Goal: Task Accomplishment & Management: Complete application form

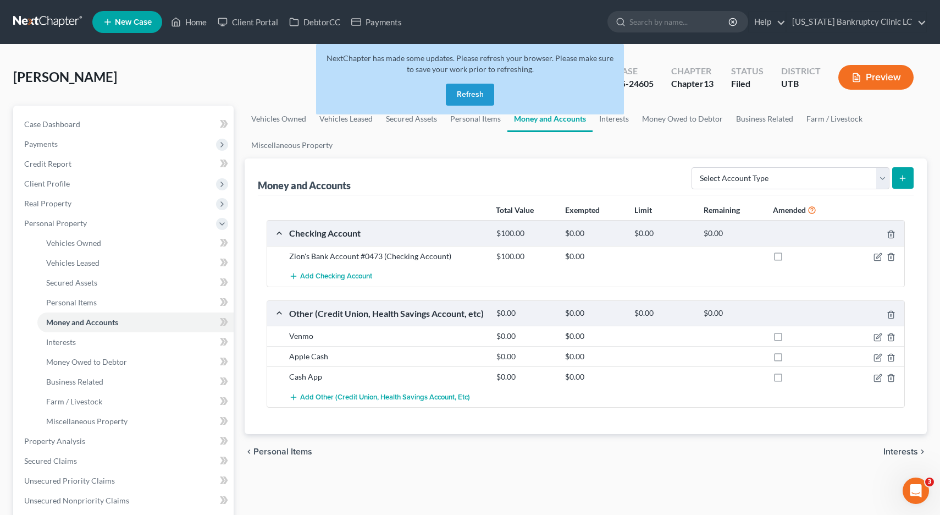
click at [467, 90] on button "Refresh" at bounding box center [470, 95] width 48 height 22
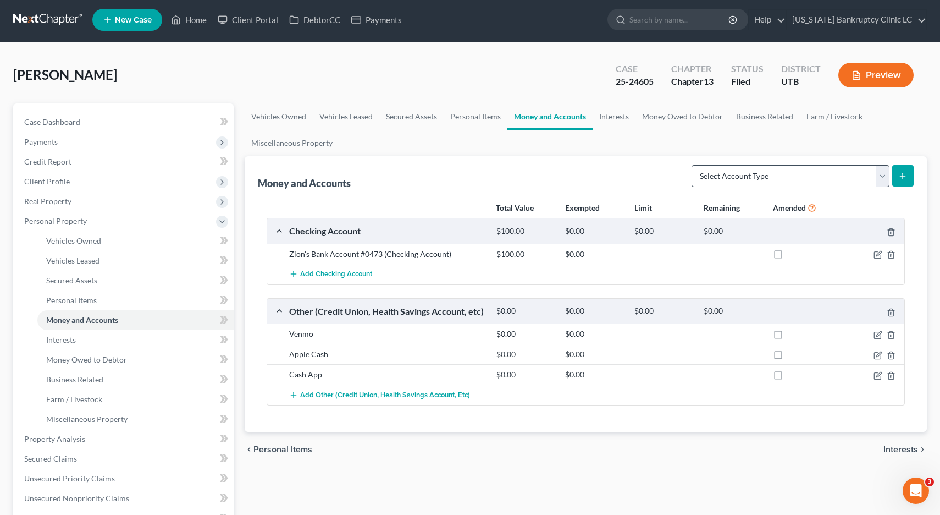
scroll to position [4, 0]
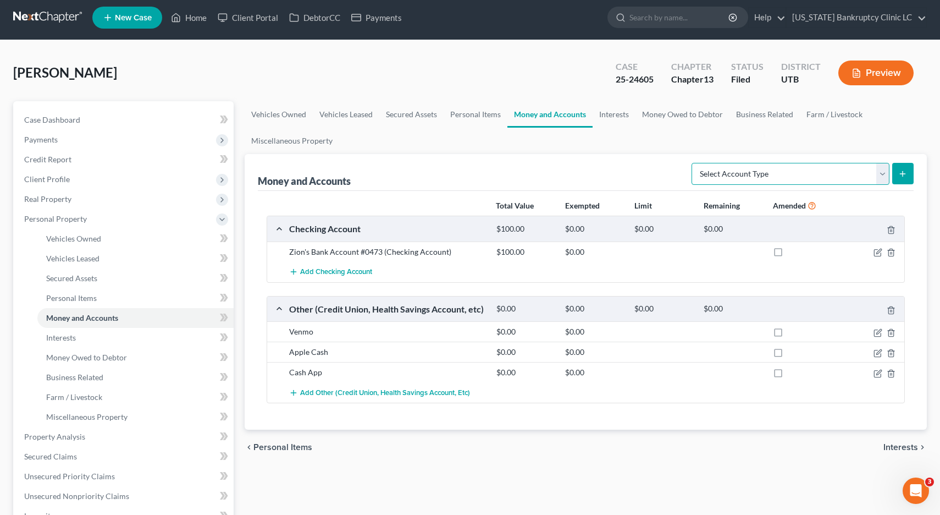
click at [736, 179] on select "Select Account Type Brokerage Cash on Hand Certificates of Deposit Checking Acc…" at bounding box center [791, 174] width 198 height 22
click at [36, 13] on link at bounding box center [48, 18] width 70 height 20
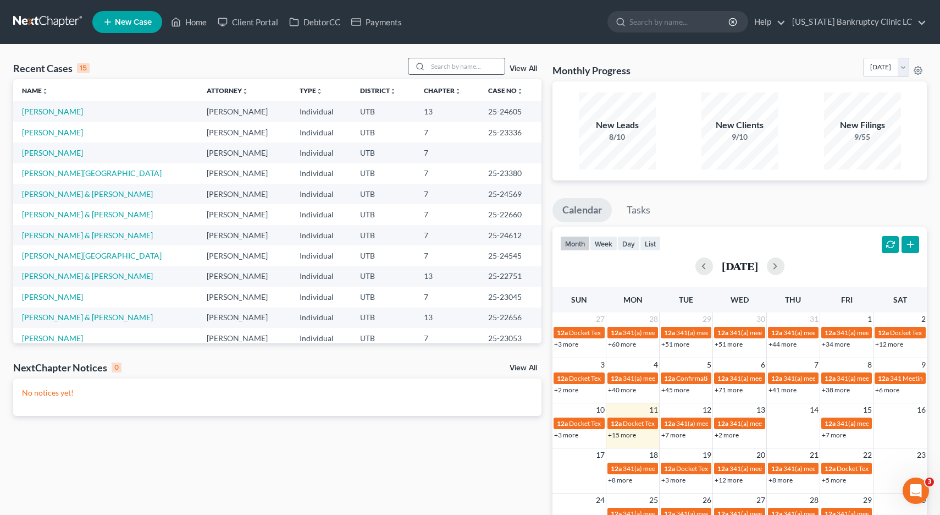
click at [467, 67] on input "search" at bounding box center [466, 66] width 77 height 16
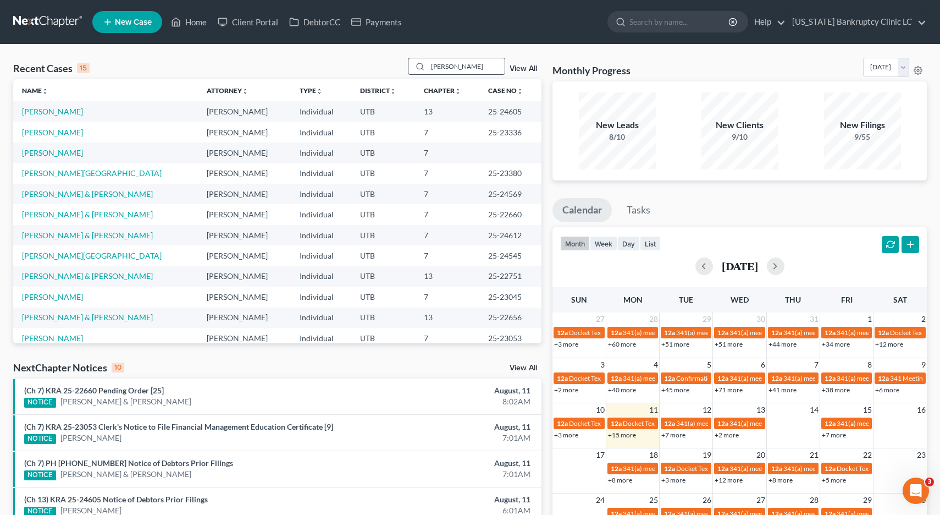
type input "[PERSON_NAME]"
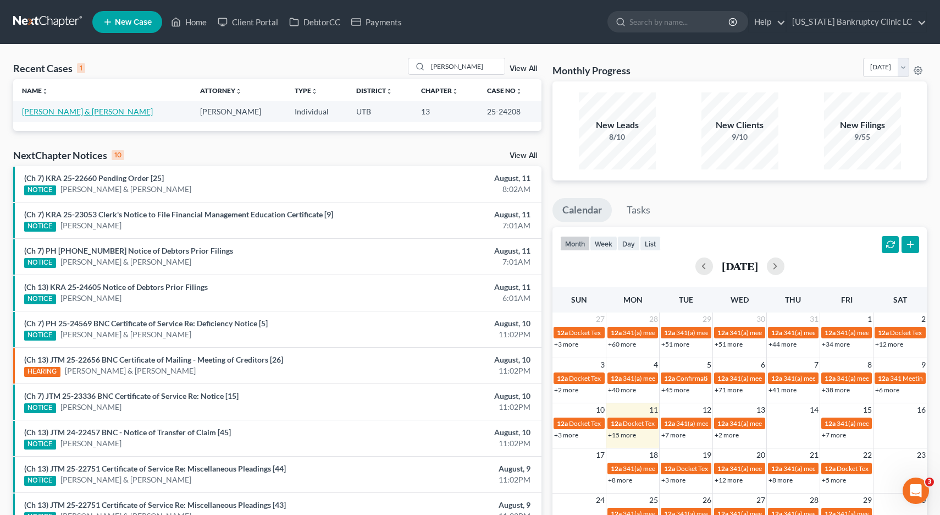
click at [80, 110] on link "[PERSON_NAME] & [PERSON_NAME]" at bounding box center [87, 111] width 131 height 9
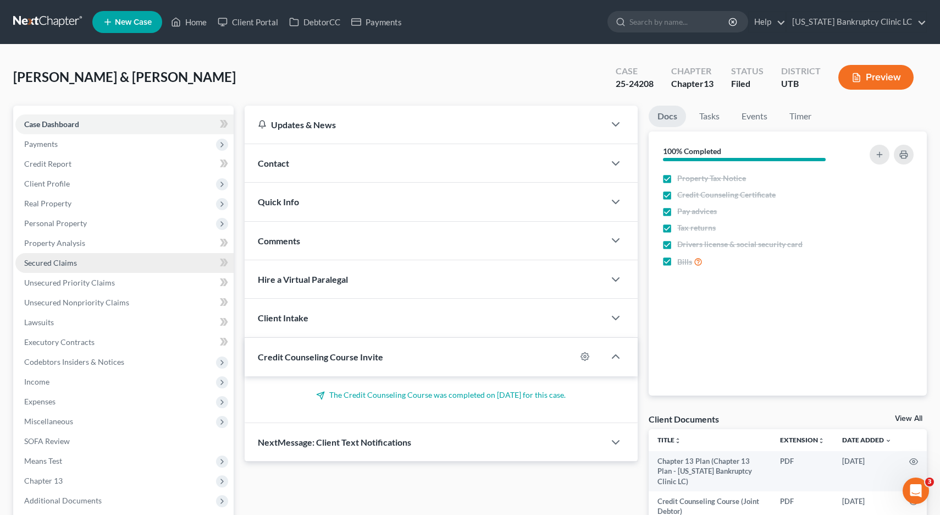
click at [54, 263] on span "Secured Claims" at bounding box center [50, 262] width 53 height 9
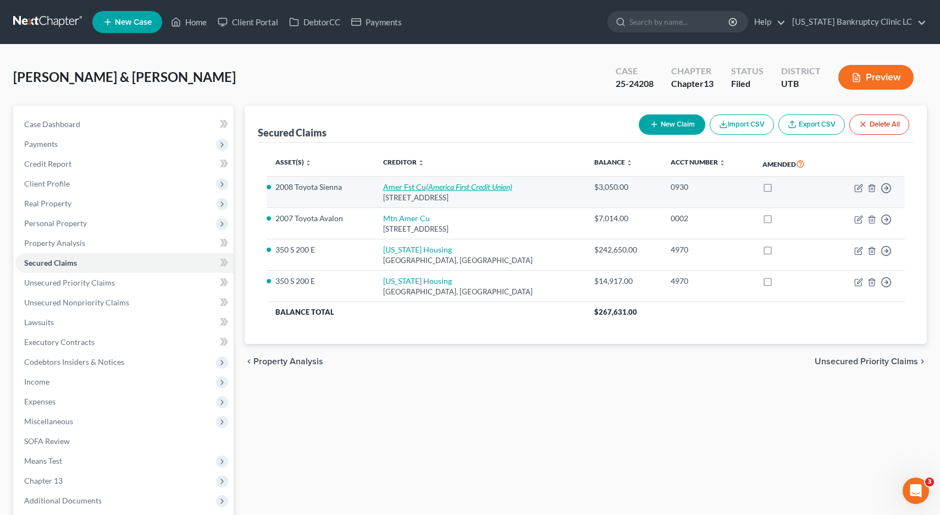
click at [490, 190] on icon "(America First Credit Union)" at bounding box center [469, 186] width 86 height 9
select select "46"
select select "0"
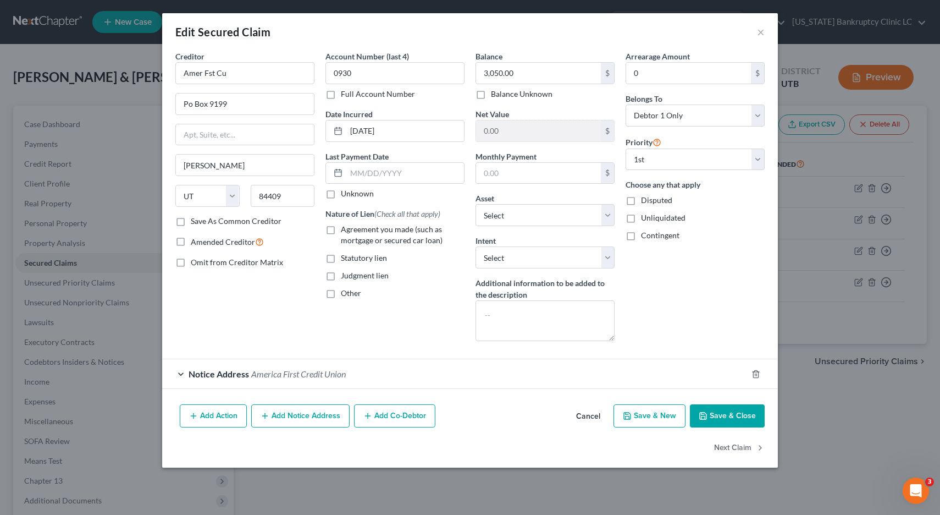
click at [341, 95] on label "Full Account Number" at bounding box center [378, 94] width 74 height 11
click at [345, 95] on input "Full Account Number" at bounding box center [348, 92] width 7 height 7
click at [383, 75] on input "0930" at bounding box center [394, 73] width 139 height 22
type input "0930 POC 4"
type input "2,827.53"
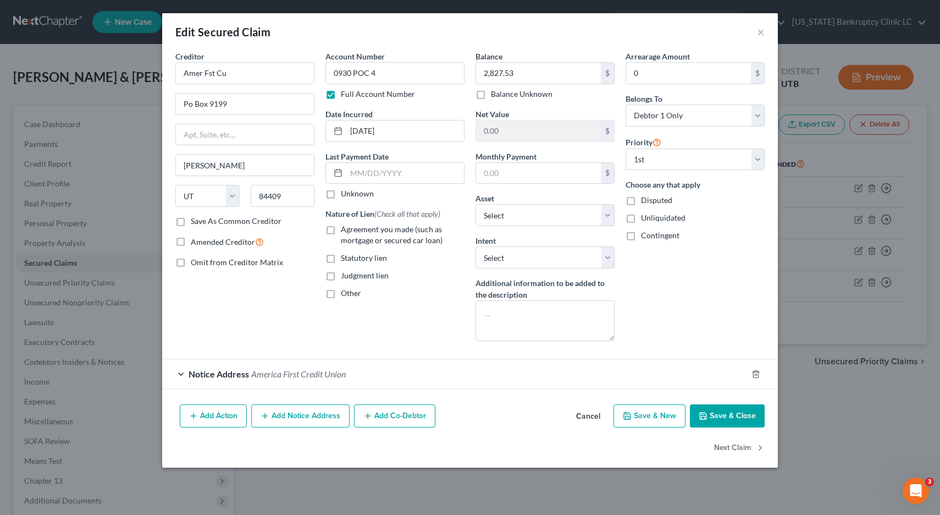
click at [341, 231] on label "Agreement you made (such as mortgage or secured car loan)" at bounding box center [403, 235] width 124 height 22
click at [345, 231] on input "Agreement you made (such as mortgage or secured car loan)" at bounding box center [348, 227] width 7 height 7
checkbox input "true"
click at [737, 418] on button "Save & Close" at bounding box center [727, 415] width 75 height 23
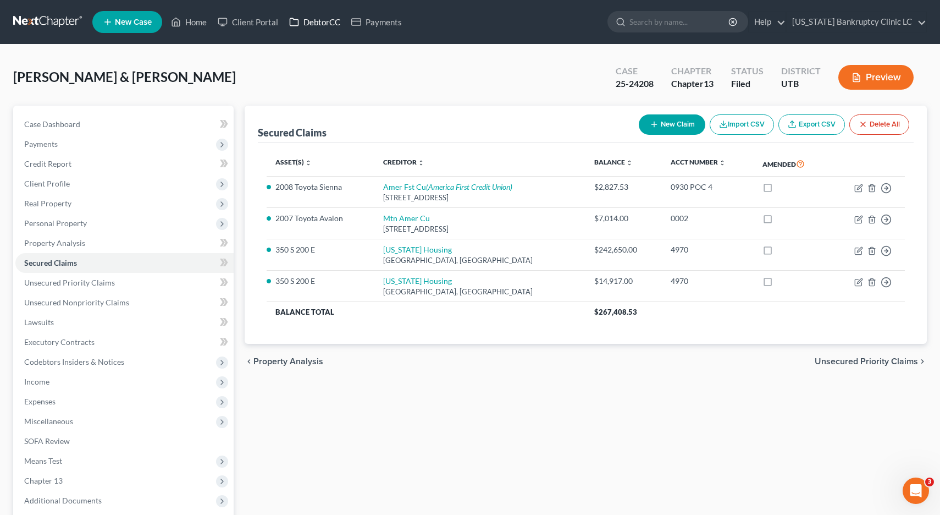
click at [322, 23] on link "DebtorCC" at bounding box center [315, 22] width 62 height 20
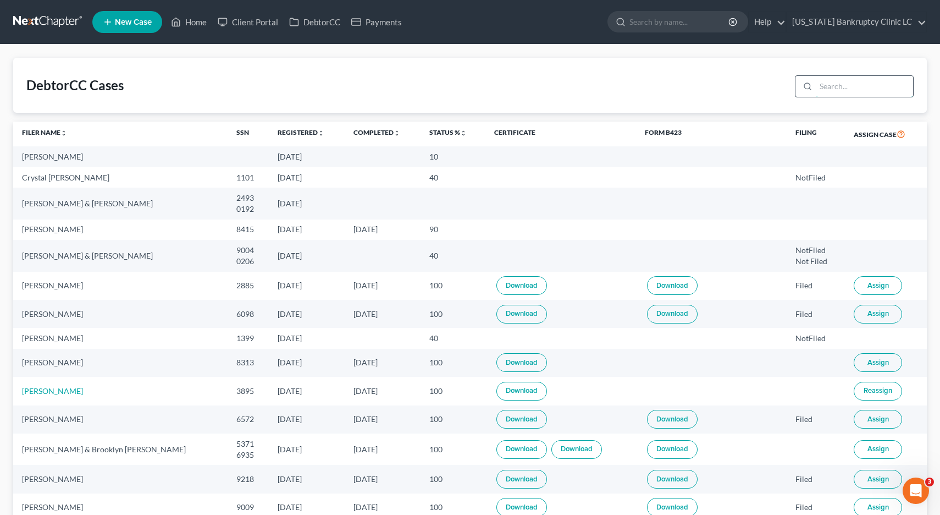
click at [838, 84] on input "search" at bounding box center [864, 86] width 97 height 21
type input "knight"
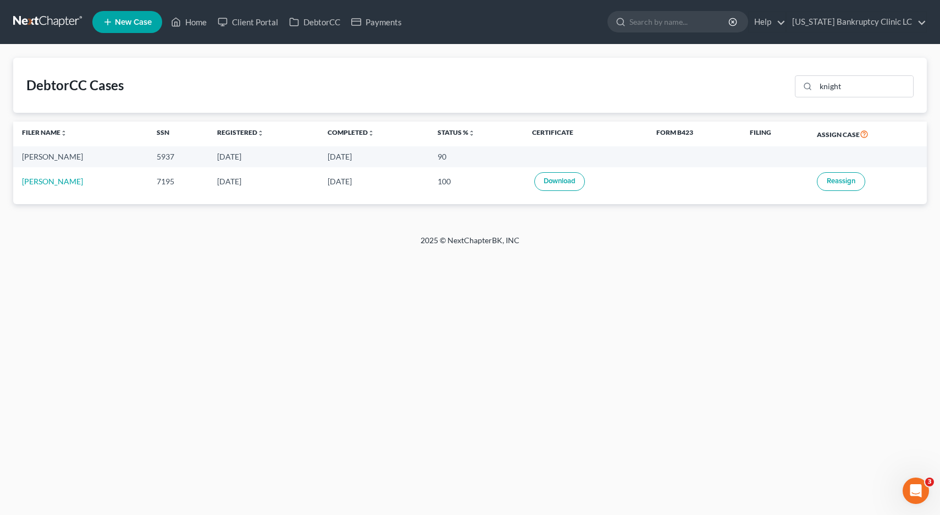
click at [41, 21] on link at bounding box center [48, 22] width 70 height 20
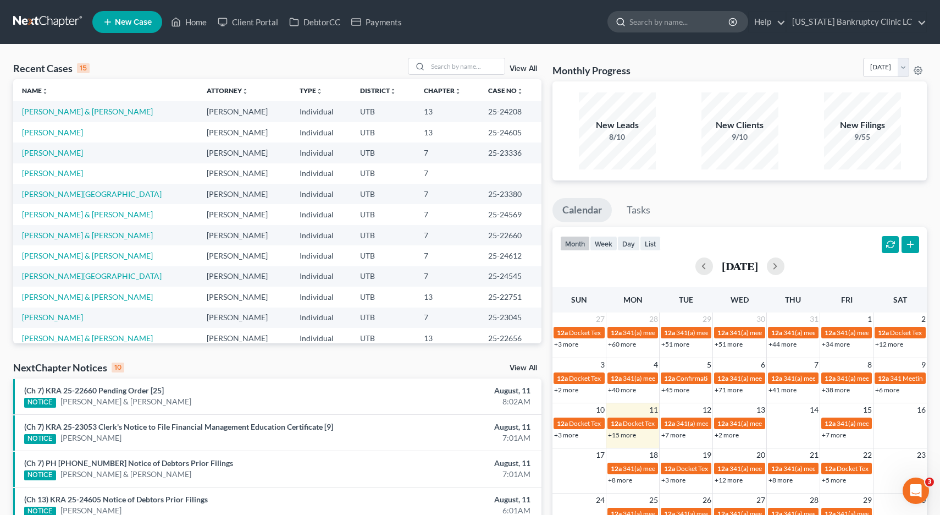
click at [682, 25] on input "search" at bounding box center [679, 22] width 101 height 20
click at [460, 68] on input "search" at bounding box center [466, 66] width 77 height 16
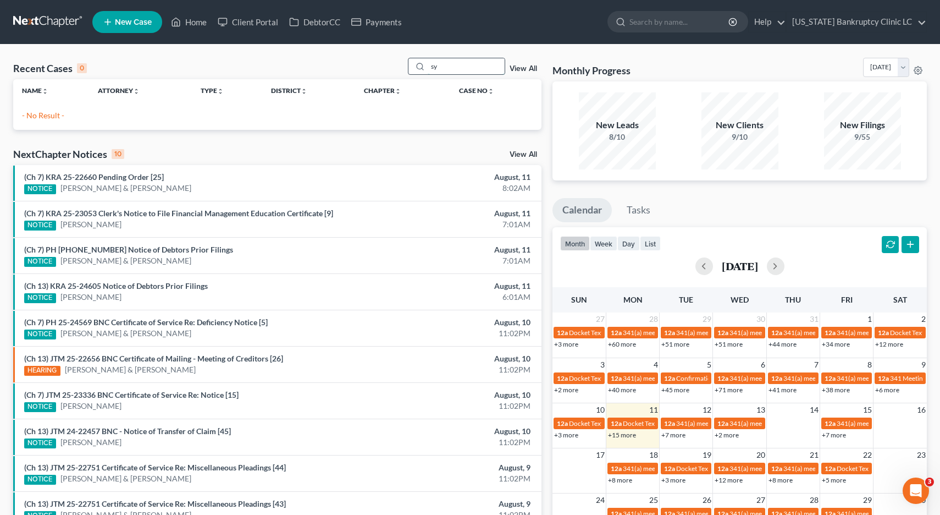
type input "s"
type input "c"
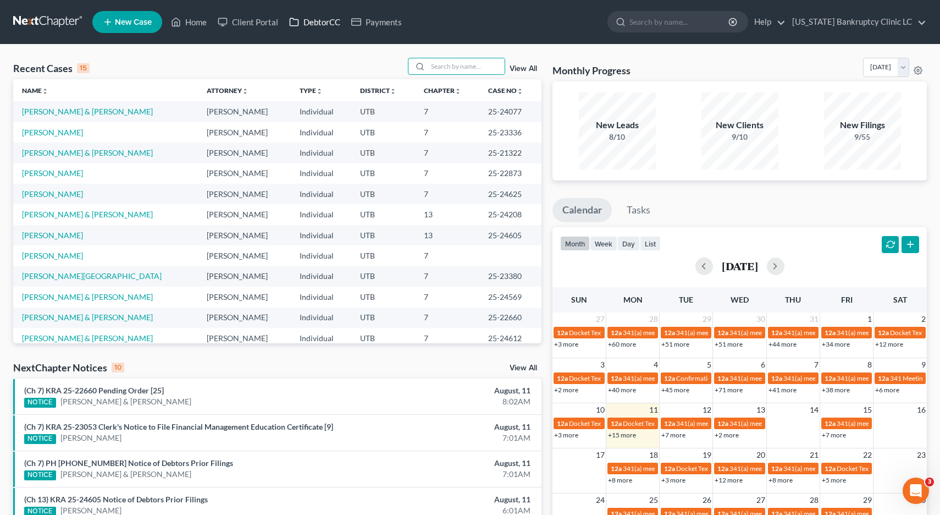
click at [312, 24] on link "DebtorCC" at bounding box center [315, 22] width 62 height 20
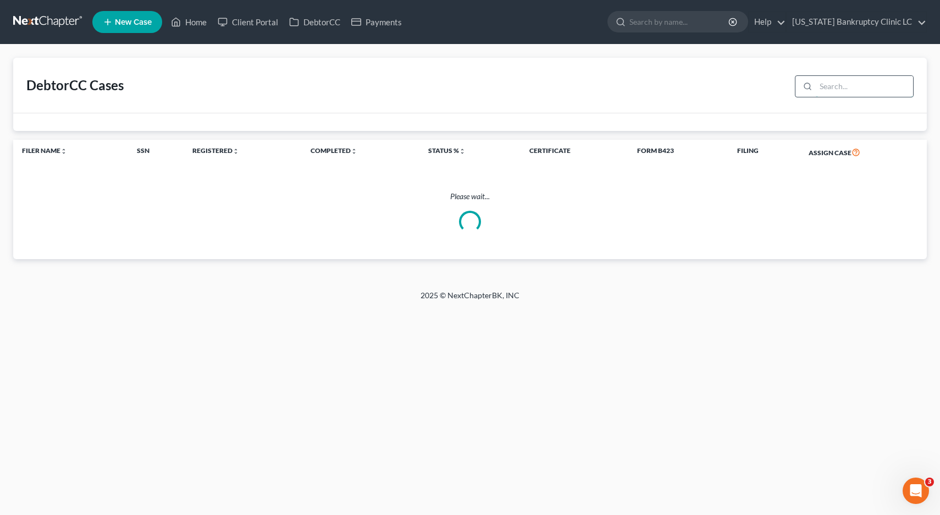
click at [852, 84] on input "search" at bounding box center [864, 86] width 97 height 21
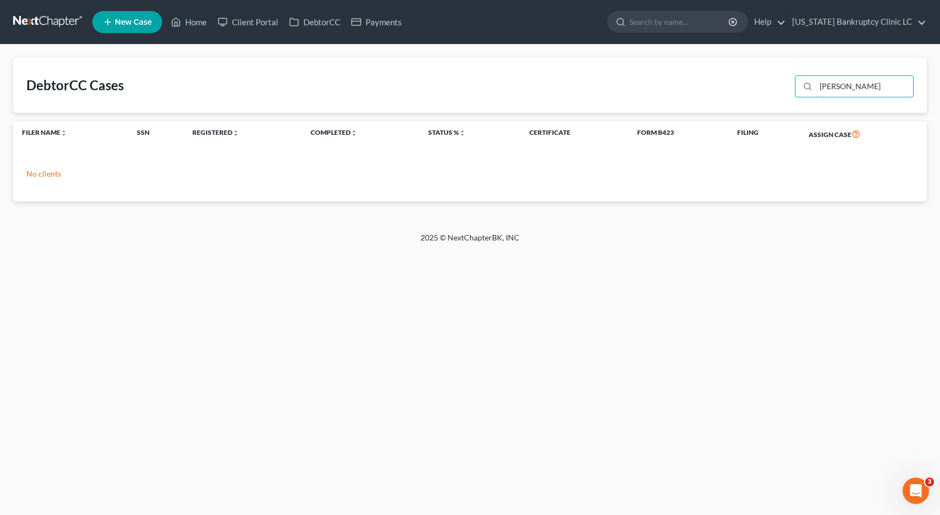
type input "silvia"
click at [25, 25] on link at bounding box center [48, 22] width 70 height 20
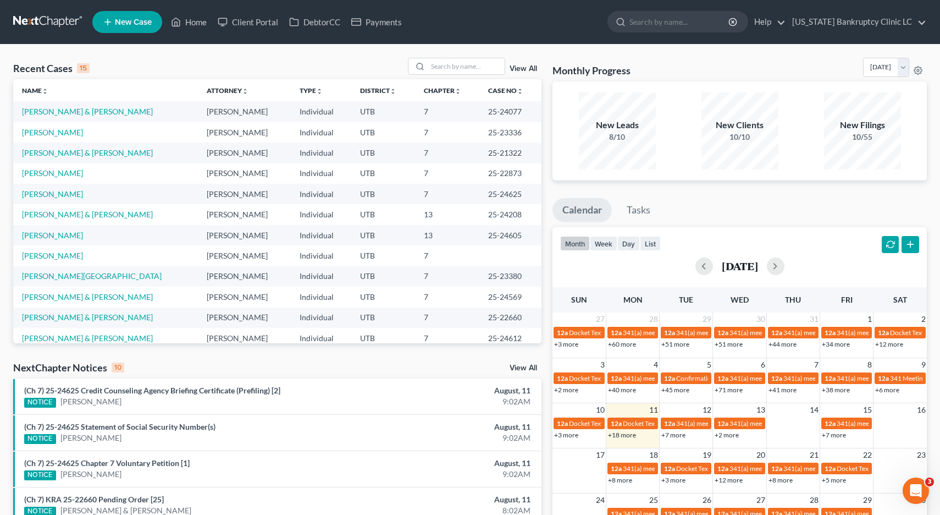
scroll to position [8, 0]
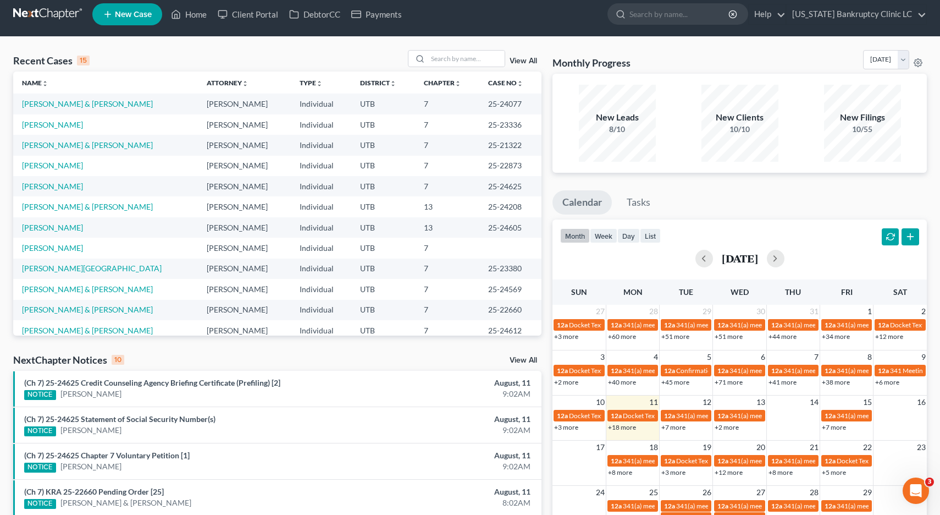
click at [135, 26] on li "New Case" at bounding box center [128, 14] width 73 height 25
click at [126, 13] on span "New Case" at bounding box center [133, 14] width 37 height 8
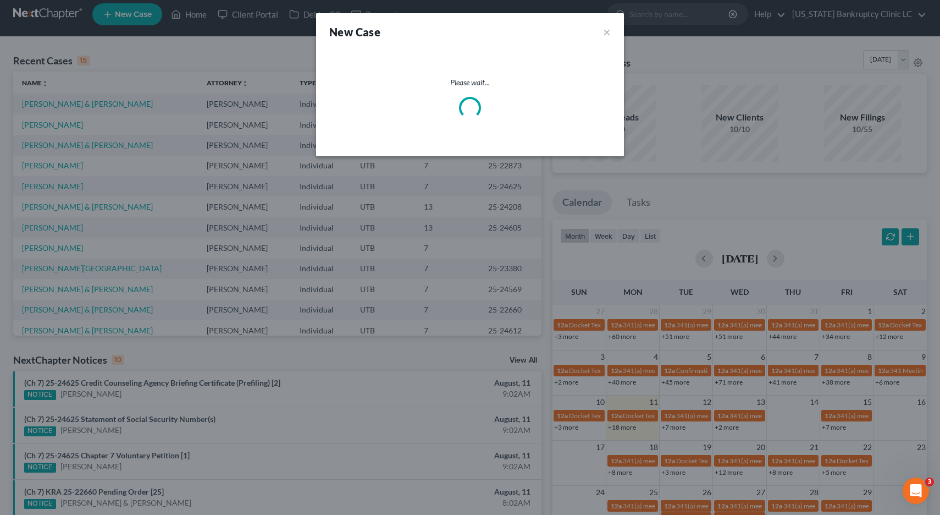
select select "81"
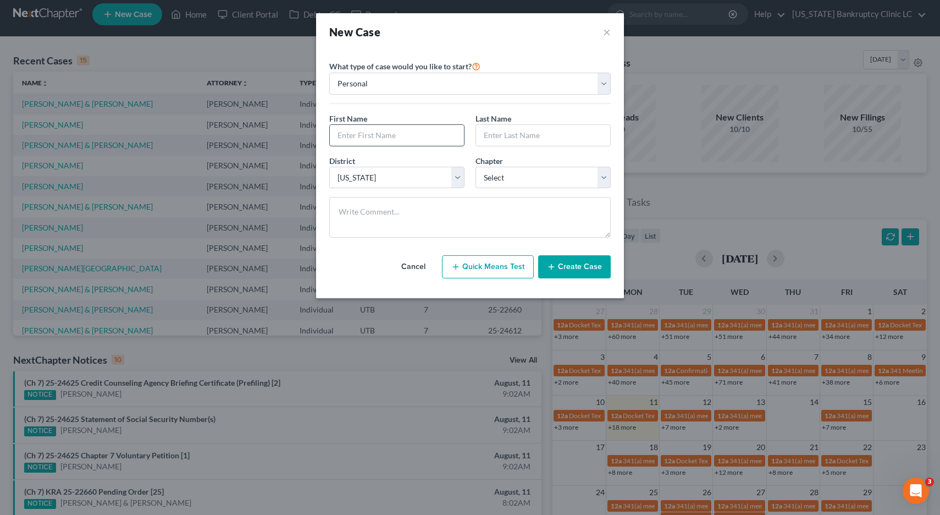
click at [357, 135] on input "text" at bounding box center [397, 135] width 134 height 21
type input "Cari"
type input "Silvia"
click at [604, 177] on select "Select 7 11 12 13" at bounding box center [543, 178] width 135 height 22
select select "3"
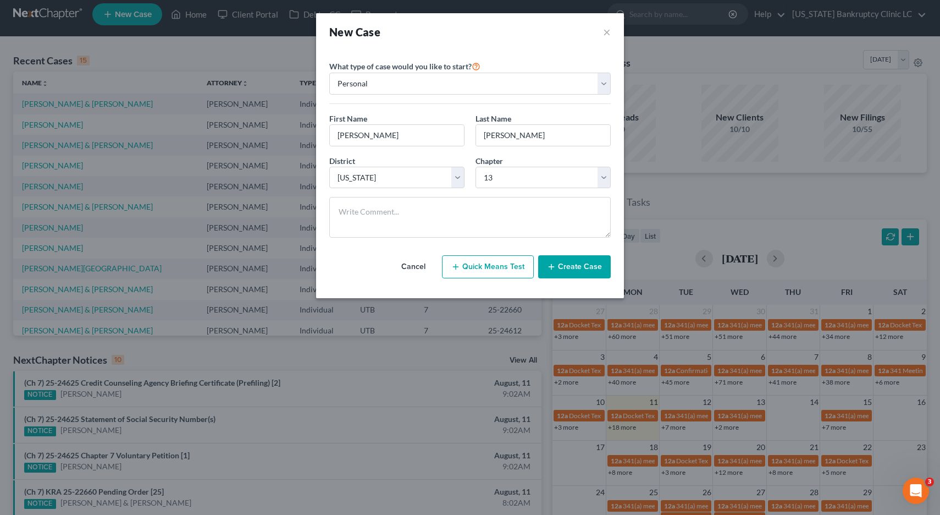
click at [571, 272] on button "Create Case" at bounding box center [574, 266] width 73 height 23
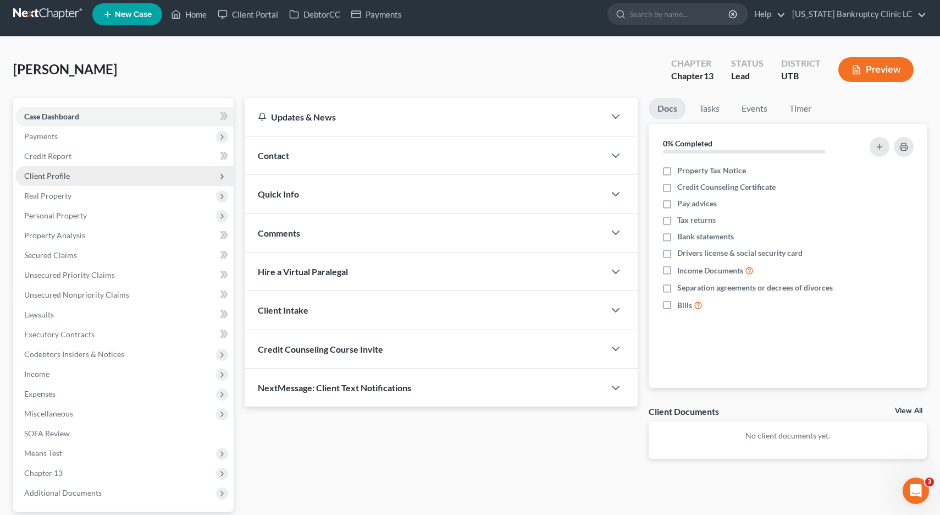
click at [54, 179] on span "Client Profile" at bounding box center [47, 175] width 46 height 9
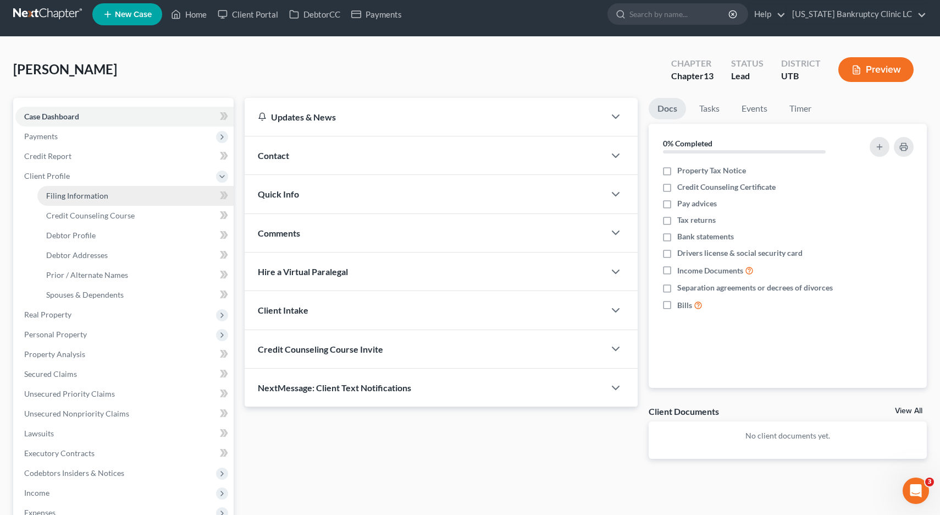
click at [59, 195] on span "Filing Information" at bounding box center [77, 195] width 62 height 9
select select "1"
select select "0"
select select "3"
select select "81"
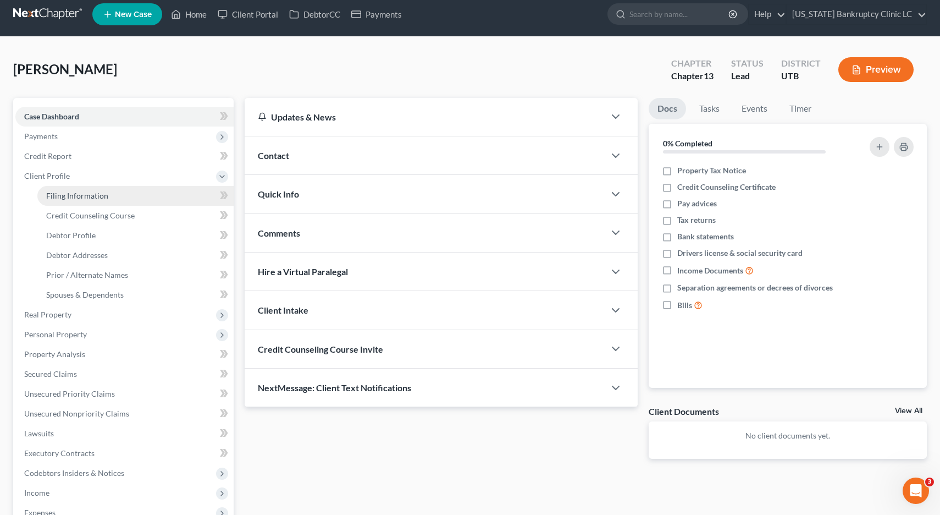
select select "46"
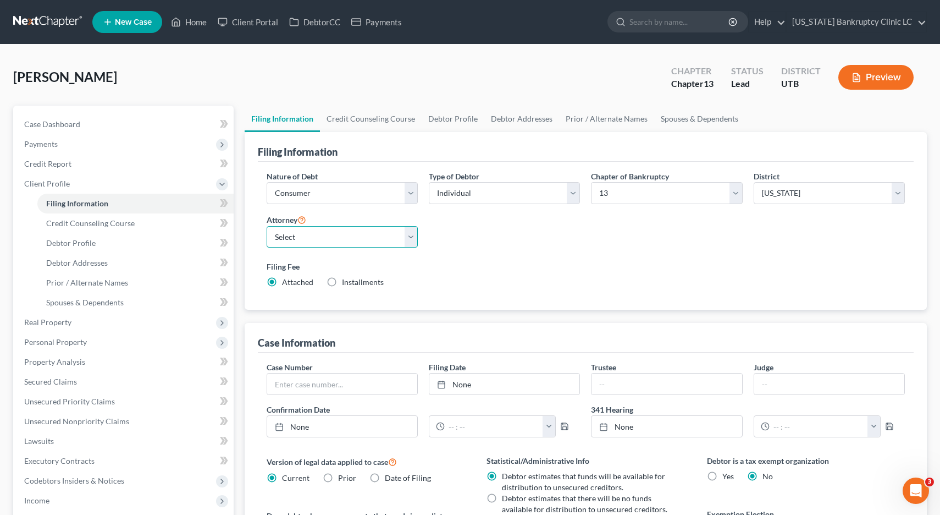
click at [413, 235] on select "Select Aaron Nilsen - UTB Evelyn Shaw - UT" at bounding box center [342, 237] width 151 height 22
select select "0"
click at [449, 116] on link "Debtor Profile" at bounding box center [453, 119] width 63 height 26
select select "0"
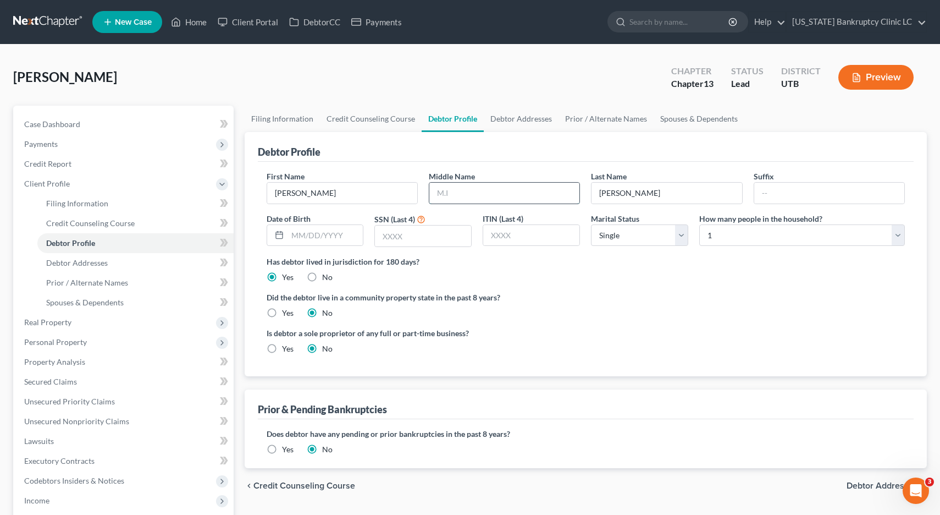
click at [454, 196] on input "text" at bounding box center [504, 193] width 150 height 21
type input "Sue"
type input "03/06/1965"
type input "5909"
click at [513, 119] on link "Debtor Addresses" at bounding box center [521, 119] width 75 height 26
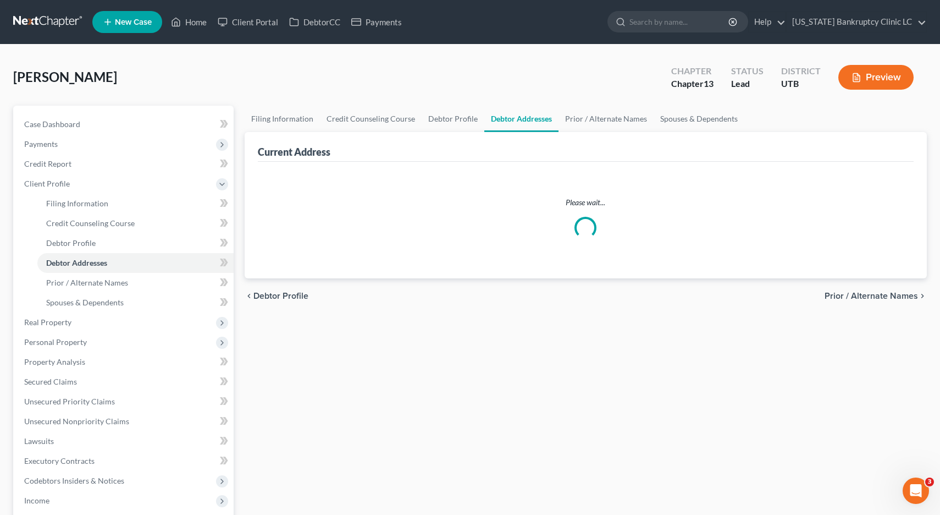
select select "0"
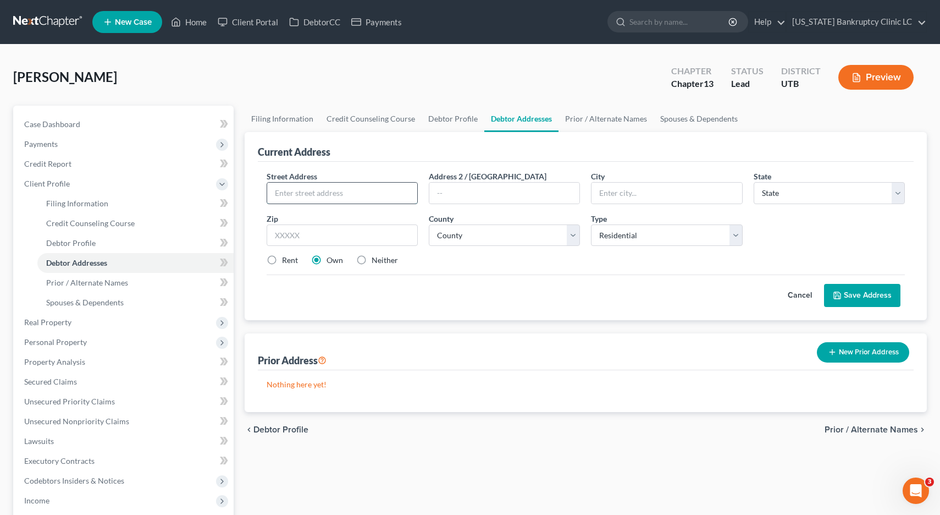
click at [305, 197] on input "text" at bounding box center [342, 193] width 150 height 21
type input "835 W River Haoolow Road"
type input "Apt 125"
type input "Salt Lake City"
select select "46"
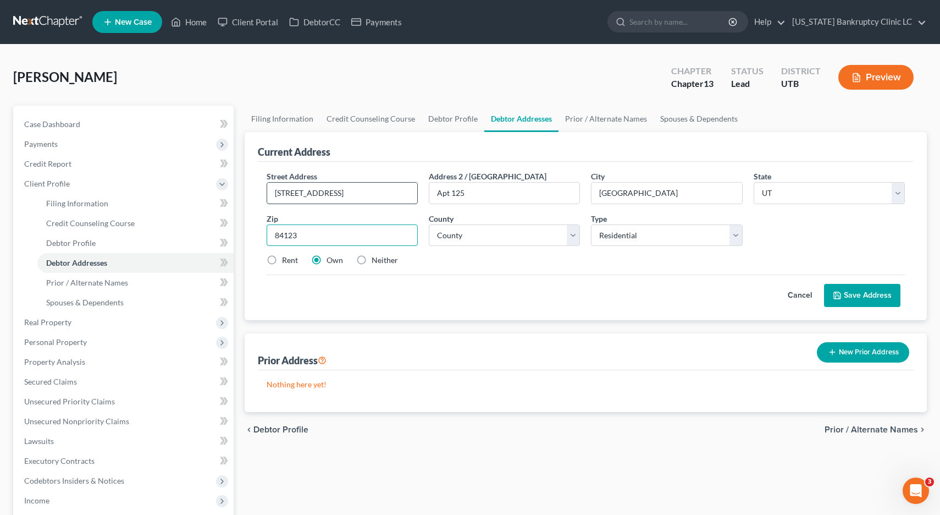
type input "84123"
select select "17"
click at [282, 259] on label "Rent" at bounding box center [290, 260] width 16 height 11
click at [286, 259] on input "Rent" at bounding box center [289, 258] width 7 height 7
radio input "true"
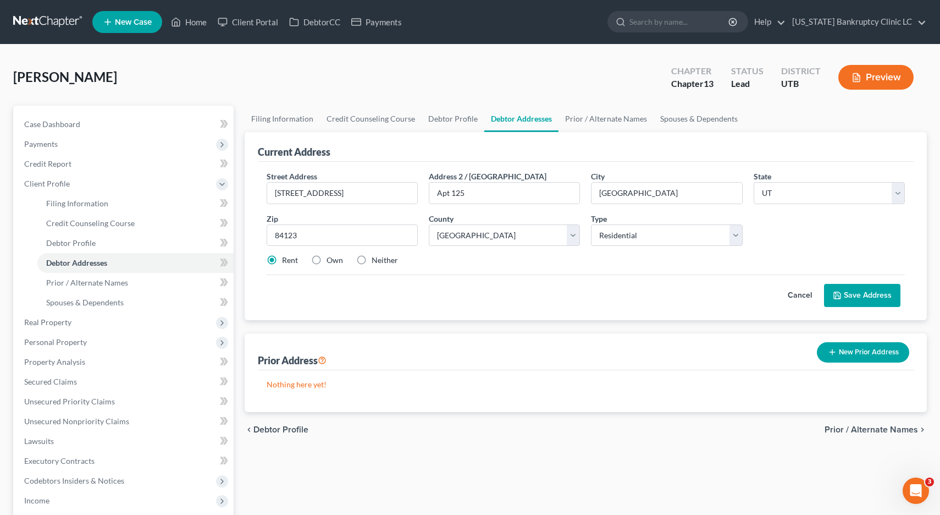
click at [883, 289] on button "Save Address" at bounding box center [862, 295] width 76 height 23
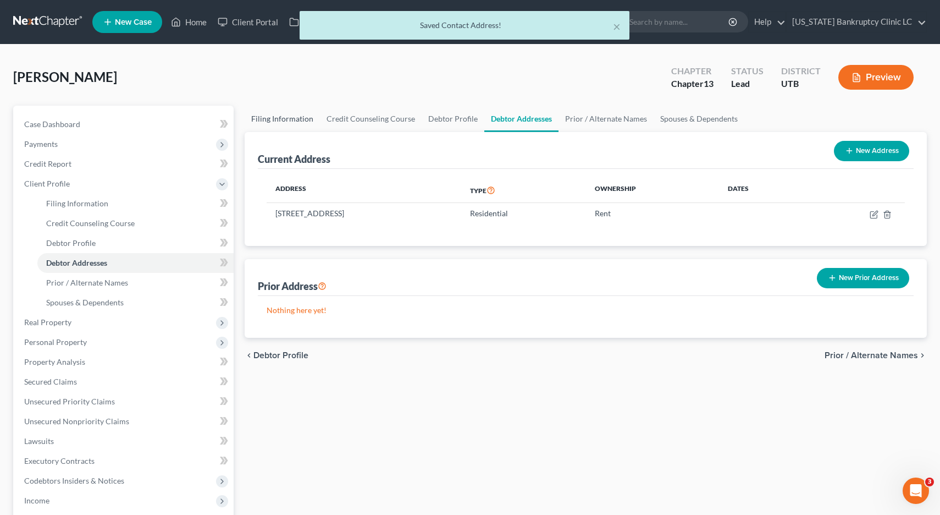
click at [268, 117] on link "Filing Information" at bounding box center [282, 119] width 75 height 26
select select "1"
select select "0"
select select "3"
select select "81"
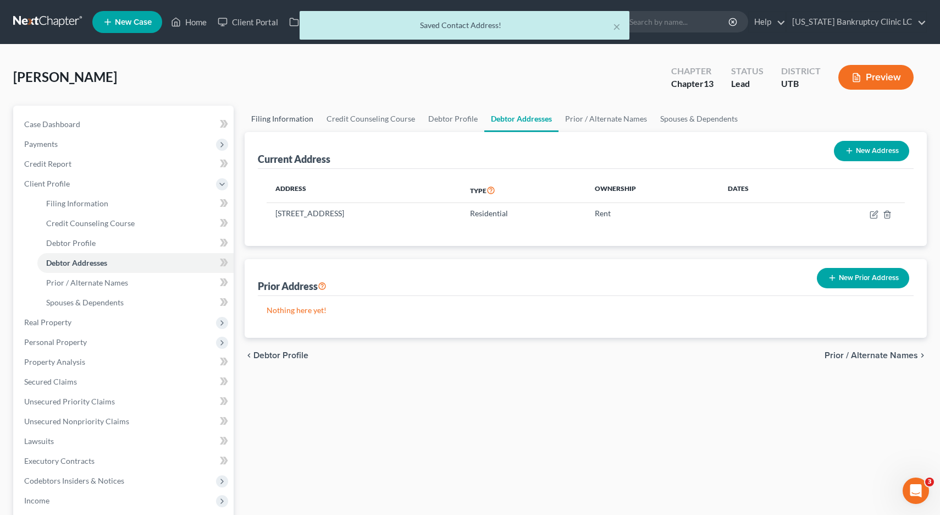
select select "0"
select select "46"
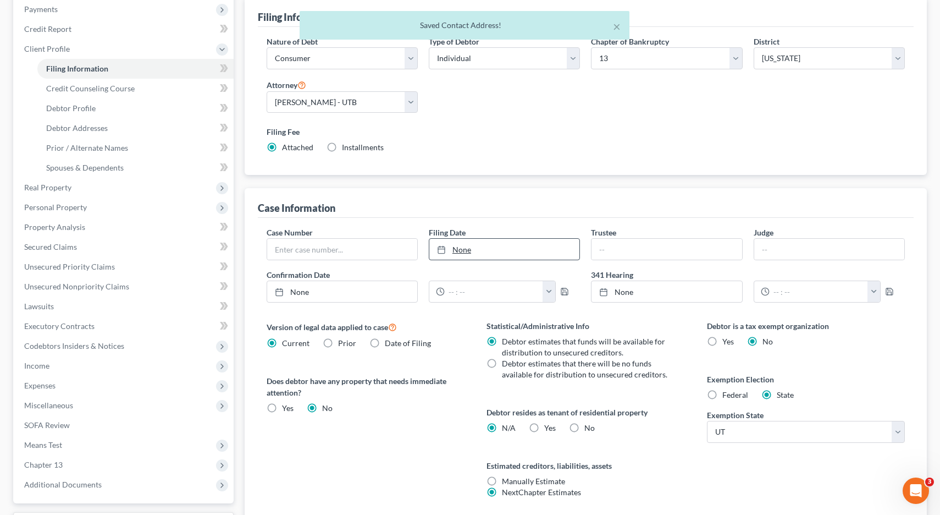
scroll to position [228, 0]
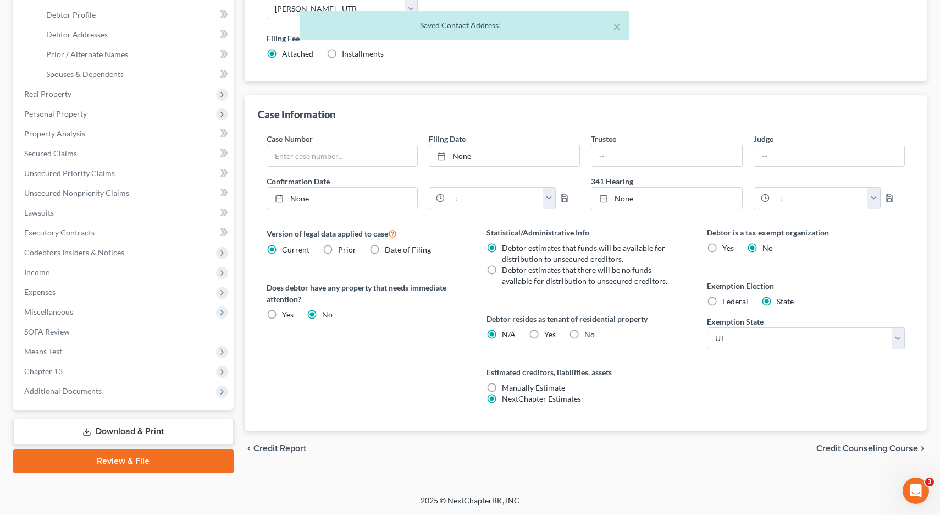
click at [544, 333] on label "Yes Yes" at bounding box center [550, 334] width 12 height 11
click at [549, 333] on input "Yes Yes" at bounding box center [552, 332] width 7 height 7
radio input "true"
radio input "false"
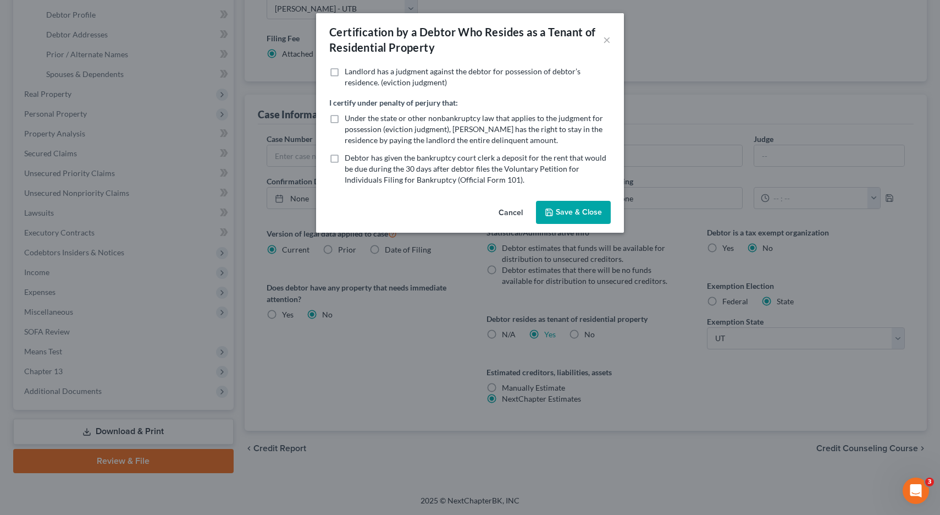
click at [574, 214] on button "Save & Close" at bounding box center [573, 212] width 75 height 23
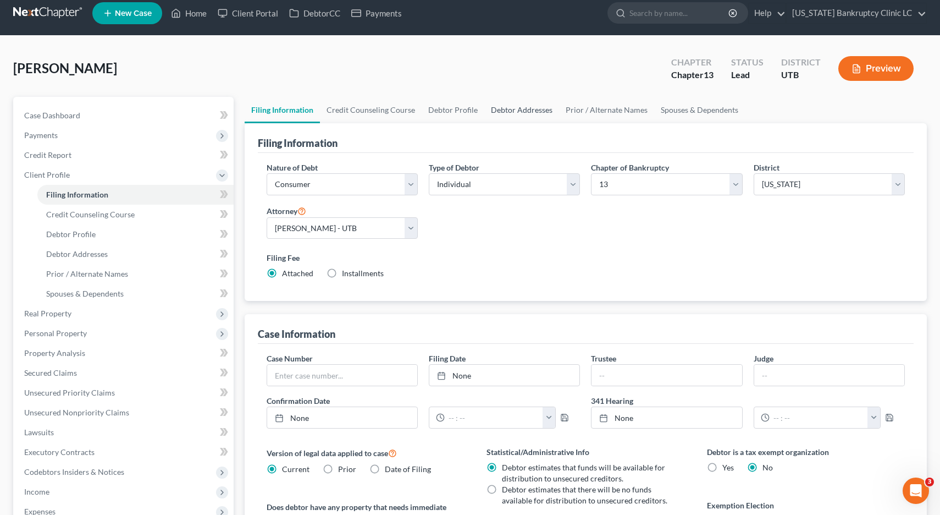
scroll to position [9, 0]
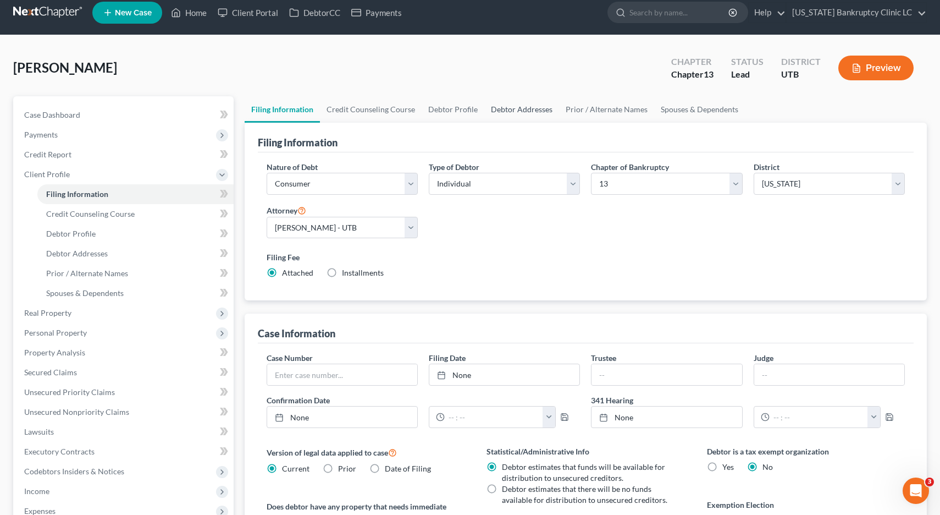
click at [505, 113] on link "Debtor Addresses" at bounding box center [521, 109] width 75 height 26
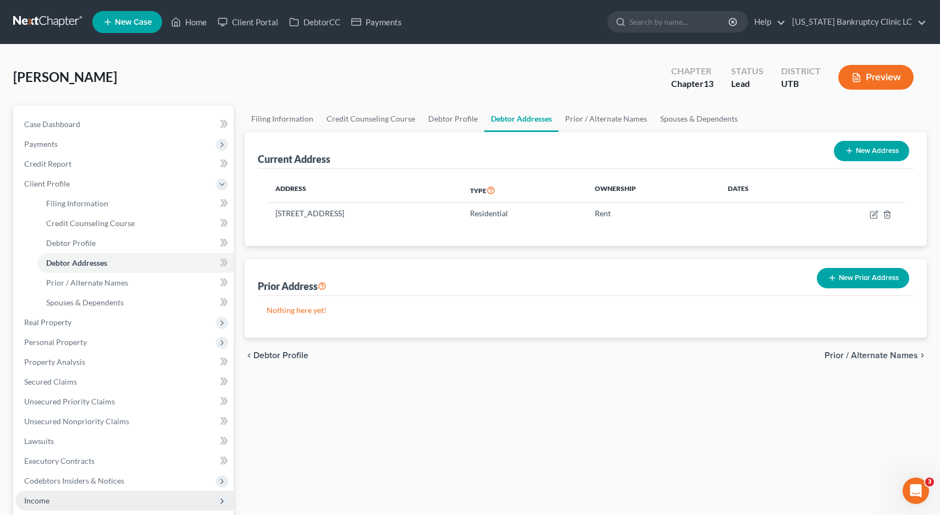
click at [30, 502] on span "Income" at bounding box center [36, 499] width 25 height 9
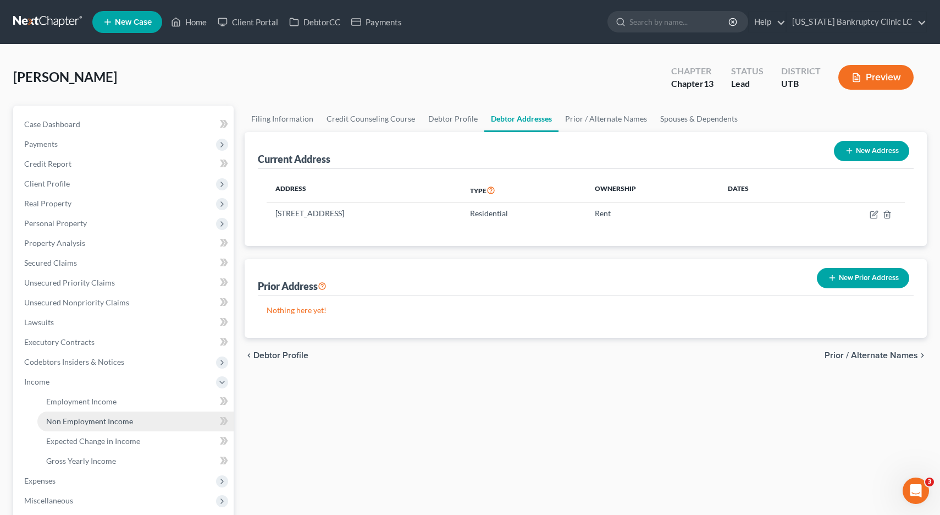
click at [58, 423] on span "Non Employment Income" at bounding box center [89, 420] width 87 height 9
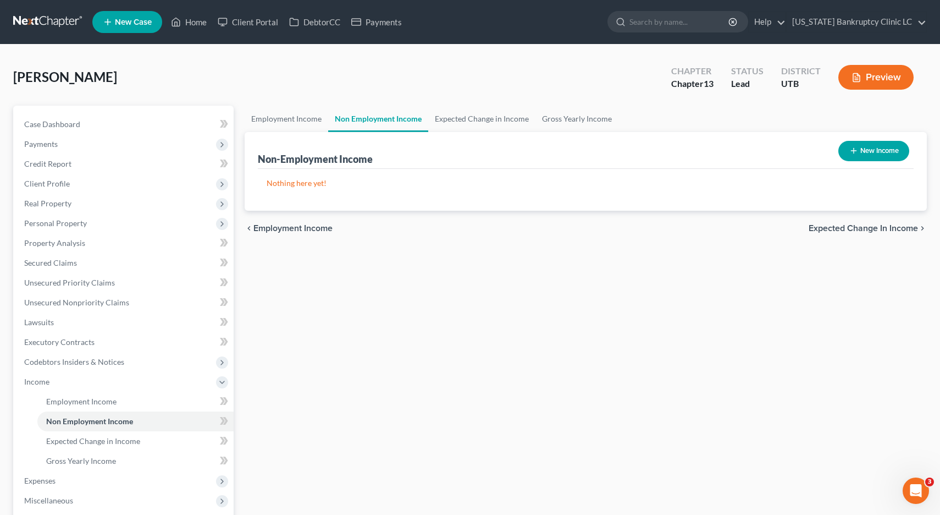
click at [870, 150] on button "New Income" at bounding box center [873, 151] width 71 height 20
select select "0"
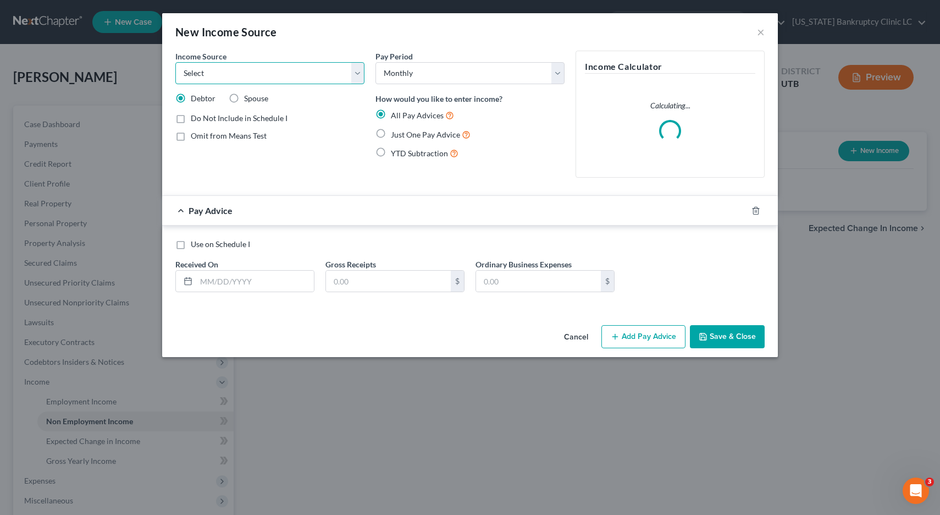
click at [361, 73] on select "Select Unemployment Disability (from employer) Pension Retirement Social Securi…" at bounding box center [269, 73] width 189 height 22
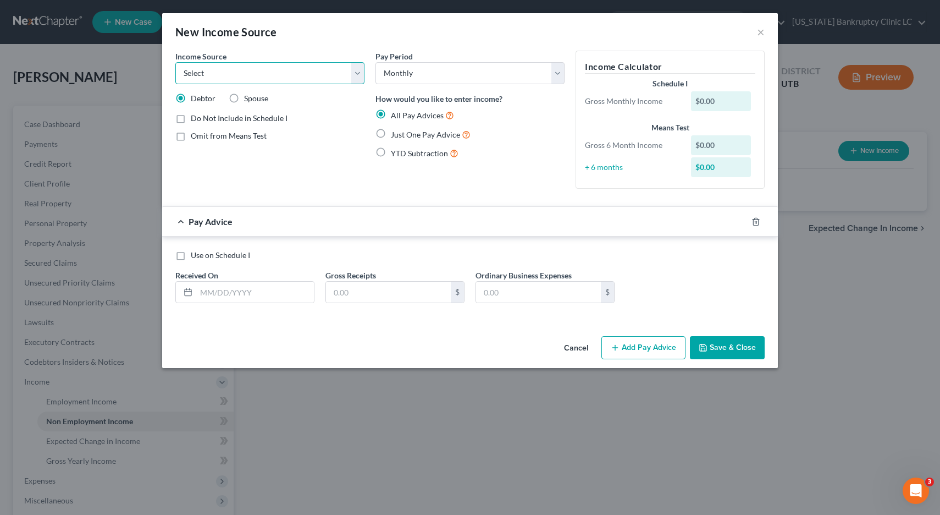
select select "1"
click at [391, 132] on label "Just One Pay Advice" at bounding box center [431, 134] width 80 height 13
click at [395, 132] on input "Just One Pay Advice" at bounding box center [398, 131] width 7 height 7
radio input "true"
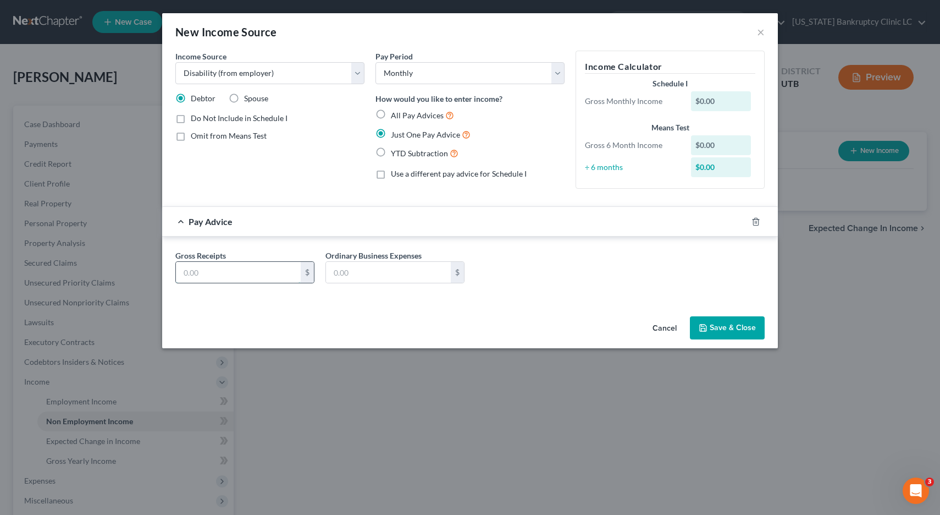
click at [233, 274] on input "text" at bounding box center [238, 272] width 125 height 21
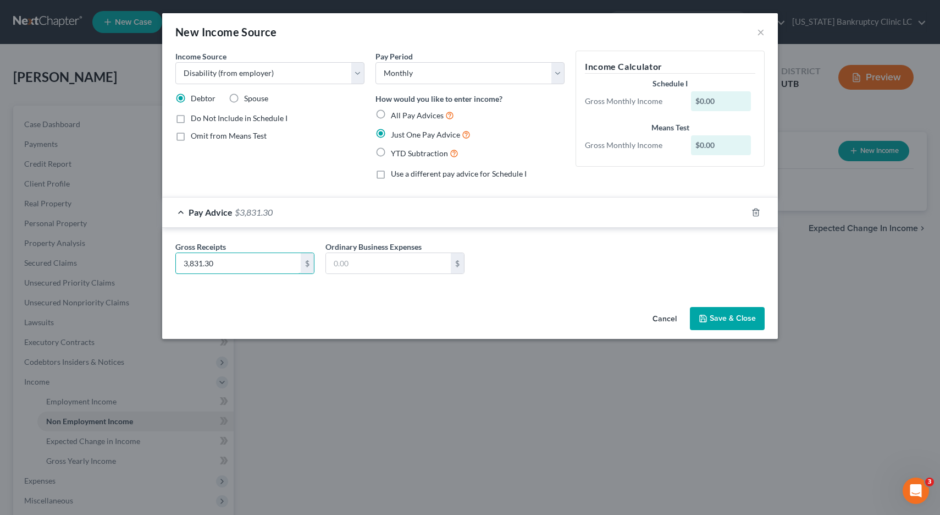
type input "3,831.30"
click at [727, 320] on button "Save & Close" at bounding box center [727, 318] width 75 height 23
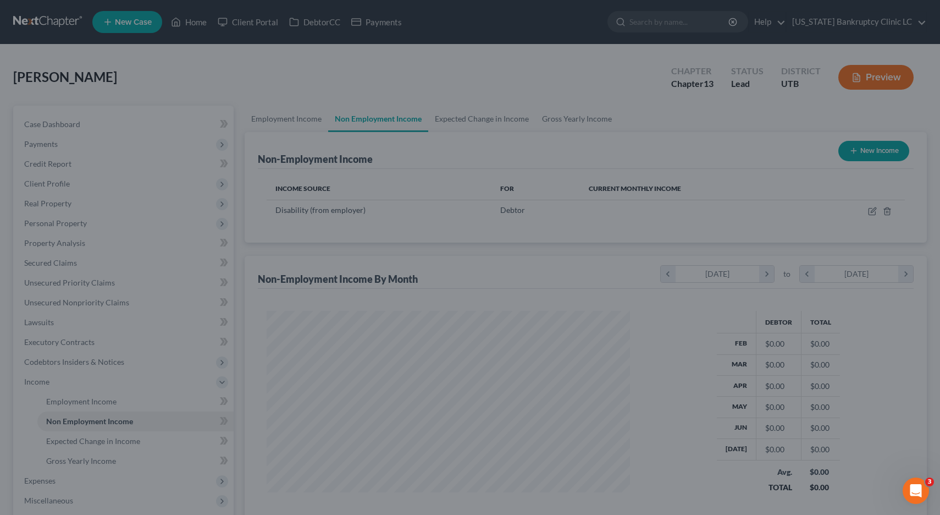
scroll to position [197, 385]
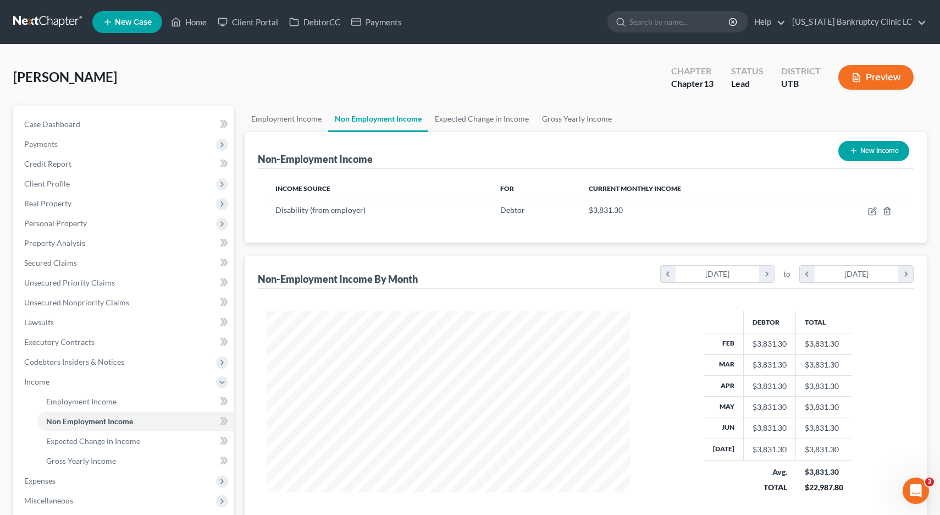
click at [866, 151] on button "New Income" at bounding box center [873, 151] width 71 height 20
select select "0"
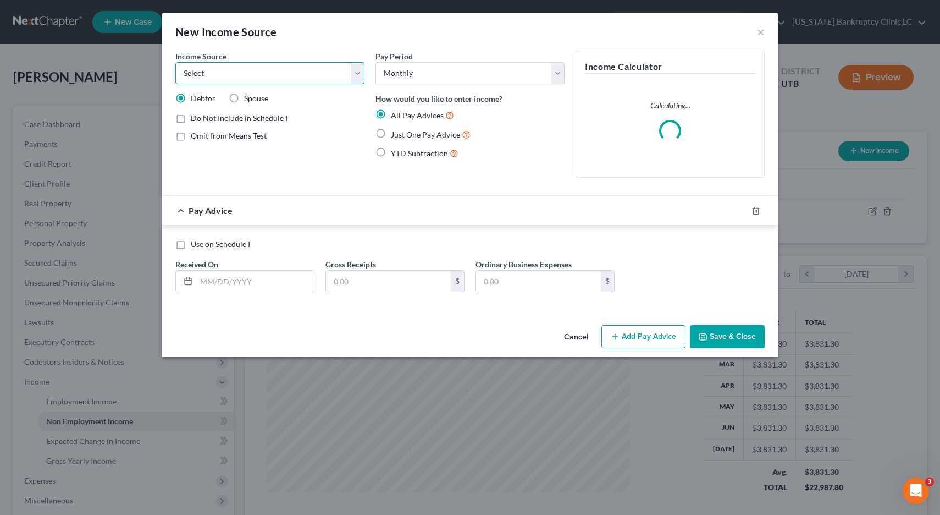
click at [359, 71] on select "Select Unemployment Disability (from employer) Pension Retirement Social Securi…" at bounding box center [269, 73] width 189 height 22
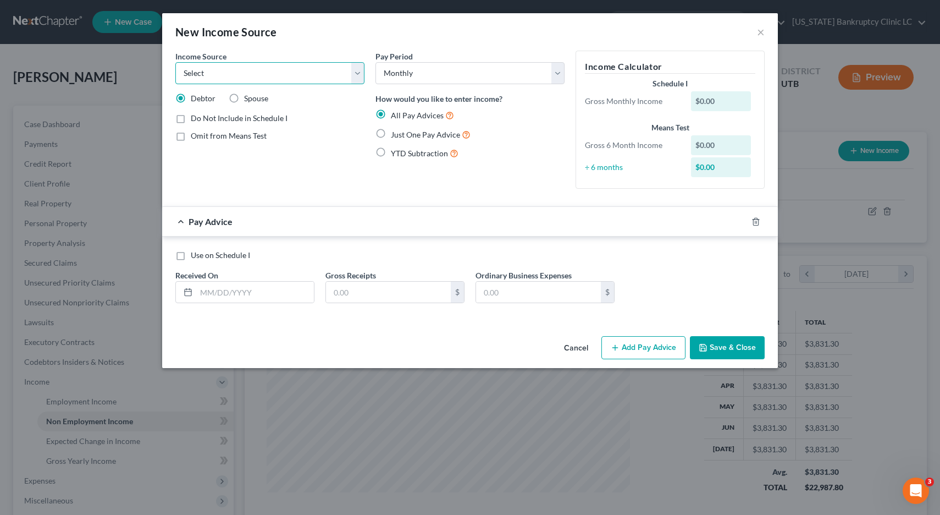
select select "3"
click at [391, 135] on label "Just One Pay Advice" at bounding box center [431, 134] width 80 height 13
click at [395, 135] on input "Just One Pay Advice" at bounding box center [398, 131] width 7 height 7
radio input "true"
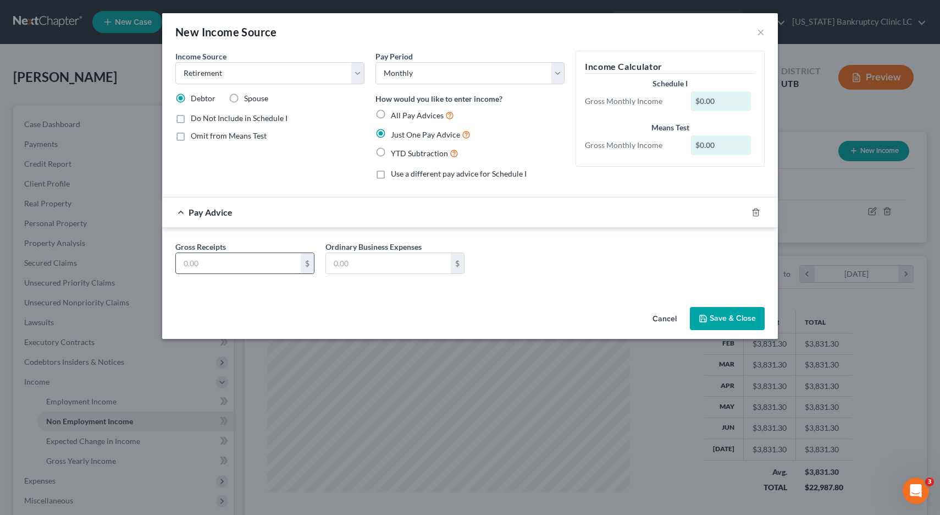
click at [226, 268] on input "text" at bounding box center [238, 263] width 125 height 21
type input "2,251.84"
click at [740, 318] on button "Save & Close" at bounding box center [727, 318] width 75 height 23
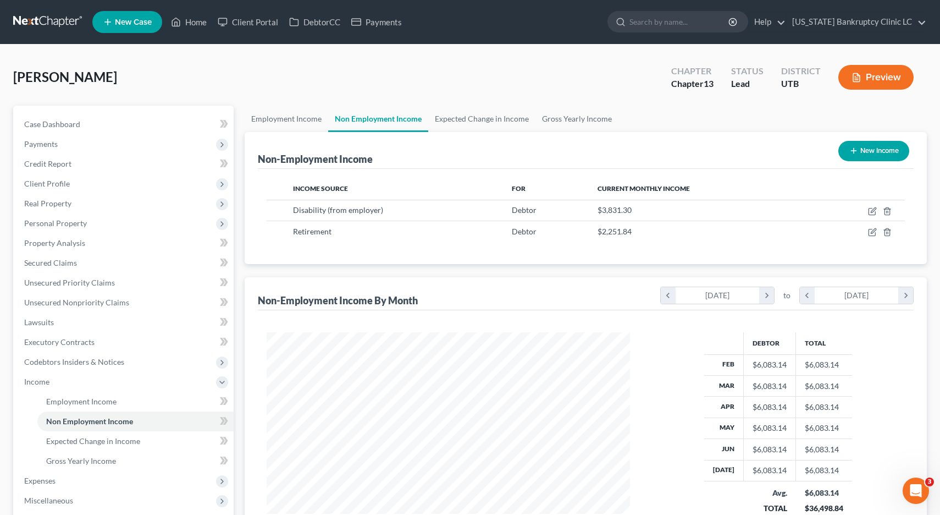
click at [870, 151] on button "New Income" at bounding box center [873, 151] width 71 height 20
select select "0"
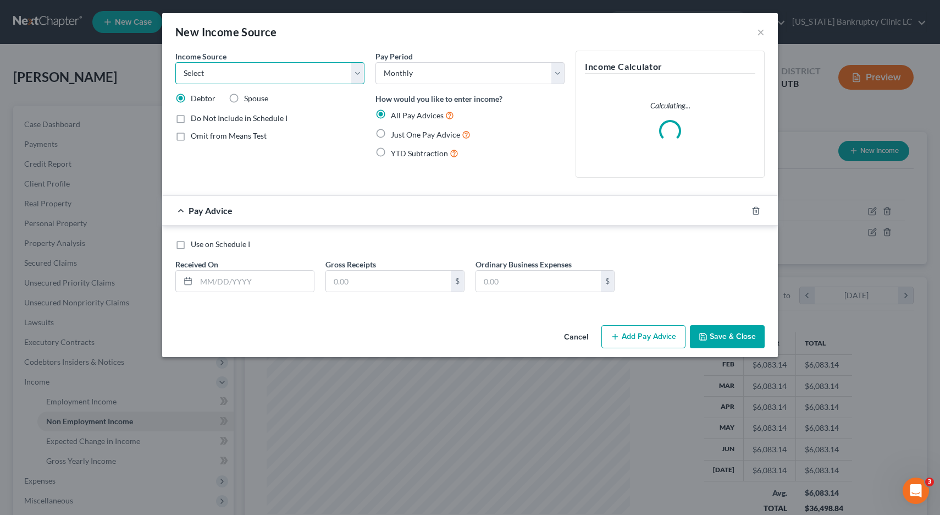
click at [358, 71] on select "Select Unemployment Disability (from employer) Pension Retirement Social Securi…" at bounding box center [269, 73] width 189 height 22
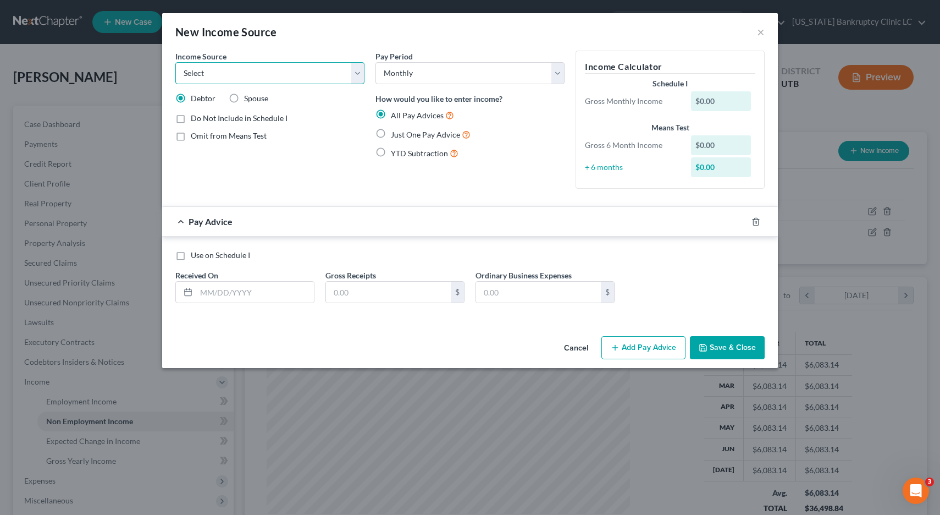
select select "3"
click at [391, 135] on label "Just One Pay Advice" at bounding box center [431, 134] width 80 height 13
click at [395, 135] on input "Just One Pay Advice" at bounding box center [398, 131] width 7 height 7
radio input "true"
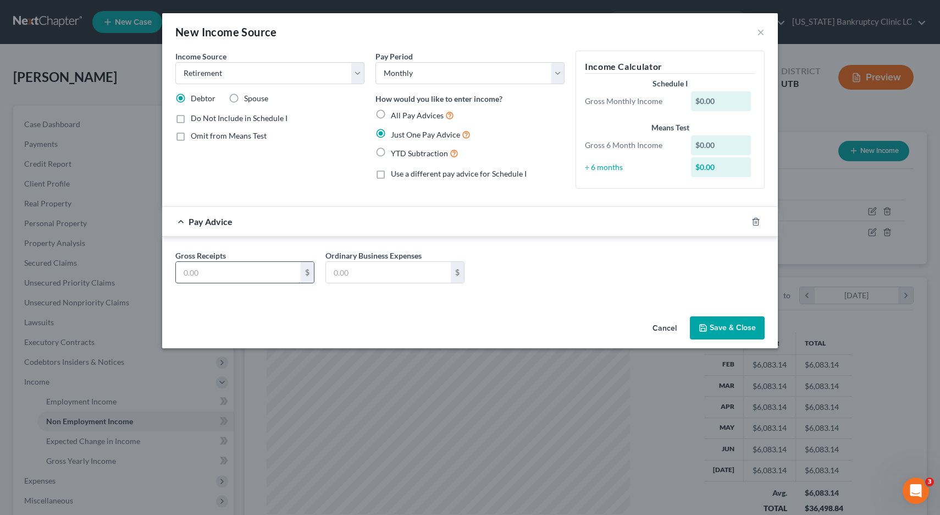
click at [261, 266] on input "text" at bounding box center [238, 272] width 125 height 21
type input "391.08"
click at [731, 328] on button "Save & Close" at bounding box center [727, 327] width 75 height 23
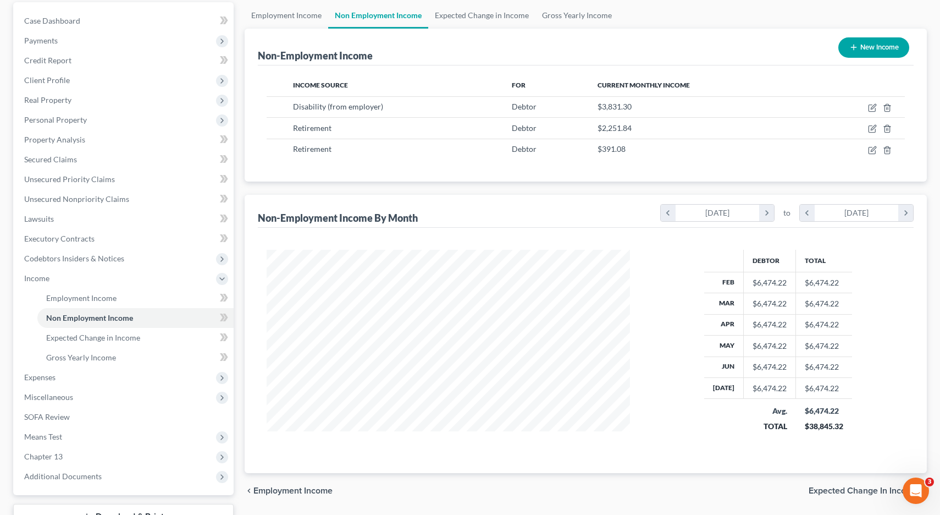
scroll to position [106, 0]
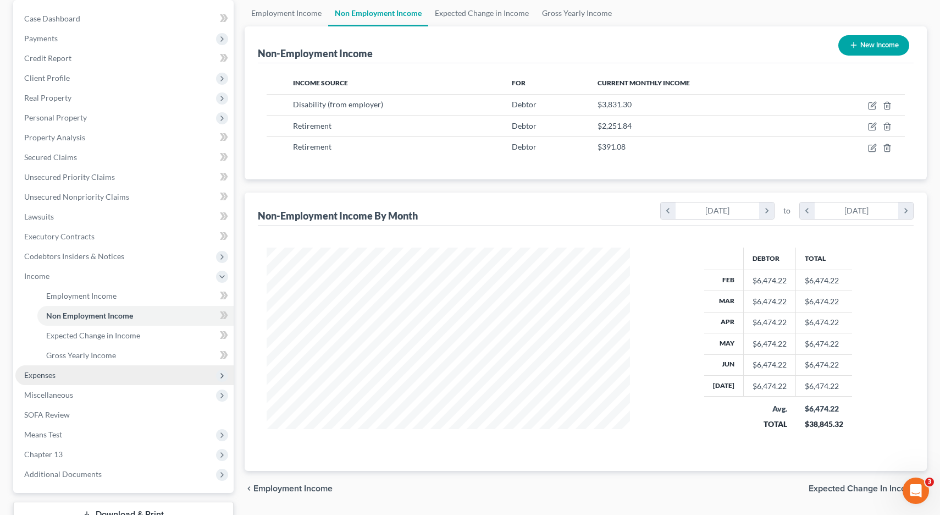
click at [57, 375] on span "Expenses" at bounding box center [124, 375] width 218 height 20
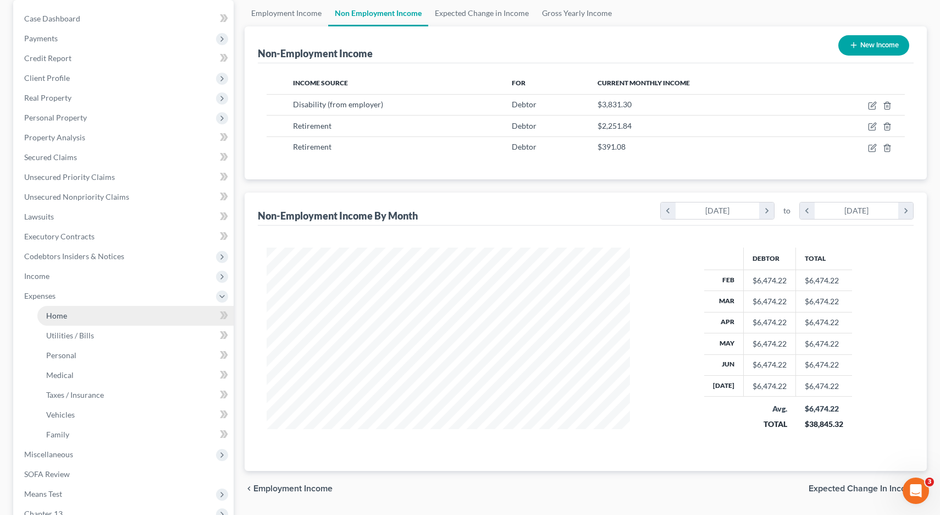
click at [56, 318] on span "Home" at bounding box center [56, 315] width 21 height 9
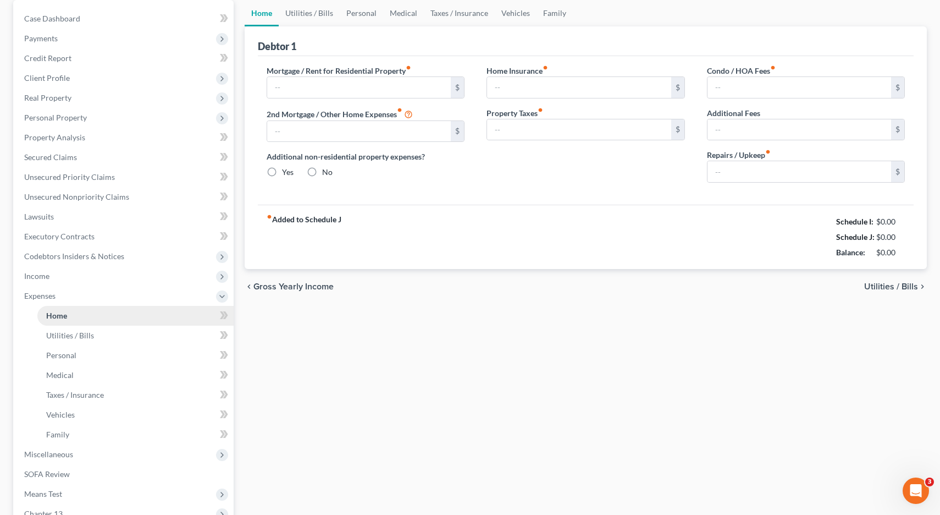
scroll to position [52, 0]
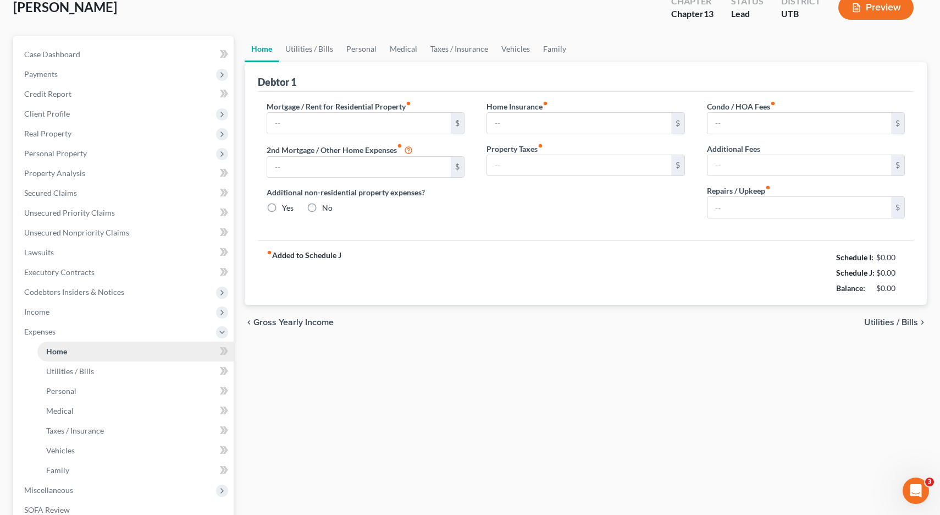
type input "0.00"
radio input "true"
type input "0.00"
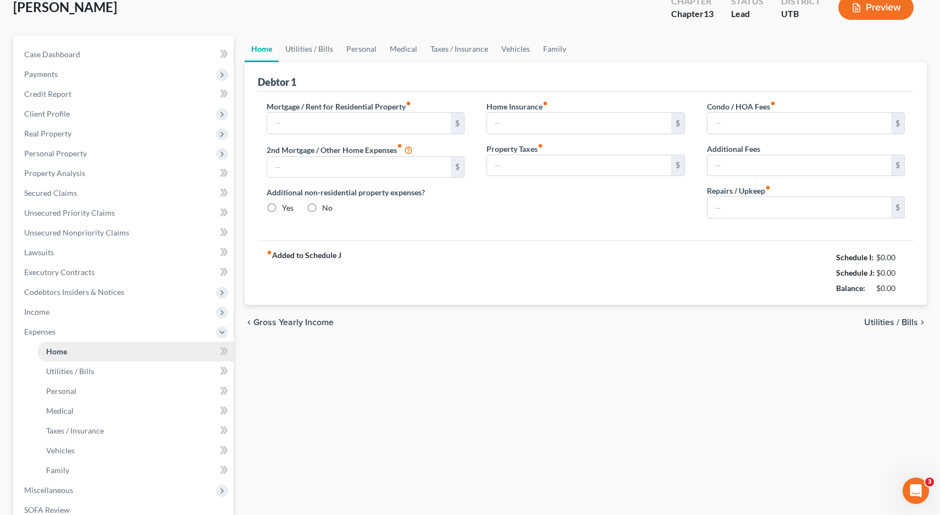
type input "0.00"
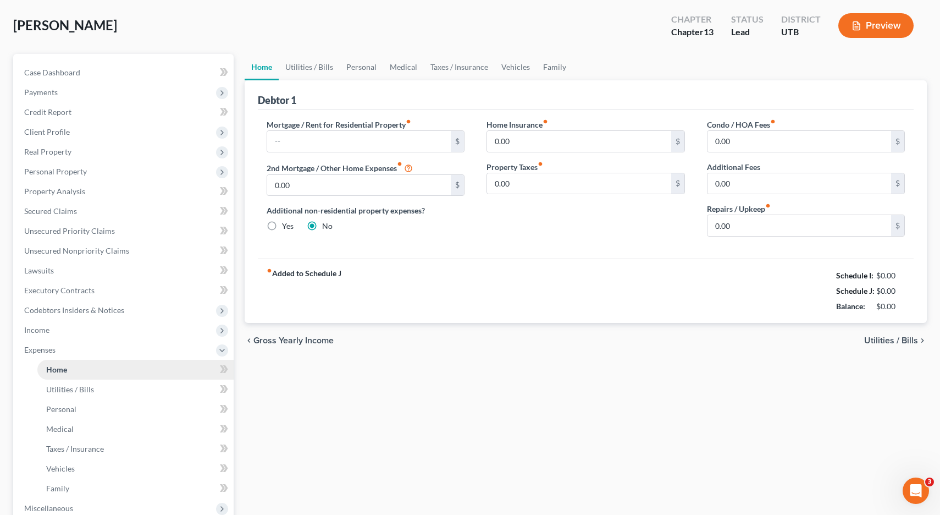
scroll to position [0, 0]
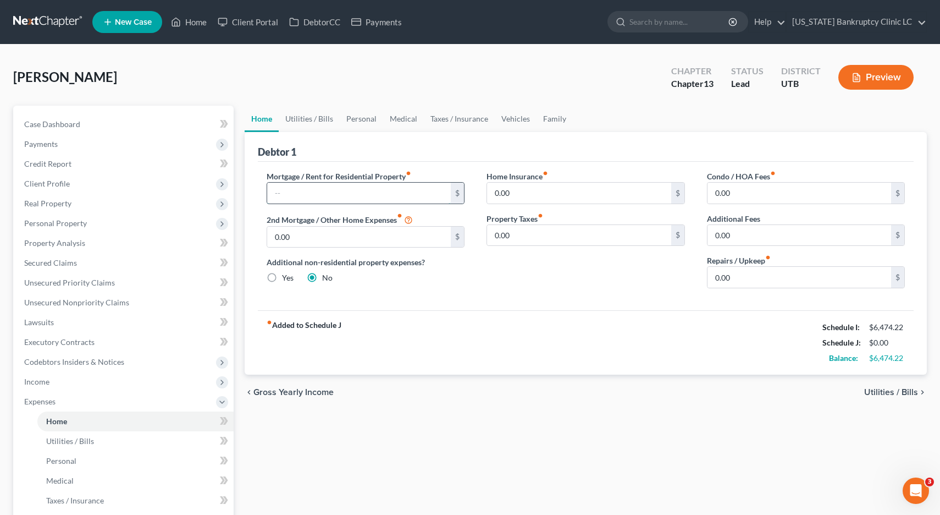
click at [311, 191] on input "text" at bounding box center [359, 193] width 184 height 21
type input "1,468.00"
click at [767, 279] on input "0.00" at bounding box center [800, 277] width 184 height 21
type input "35.00"
click at [310, 117] on link "Utilities / Bills" at bounding box center [309, 119] width 61 height 26
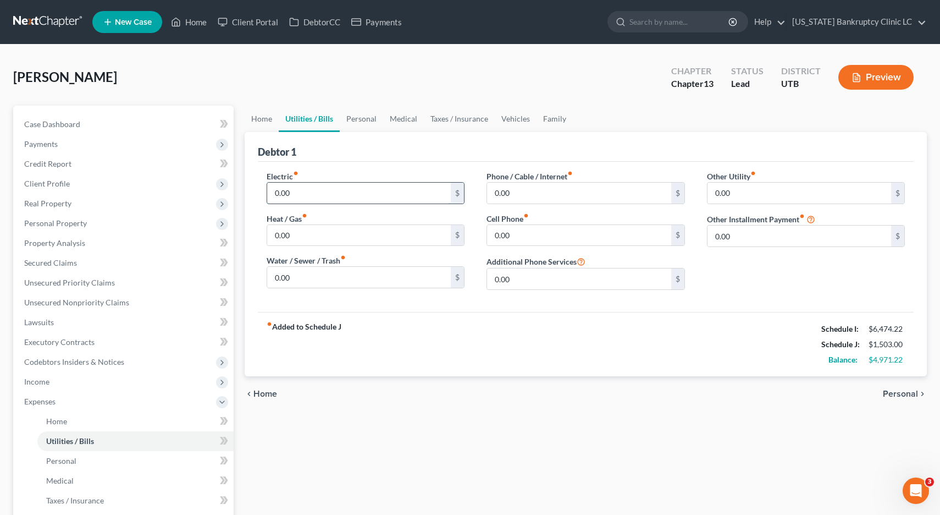
click at [291, 190] on input "0.00" at bounding box center [359, 193] width 184 height 21
type input "120.00"
type input "40"
type input "147.00"
type input "140.00"
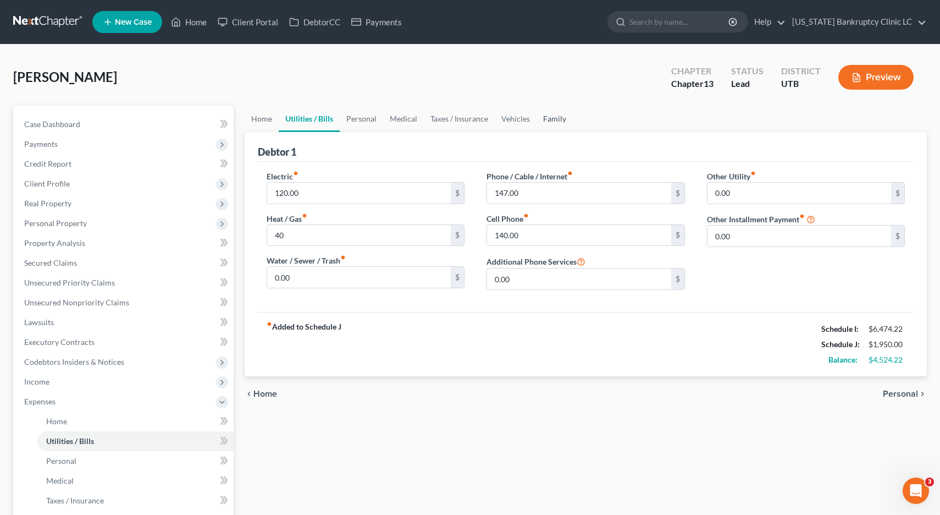
click at [550, 121] on link "Family" at bounding box center [555, 119] width 36 height 26
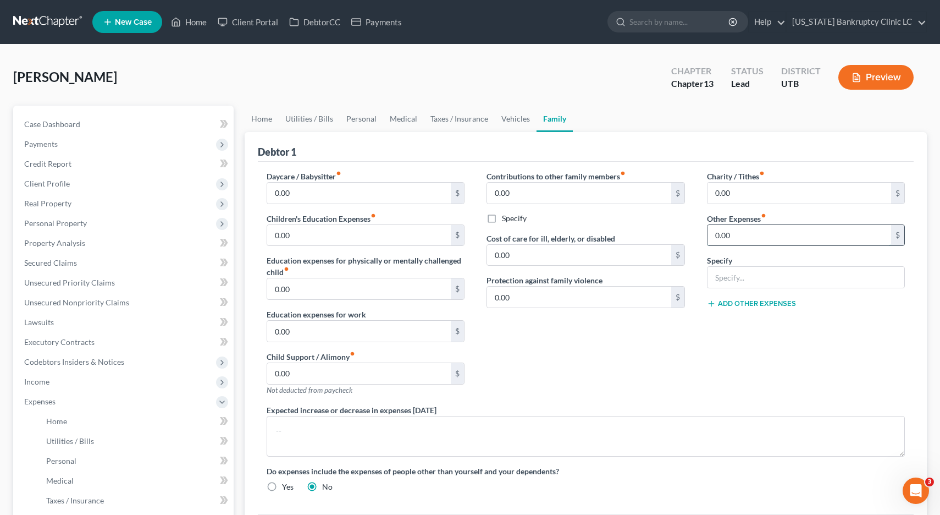
click at [780, 235] on input "0.00" at bounding box center [800, 235] width 184 height 21
type input "100.00"
type input "Pet Expenses"
click at [431, 121] on link "Taxes / Insurance" at bounding box center [459, 119] width 71 height 26
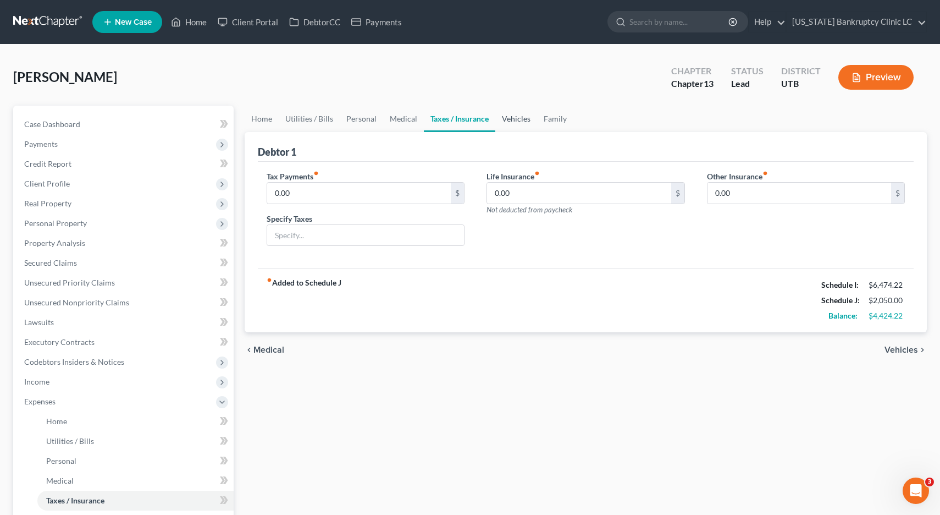
click at [513, 122] on link "Vehicles" at bounding box center [516, 119] width 42 height 26
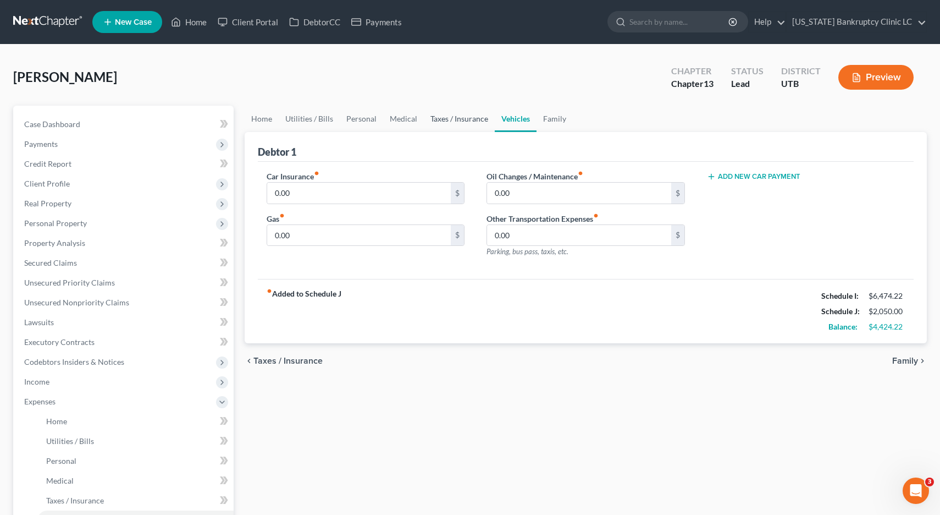
click at [443, 119] on link "Taxes / Insurance" at bounding box center [459, 119] width 71 height 26
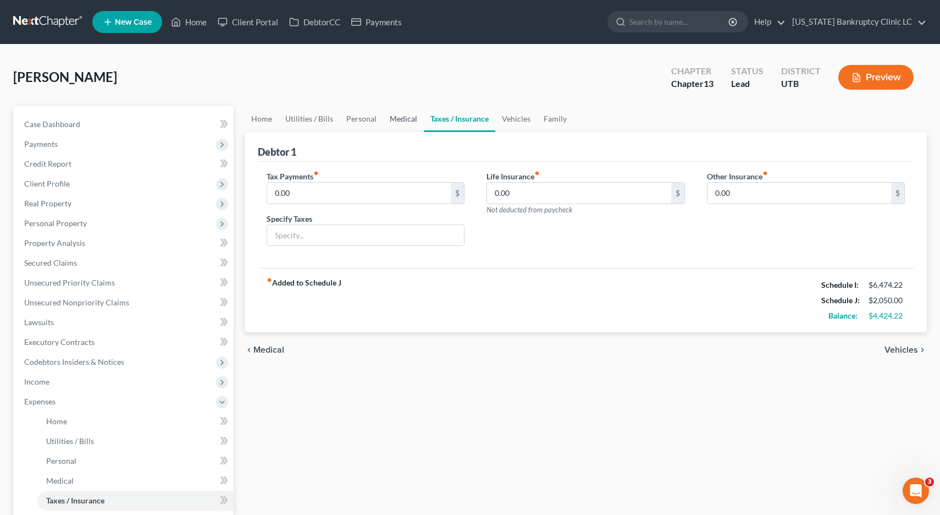
click at [394, 118] on link "Medical" at bounding box center [403, 119] width 41 height 26
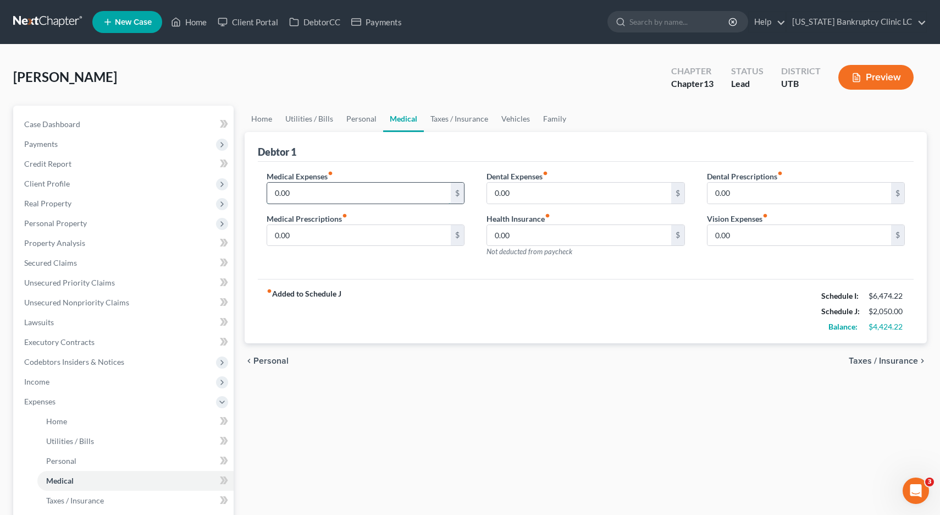
click at [341, 191] on input "0.00" at bounding box center [359, 193] width 184 height 21
type input "83.00"
click at [361, 123] on link "Personal" at bounding box center [361, 119] width 43 height 26
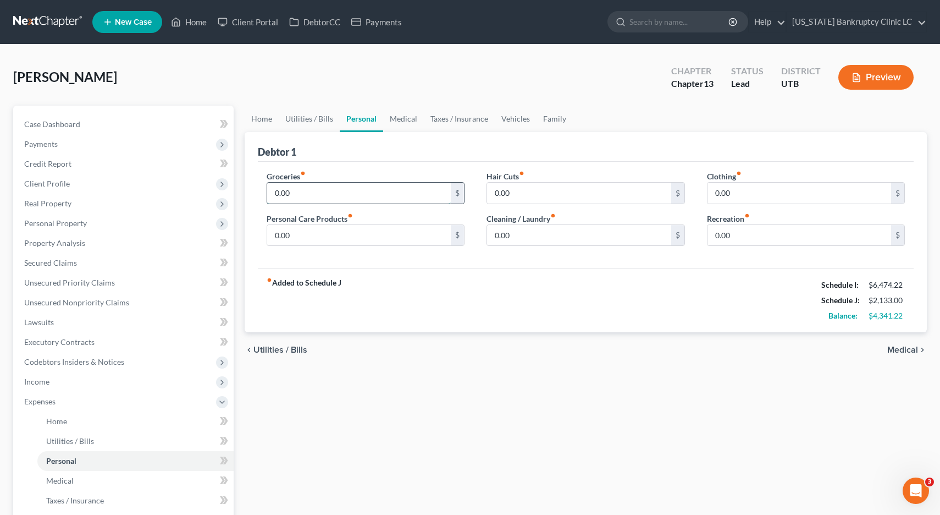
click at [305, 198] on input "0.00" at bounding box center [359, 193] width 184 height 21
type input "300.00"
click at [752, 191] on input "0.00" at bounding box center [800, 193] width 184 height 21
type input "100.00"
click at [515, 119] on link "Vehicles" at bounding box center [516, 119] width 42 height 26
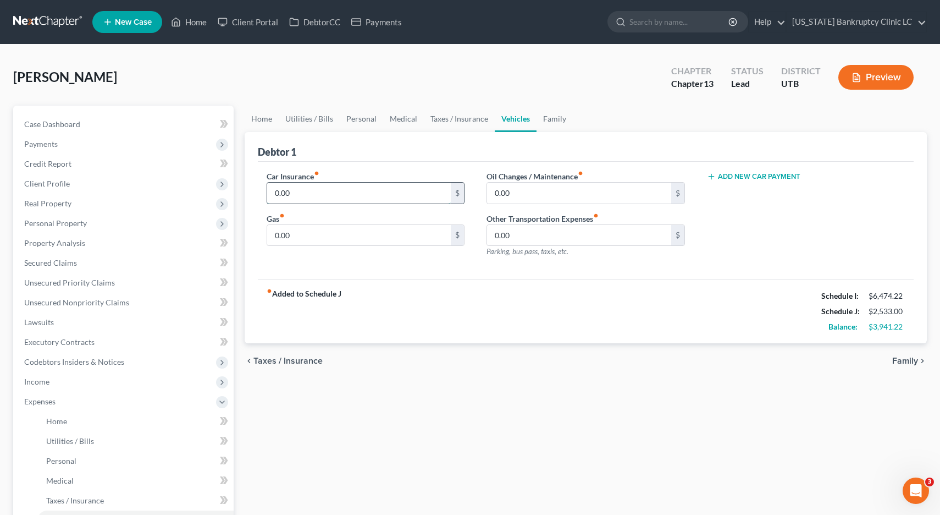
click at [331, 195] on input "0.00" at bounding box center [359, 193] width 184 height 21
type input "160.00"
type input "60"
type input "125.00"
click at [358, 120] on link "Personal" at bounding box center [361, 119] width 43 height 26
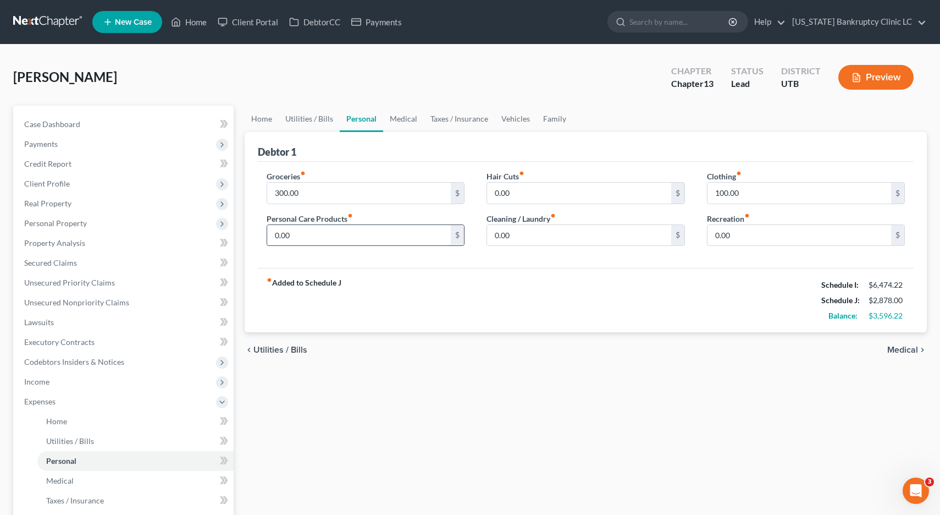
click at [307, 233] on input "0.00" at bounding box center [359, 235] width 184 height 21
type input "100.00"
click at [734, 233] on input "0.00" at bounding box center [800, 235] width 184 height 21
type input "300.00"
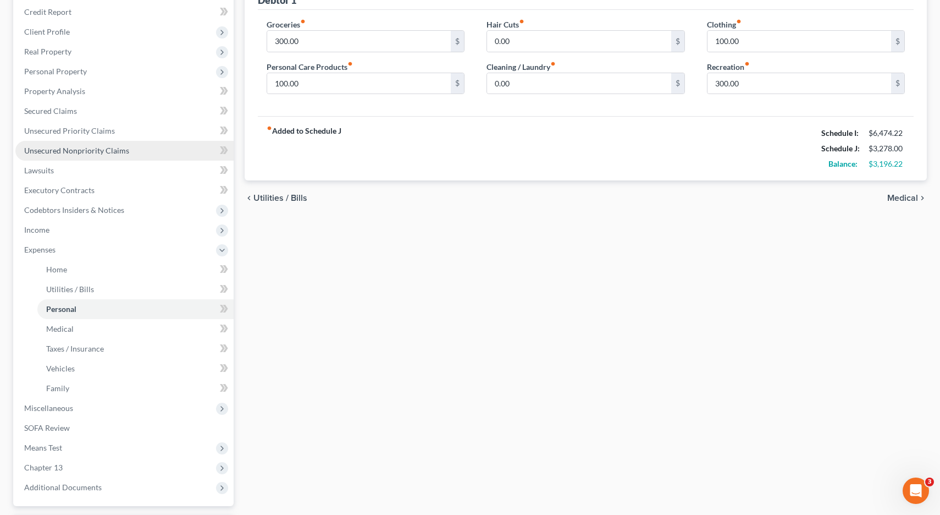
scroll to position [151, 0]
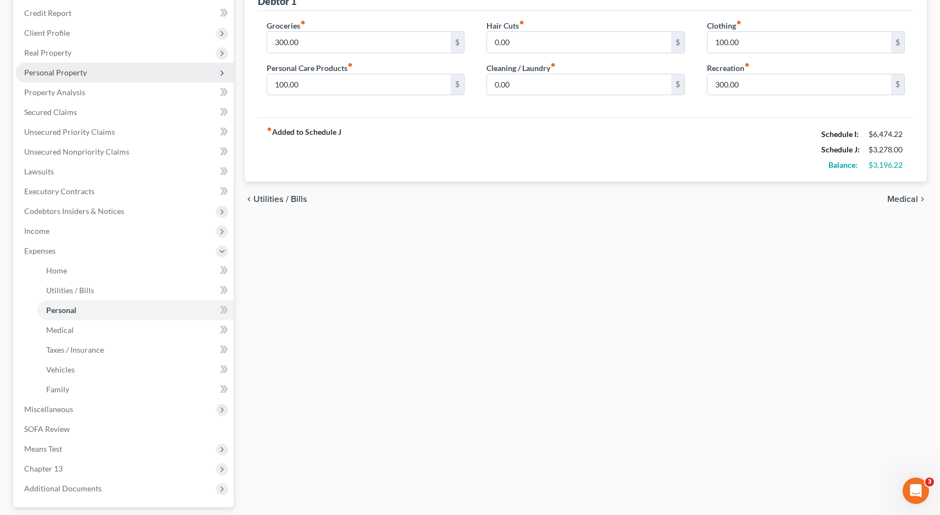
click at [46, 71] on span "Personal Property" at bounding box center [55, 72] width 63 height 9
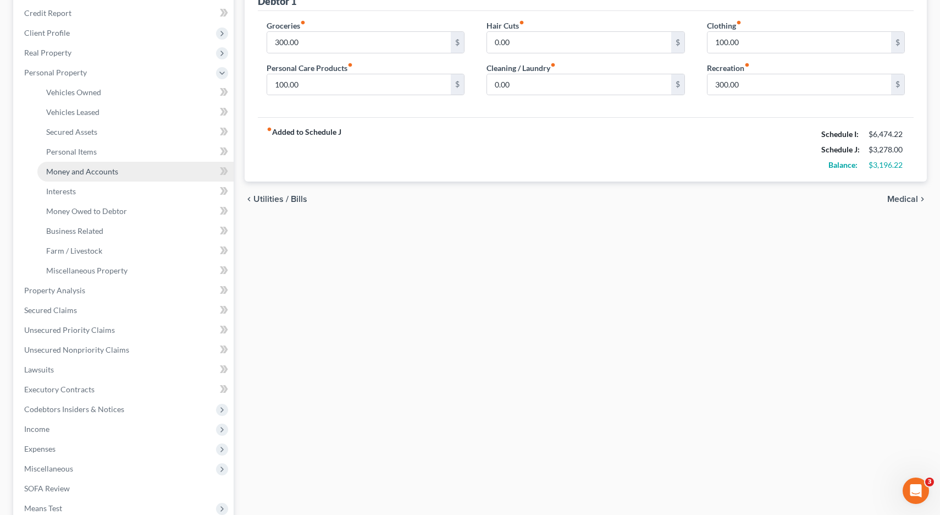
click at [75, 174] on span "Money and Accounts" at bounding box center [82, 171] width 72 height 9
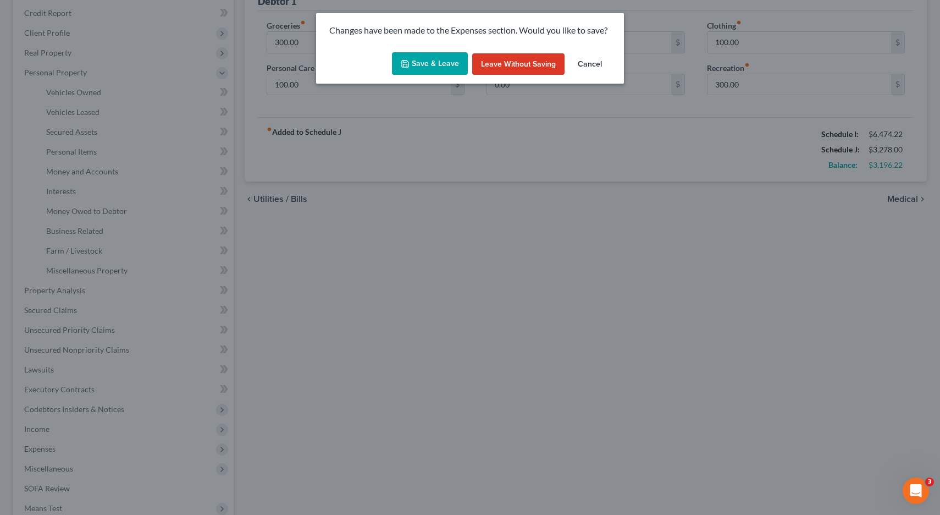
click at [423, 57] on button "Save & Leave" at bounding box center [430, 63] width 76 height 23
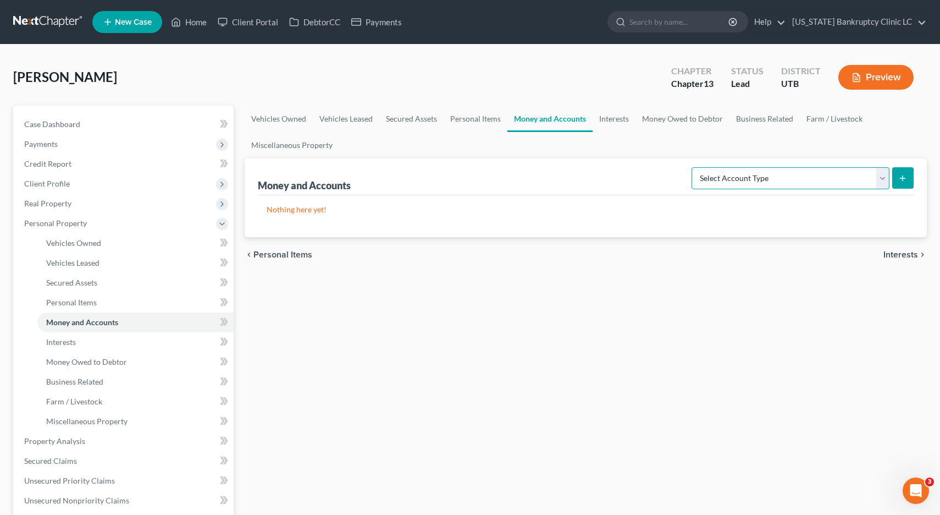
click at [885, 179] on select "Select Account Type Brokerage Cash on Hand Certificates of Deposit Checking Acc…" at bounding box center [791, 178] width 198 height 22
select select "checking"
click at [904, 176] on icon "submit" at bounding box center [902, 178] width 9 height 9
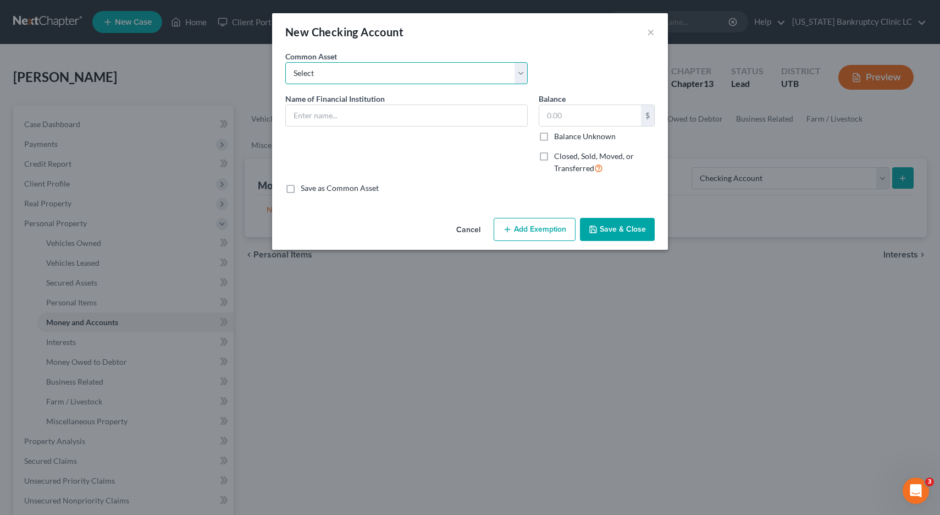
click at [519, 75] on select "Select Wells Fargo #9102 Zions Bank #9168 US Bank Bancorp #3125 JP Morgan Chase…" at bounding box center [406, 73] width 242 height 22
click at [481, 111] on input "text" at bounding box center [406, 115] width 241 height 21
type input "Navy Federal Credit Union Account #5360"
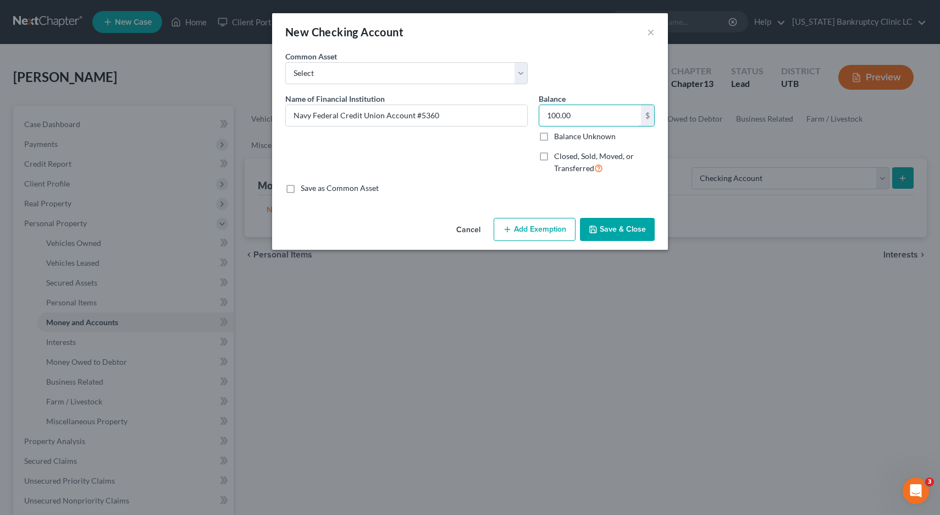
type input "100.00"
click at [611, 228] on button "Save & Close" at bounding box center [617, 229] width 75 height 23
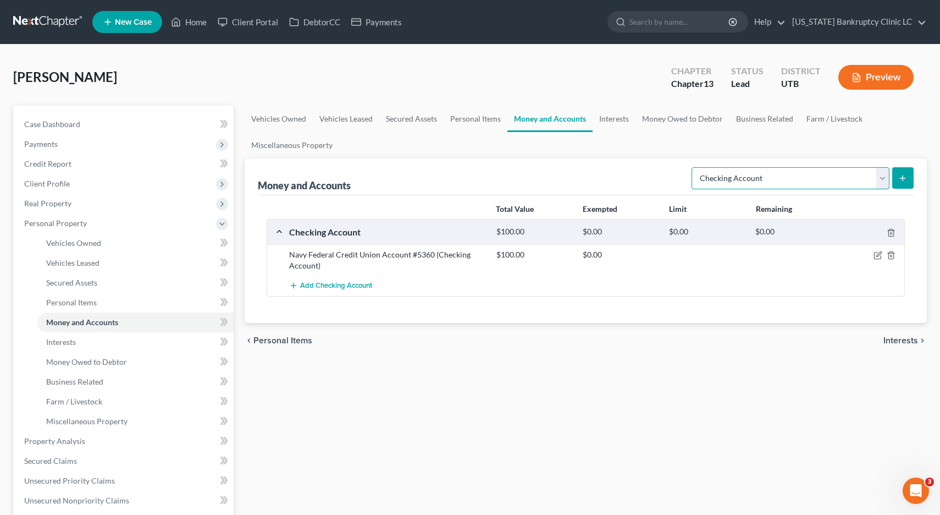
click at [880, 176] on select "Select Account Type Brokerage Cash on Hand Certificates of Deposit Checking Acc…" at bounding box center [791, 178] width 198 height 22
select select "savings"
click at [907, 181] on button "submit" at bounding box center [902, 177] width 21 height 21
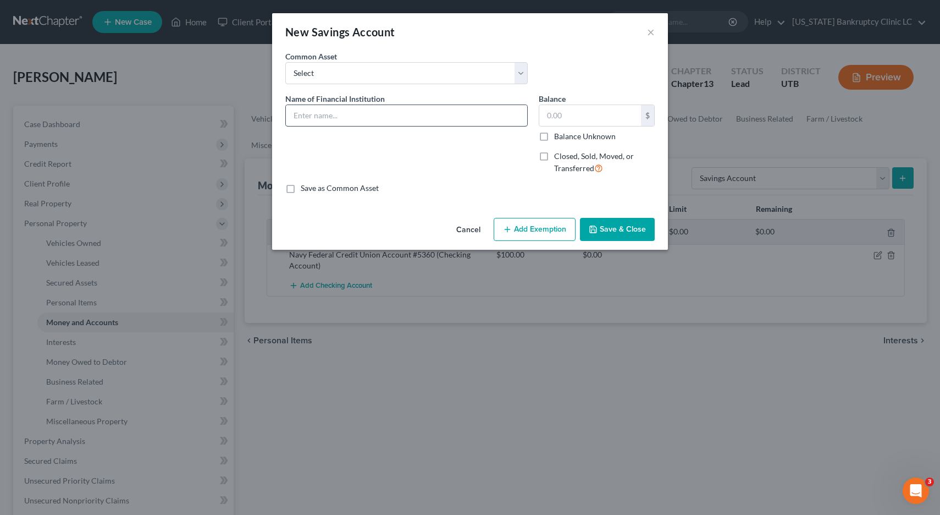
click at [443, 110] on input "text" at bounding box center [406, 115] width 241 height 21
type input "Navy Federal Credit Union Account #7373"
type input "0.00"
click at [621, 231] on button "Save & Close" at bounding box center [617, 229] width 75 height 23
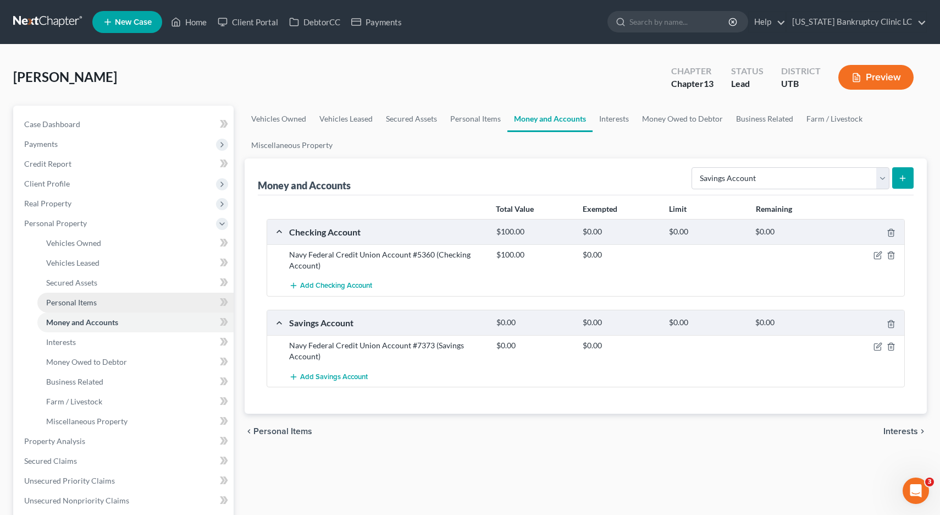
click at [88, 301] on span "Personal Items" at bounding box center [71, 301] width 51 height 9
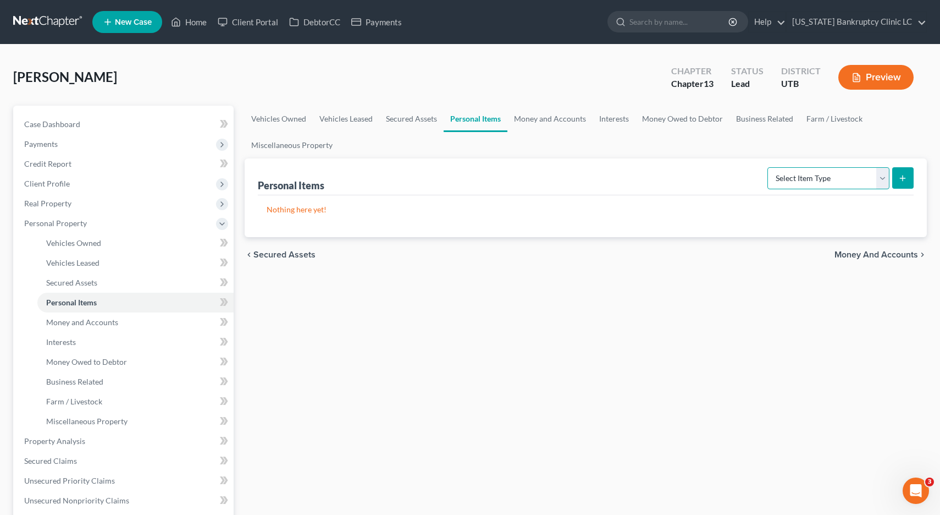
click at [881, 174] on select "Select Item Type Clothing Collectibles Of Value Electronics Firearms Household …" at bounding box center [828, 178] width 122 height 22
select select "jewelry"
click at [908, 172] on button "submit" at bounding box center [902, 177] width 21 height 21
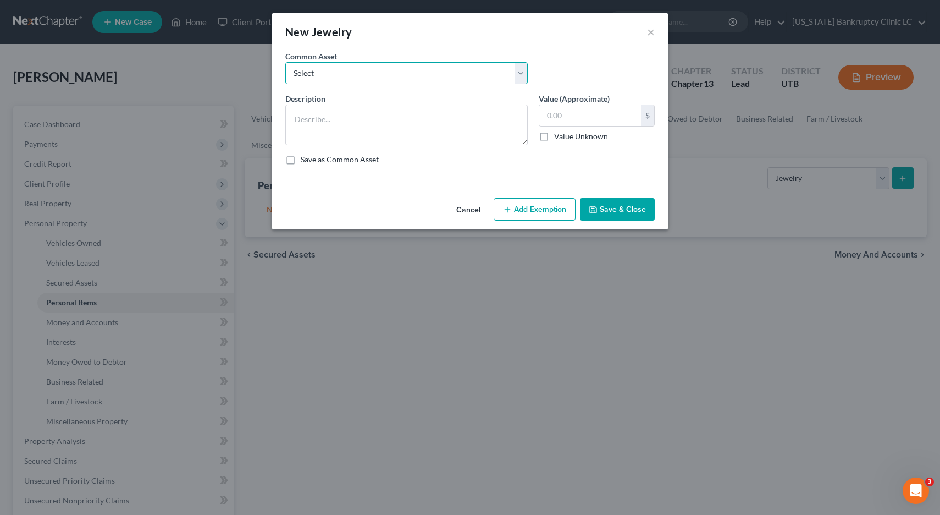
click at [518, 70] on select "Select Jewelry, Watches & Accessories Jewelry, Watches & Accessories Wedding Ri…" at bounding box center [406, 73] width 242 height 22
select select "0"
type textarea "Jewelry, Watches & Accessories"
type input "200.00"
click at [538, 207] on button "Add Exemption" at bounding box center [535, 209] width 82 height 23
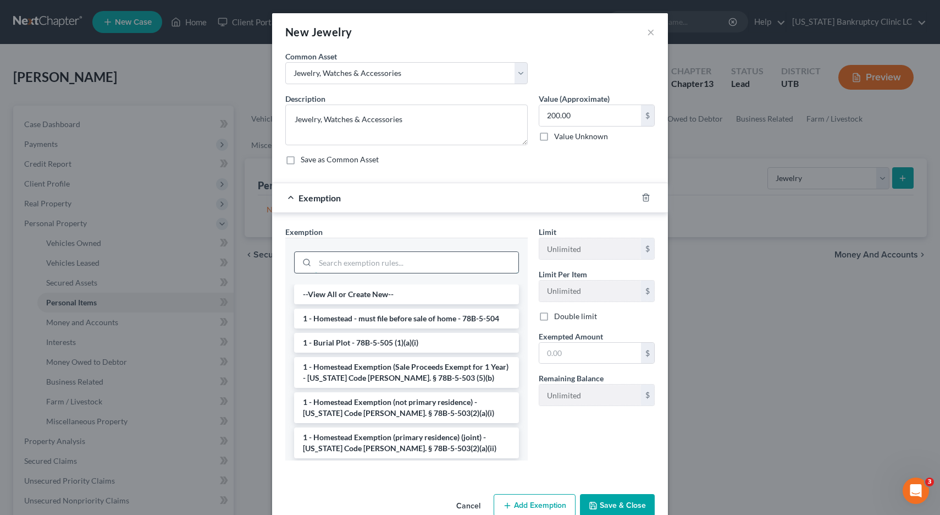
click at [421, 261] on input "search" at bounding box center [416, 262] width 203 height 21
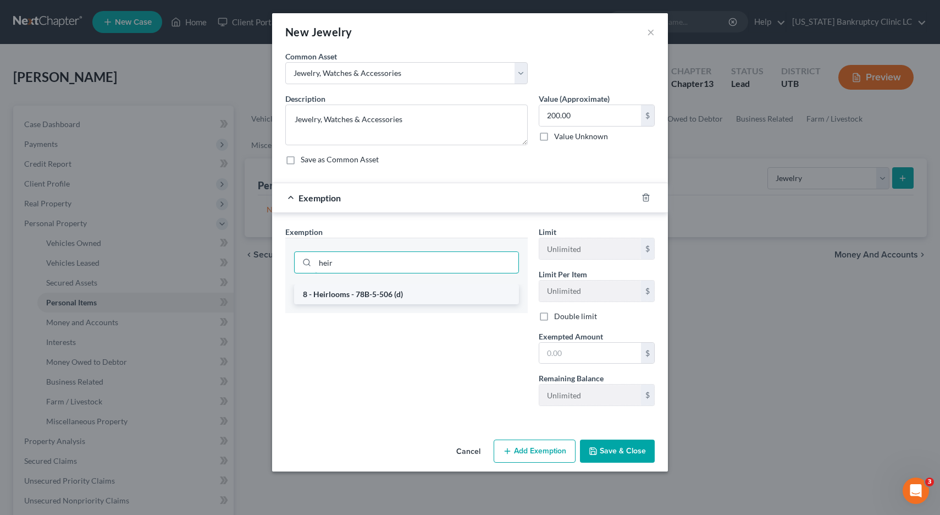
type input "heir"
click at [374, 295] on li "8 - Heirlooms - 78B-5-506 (d)" at bounding box center [406, 294] width 225 height 20
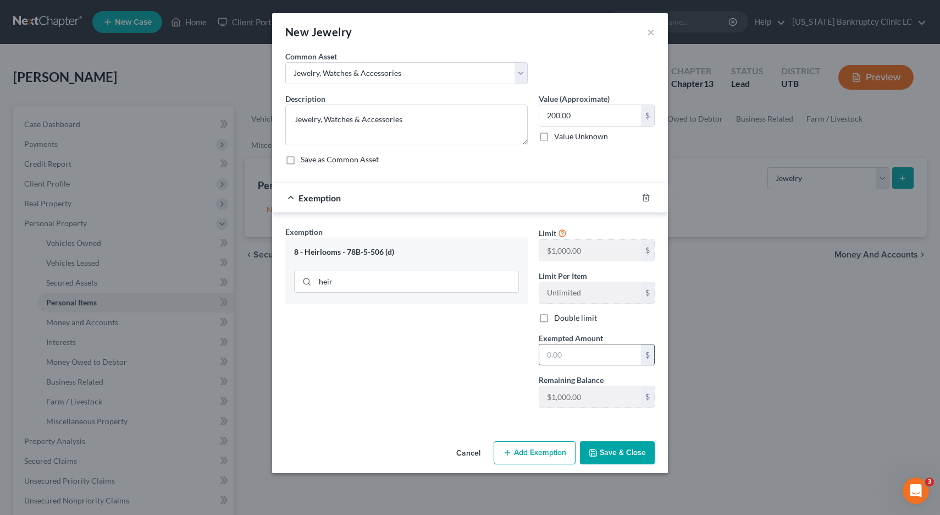
click at [586, 364] on div "$" at bounding box center [597, 355] width 116 height 22
click at [588, 357] on input "text" at bounding box center [590, 354] width 102 height 21
type input "200.00"
click at [622, 451] on button "Save & Close" at bounding box center [617, 452] width 75 height 23
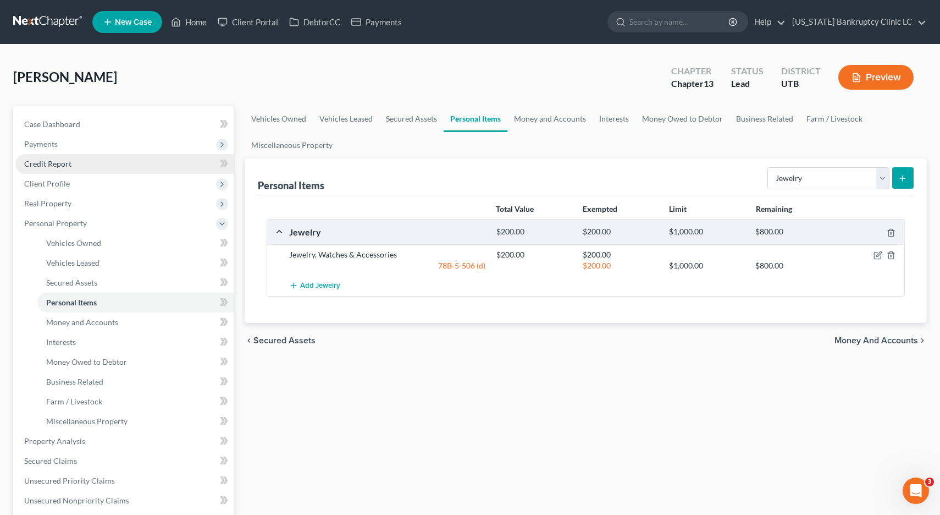
click at [55, 165] on span "Credit Report" at bounding box center [47, 163] width 47 height 9
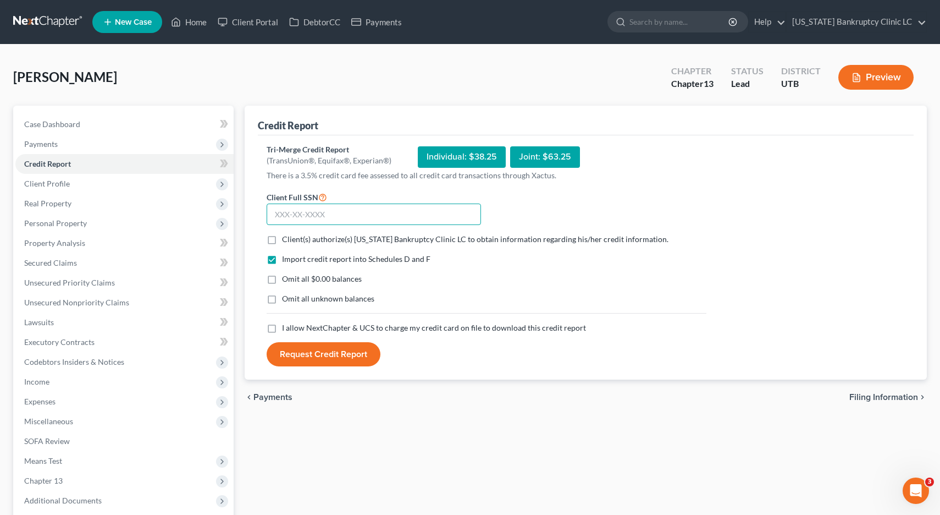
click at [353, 217] on input "text" at bounding box center [374, 214] width 214 height 22
type input "518-98-5909"
click at [282, 238] on label "Client(s) authorize(s) [US_STATE] Bankruptcy Clinic LC to obtain information re…" at bounding box center [475, 239] width 386 height 11
click at [286, 238] on input "Client(s) authorize(s) [US_STATE] Bankruptcy Clinic LC to obtain information re…" at bounding box center [289, 237] width 7 height 7
checkbox input "true"
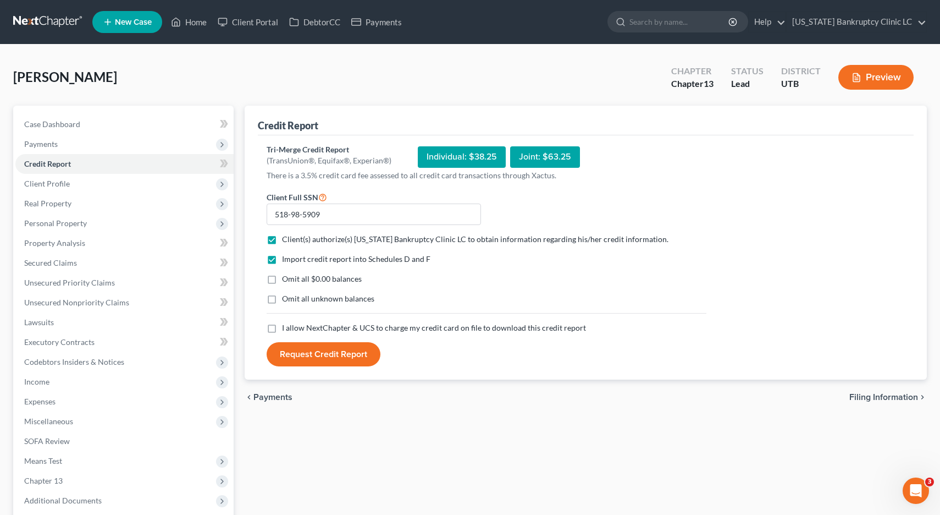
click at [282, 280] on label "Omit all $0.00 balances" at bounding box center [322, 278] width 80 height 11
click at [286, 280] on input "Omit all $0.00 balances" at bounding box center [289, 276] width 7 height 7
checkbox input "true"
click at [282, 296] on label "Omit all unknown balances" at bounding box center [328, 298] width 92 height 11
click at [286, 296] on input "Omit all unknown balances" at bounding box center [289, 296] width 7 height 7
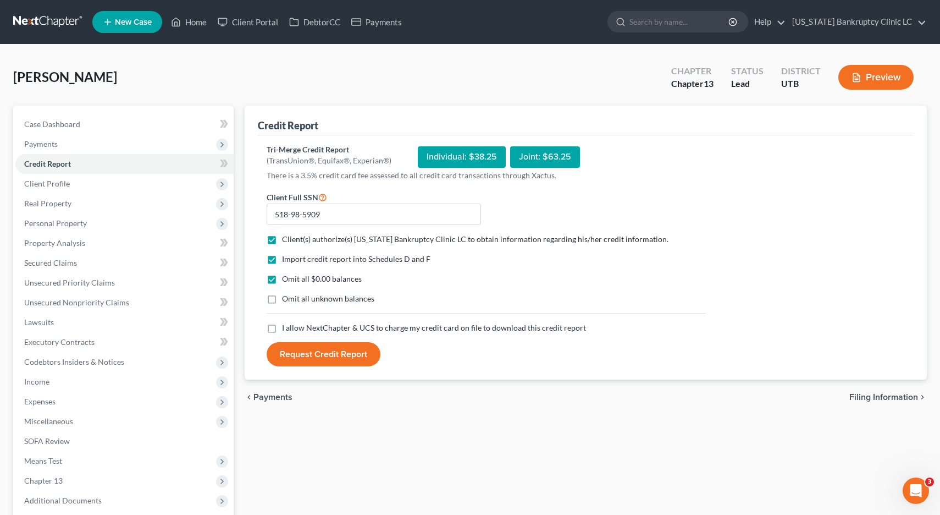
checkbox input "true"
click at [282, 331] on label "I allow NextChapter & UCS to charge my credit card on file to download this cre…" at bounding box center [434, 327] width 304 height 11
click at [286, 329] on input "I allow NextChapter & UCS to charge my credit card on file to download this cre…" at bounding box center [289, 325] width 7 height 7
checkbox input "true"
click at [338, 362] on button "Request Credit Report" at bounding box center [324, 354] width 114 height 24
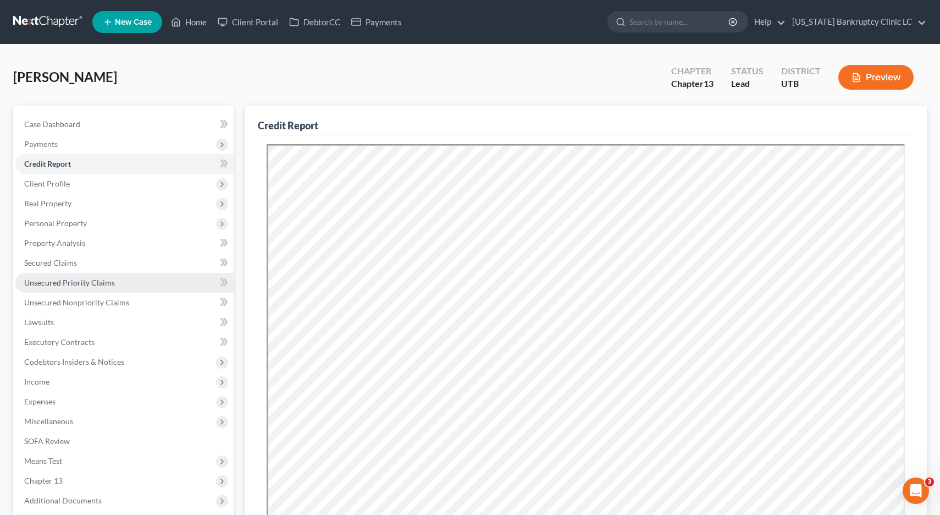
click at [79, 285] on span "Unsecured Priority Claims" at bounding box center [69, 282] width 91 height 9
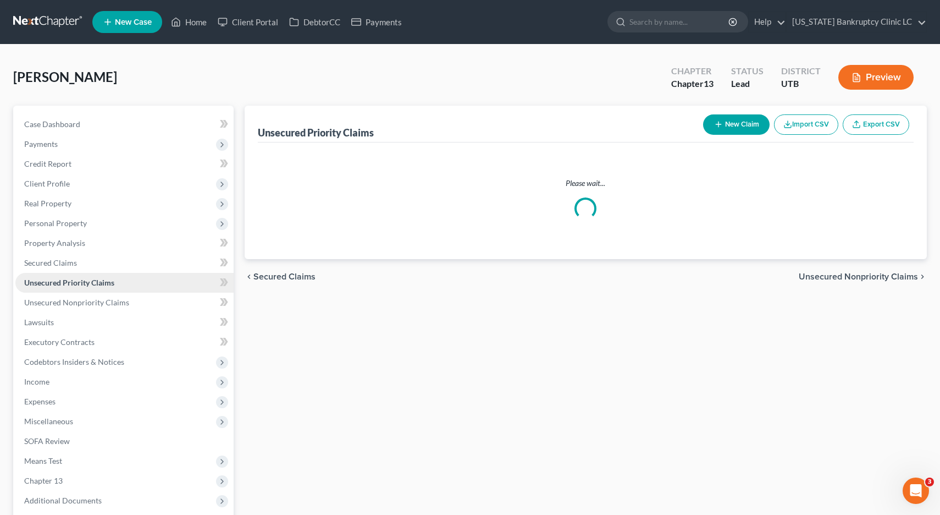
click at [79, 285] on span "Unsecured Priority Claims" at bounding box center [69, 282] width 90 height 9
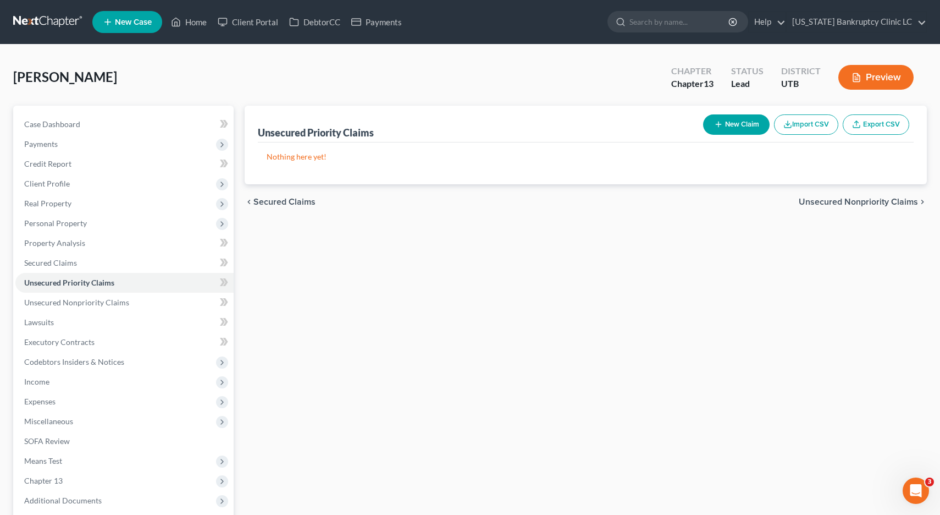
click at [732, 125] on button "New Claim" at bounding box center [736, 124] width 67 height 20
select select "0"
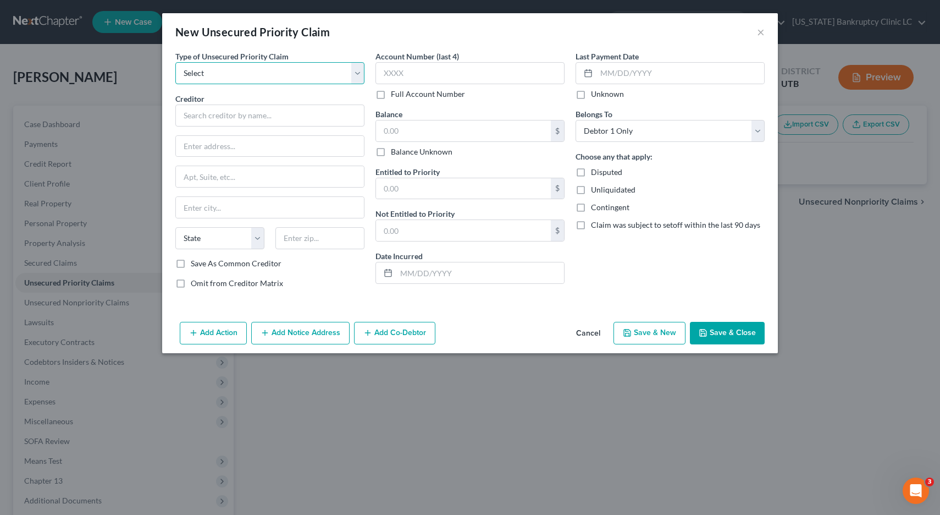
click at [361, 69] on select "Select Taxes & Other Government Units Domestic Support Obligations Extensions o…" at bounding box center [269, 73] width 189 height 22
select select "0"
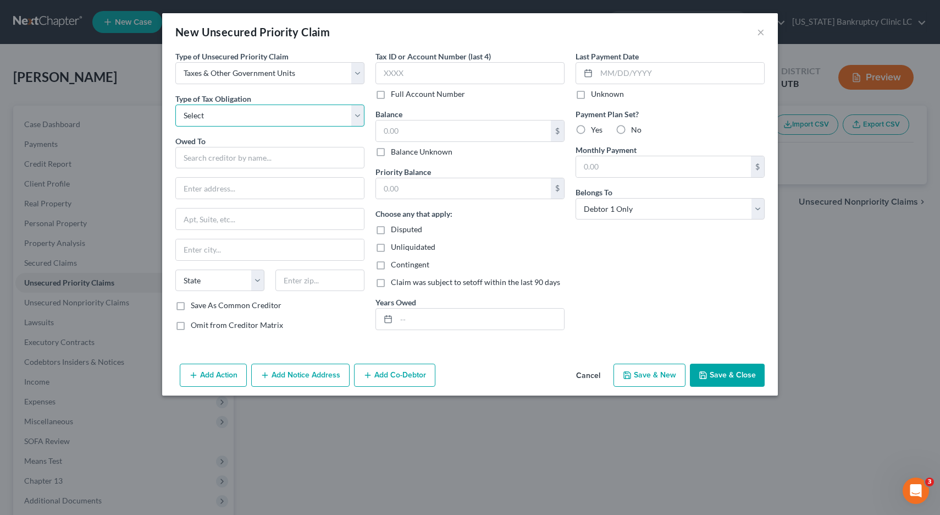
click at [310, 114] on select "Select Federal City State Franchise Tax Board Other" at bounding box center [269, 115] width 189 height 22
select select "0"
click at [290, 161] on input "text" at bounding box center [269, 158] width 189 height 22
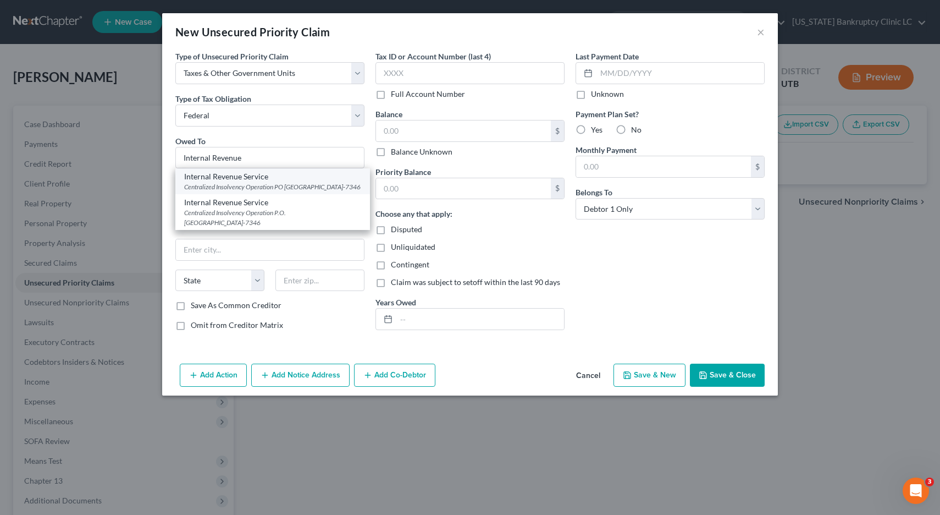
click at [272, 186] on div "Centralized Insolvency Operation PO Box 7346, Philadelphia, PA 19101-7346" at bounding box center [272, 186] width 177 height 9
type input "Internal Revenue Service"
type input "Centralized Insolvency Operation"
type input "PO Box 7346"
type input "Philadelphia"
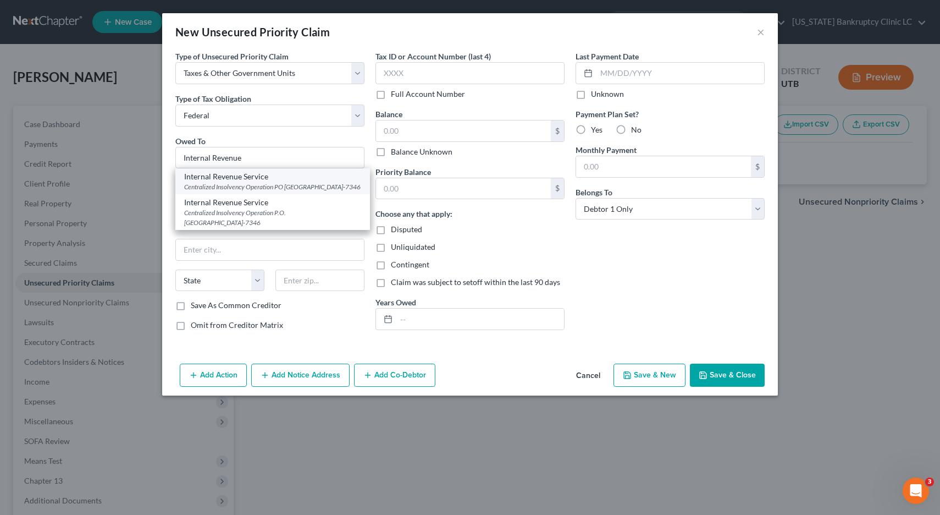
select select "39"
type input "19101-7346"
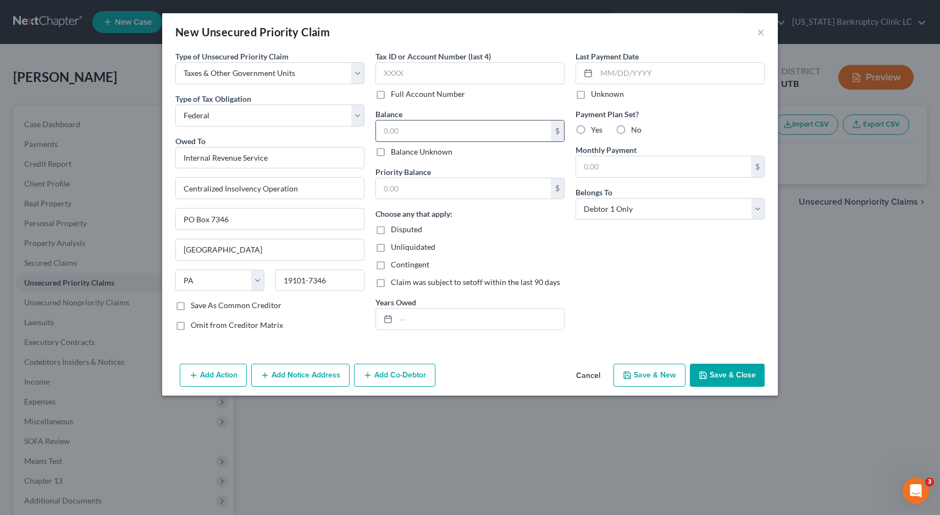
click at [393, 132] on input "text" at bounding box center [463, 130] width 175 height 21
type input "4,871.00"
click at [408, 312] on input "text" at bounding box center [480, 318] width 168 height 21
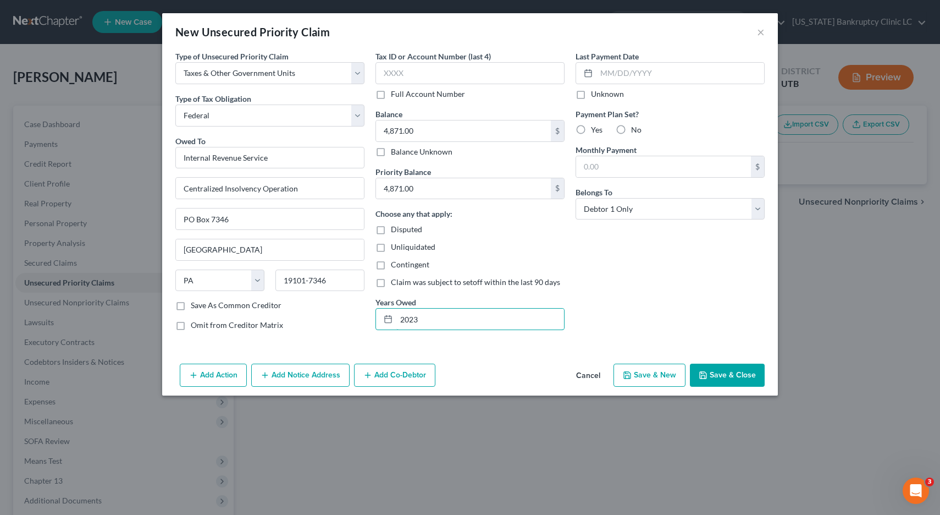
type input "2023"
click at [728, 373] on button "Save & Close" at bounding box center [727, 374] width 75 height 23
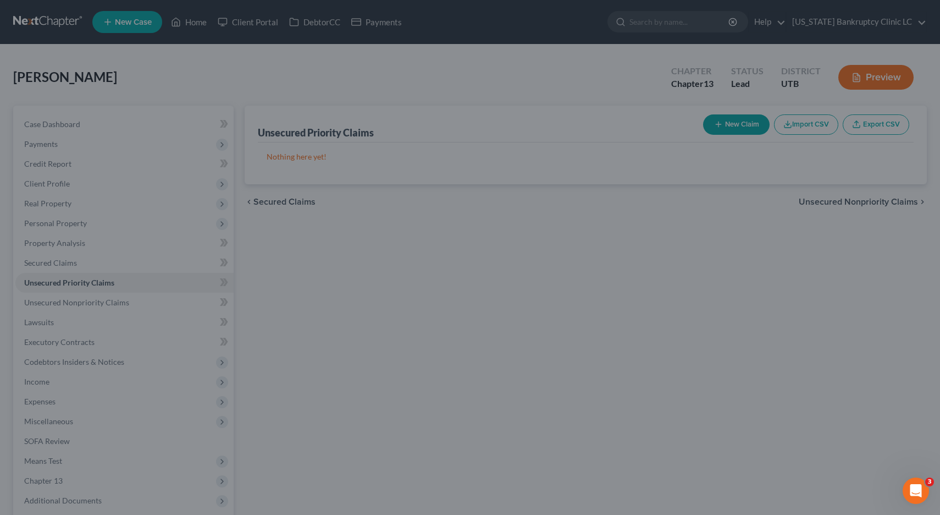
type input "0.00"
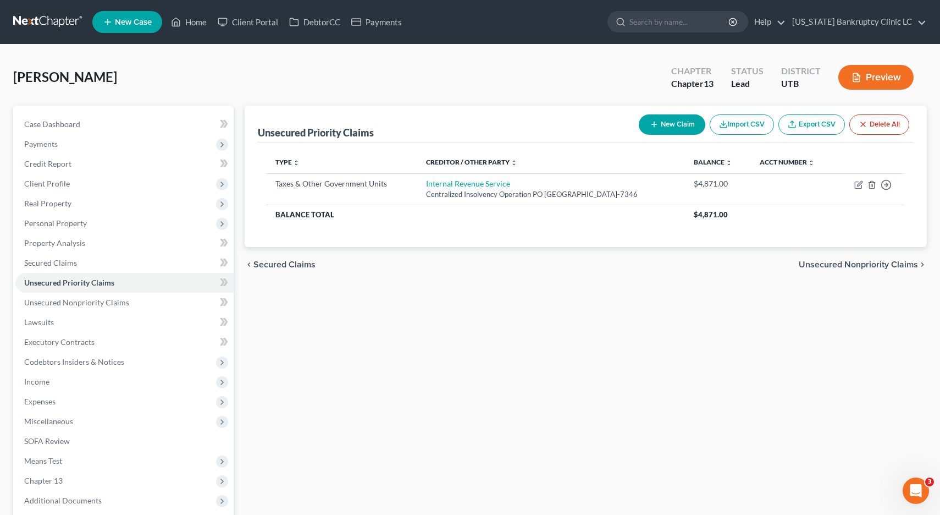
click at [679, 126] on button "New Claim" at bounding box center [672, 124] width 67 height 20
select select "0"
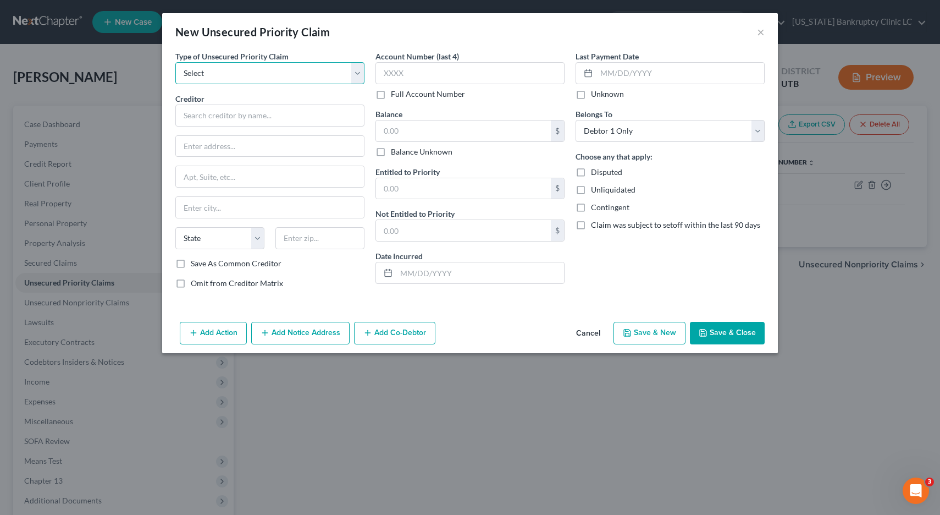
click at [290, 74] on select "Select Taxes & Other Government Units Domestic Support Obligations Extensions o…" at bounding box center [269, 73] width 189 height 22
select select "0"
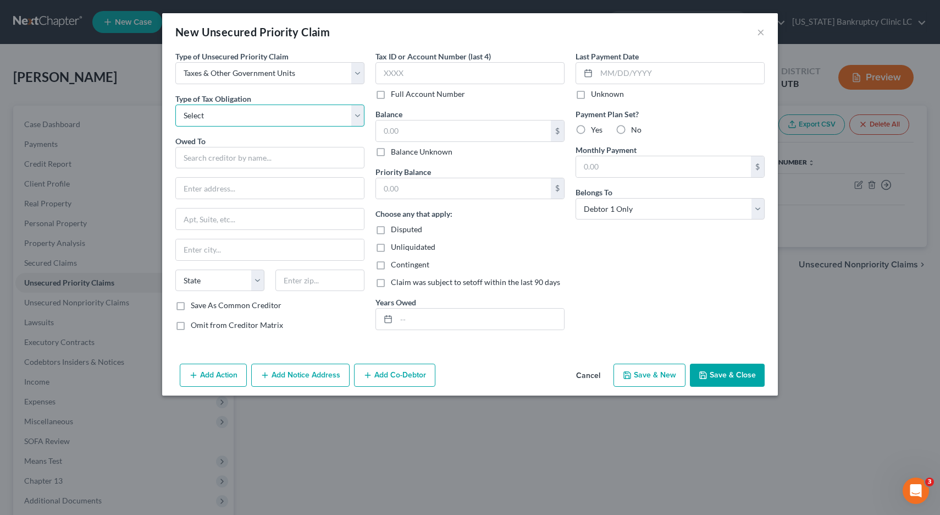
click at [250, 113] on select "Select Federal City State Franchise Tax Board Other" at bounding box center [269, 115] width 189 height 22
select select "0"
click at [233, 157] on input "text" at bounding box center [269, 158] width 189 height 22
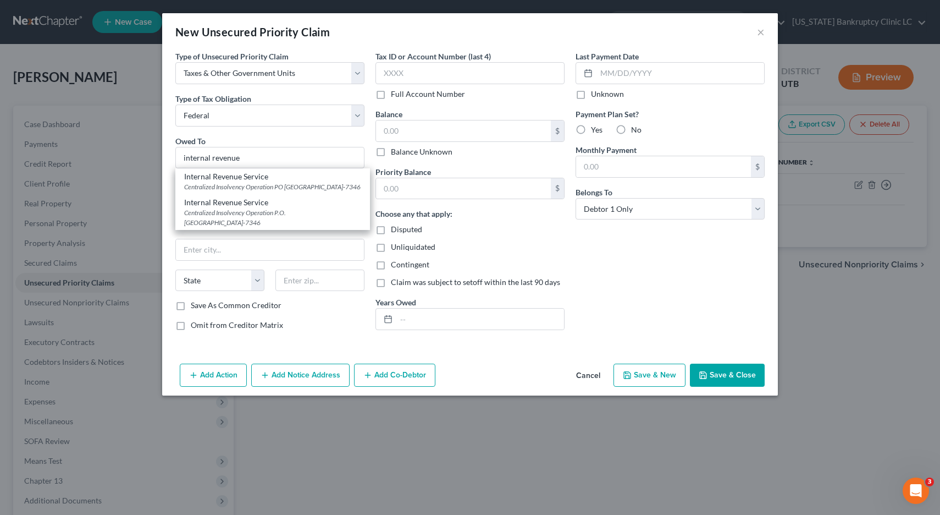
click at [257, 185] on div "Centralized Insolvency Operation PO Box 7346, Philadelphia, PA 19101-7346" at bounding box center [272, 186] width 177 height 9
type input "Internal Revenue Service"
type input "Centralized Insolvency Operation"
type input "PO Box 7346"
type input "Philadelphia"
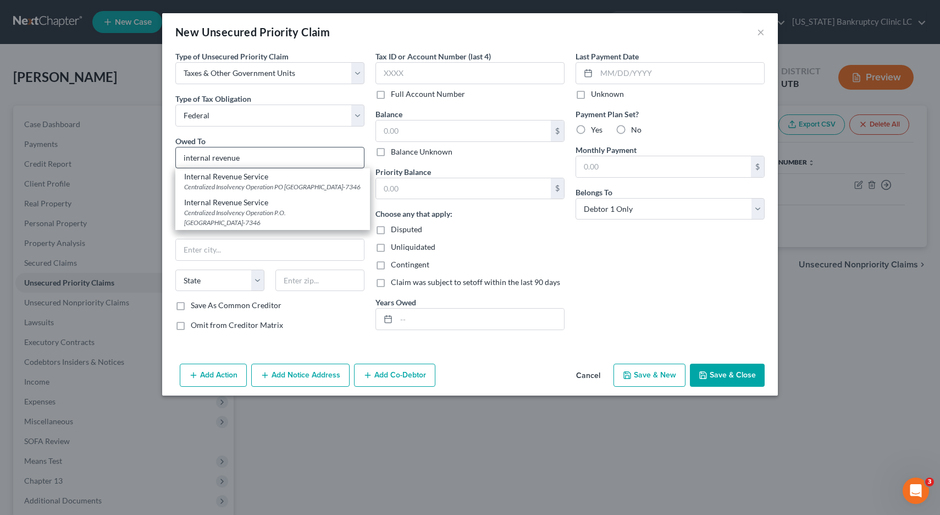
select select "39"
type input "19101-7346"
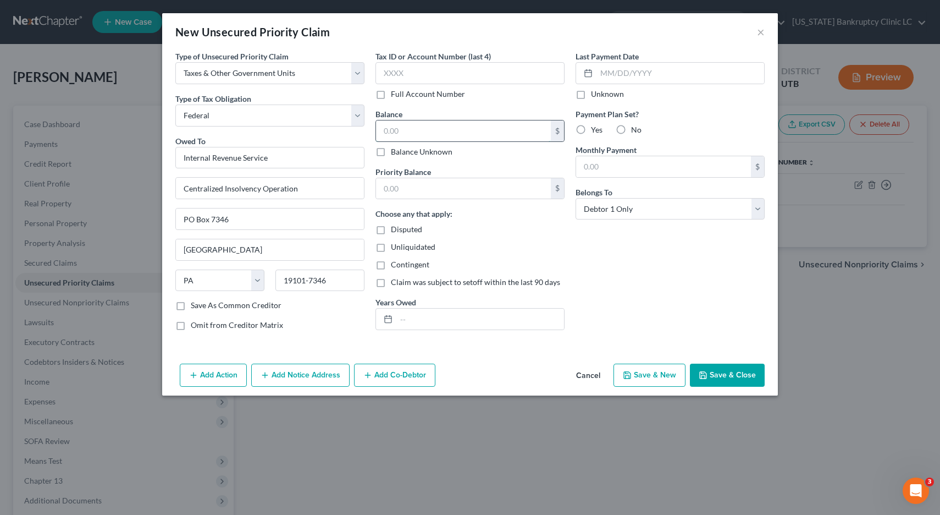
click at [401, 131] on input "text" at bounding box center [463, 130] width 175 height 21
type input "1,812"
click at [422, 317] on input "text" at bounding box center [480, 318] width 168 height 21
type input "2022"
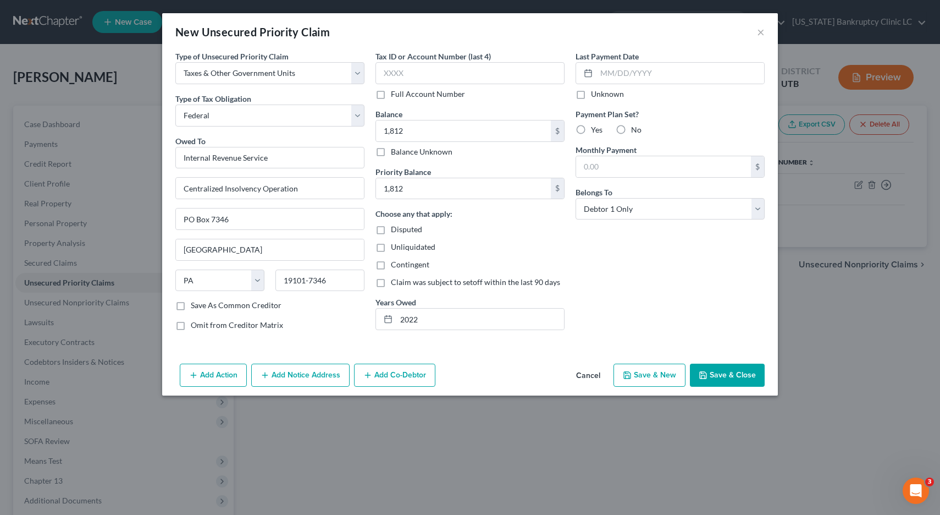
click at [731, 382] on button "Save & Close" at bounding box center [727, 374] width 75 height 23
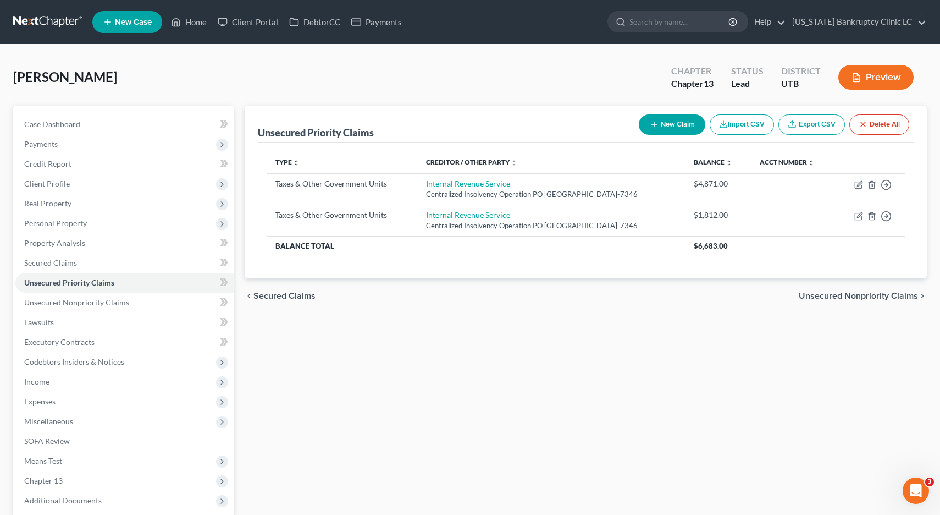
click at [664, 125] on button "New Claim" at bounding box center [672, 124] width 67 height 20
select select "0"
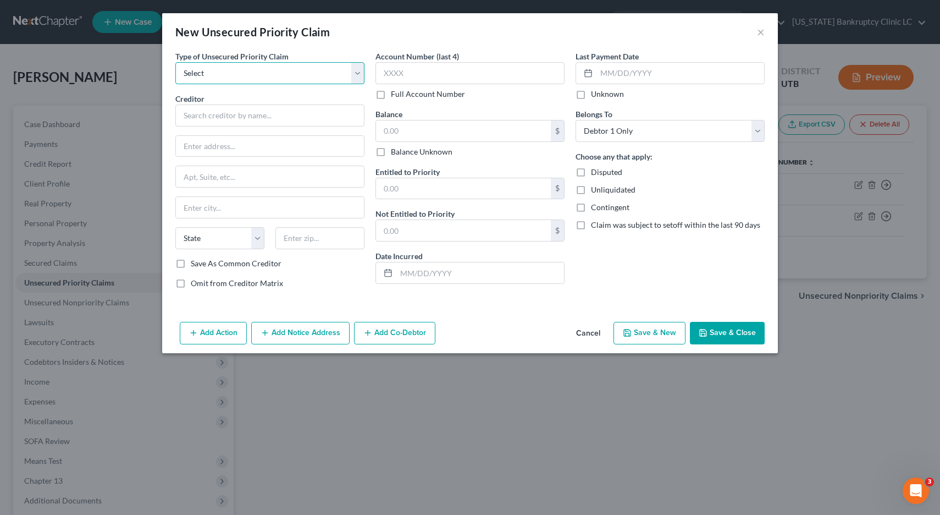
click at [357, 71] on select "Select Taxes & Other Government Units Domestic Support Obligations Extensions o…" at bounding box center [269, 73] width 189 height 22
select select "0"
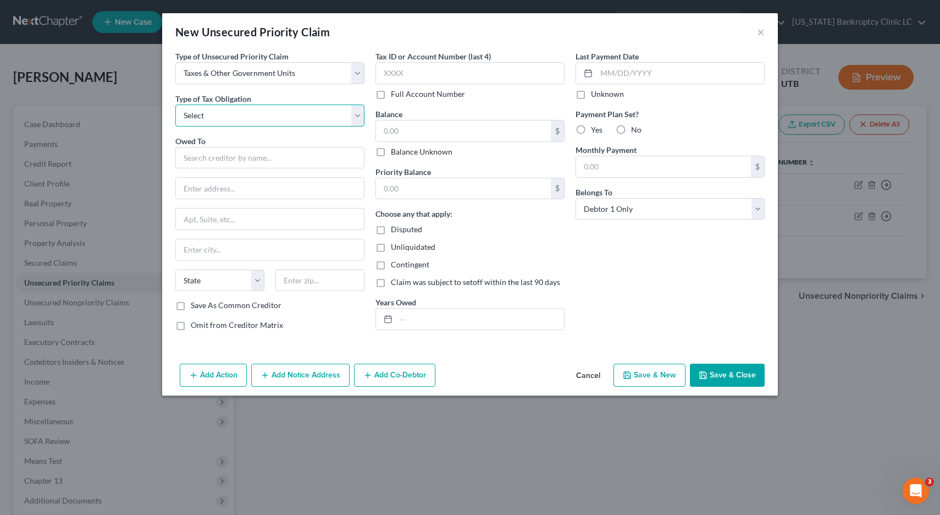
click at [356, 114] on select "Select Federal City State Franchise Tax Board Other" at bounding box center [269, 115] width 189 height 22
select select "2"
click at [327, 161] on input "text" at bounding box center [269, 158] width 189 height 22
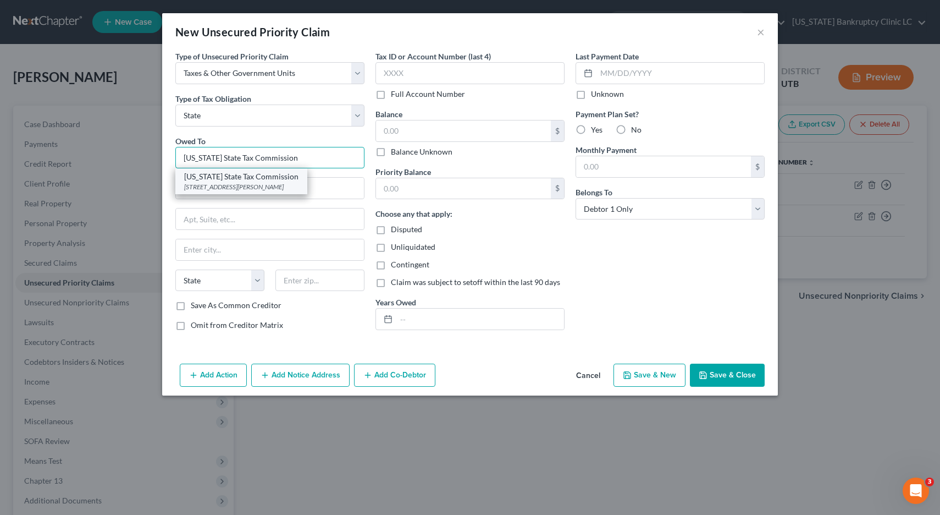
type input "Utah State Tax Commission"
click at [283, 188] on div "210 North 1950 West Special Services Division, Michelle Riggs, Salt Lake City, …" at bounding box center [241, 186] width 114 height 9
type input "210 North 1950 West"
type input "Special Services Division, Michelle Riggs"
type input "Salt Lake City"
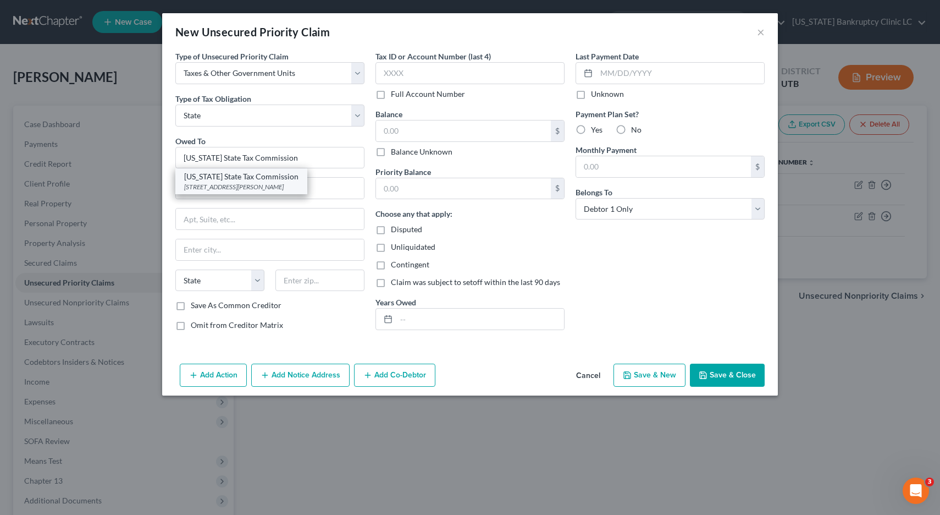
select select "46"
type input "84134"
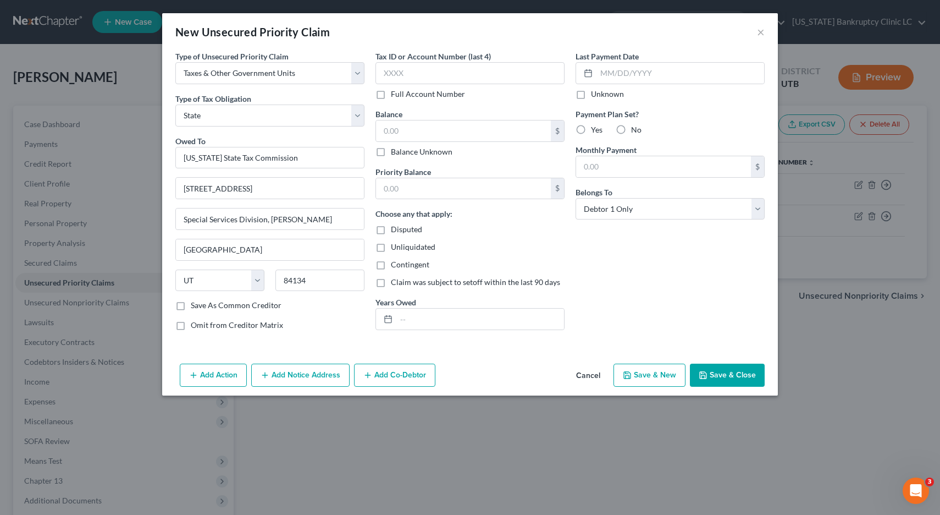
click at [727, 377] on button "Save & Close" at bounding box center [727, 374] width 75 height 23
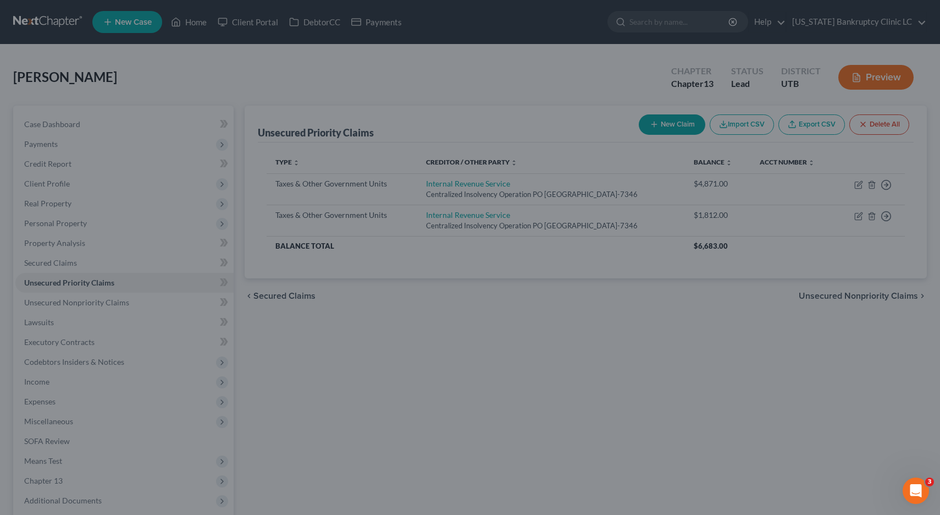
type input "0.00"
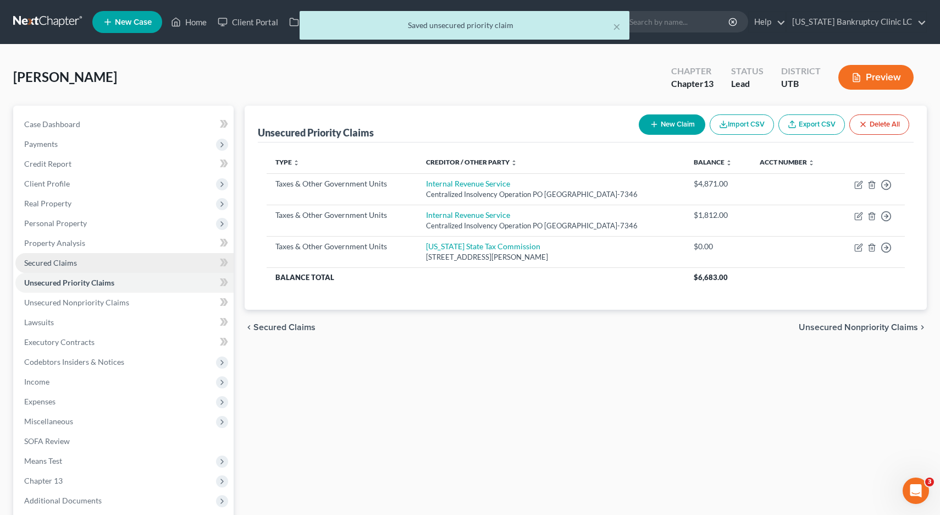
click at [75, 262] on span "Secured Claims" at bounding box center [50, 262] width 53 height 9
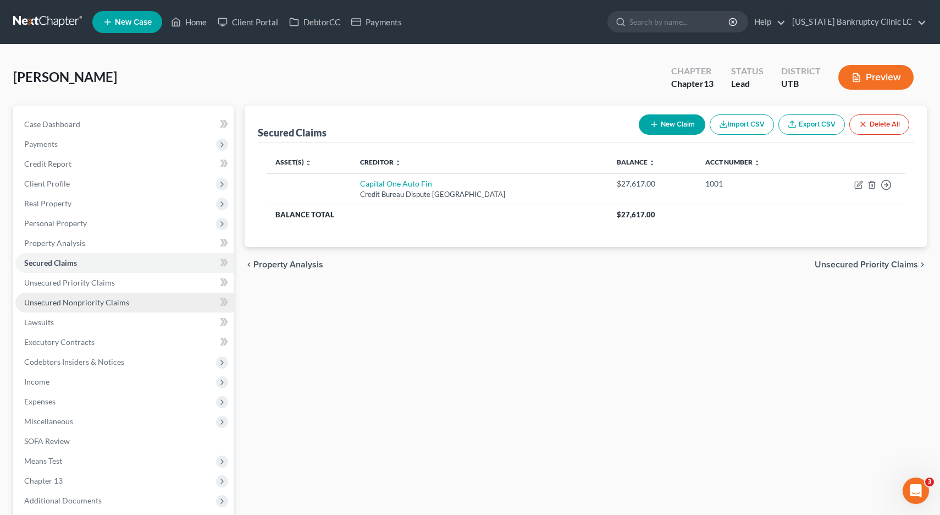
click at [60, 308] on link "Unsecured Nonpriority Claims" at bounding box center [124, 302] width 218 height 20
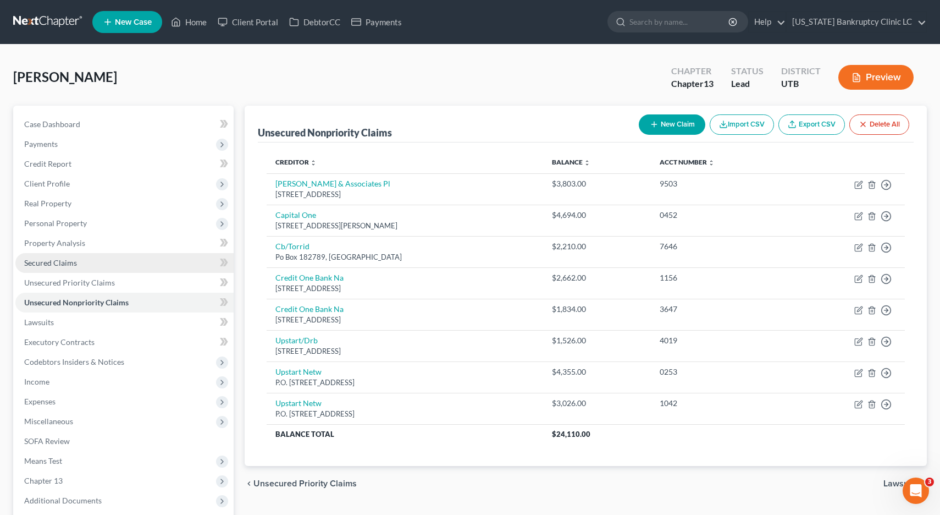
click at [60, 267] on span "Secured Claims" at bounding box center [50, 262] width 53 height 9
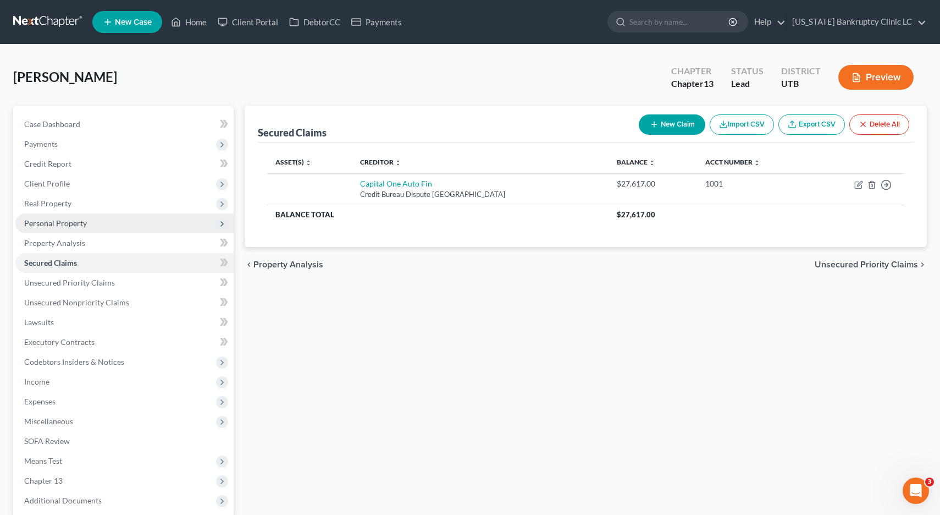
click at [49, 224] on span "Personal Property" at bounding box center [55, 222] width 63 height 9
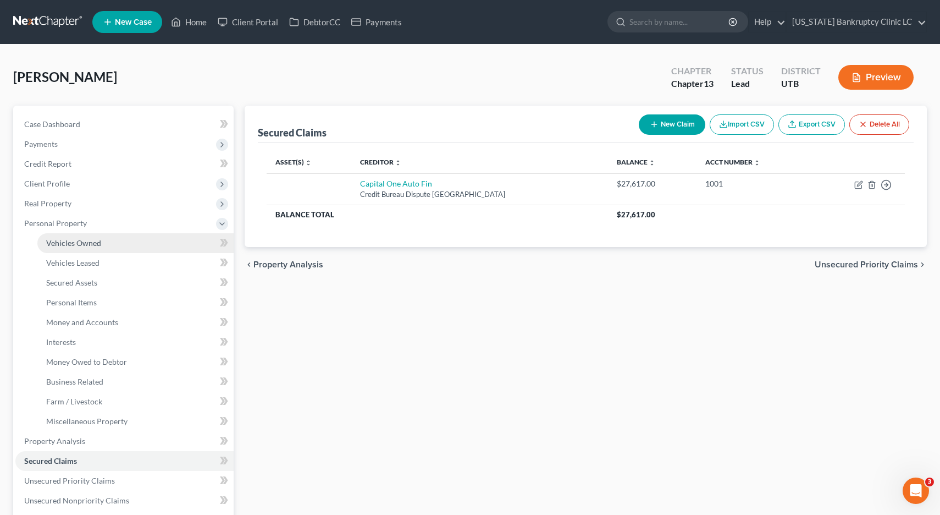
click at [91, 245] on span "Vehicles Owned" at bounding box center [73, 242] width 55 height 9
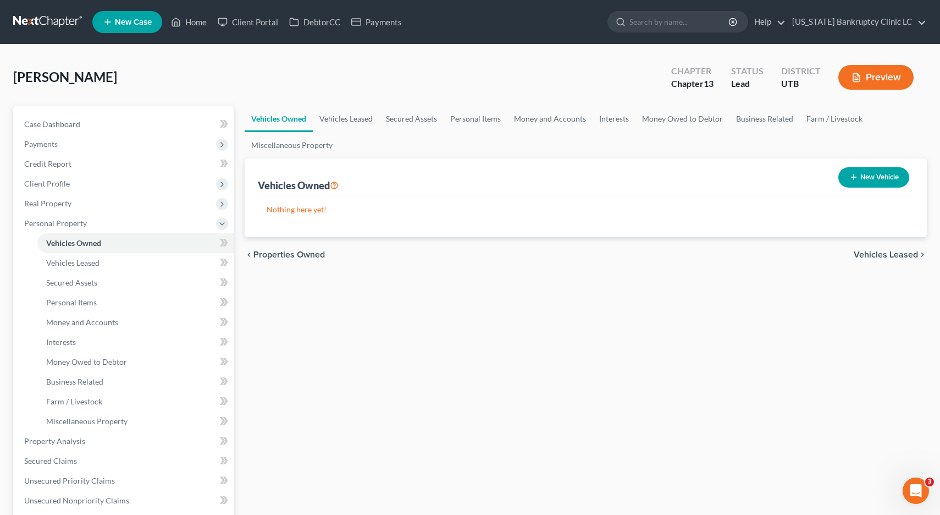
click at [880, 178] on button "New Vehicle" at bounding box center [873, 177] width 71 height 20
select select "0"
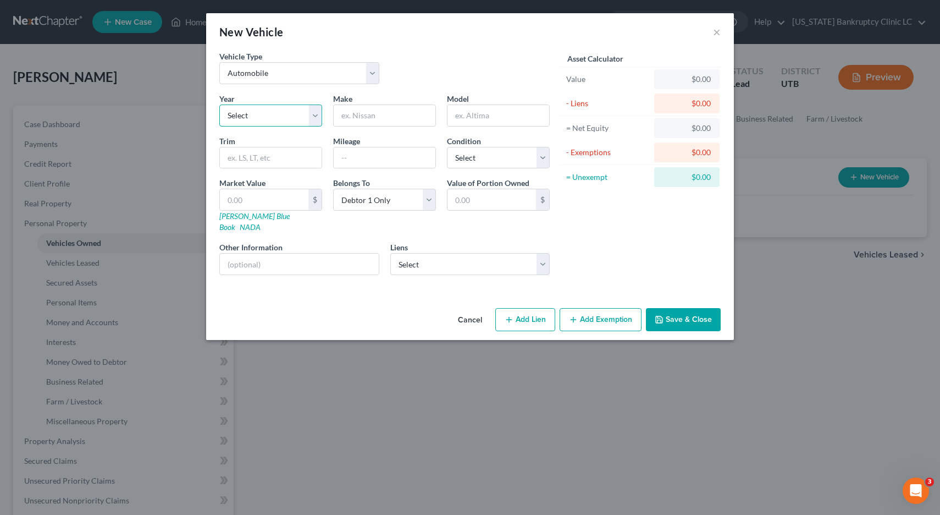
click at [316, 116] on select "Select 2026 2025 2024 2023 2022 2021 2020 2019 2018 2017 2016 2015 2014 2013 20…" at bounding box center [270, 115] width 103 height 22
select select "3"
click at [394, 108] on input "text" at bounding box center [385, 115] width 102 height 21
type input "Hyundai"
click at [482, 116] on input "text" at bounding box center [498, 115] width 102 height 21
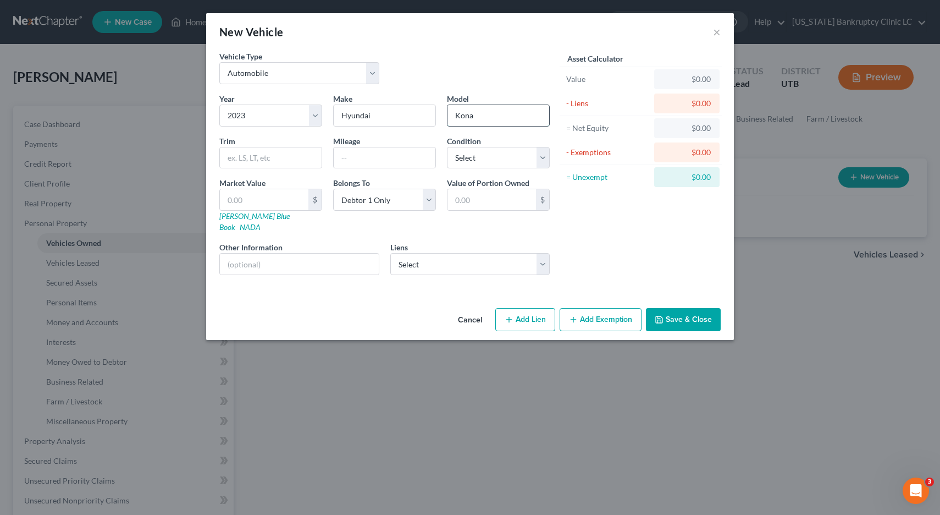
type input "Kona"
type input "7000"
click at [541, 156] on select "Select Excellent Very Good Good Fair Poor" at bounding box center [498, 158] width 103 height 22
select select "0"
click at [261, 222] on link "NADA" at bounding box center [250, 226] width 21 height 9
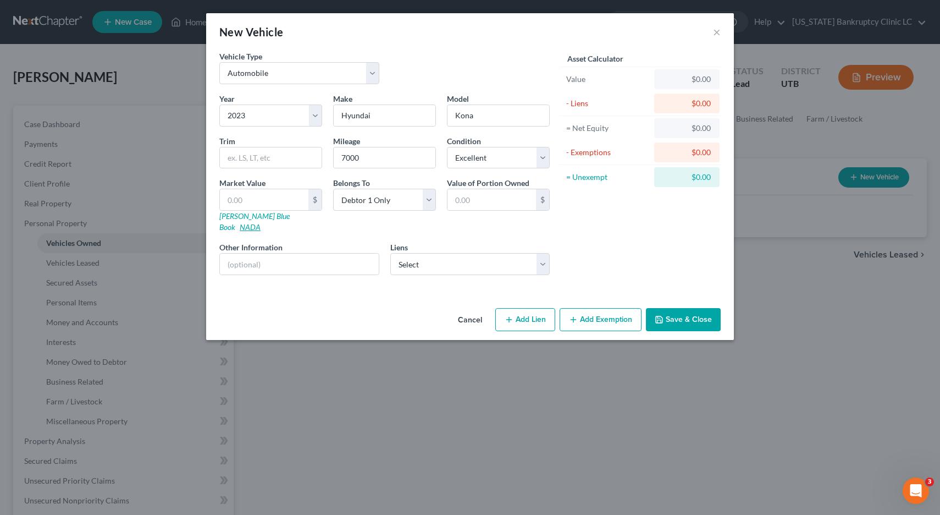
click at [261, 222] on link "NADA" at bounding box center [250, 226] width 21 height 9
click at [234, 217] on link "Kelly Blue Book" at bounding box center [254, 221] width 70 height 20
click at [251, 198] on input "text" at bounding box center [264, 199] width 89 height 21
type input "1"
type input "1.00"
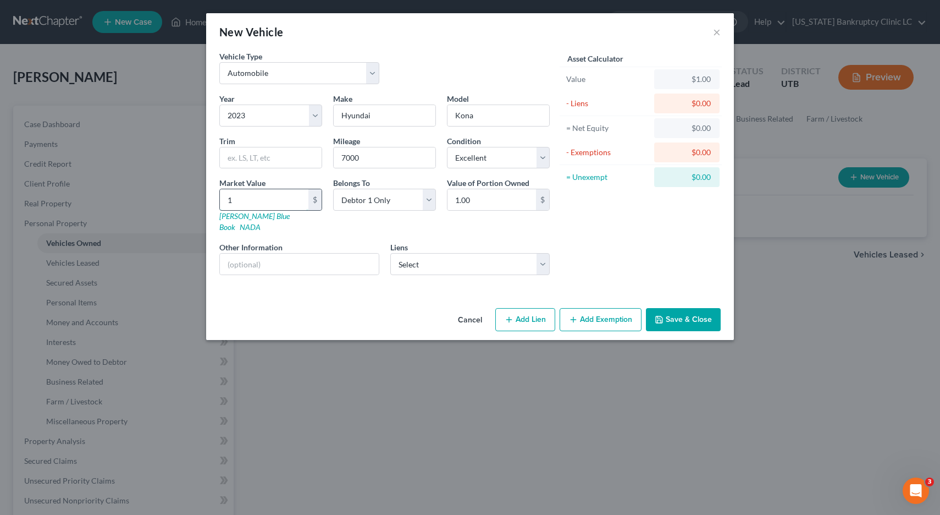
type input "19"
type input "19.00"
type input "195"
type input "195.00"
type input "1956"
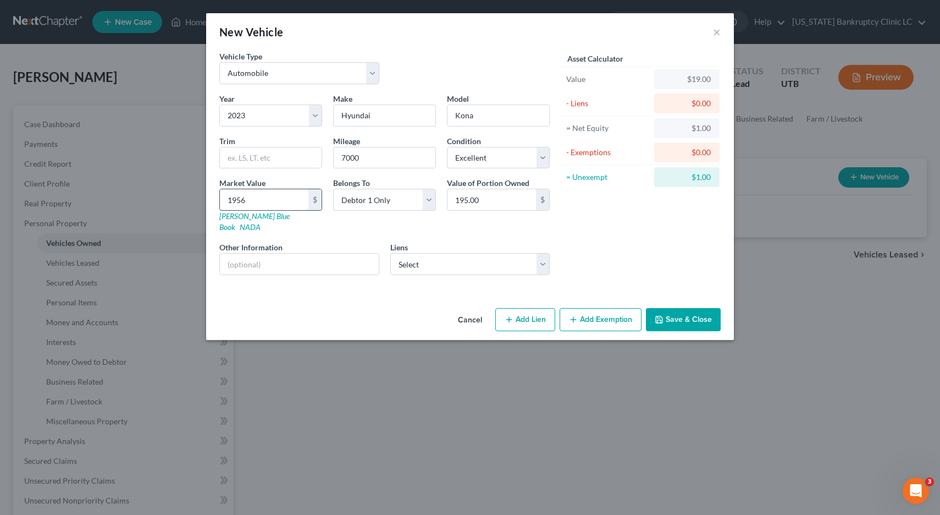
type input "1,956.00"
type input "1,9569"
type input "19,569.00"
click at [543, 253] on select "Select Capital One Auto Fin - $27,617.00" at bounding box center [470, 264] width 160 height 22
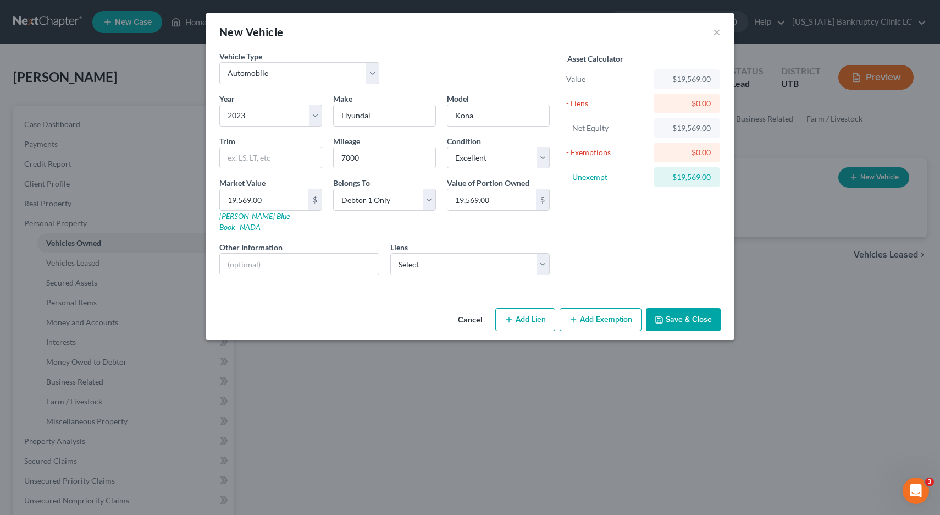
select select "45"
select select "0"
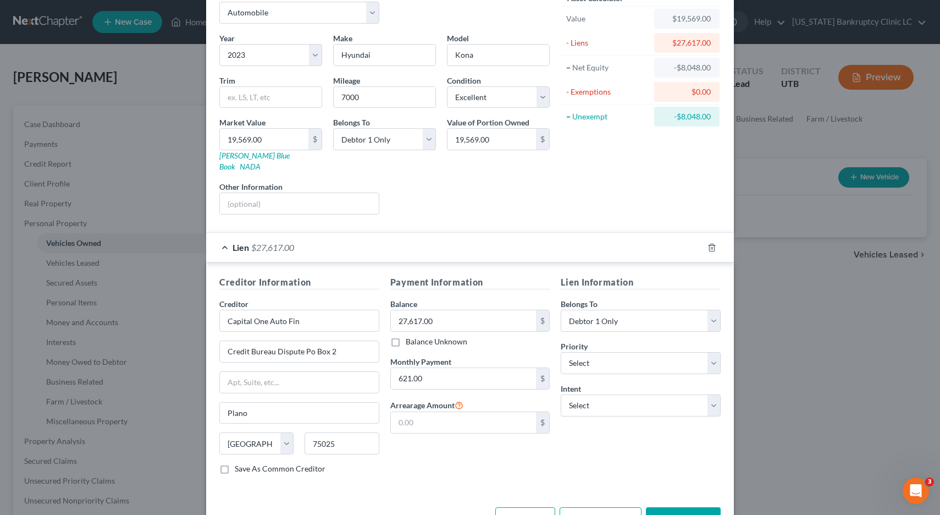
scroll to position [87, 0]
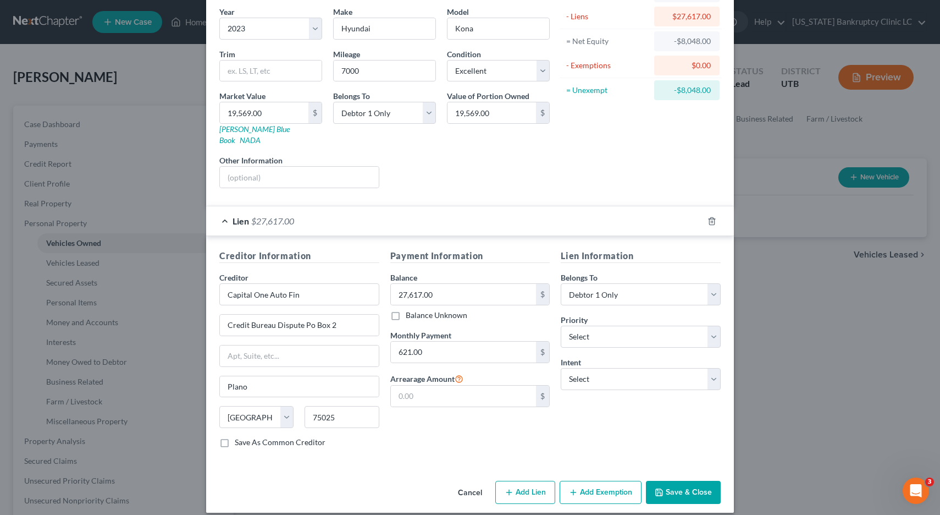
click at [585, 480] on button "Add Exemption" at bounding box center [601, 491] width 82 height 23
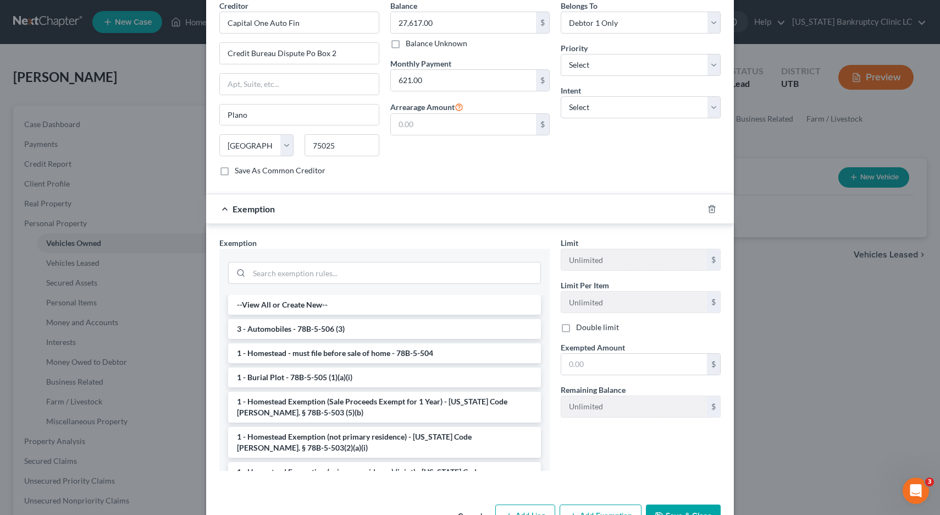
scroll to position [382, 0]
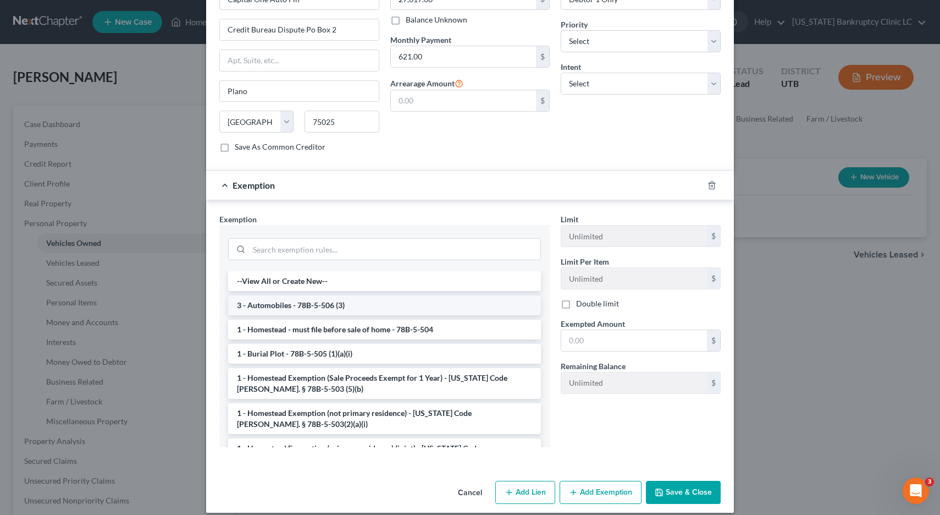
click at [380, 295] on li "3 - Automobiles - 78B-5-506 (3)" at bounding box center [384, 305] width 313 height 20
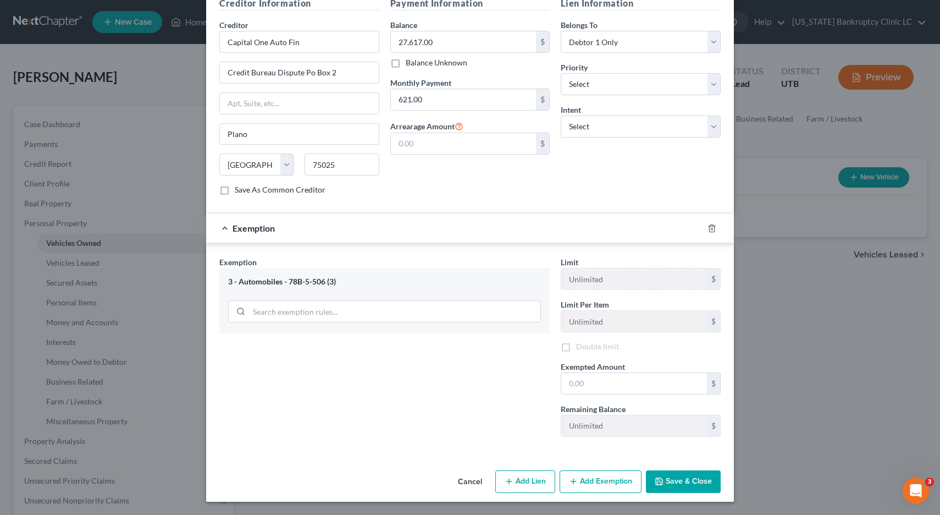
scroll to position [330, 0]
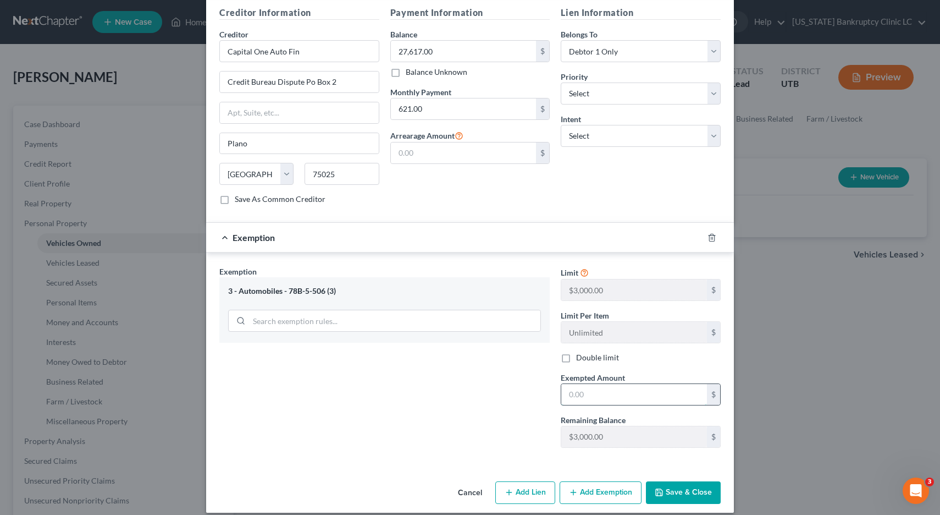
click at [621, 384] on input "text" at bounding box center [634, 394] width 146 height 21
type input "3,000.00"
click at [701, 484] on button "Save & Close" at bounding box center [683, 492] width 75 height 23
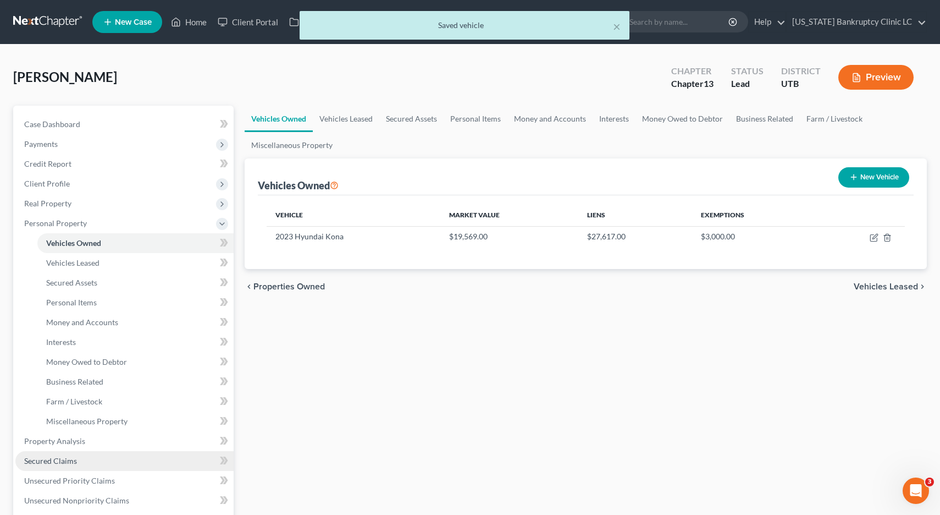
click at [57, 463] on span "Secured Claims" at bounding box center [50, 460] width 53 height 9
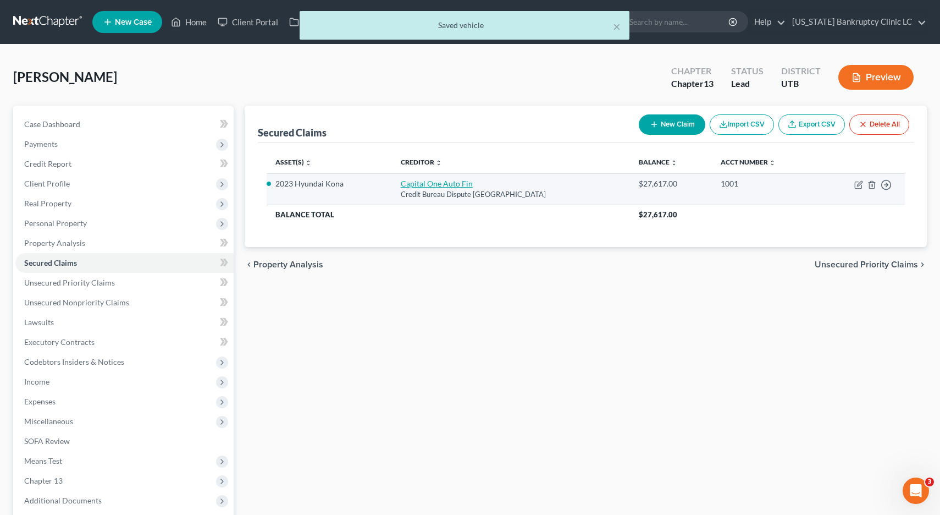
click at [430, 187] on link "Capital One Auto Fin" at bounding box center [437, 183] width 72 height 9
select select "45"
select select "0"
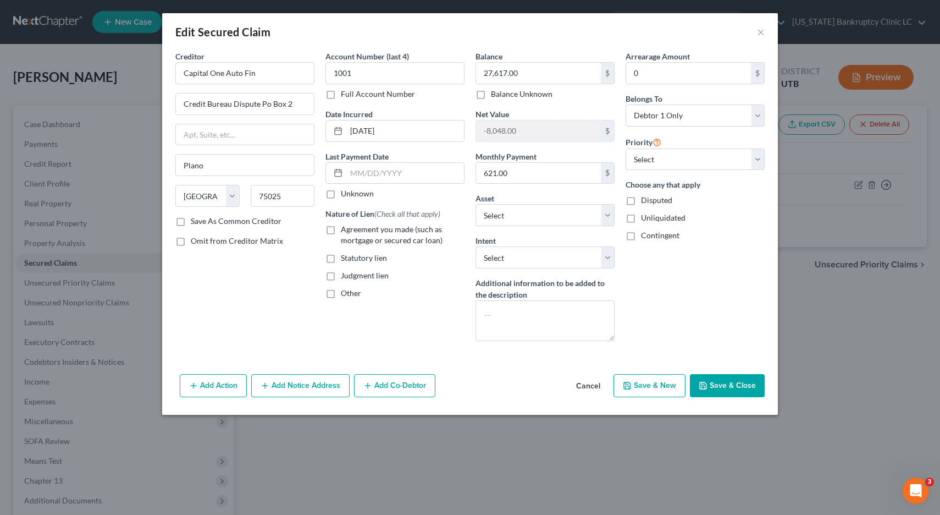
click at [731, 386] on button "Save & Close" at bounding box center [727, 385] width 75 height 23
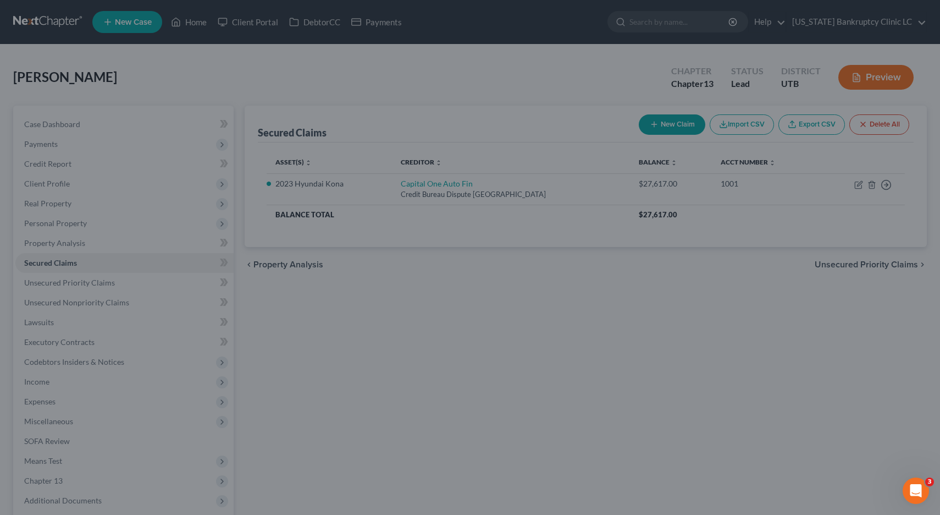
select select "5"
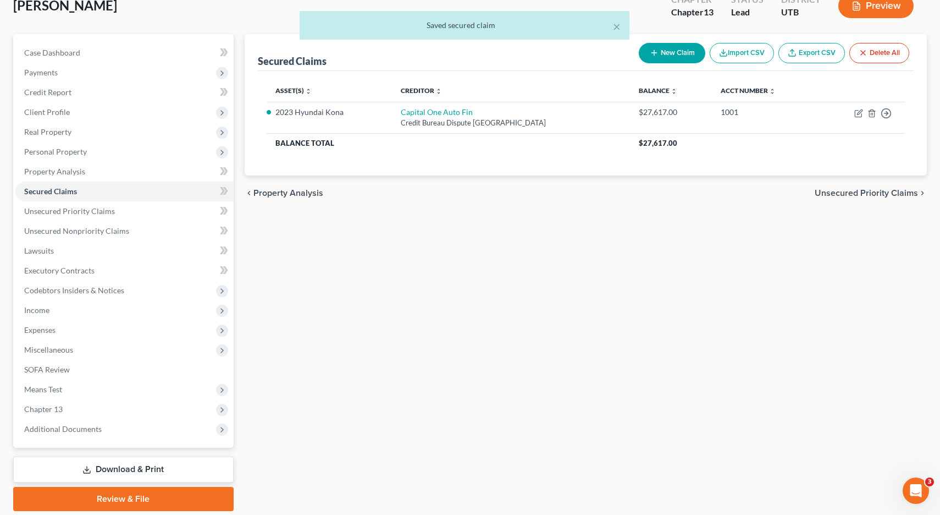
scroll to position [109, 0]
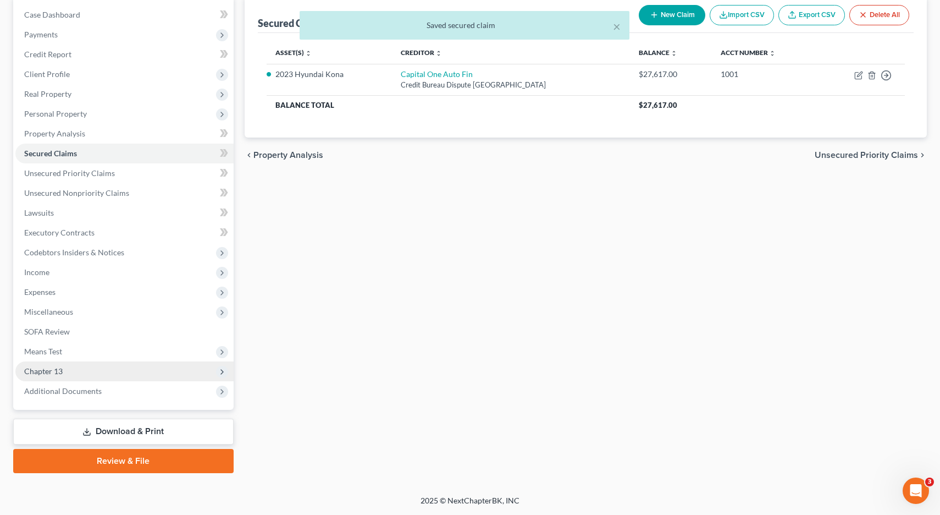
click at [43, 374] on span "Chapter 13" at bounding box center [43, 370] width 38 height 9
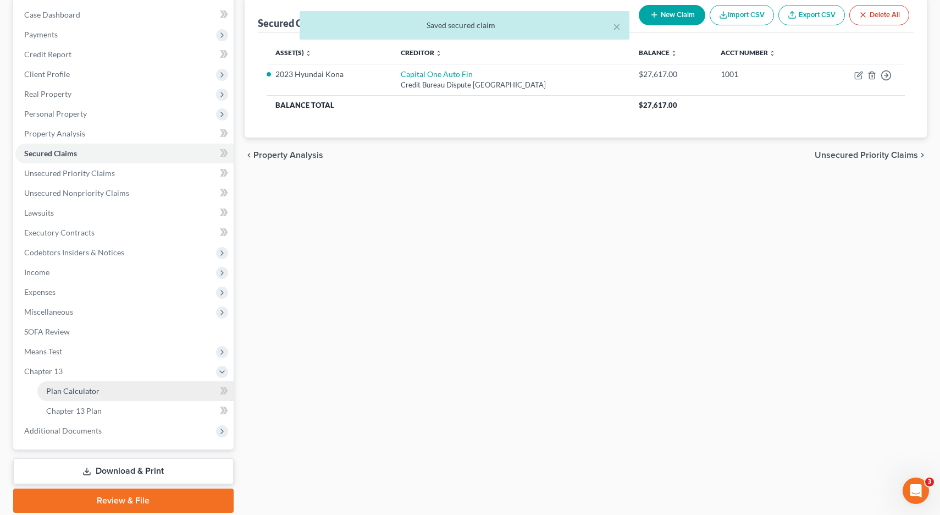
click at [78, 398] on link "Plan Calculator" at bounding box center [135, 391] width 196 height 20
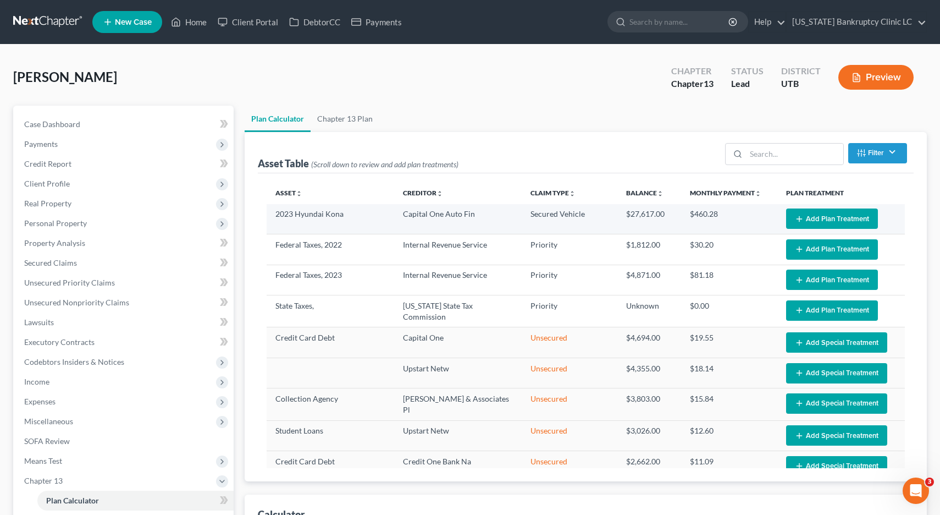
select select "59"
click at [808, 222] on button "Add Plan Treatment" at bounding box center [832, 218] width 92 height 20
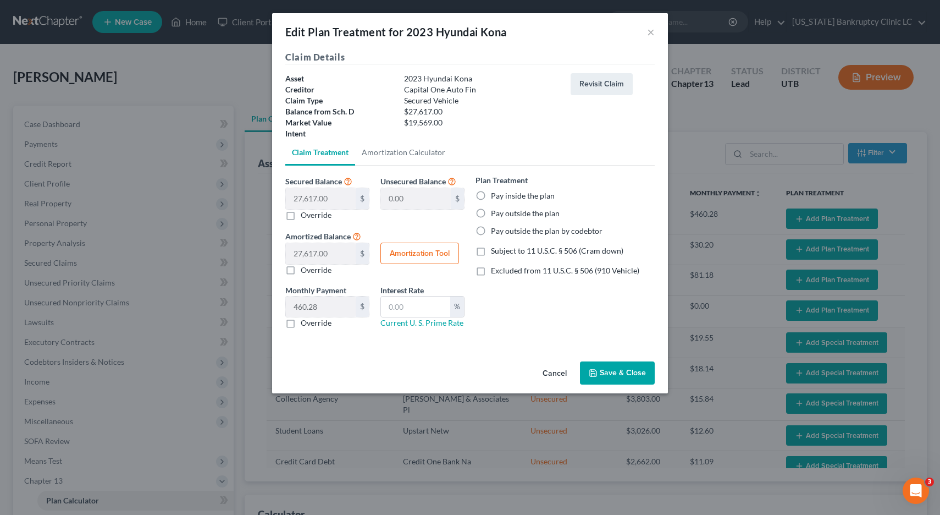
click at [491, 273] on label "Excluded from 11 U.S.C. § 506 (910 Vehicle)" at bounding box center [565, 270] width 148 height 11
click at [495, 272] on input "Excluded from 11 U.S.C. § 506 (910 Vehicle)" at bounding box center [498, 268] width 7 height 7
checkbox input "true"
click at [491, 197] on label "Pay inside the plan" at bounding box center [523, 195] width 64 height 11
click at [495, 197] on input "Pay inside the plan" at bounding box center [498, 193] width 7 height 7
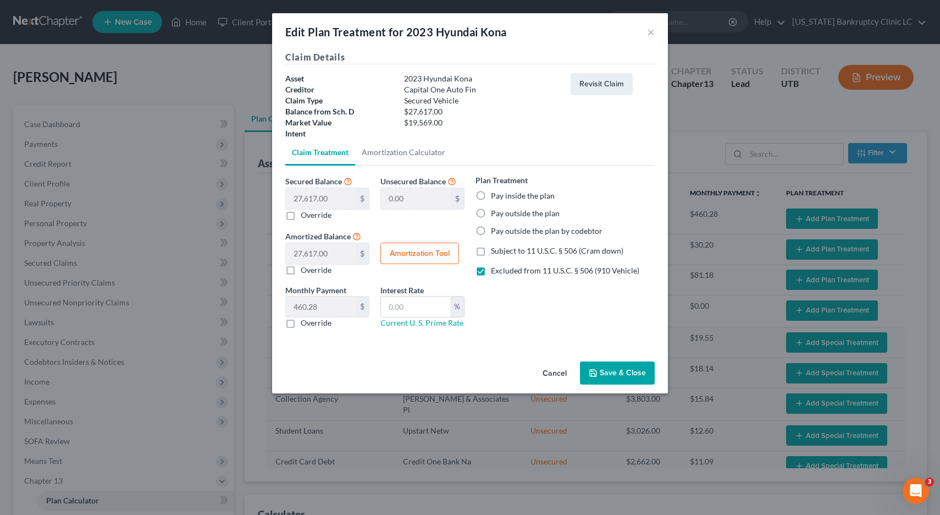
radio input "true"
click at [418, 299] on input "text" at bounding box center [415, 306] width 69 height 21
type input "9.0"
click at [420, 252] on button "Amortization Tool" at bounding box center [419, 253] width 79 height 22
type input "27,617.00"
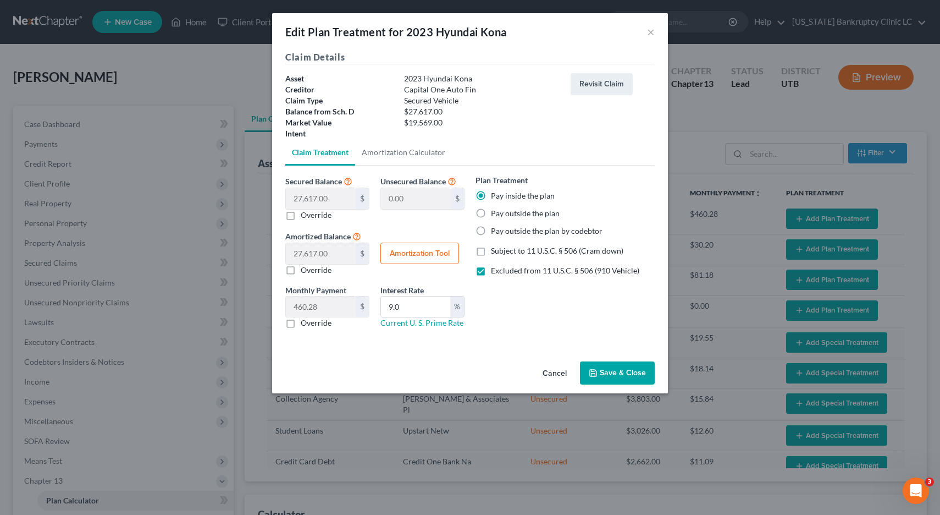
type input "9.0"
type input "60"
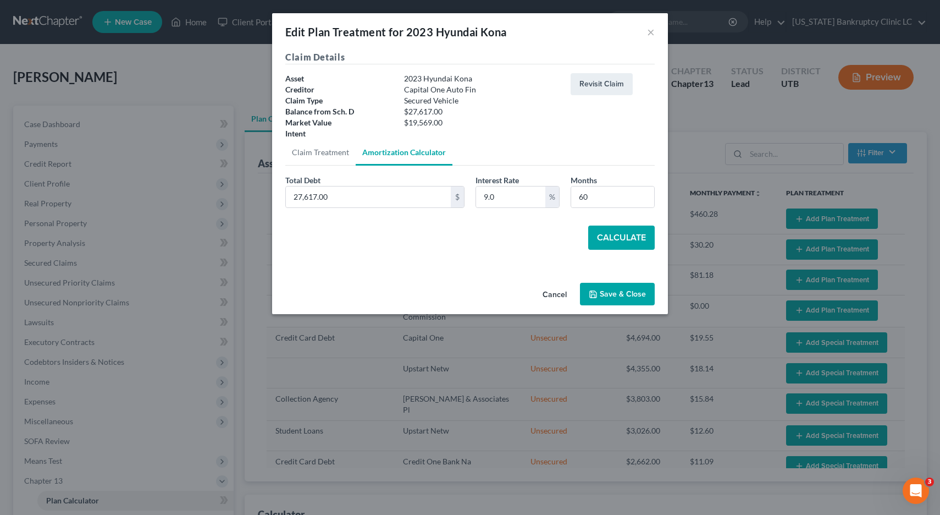
click at [628, 238] on button "Calculate" at bounding box center [621, 237] width 67 height 24
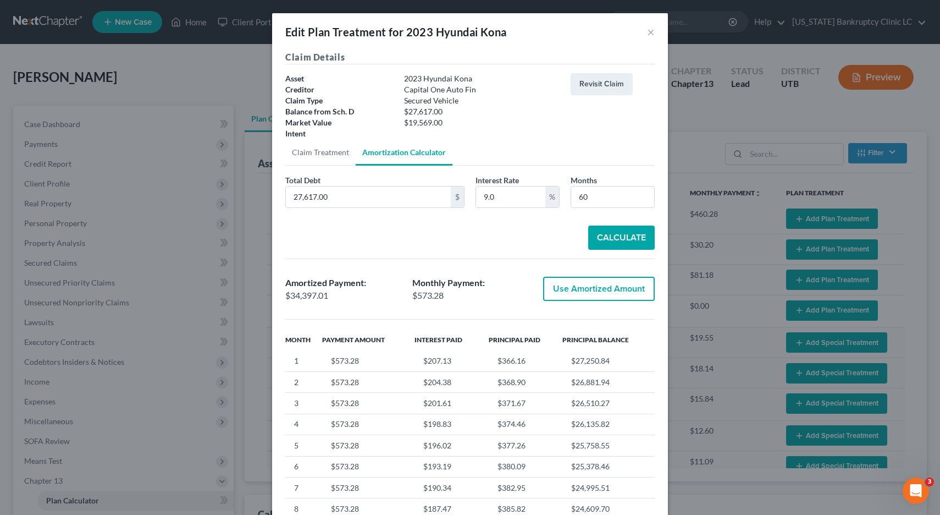
click at [604, 288] on button "Use Amortized Amount" at bounding box center [599, 289] width 112 height 24
type input "34,397.00"
checkbox input "true"
type input "573.28"
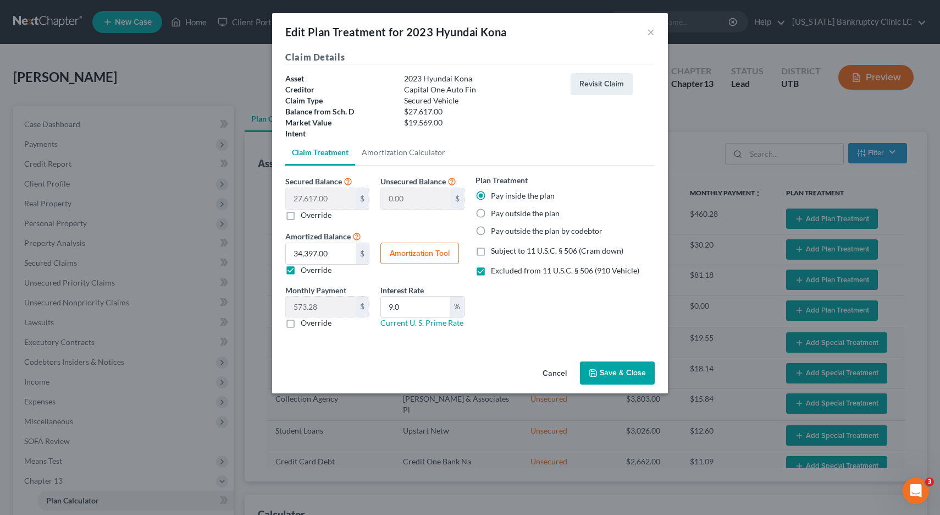
click at [611, 378] on button "Save & Close" at bounding box center [617, 372] width 75 height 23
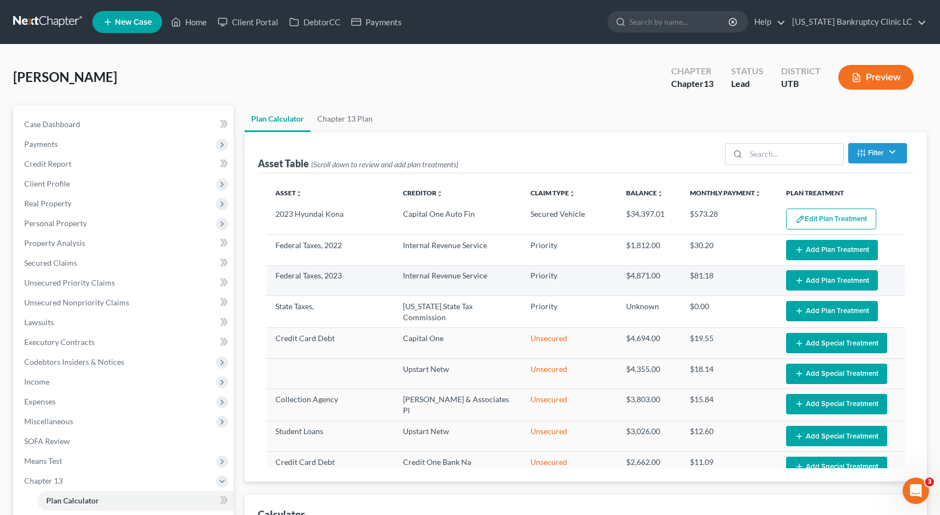
select select "59"
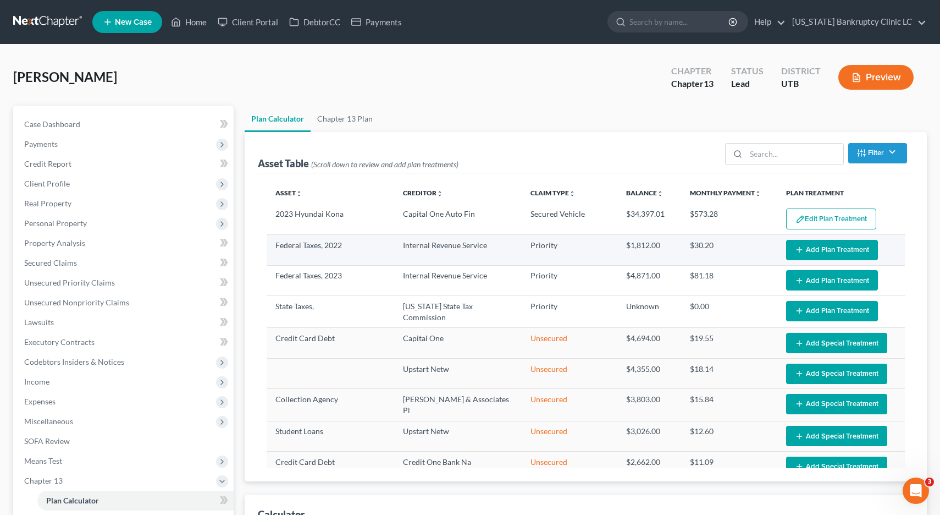
click at [837, 251] on button "Add Plan Treatment" at bounding box center [832, 250] width 92 height 20
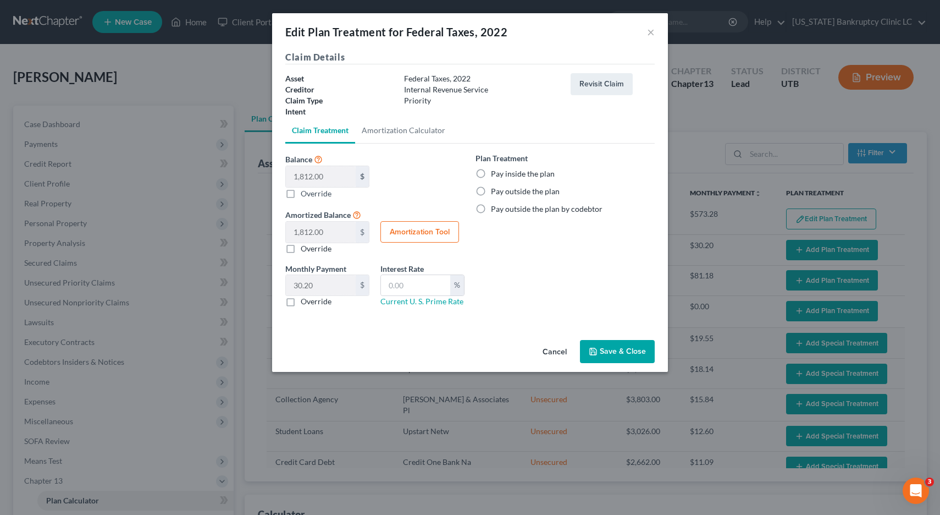
click at [491, 172] on label "Pay inside the plan" at bounding box center [523, 173] width 64 height 11
click at [495, 172] on input "Pay inside the plan" at bounding box center [498, 171] width 7 height 7
radio input "true"
click at [606, 355] on button "Save & Close" at bounding box center [617, 351] width 75 height 23
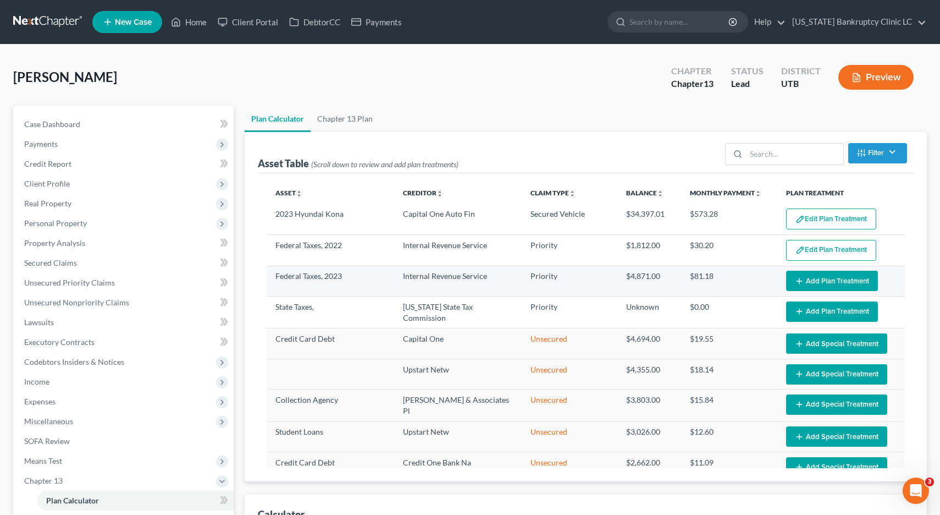
select select "59"
click at [851, 280] on button "Add Plan Treatment" at bounding box center [832, 280] width 92 height 20
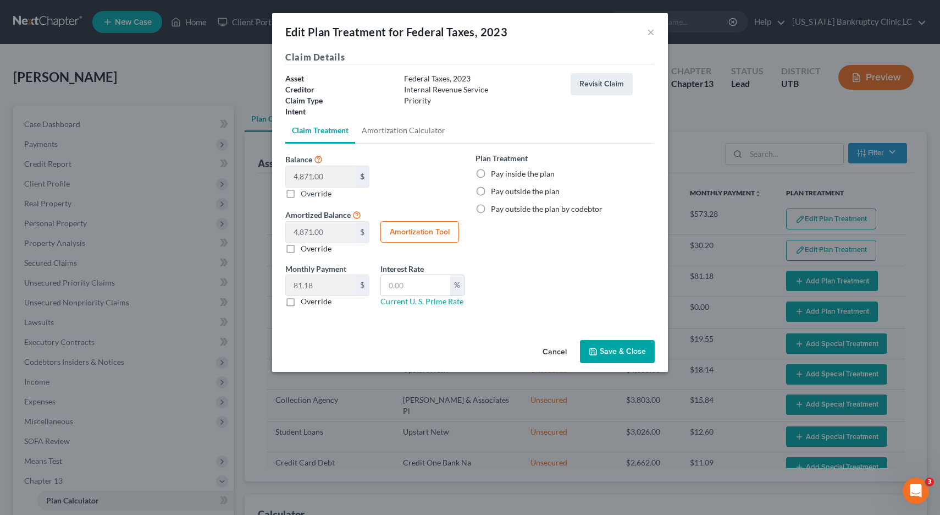
click at [491, 172] on label "Pay inside the plan" at bounding box center [523, 173] width 64 height 11
click at [495, 172] on input "Pay inside the plan" at bounding box center [498, 171] width 7 height 7
radio input "true"
click at [599, 349] on button "Save & Close" at bounding box center [617, 351] width 75 height 23
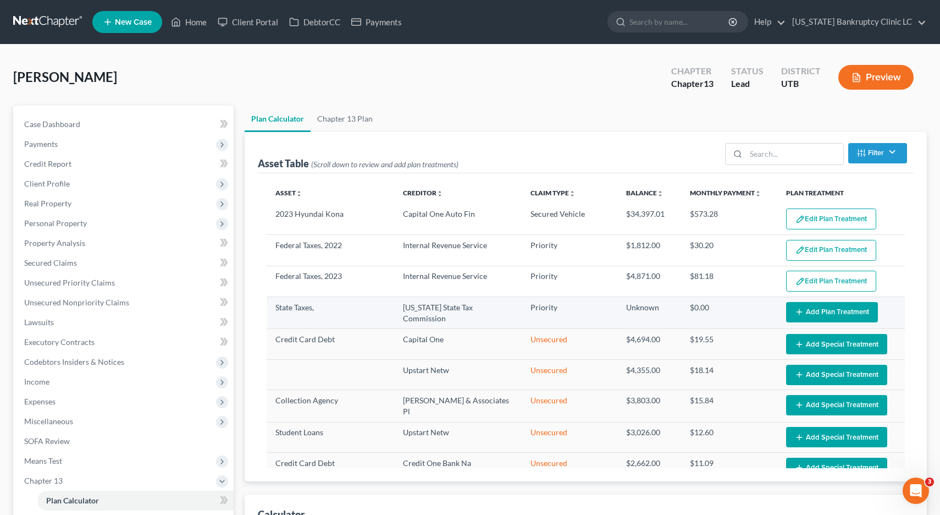
click at [836, 310] on button "Add Plan Treatment" at bounding box center [832, 312] width 92 height 20
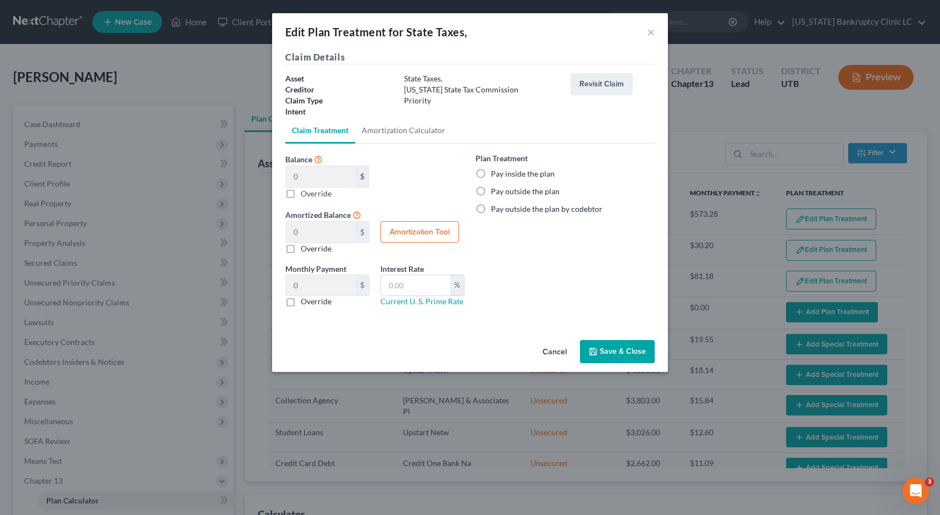
select select "59"
drag, startPoint x: 483, startPoint y: 172, endPoint x: 490, endPoint y: 180, distance: 10.6
click at [491, 172] on label "Pay inside the plan" at bounding box center [523, 173] width 64 height 11
click at [495, 172] on input "Pay inside the plan" at bounding box center [498, 171] width 7 height 7
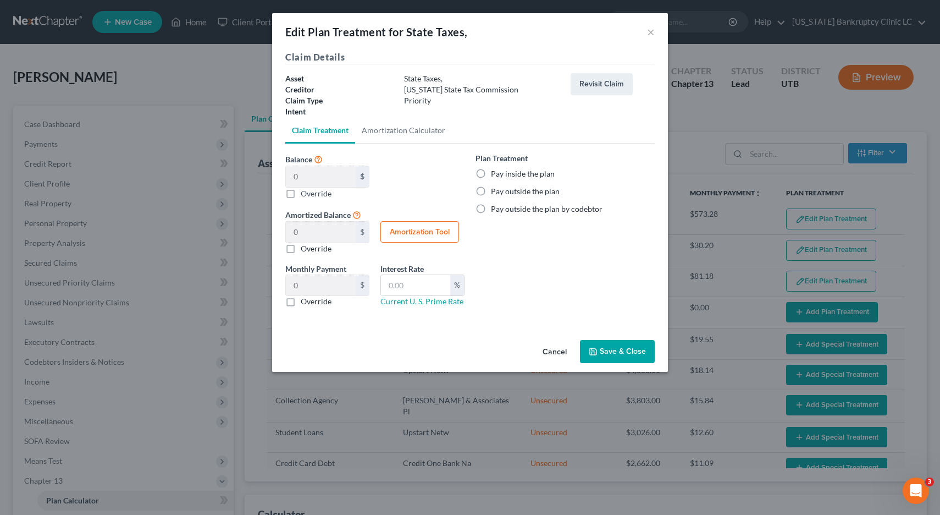
radio input "true"
click at [602, 350] on button "Save & Close" at bounding box center [617, 351] width 75 height 23
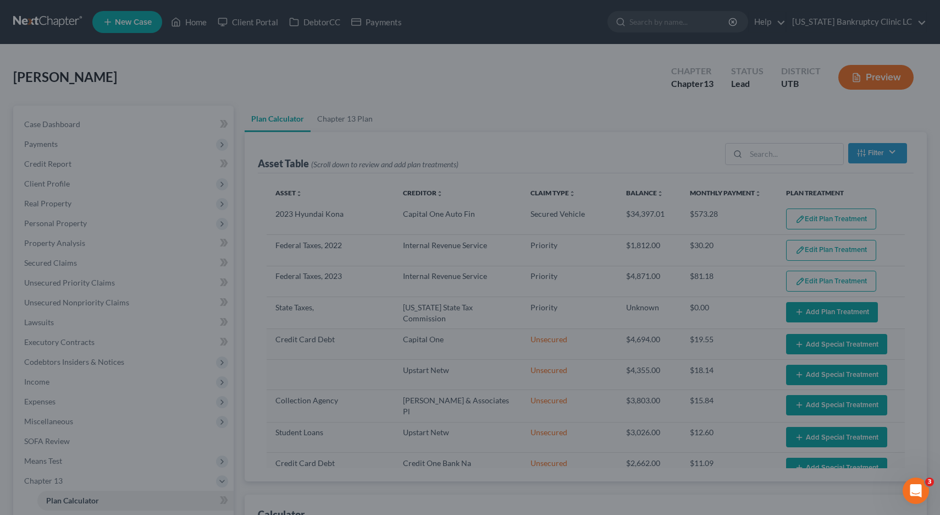
select select "59"
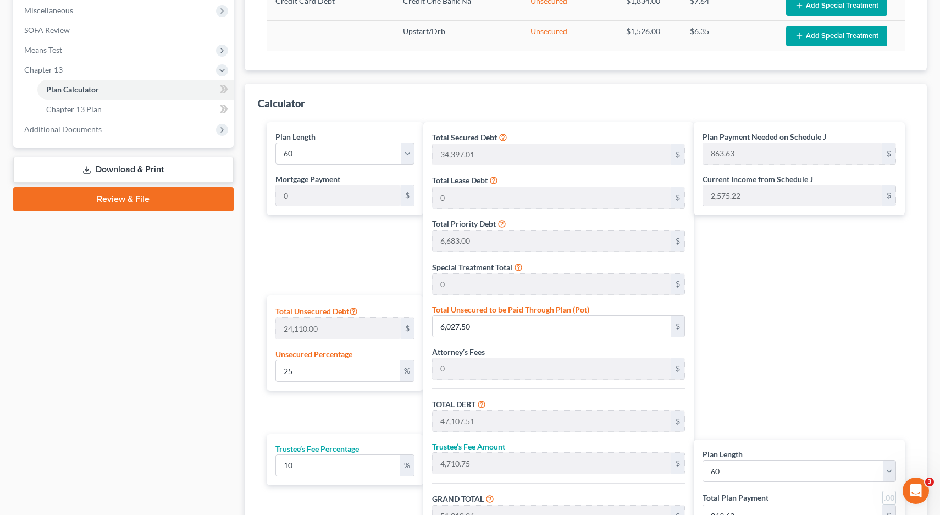
scroll to position [411, 0]
click at [477, 325] on input "6,027.50" at bounding box center [552, 325] width 239 height 21
type input "0.01244296972210701"
type input "3"
type input "41,083.01"
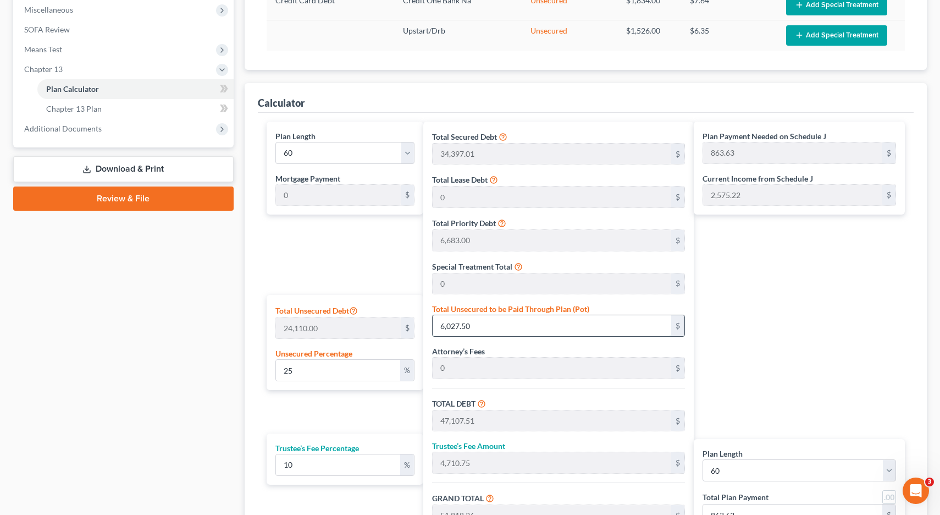
type input "4,108.30"
type input "45,191.31"
type input "753.18"
type input "0.14516798009124846"
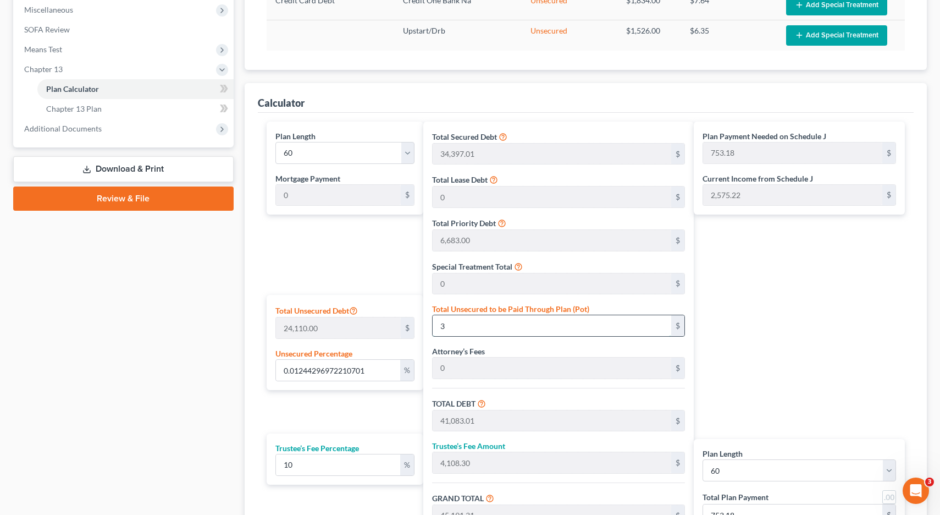
type input "35"
type input "41,115.01"
type input "4,111.50"
type input "45,226.51"
type input "753.77"
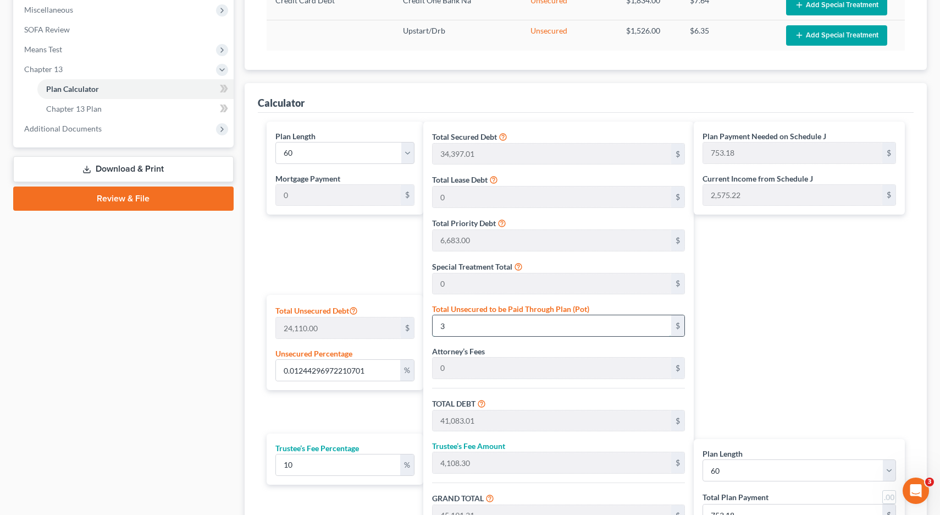
type input "753.77"
type input "1.480713396930734"
type input "357"
type input "41,437.01"
type input "4,143.70"
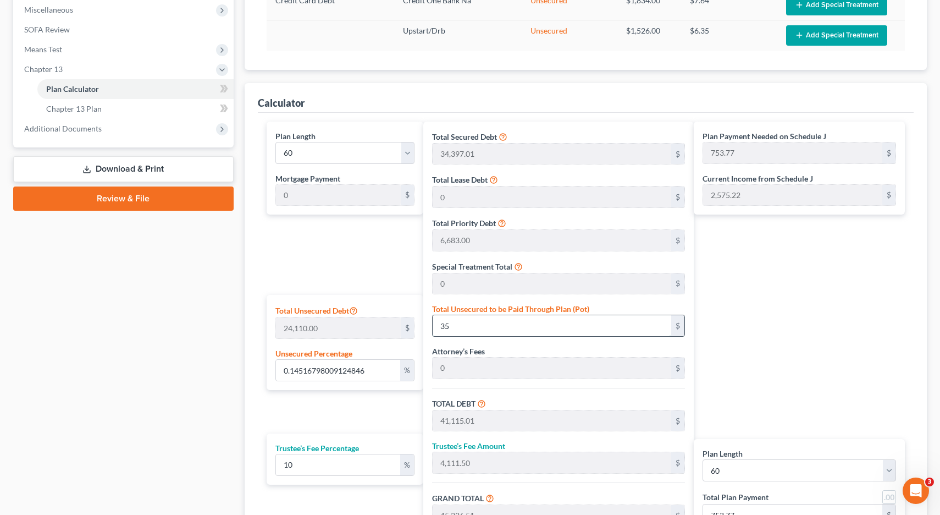
type input "45,580.71"
type input "759.67"
type input "14.80713396930734"
type input "3570"
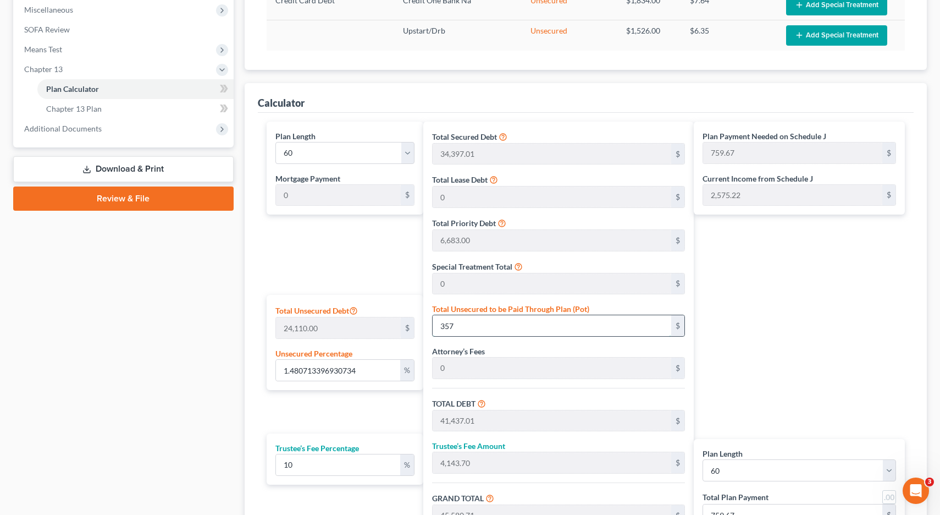
type input "44,650.01"
type input "4,465.00"
type input "49,115.01"
type input "818.58"
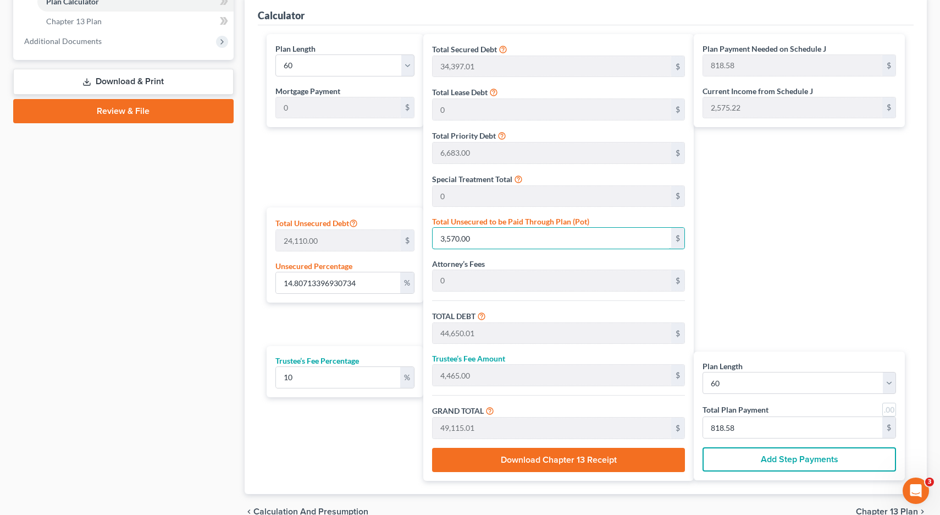
scroll to position [500, 0]
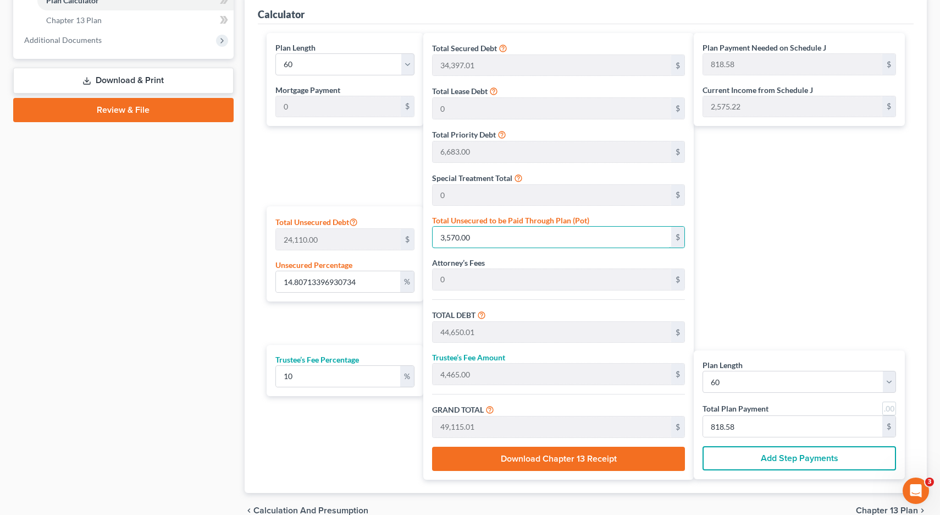
type input "3,570.00"
click at [893, 408] on link at bounding box center [889, 408] width 14 height 14
type input "819.00"
click at [893, 408] on link at bounding box center [889, 408] width 14 height 14
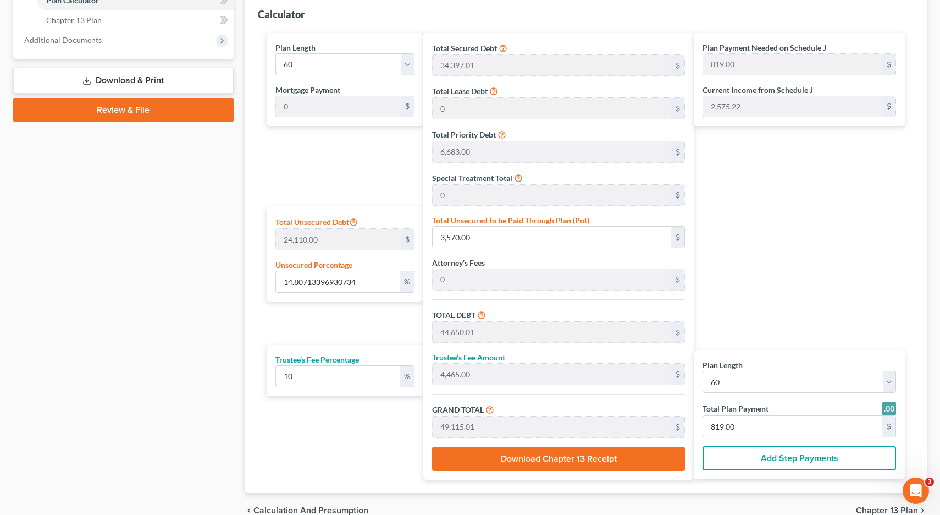
type input "818.58"
click at [893, 408] on link at bounding box center [889, 408] width 14 height 14
type input "819.00"
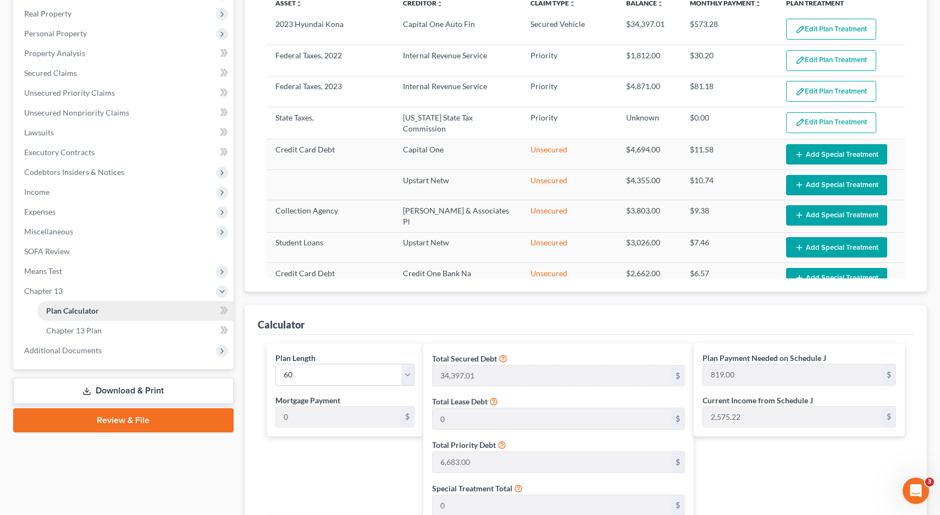
scroll to position [191, 0]
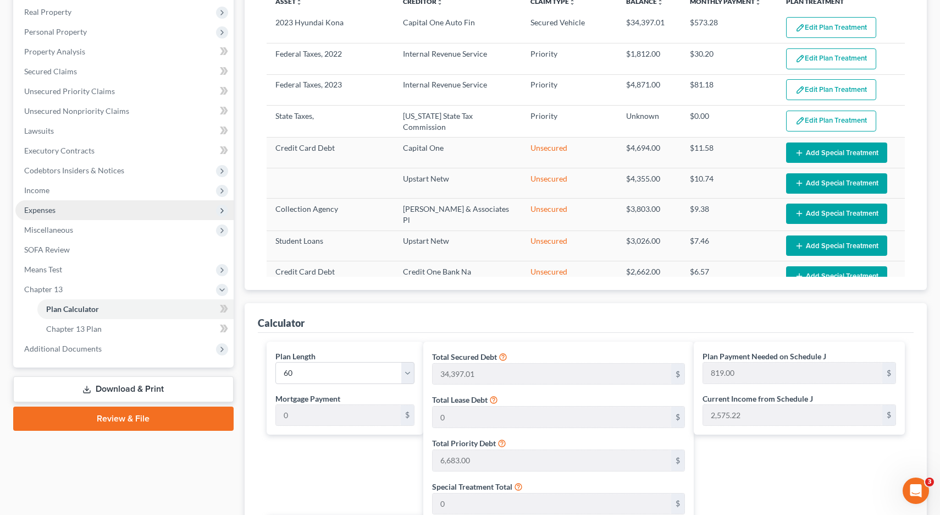
click at [42, 209] on span "Expenses" at bounding box center [39, 209] width 31 height 9
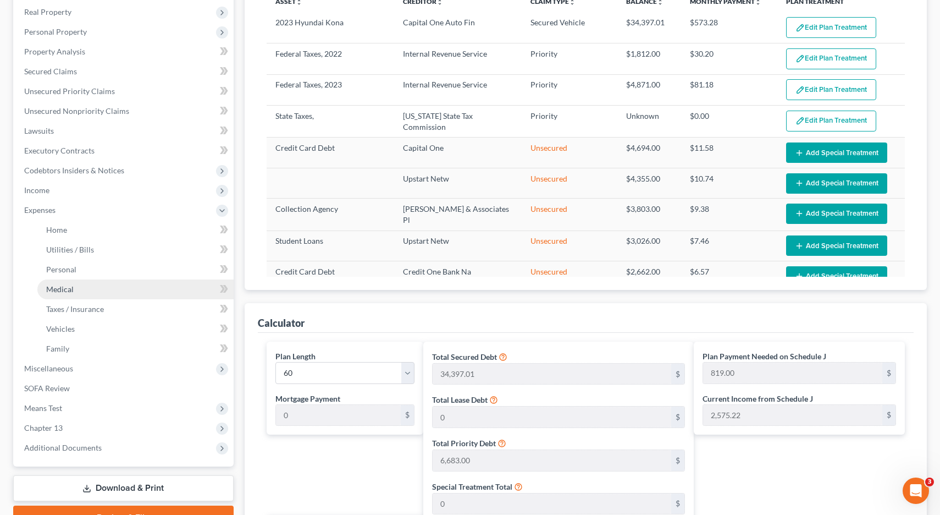
click at [62, 290] on span "Medical" at bounding box center [59, 288] width 27 height 9
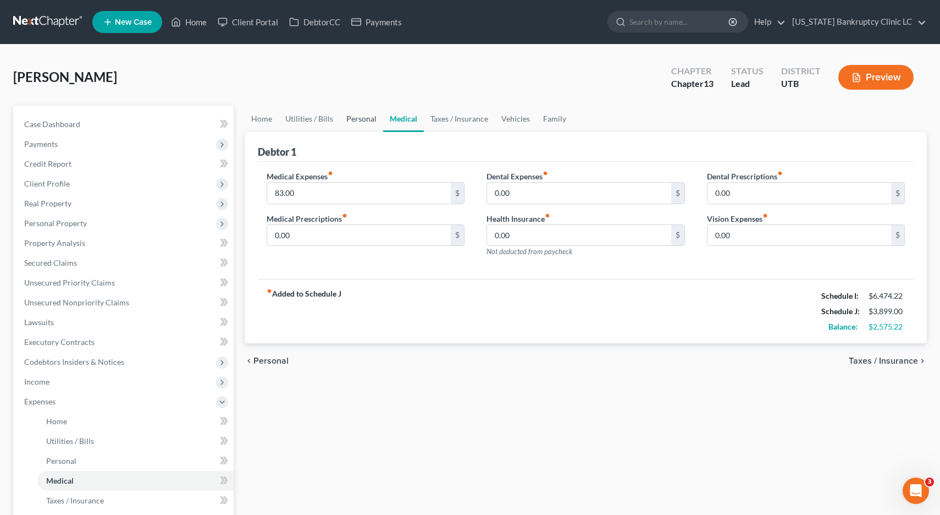
click at [356, 117] on link "Personal" at bounding box center [361, 119] width 43 height 26
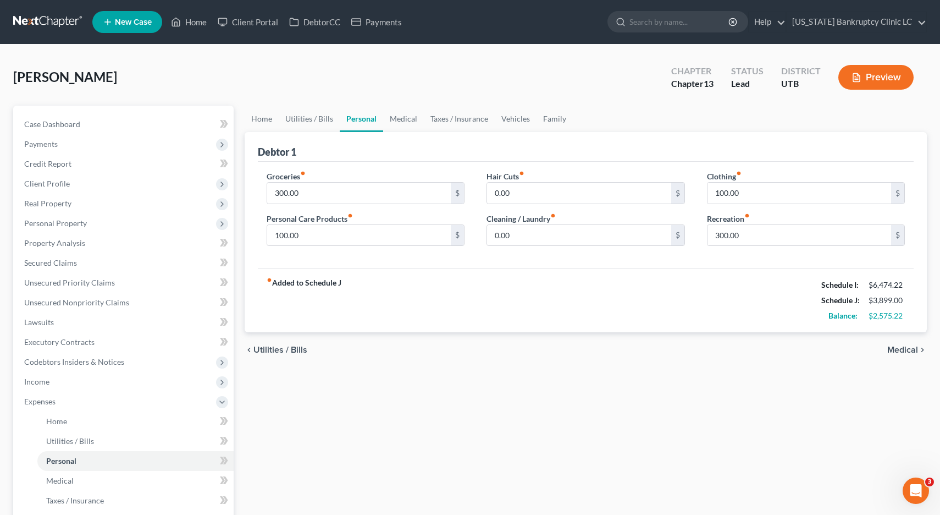
scroll to position [1, 0]
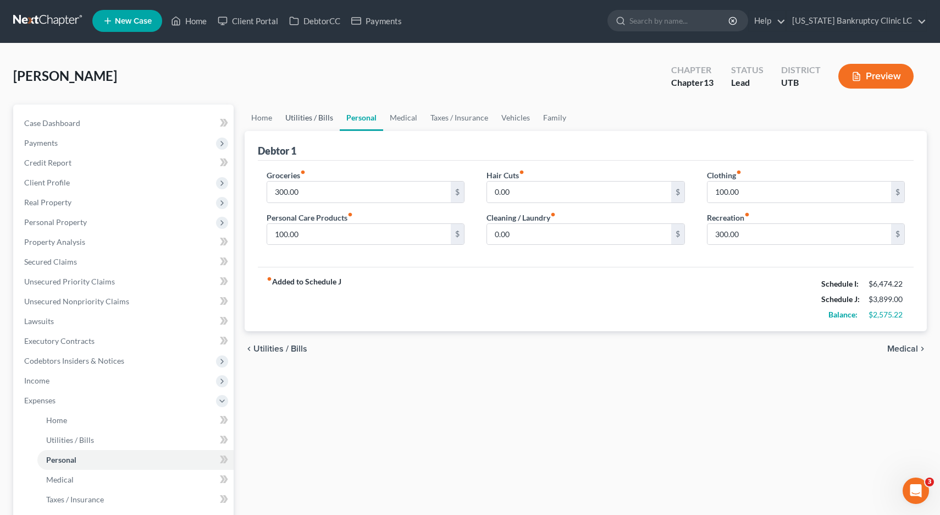
click at [289, 120] on link "Utilities / Bills" at bounding box center [309, 117] width 61 height 26
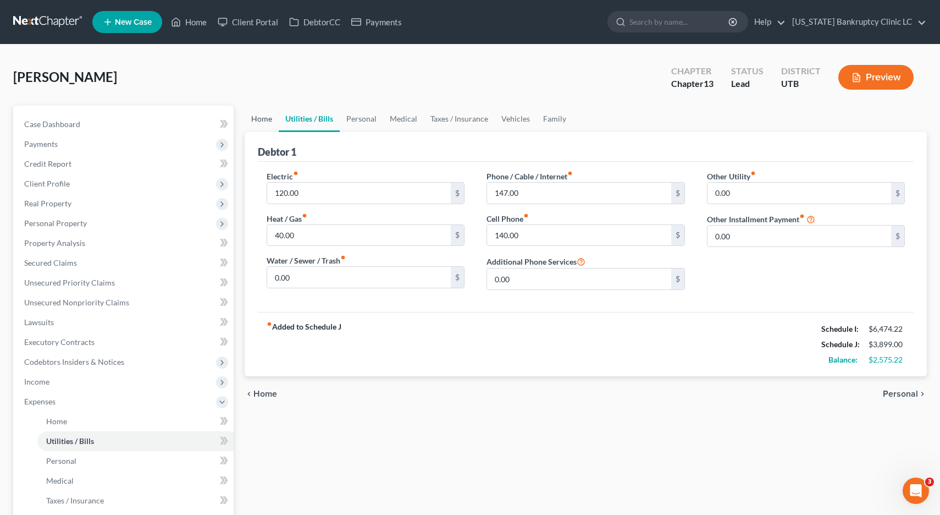
click at [254, 120] on link "Home" at bounding box center [262, 119] width 34 height 26
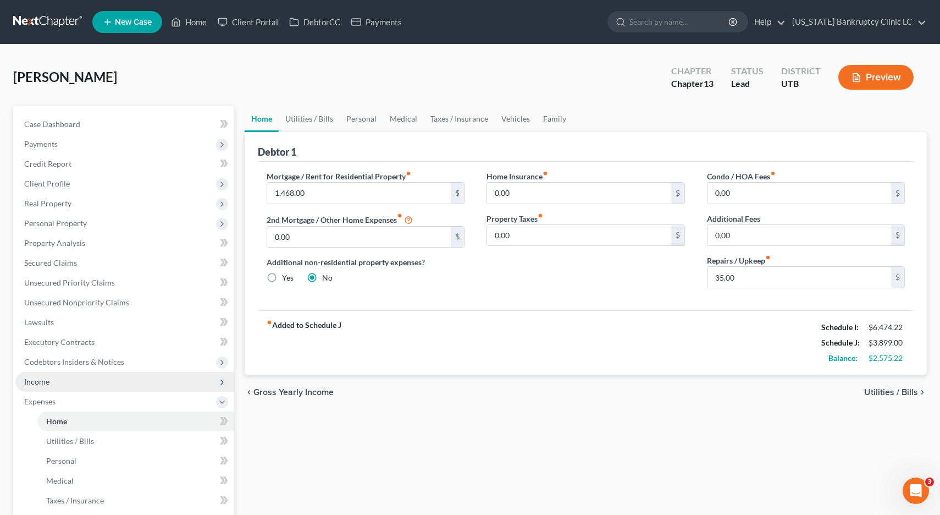
click at [52, 384] on span "Income" at bounding box center [124, 382] width 218 height 20
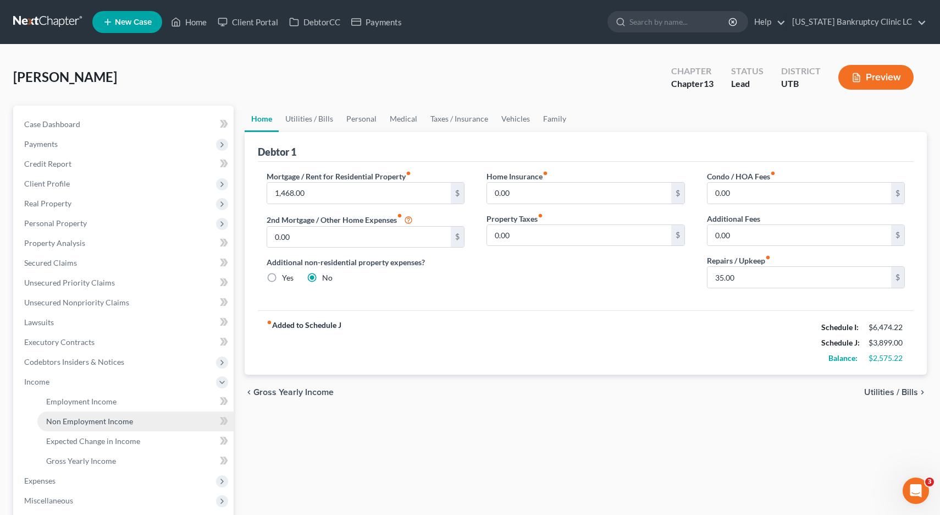
click at [60, 423] on span "Non Employment Income" at bounding box center [89, 420] width 87 height 9
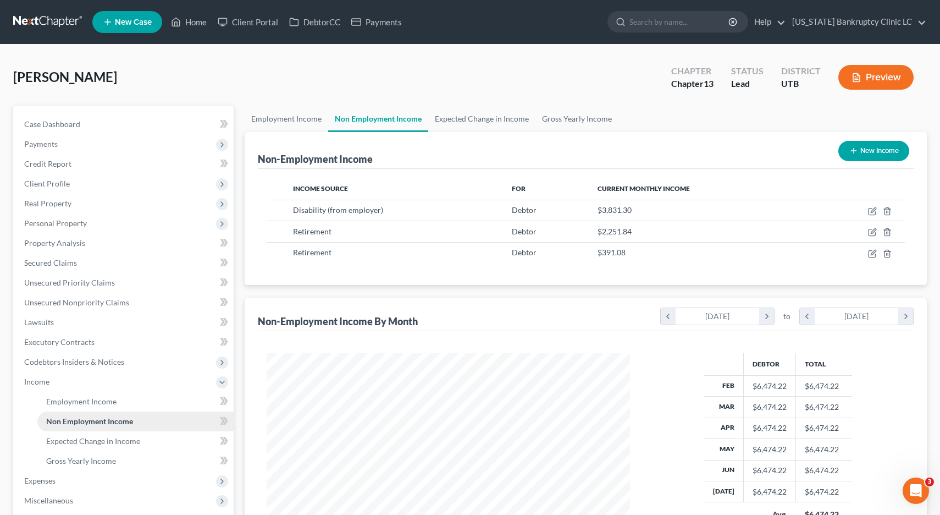
scroll to position [197, 385]
click at [873, 211] on icon "button" at bounding box center [872, 211] width 9 height 9
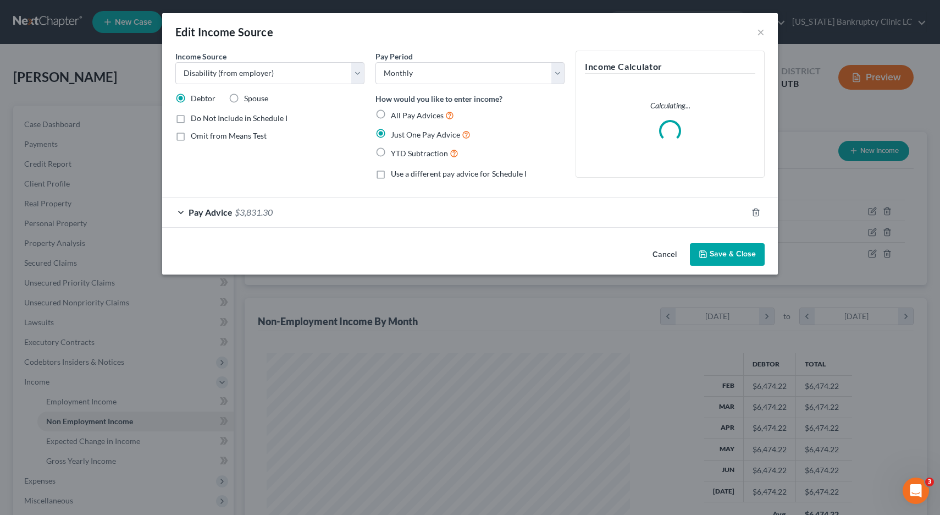
click at [183, 212] on div "Pay Advice $3,831.30" at bounding box center [454, 211] width 585 height 29
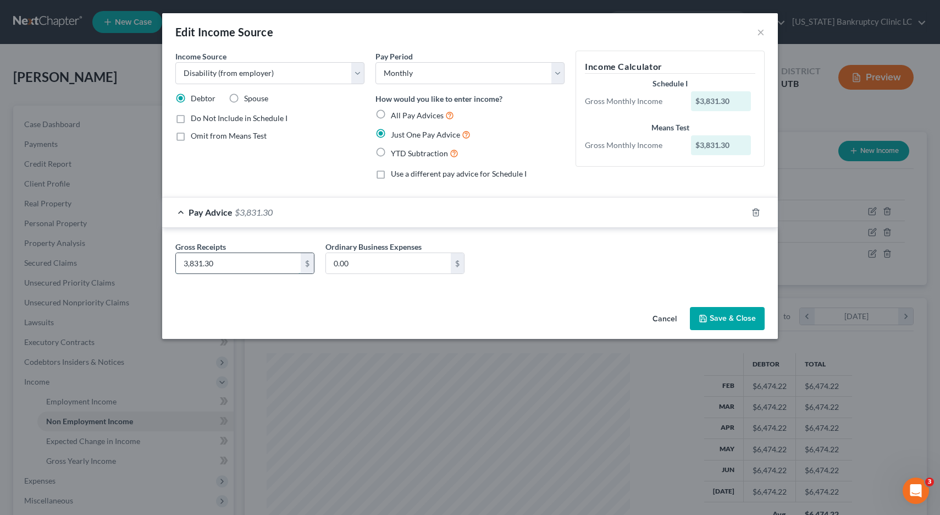
click at [235, 266] on input "3,831.30" at bounding box center [238, 263] width 125 height 21
click at [739, 314] on button "Save & Close" at bounding box center [727, 318] width 75 height 23
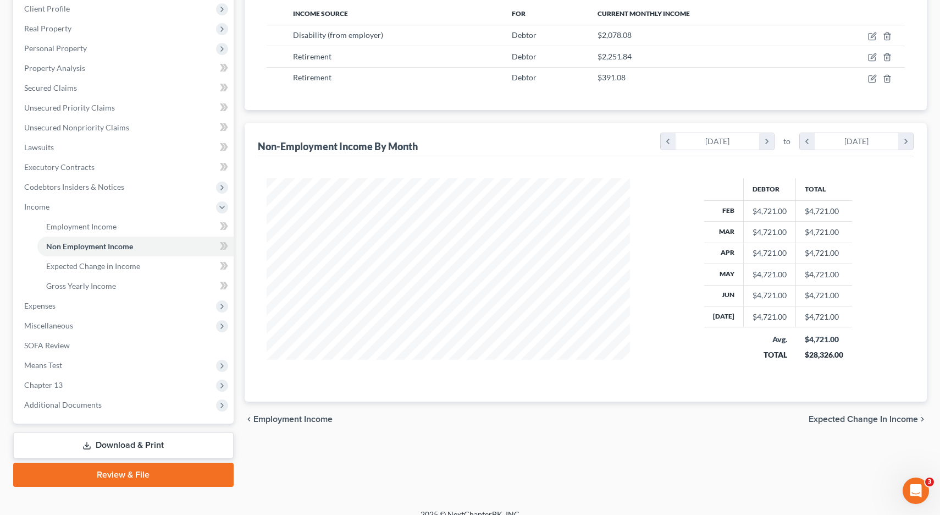
scroll to position [189, 0]
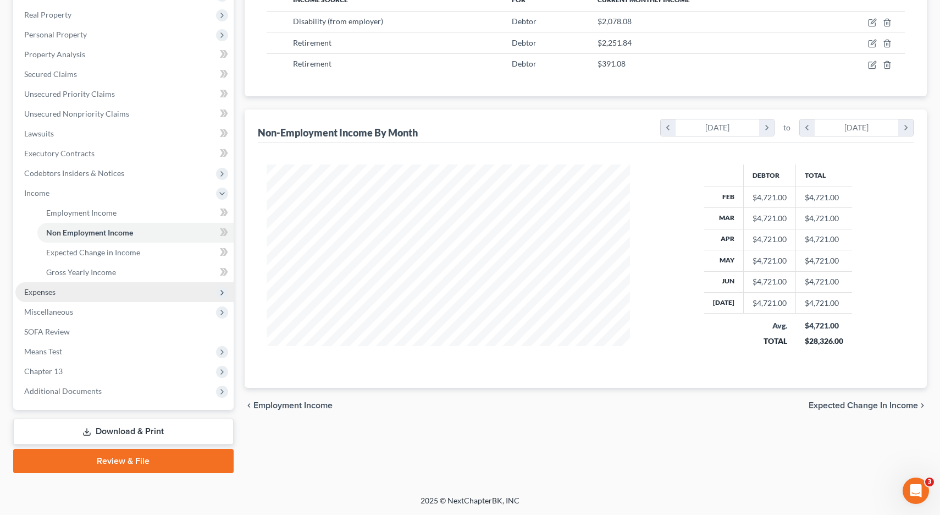
click at [38, 296] on span "Expenses" at bounding box center [39, 291] width 31 height 9
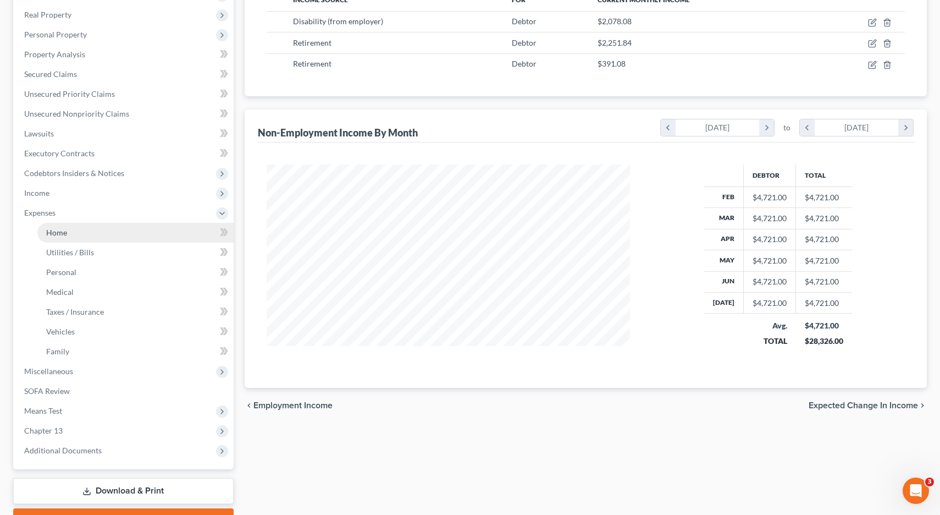
click at [68, 235] on link "Home" at bounding box center [135, 233] width 196 height 20
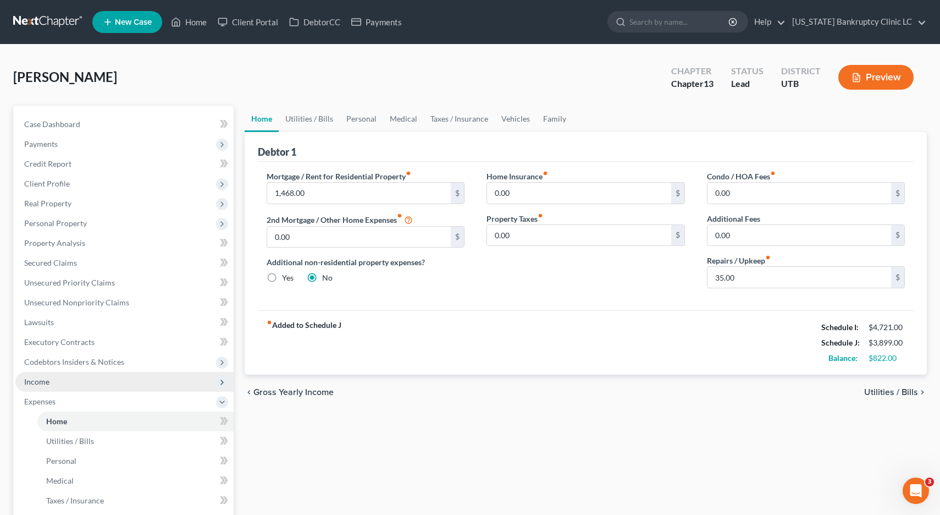
click at [37, 382] on span "Income" at bounding box center [36, 381] width 25 height 9
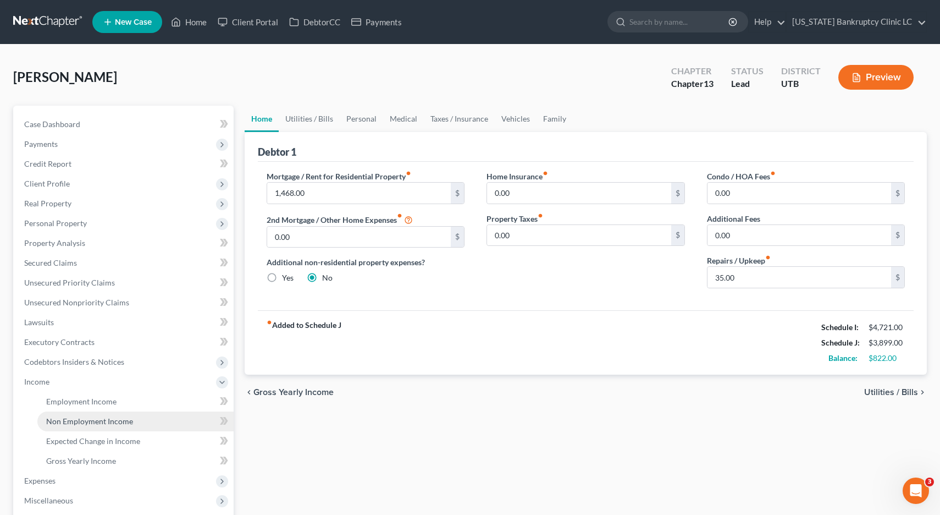
click at [73, 418] on span "Non Employment Income" at bounding box center [89, 420] width 87 height 9
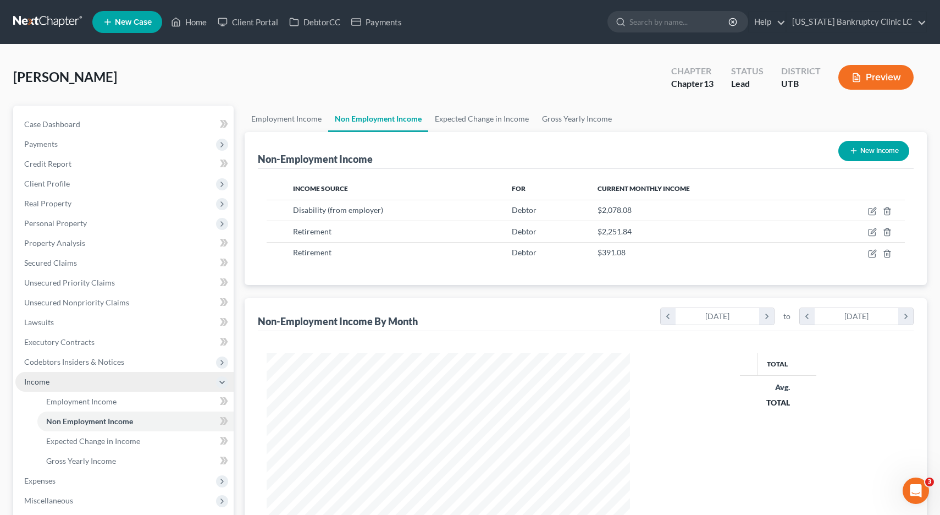
scroll to position [197, 385]
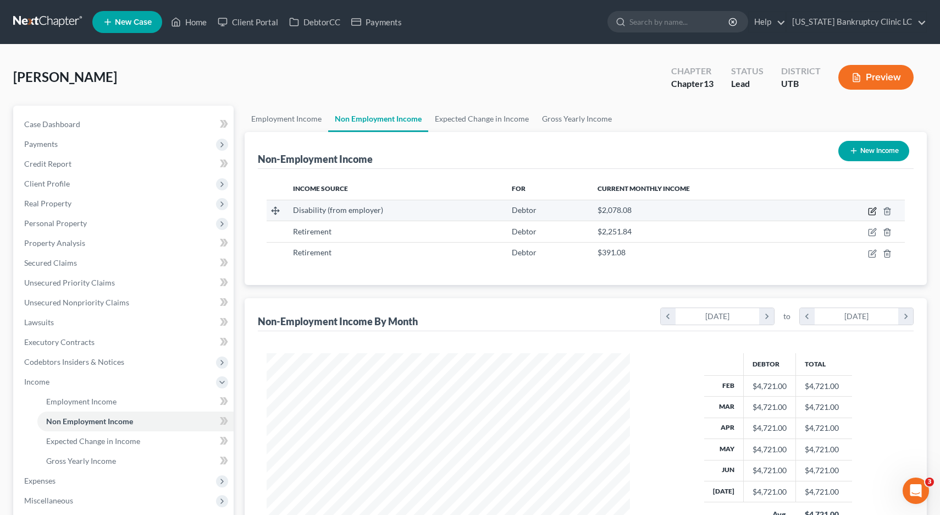
click at [875, 212] on icon "button" at bounding box center [872, 211] width 9 height 9
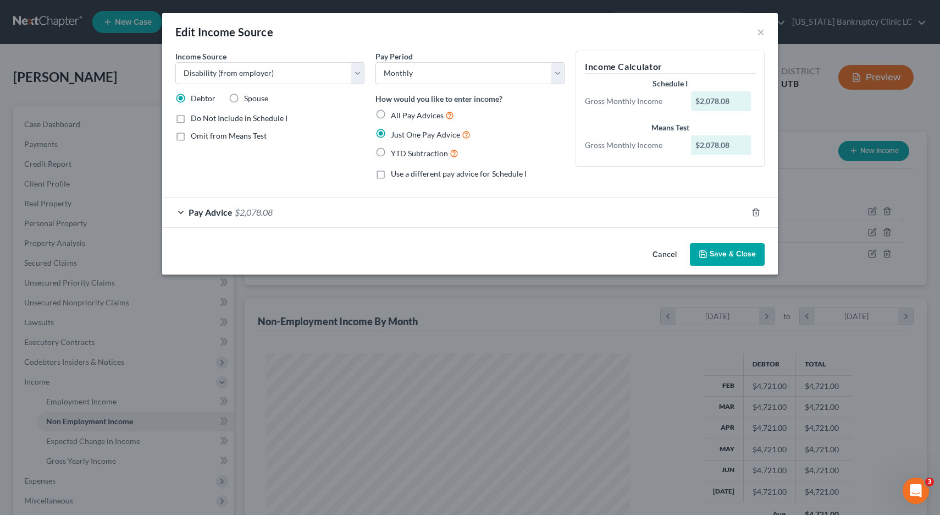
click at [180, 211] on div "Pay Advice $2,078.08" at bounding box center [454, 211] width 585 height 29
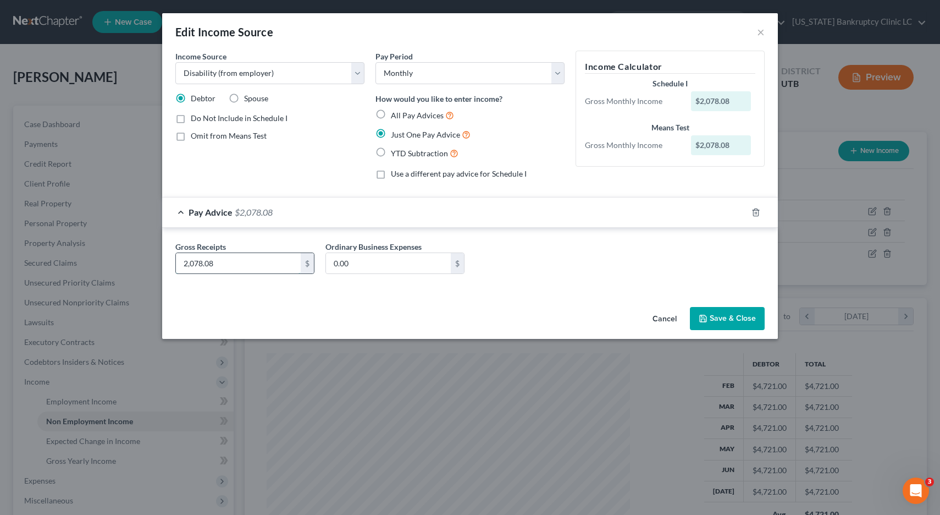
click at [201, 263] on input "2,078.08" at bounding box center [238, 263] width 125 height 21
click at [203, 262] on input "2,078.08" at bounding box center [238, 263] width 125 height 21
click at [739, 318] on button "Save & Close" at bounding box center [727, 318] width 75 height 23
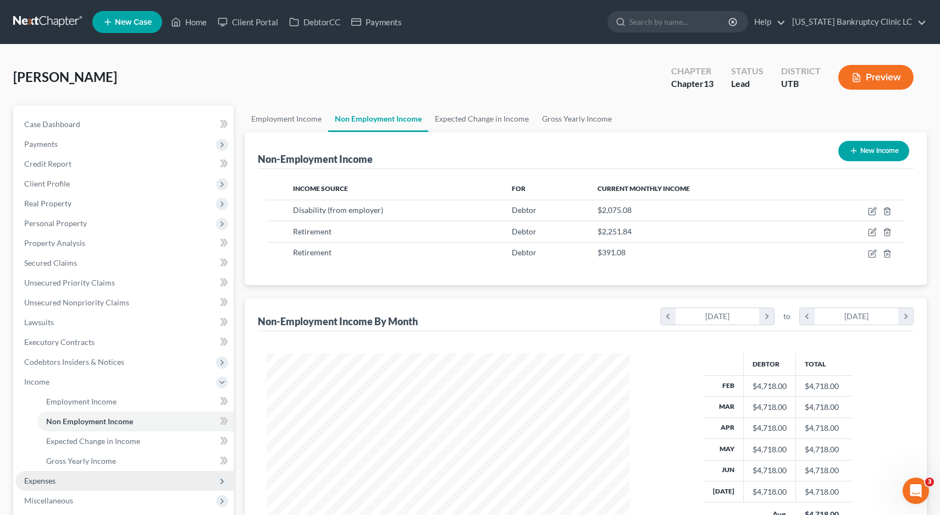
click at [53, 480] on span "Expenses" at bounding box center [39, 480] width 31 height 9
click at [54, 418] on span "Home" at bounding box center [56, 420] width 21 height 9
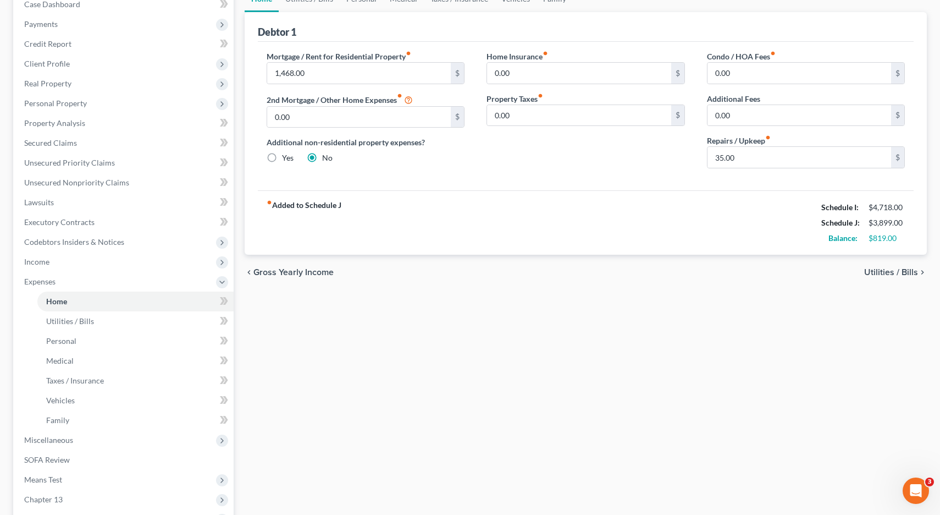
scroll to position [121, 0]
click at [35, 479] on span "Means Test" at bounding box center [43, 477] width 38 height 9
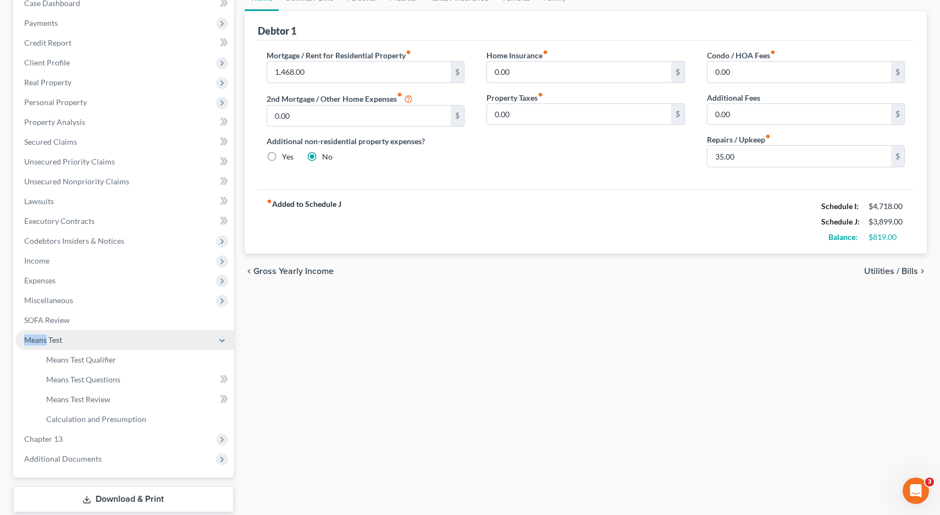
click at [35, 350] on span "Means Test" at bounding box center [124, 340] width 218 height 20
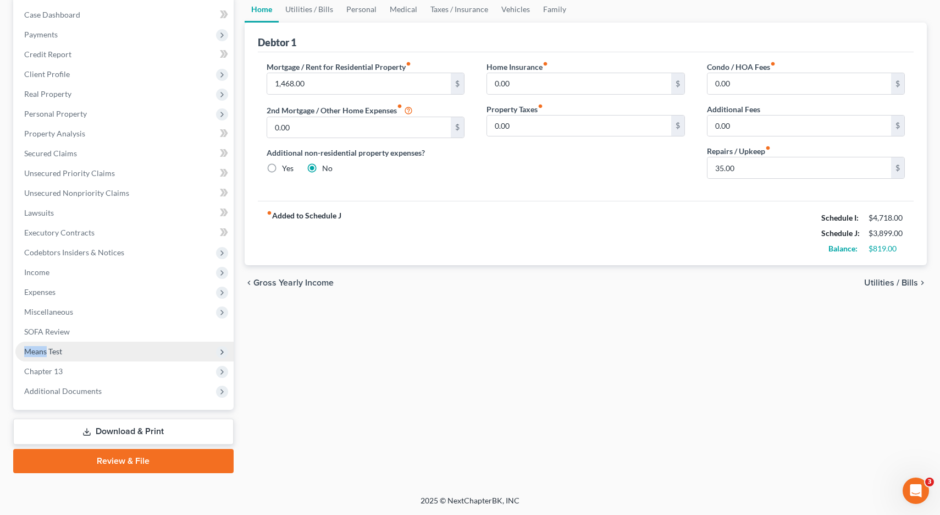
scroll to position [109, 0]
click at [37, 355] on span "Means Test" at bounding box center [43, 350] width 38 height 9
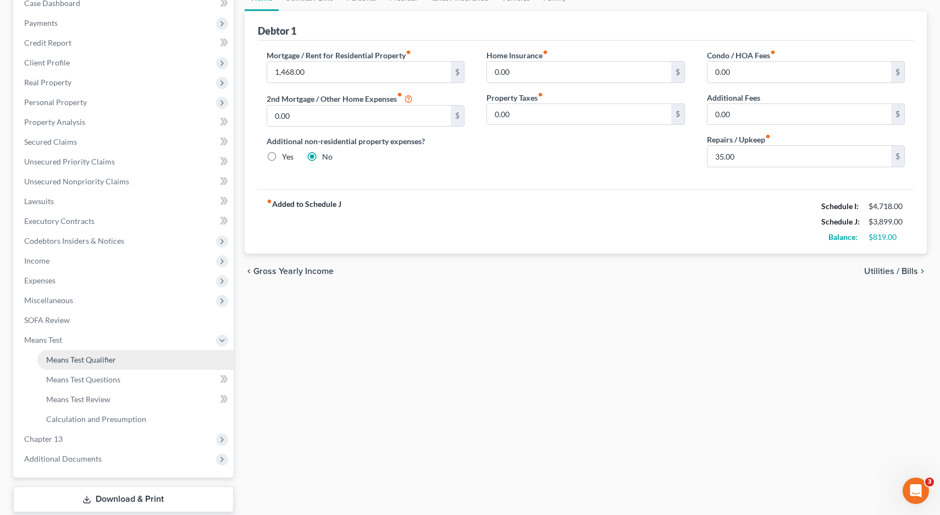
click at [89, 359] on span "Means Test Qualifier" at bounding box center [81, 359] width 70 height 9
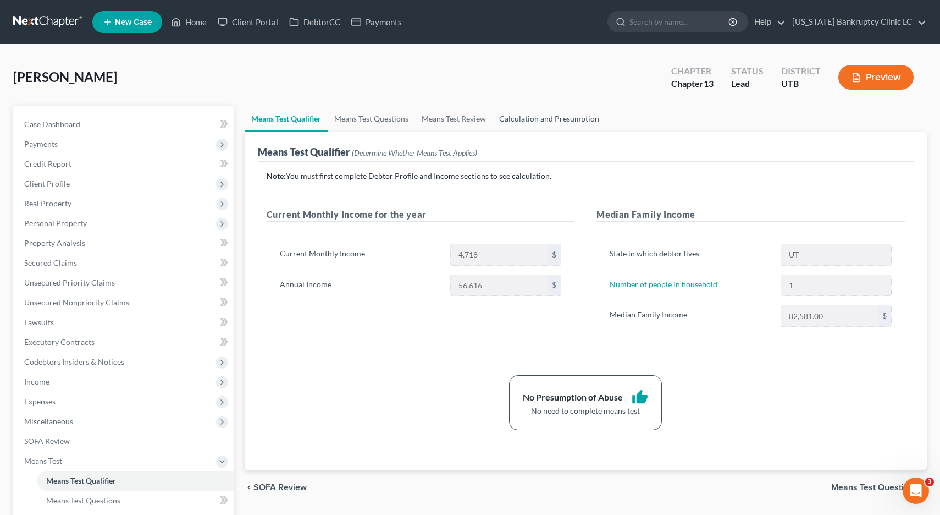
click at [544, 115] on link "Calculation and Presumption" at bounding box center [549, 119] width 113 height 26
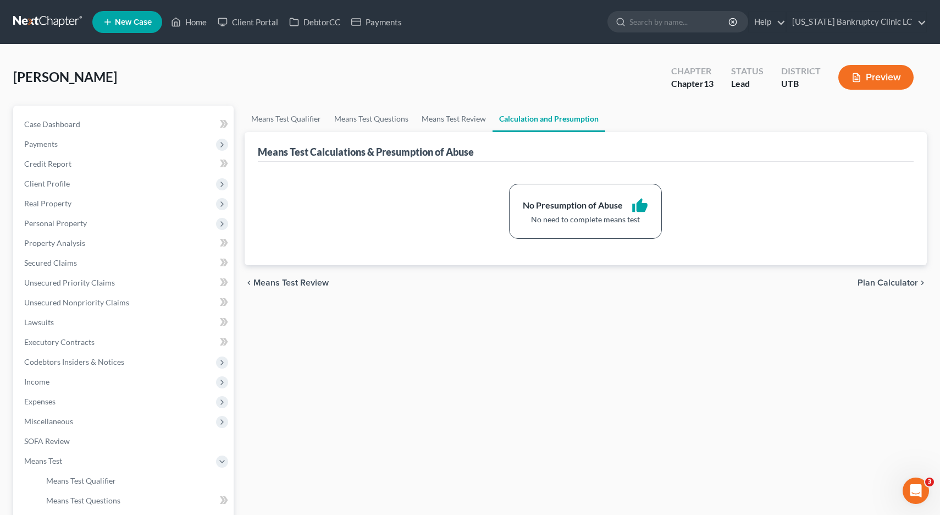
click at [29, 21] on link at bounding box center [48, 22] width 70 height 20
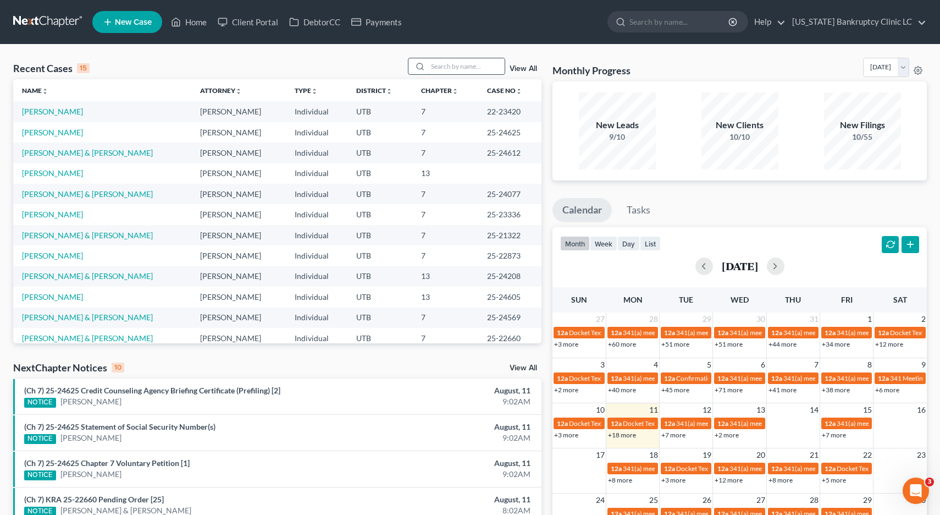
click at [456, 66] on input "search" at bounding box center [466, 66] width 77 height 16
type input "sweet"
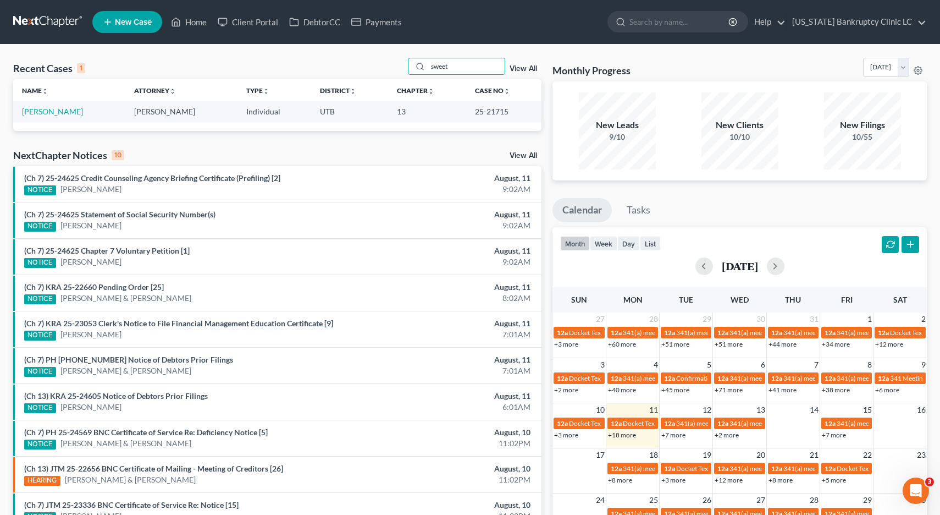
click at [140, 20] on span "New Case" at bounding box center [133, 22] width 37 height 8
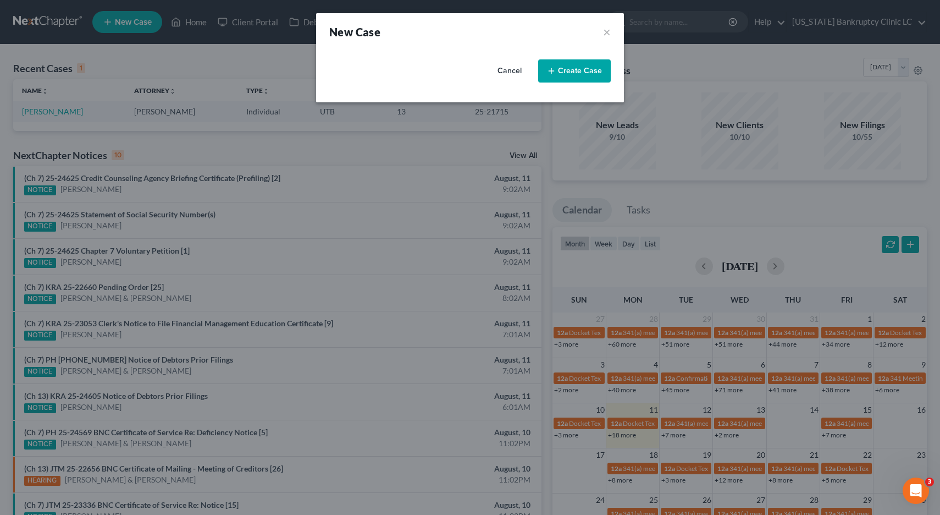
select select "81"
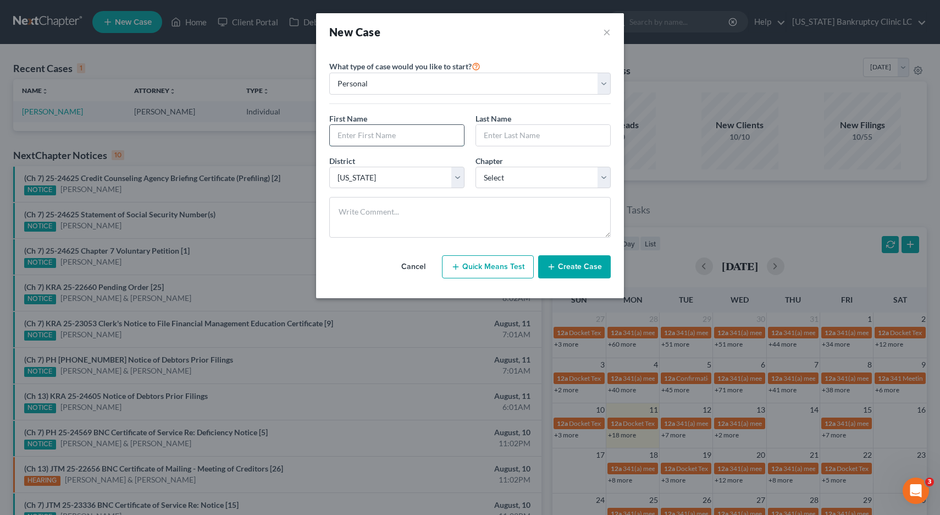
click at [408, 140] on input "text" at bounding box center [397, 135] width 134 height 21
type input "[PERSON_NAME]"
type input "Sweet"
select select "3"
click at [570, 267] on button "Create Case" at bounding box center [574, 266] width 73 height 23
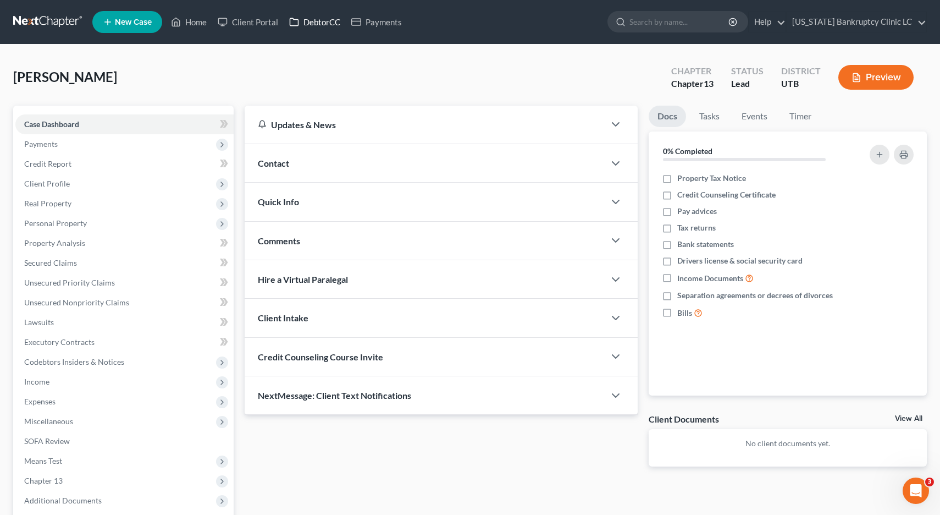
click at [328, 24] on link "DebtorCC" at bounding box center [315, 22] width 62 height 20
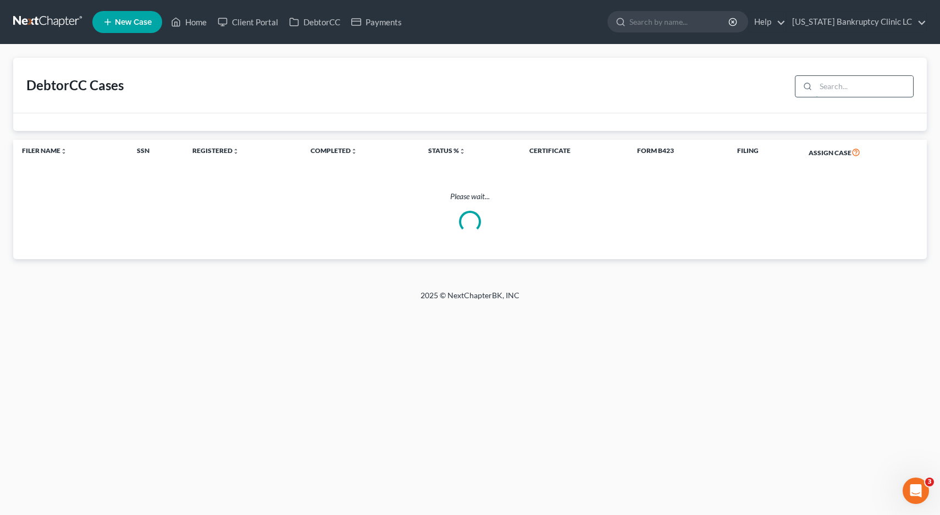
click at [827, 86] on input "search" at bounding box center [864, 86] width 97 height 21
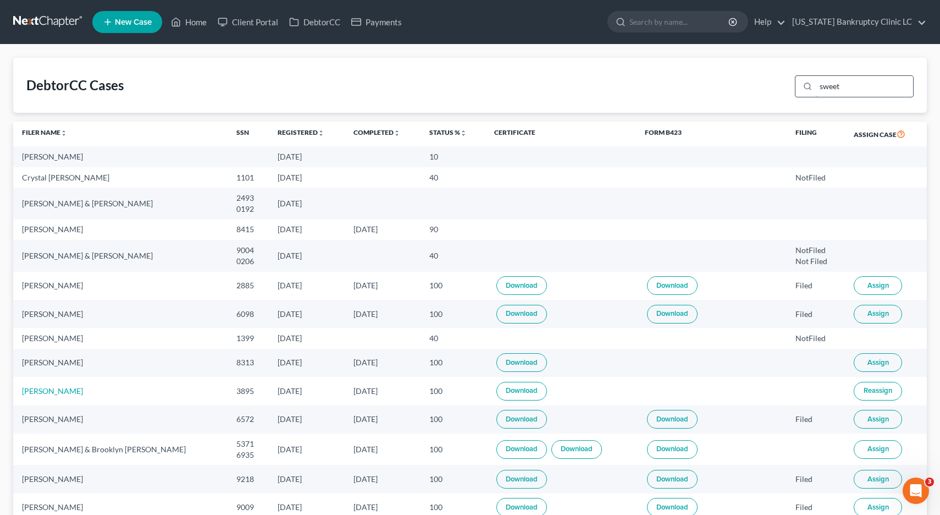
type input "sweet"
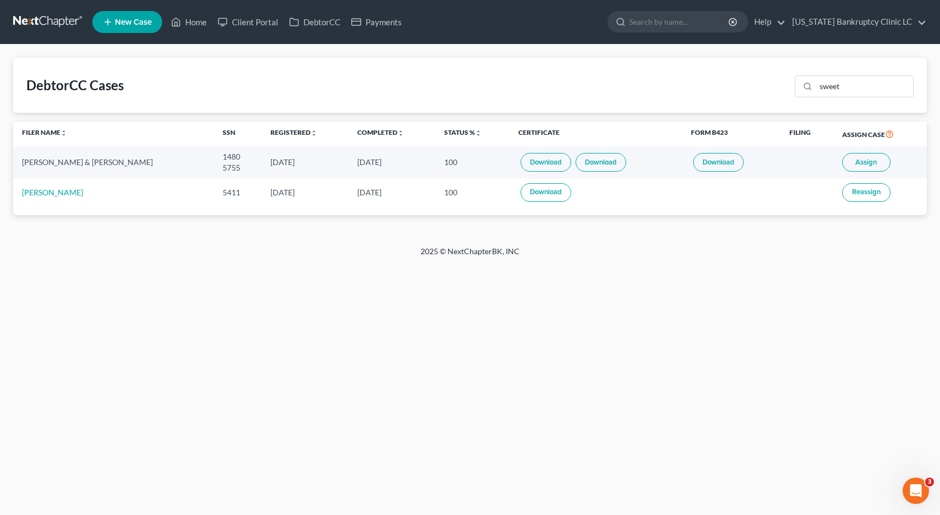
click at [871, 164] on span "Assign" at bounding box center [865, 162] width 21 height 9
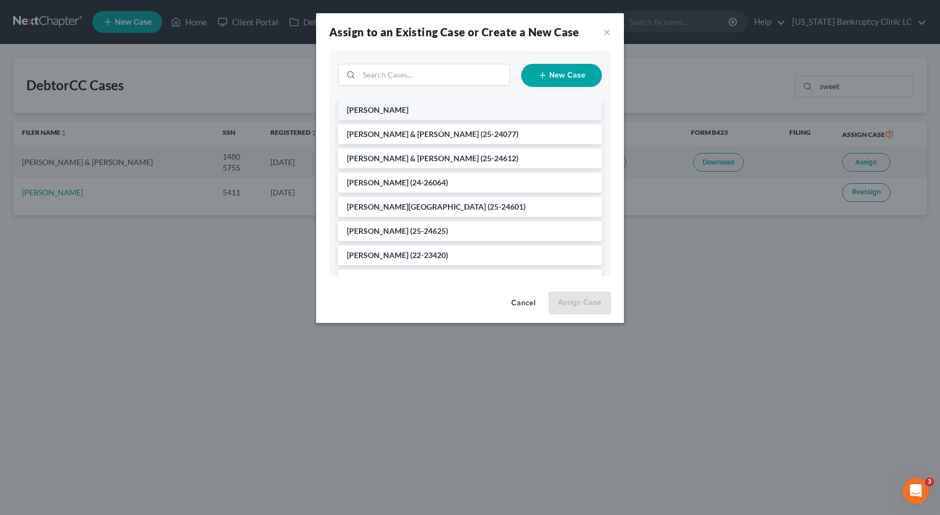
click at [401, 113] on li "[PERSON_NAME]" at bounding box center [470, 110] width 264 height 20
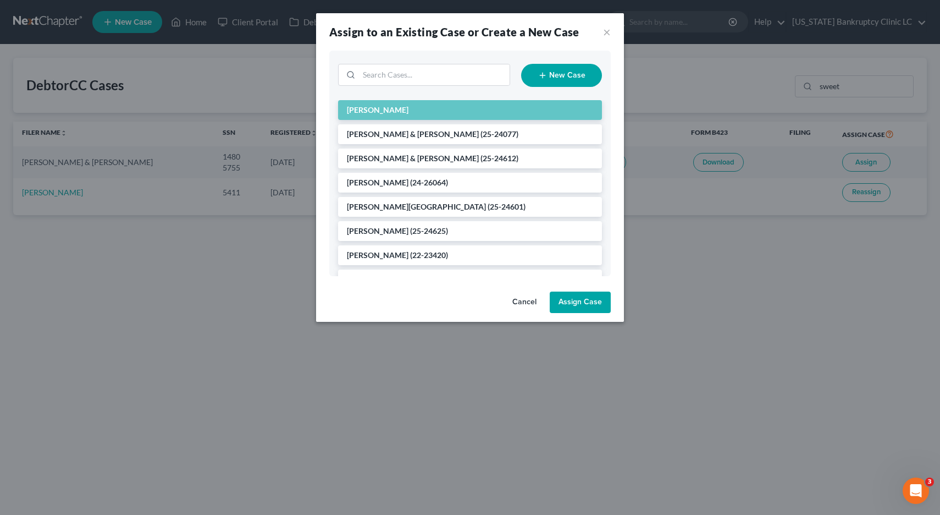
click at [575, 304] on button "Assign Case" at bounding box center [580, 302] width 61 height 22
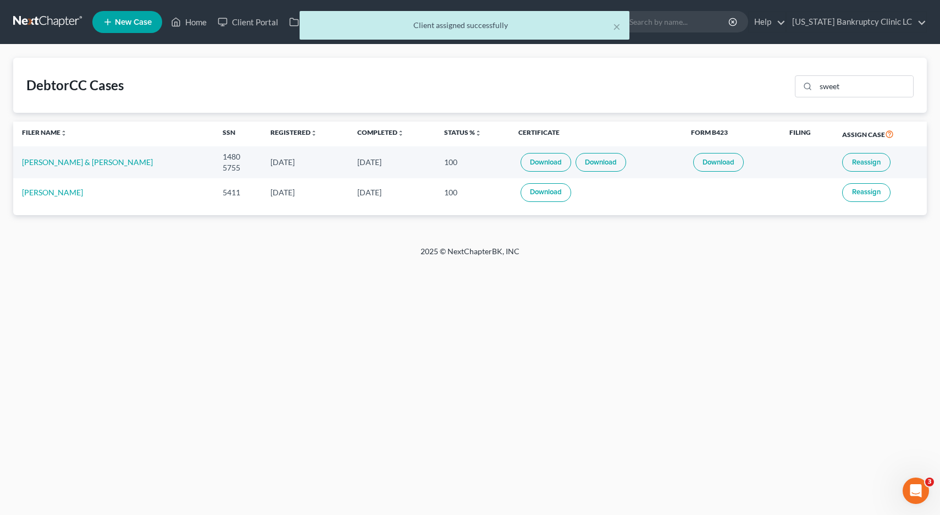
click at [43, 24] on div "× Client assigned successfully" at bounding box center [465, 28] width 940 height 34
click at [27, 23] on div "× Client assigned successfully" at bounding box center [465, 28] width 940 height 34
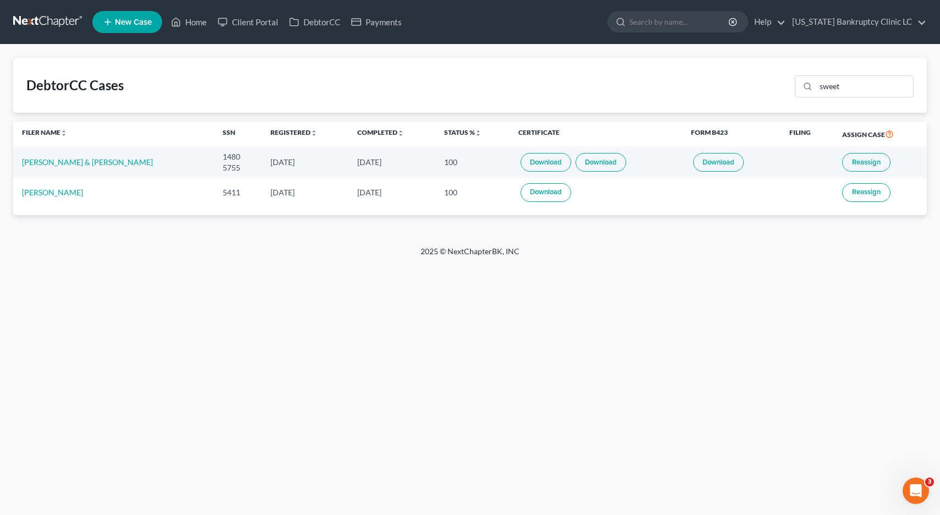
click at [51, 20] on link at bounding box center [48, 22] width 70 height 20
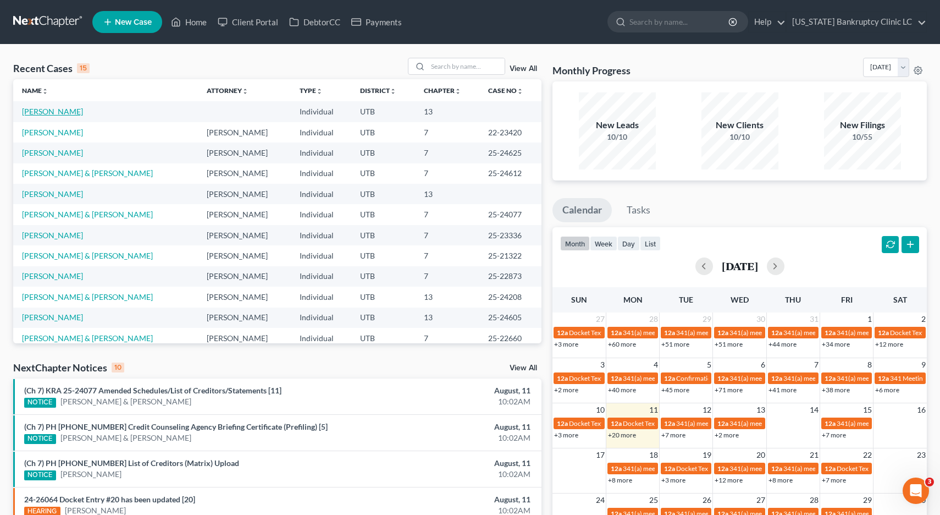
click at [58, 113] on link "[PERSON_NAME]" at bounding box center [52, 111] width 61 height 9
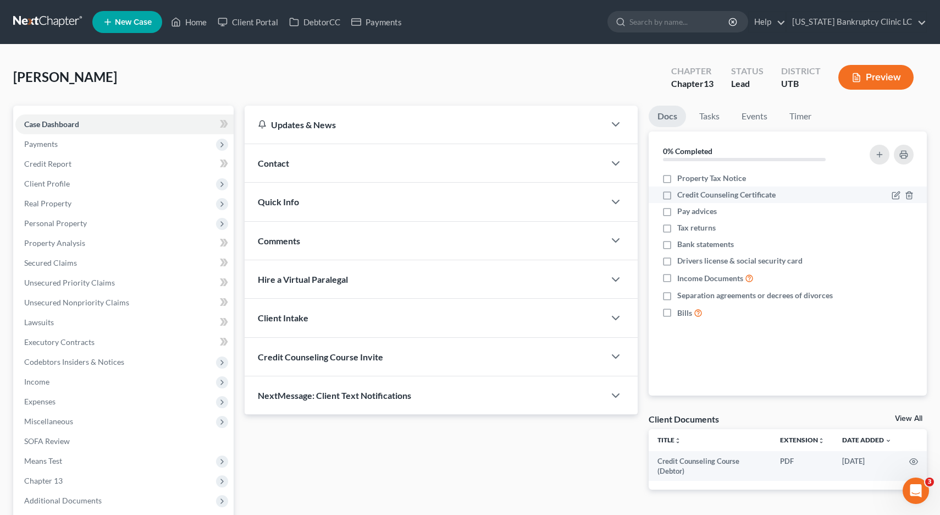
click at [677, 196] on label "Credit Counseling Certificate" at bounding box center [726, 194] width 98 height 11
click at [682, 196] on input "Credit Counseling Certificate" at bounding box center [685, 192] width 7 height 7
checkbox input "true"
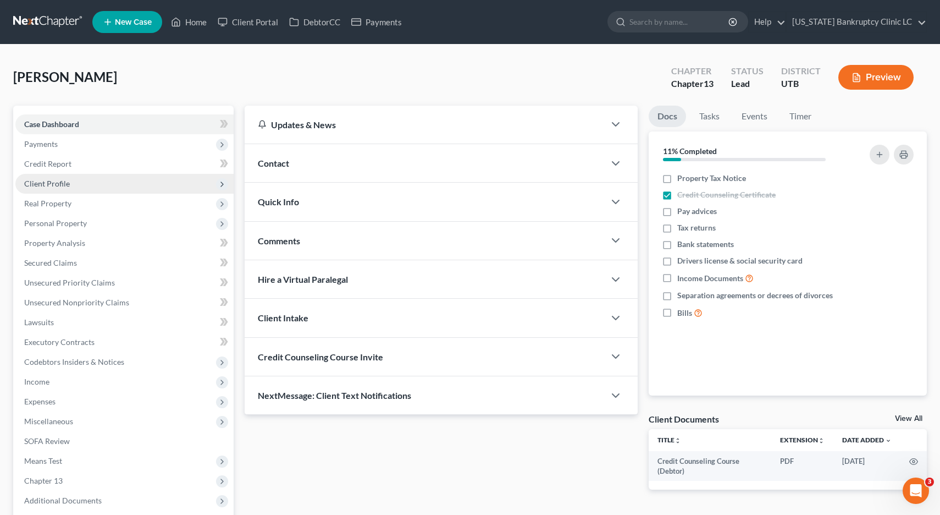
click at [68, 183] on span "Client Profile" at bounding box center [47, 183] width 46 height 9
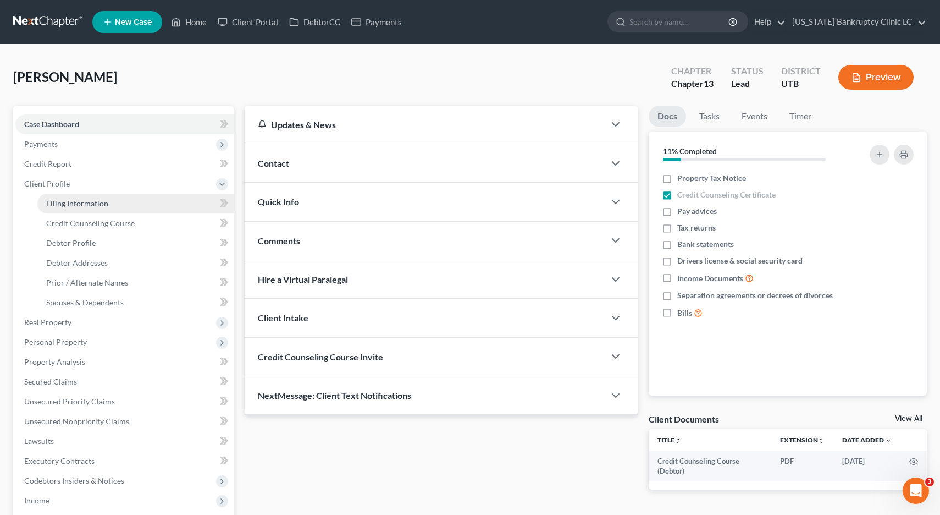
click at [63, 209] on link "Filing Information" at bounding box center [135, 204] width 196 height 20
select select "1"
select select "0"
select select "3"
select select "46"
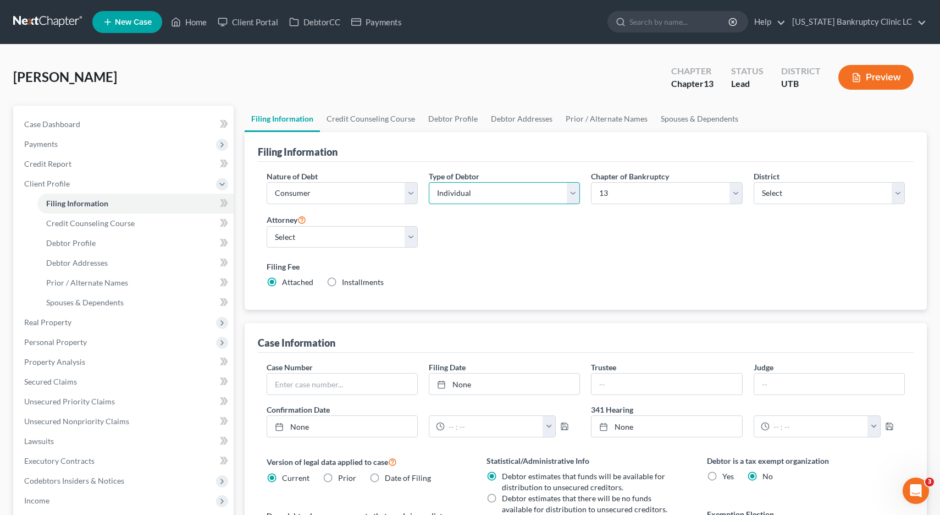
click at [573, 189] on select "Select Individual Joint" at bounding box center [504, 193] width 151 height 22
select select "1"
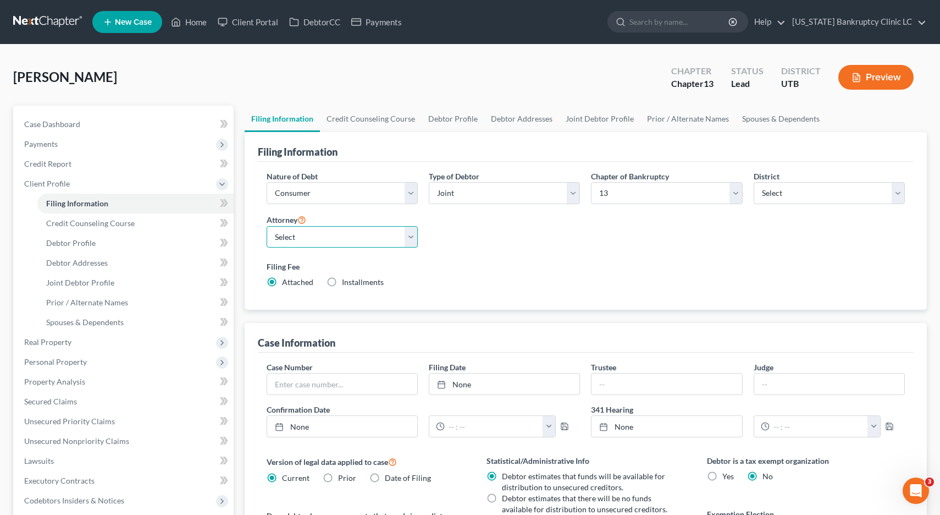
click at [412, 231] on select "Select Aaron Nilsen - UTB Evelyn Shaw - UT" at bounding box center [342, 237] width 151 height 22
select select "0"
click at [443, 120] on link "Debtor Profile" at bounding box center [453, 119] width 63 height 26
select select "1"
select select "0"
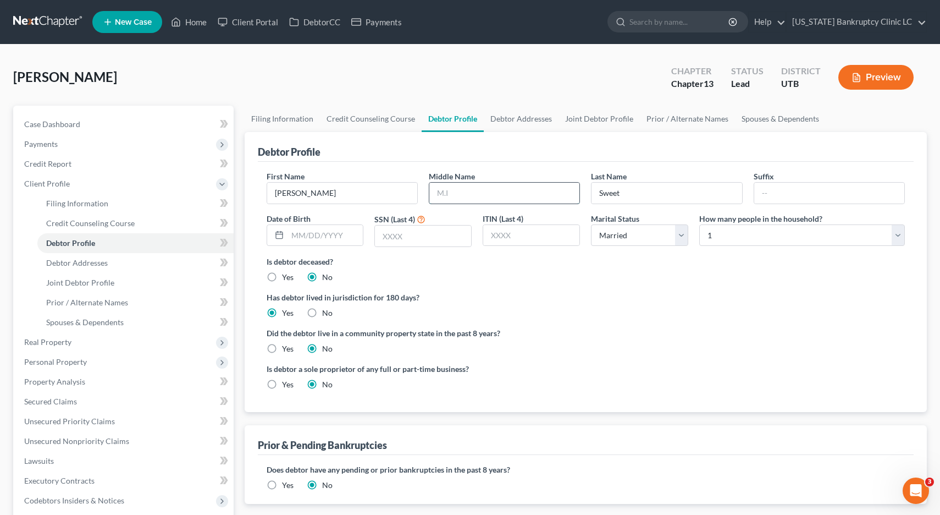
click at [461, 190] on input "text" at bounding box center [504, 193] width 150 height 21
type input "L"
type input "11/21/1945"
type input "1480"
click at [902, 235] on select "Select 1 2 3 4 5 6 7 8 9 10 11 12 13 14 15 16 17 18 19 20" at bounding box center [802, 235] width 206 height 22
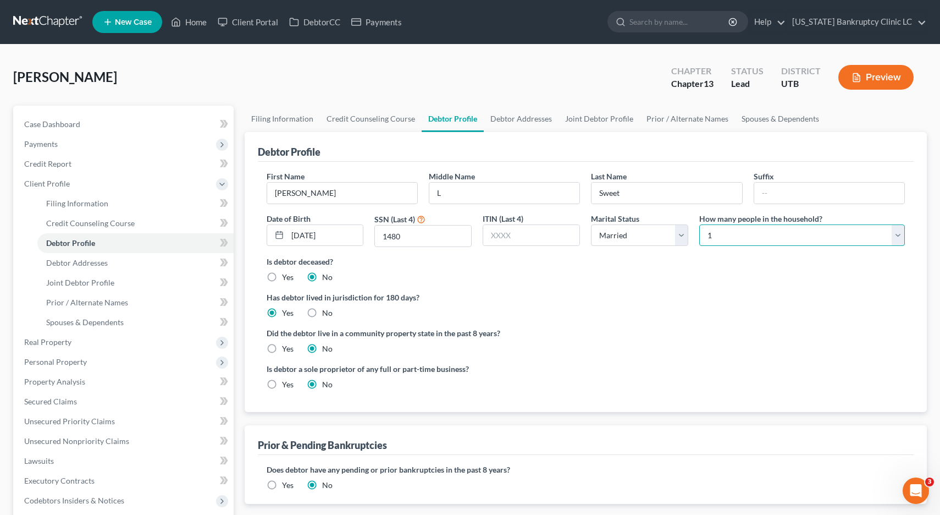
select select "1"
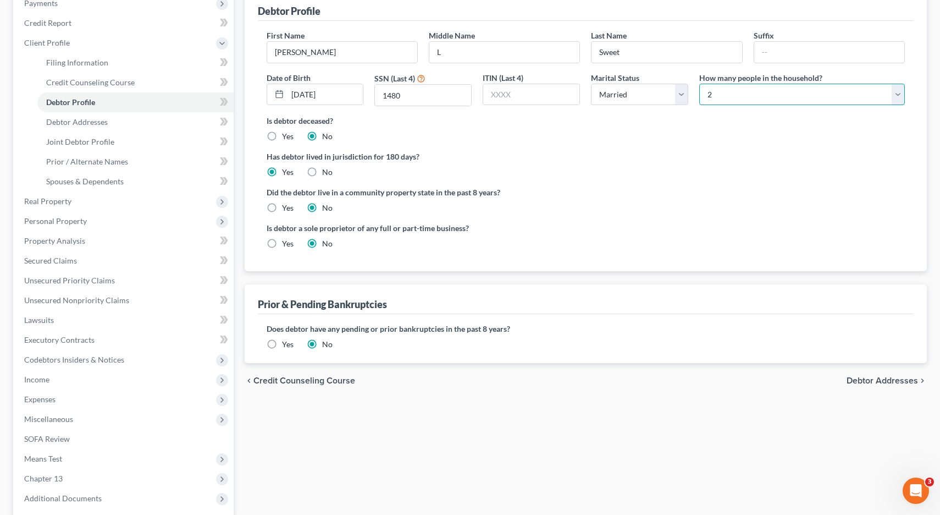
scroll to position [142, 0]
click at [874, 376] on span "Debtor Addresses" at bounding box center [882, 379] width 71 height 9
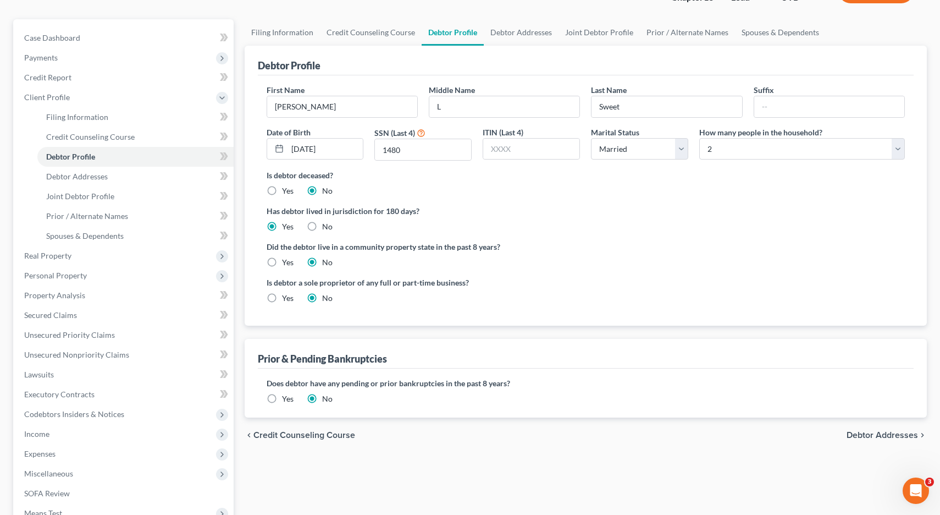
select select "0"
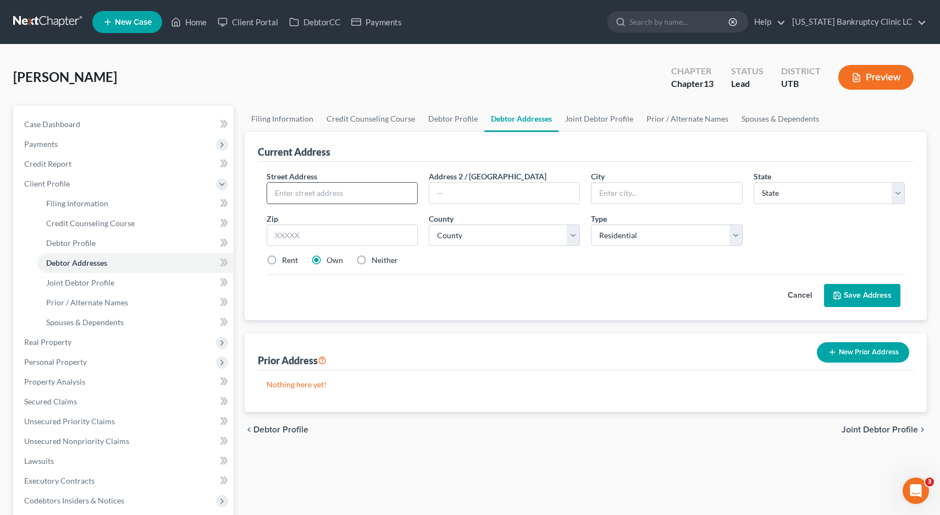
click at [383, 195] on input "text" at bounding box center [342, 193] width 150 height 21
type input "2002 [PERSON_NAME] Drive"
type input "[PERSON_NAME]"
select select "46"
type input "9"
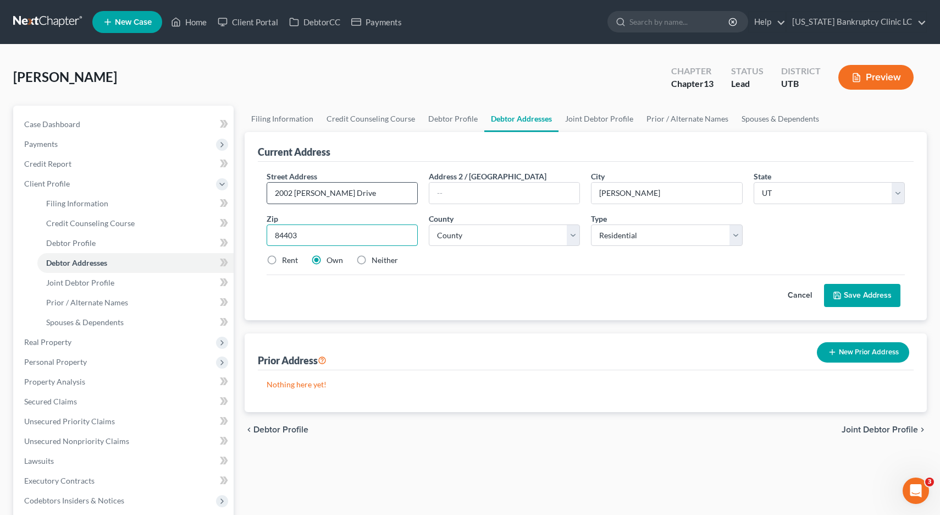
type input "84403"
select select "28"
click at [862, 296] on button "Save Address" at bounding box center [862, 295] width 76 height 23
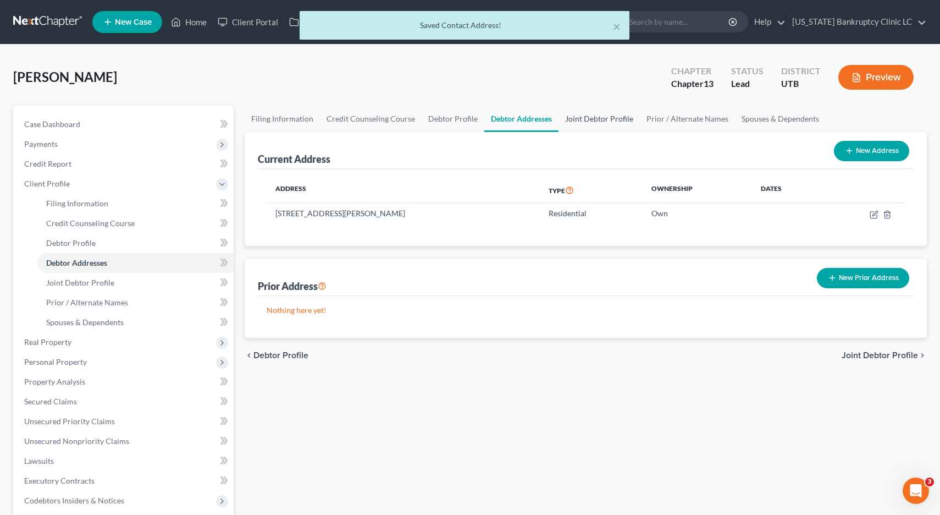
click at [596, 120] on link "Joint Debtor Profile" at bounding box center [599, 119] width 81 height 26
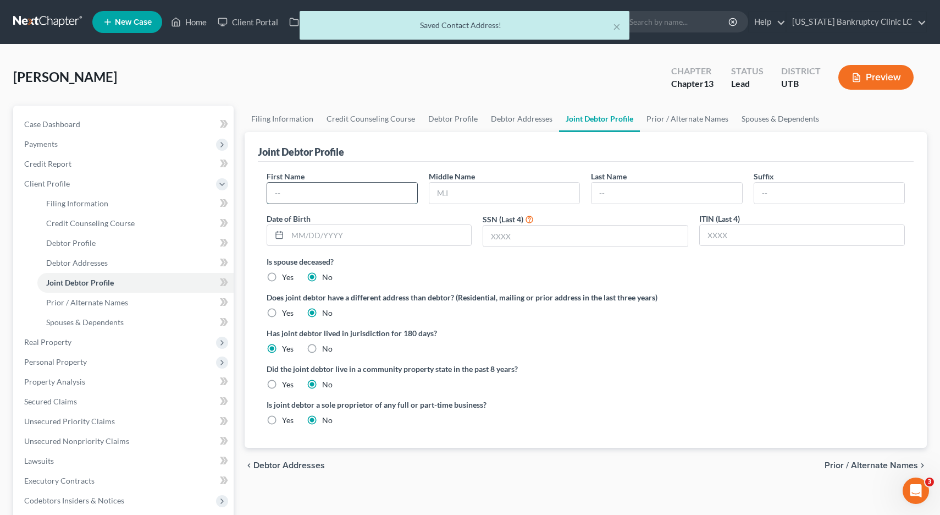
click at [327, 186] on input "text" at bounding box center [342, 193] width 150 height 21
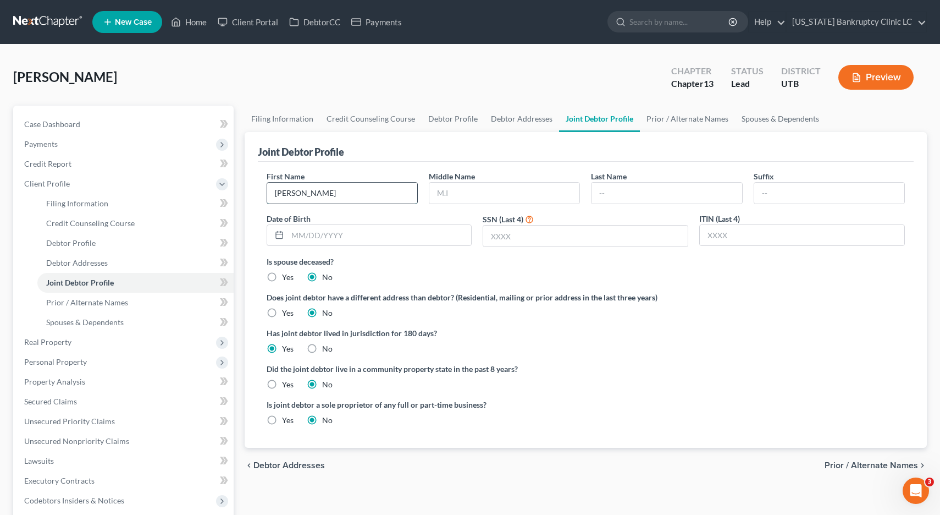
type input "Candice"
type input "A"
type input "Sweet"
type input "12/12/1952"
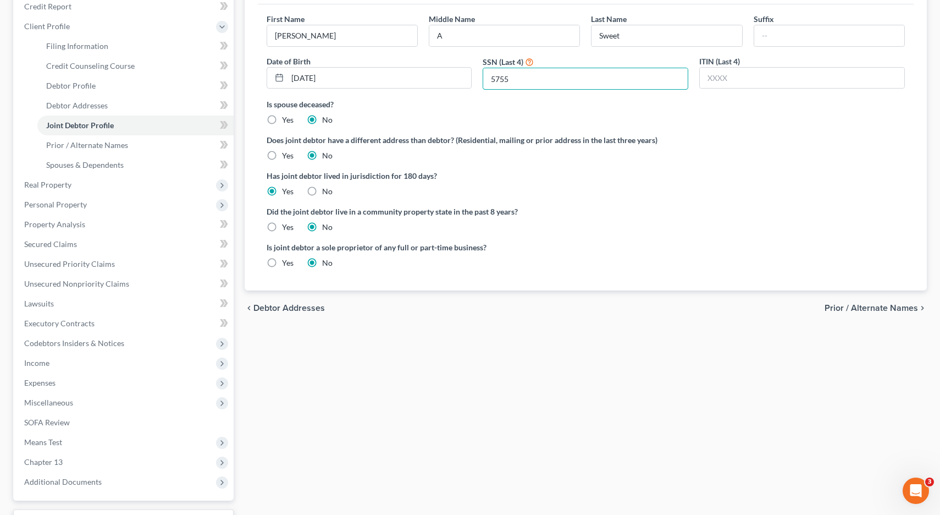
scroll to position [158, 0]
type input "5755"
click at [900, 310] on span "Prior / Alternate Names" at bounding box center [871, 307] width 93 height 9
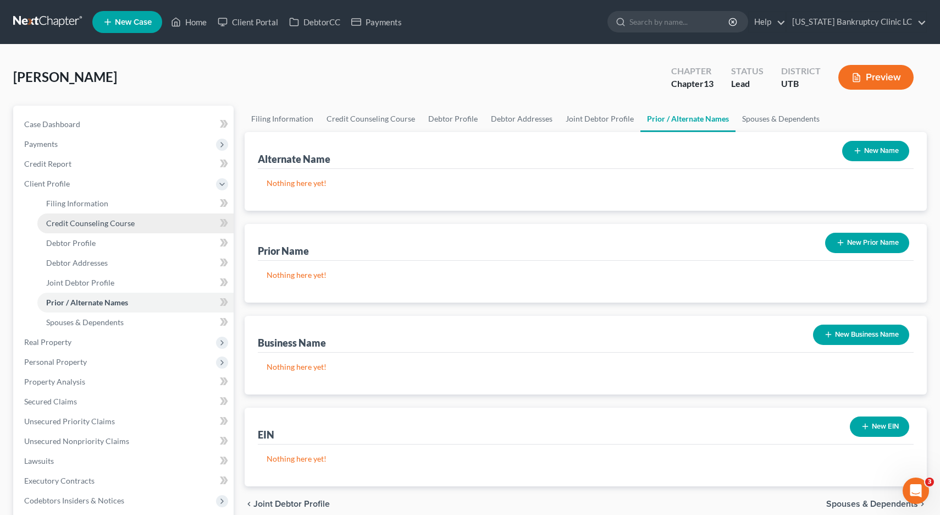
click at [76, 220] on span "Credit Counseling Course" at bounding box center [90, 222] width 89 height 9
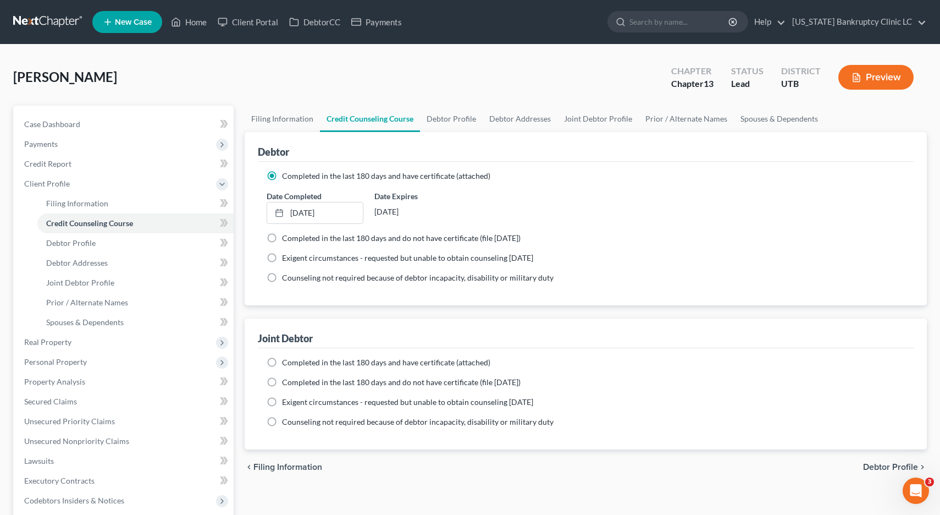
click at [282, 361] on label "Completed in the last 180 days and have certificate (attached)" at bounding box center [386, 362] width 208 height 11
click at [286, 361] on input "Completed in the last 180 days and have certificate (attached)" at bounding box center [289, 360] width 7 height 7
radio input "true"
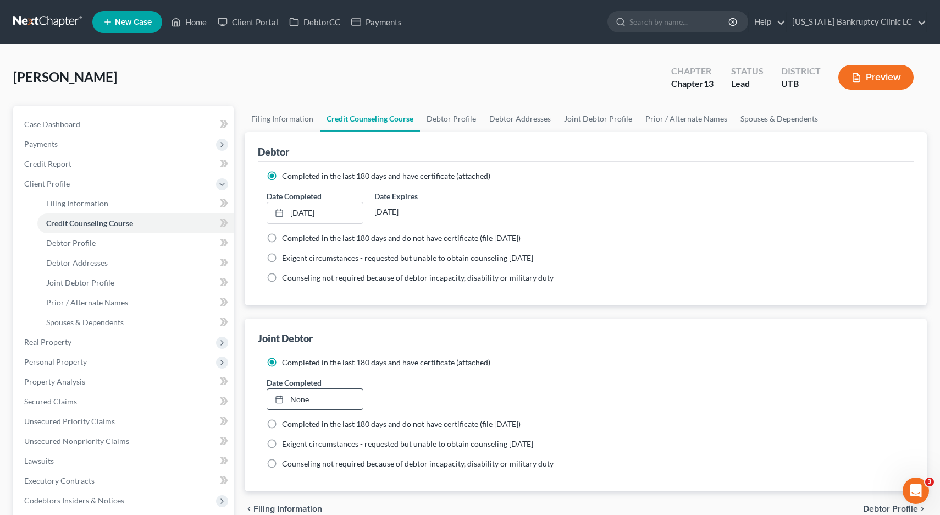
type input "8/11/2025"
click at [296, 398] on link "None" at bounding box center [315, 399] width 96 height 21
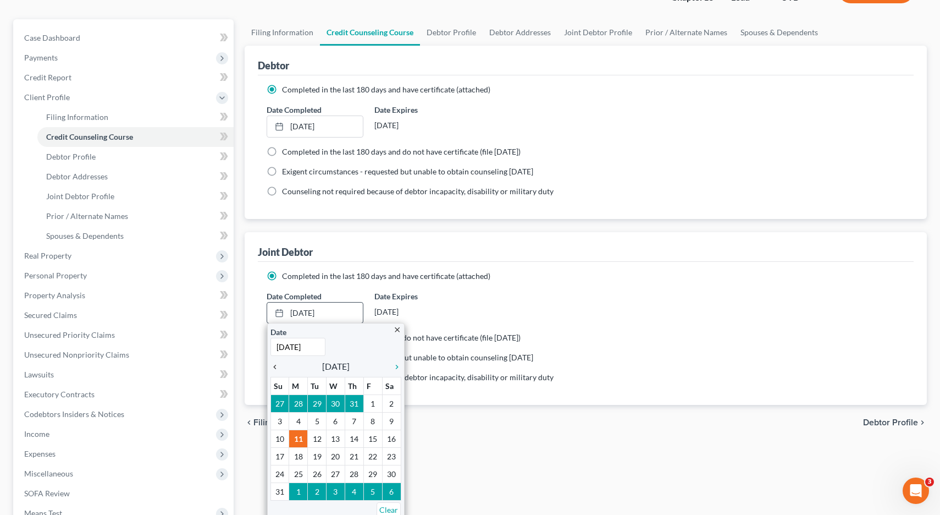
scroll to position [90, 0]
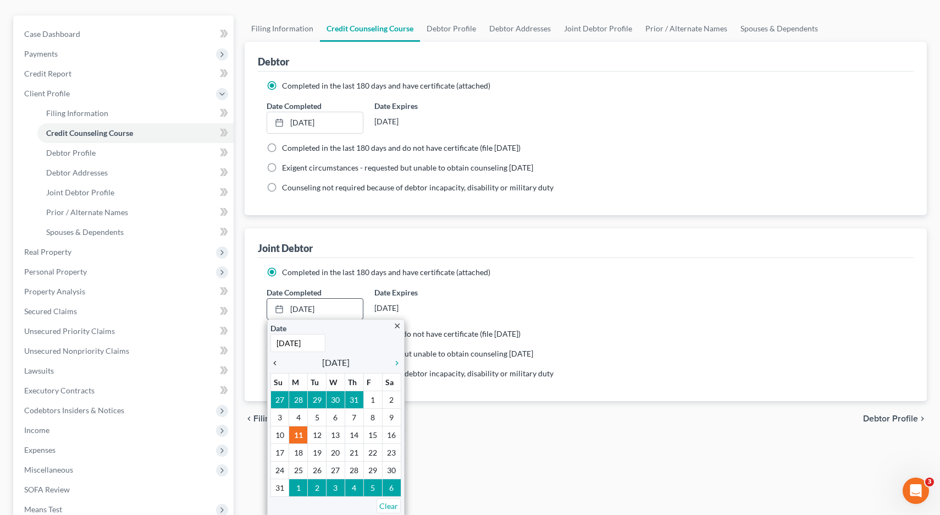
click at [276, 362] on icon "chevron_left" at bounding box center [277, 362] width 14 height 9
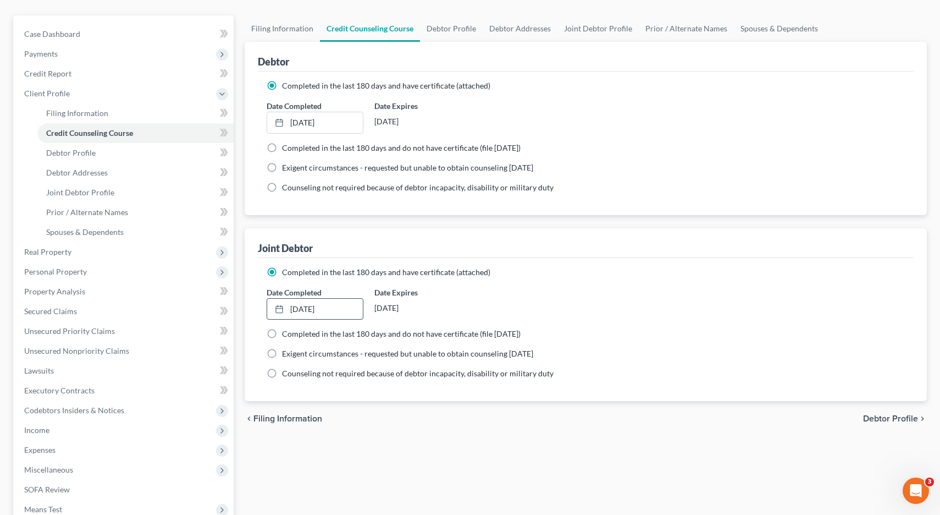
click at [878, 419] on span "Debtor Profile" at bounding box center [890, 418] width 55 height 9
select select "1"
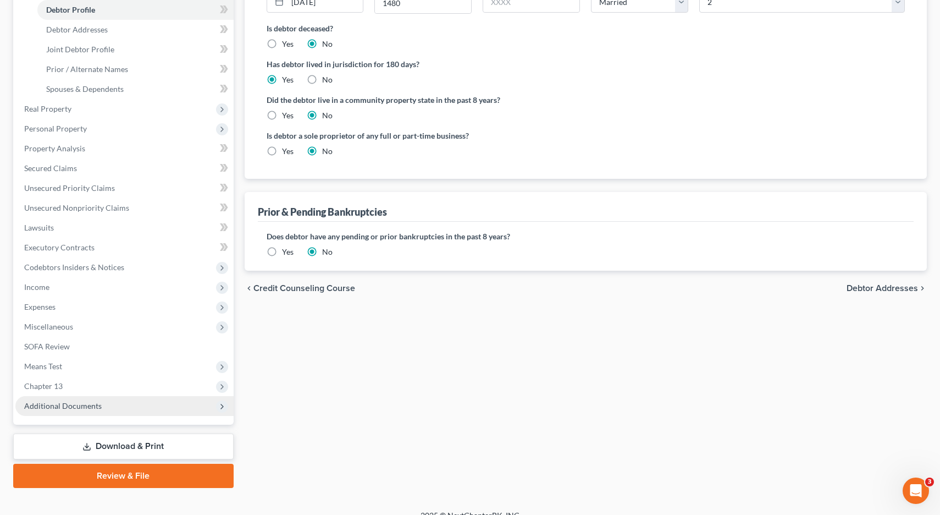
scroll to position [242, 0]
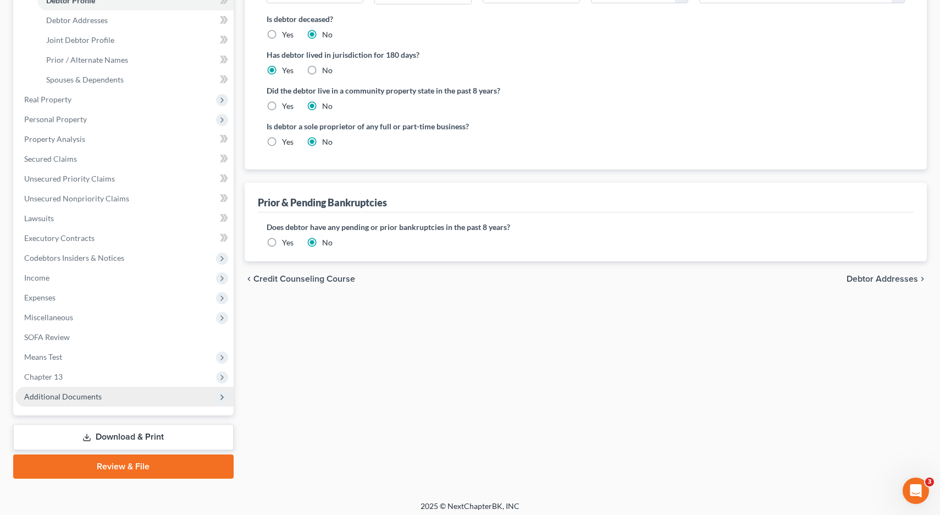
click at [81, 399] on span "Additional Documents" at bounding box center [63, 395] width 78 height 9
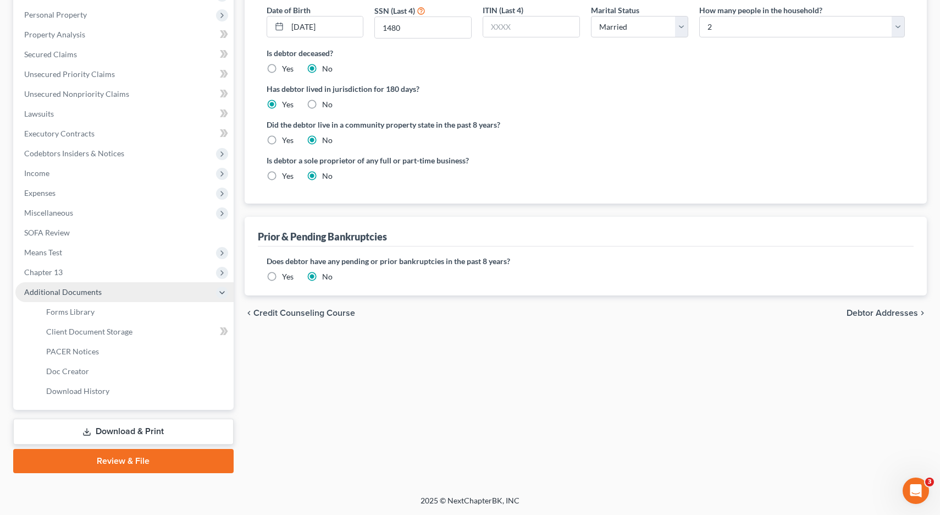
scroll to position [208, 0]
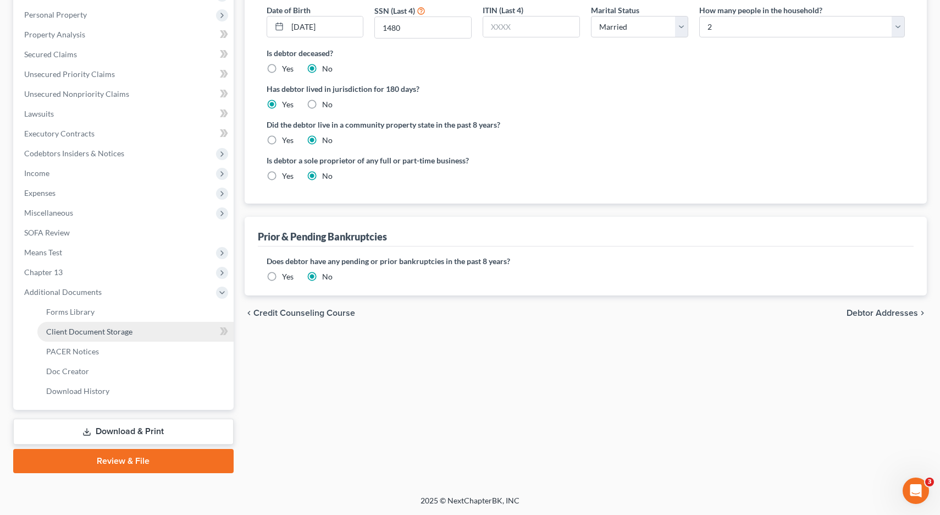
click at [69, 328] on span "Client Document Storage" at bounding box center [89, 331] width 86 height 9
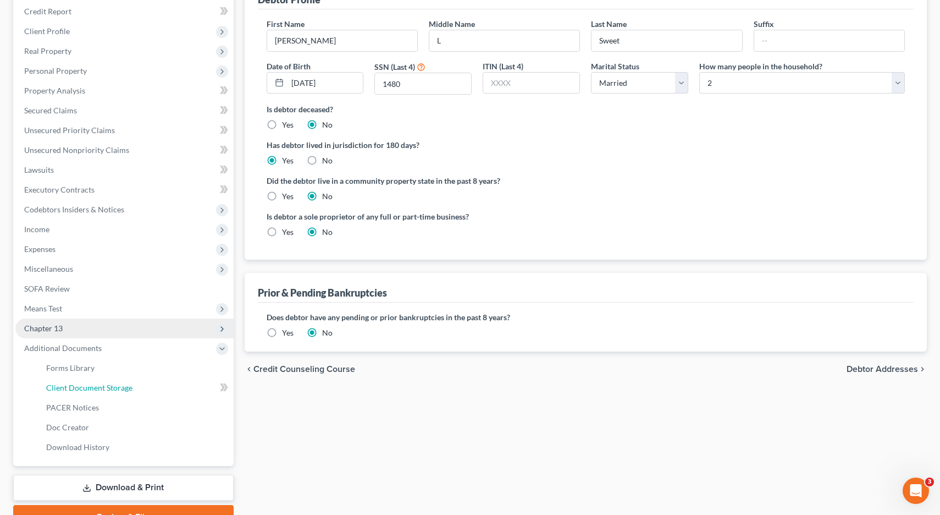
select select "30"
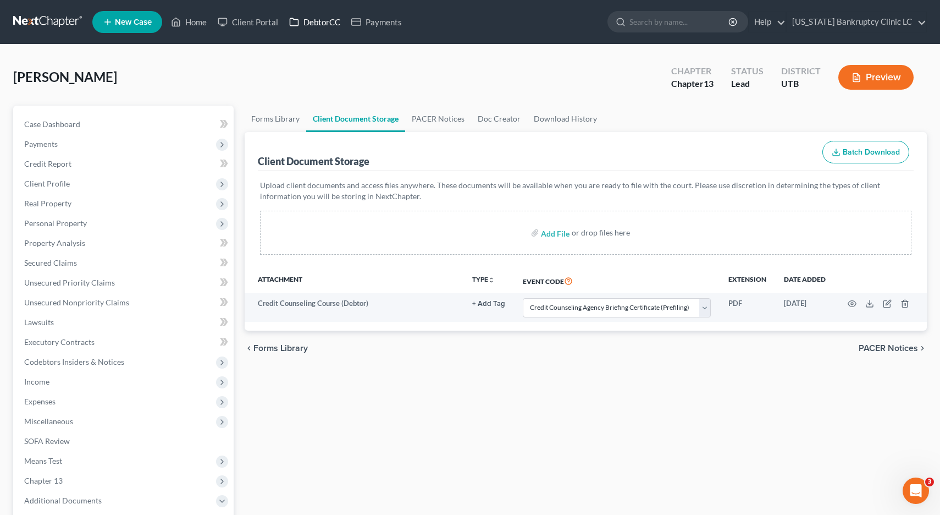
click at [323, 24] on link "DebtorCC" at bounding box center [315, 22] width 62 height 20
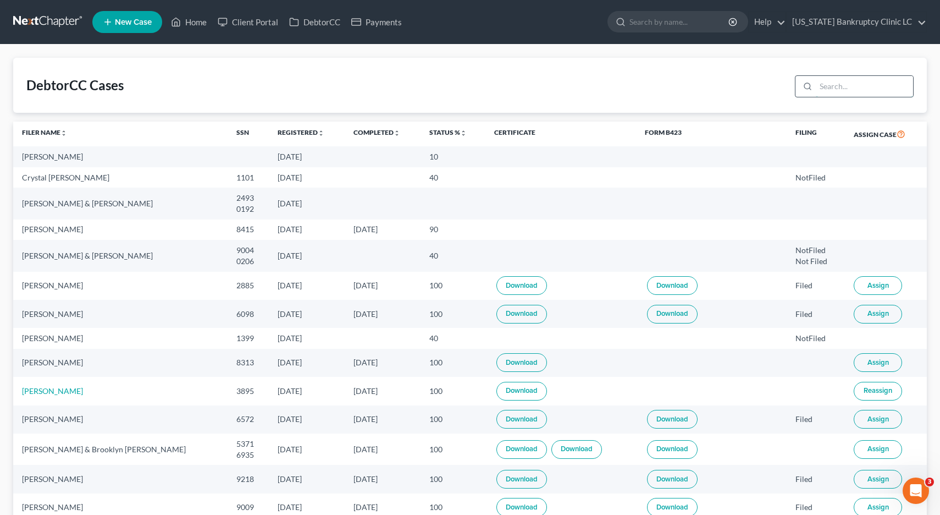
click at [841, 85] on input "search" at bounding box center [864, 86] width 97 height 21
type input "sweet"
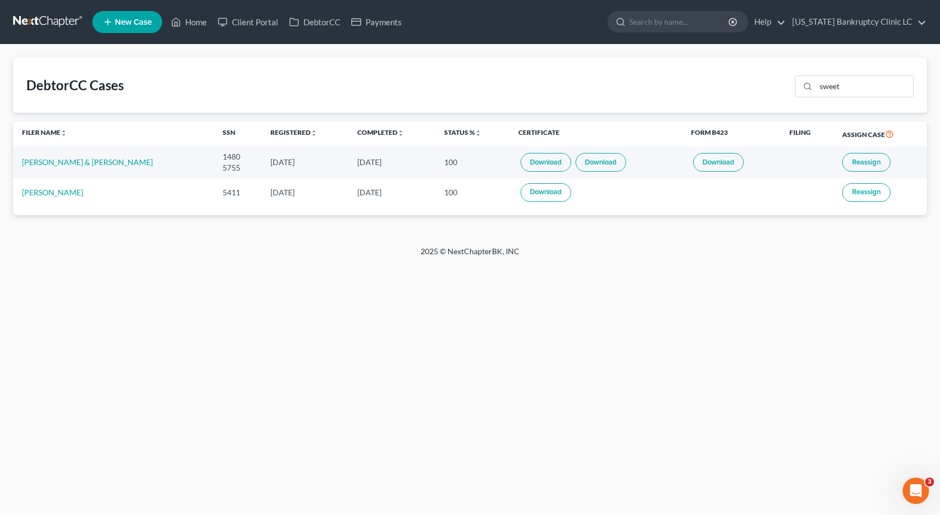
click at [599, 164] on link "Download" at bounding box center [601, 162] width 51 height 19
click at [852, 161] on span "Reassign" at bounding box center [866, 162] width 29 height 9
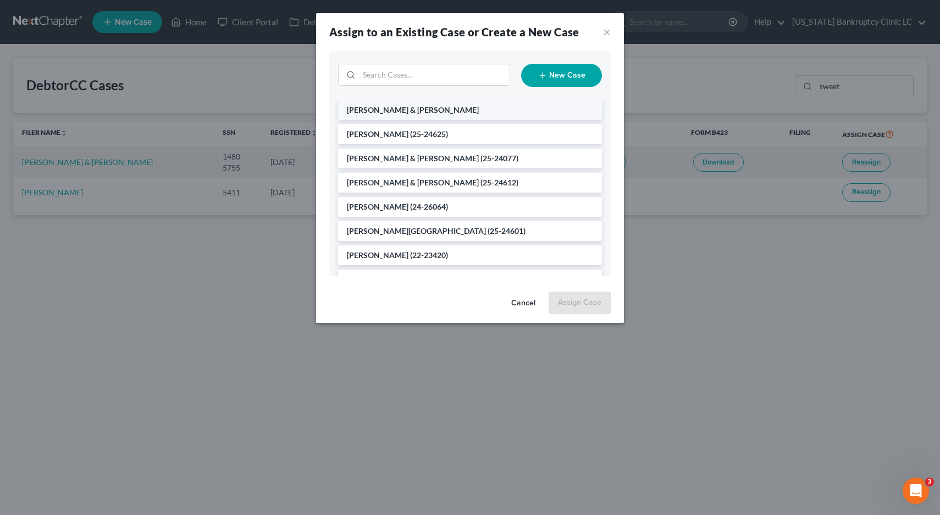
click at [406, 110] on span "[PERSON_NAME] & [PERSON_NAME]" at bounding box center [413, 109] width 132 height 9
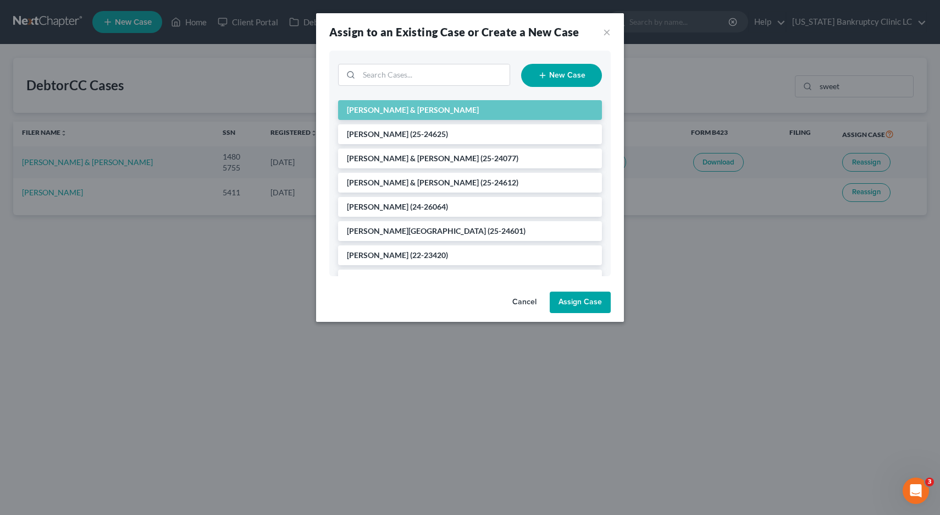
click at [578, 302] on button "Assign Case" at bounding box center [580, 302] width 61 height 22
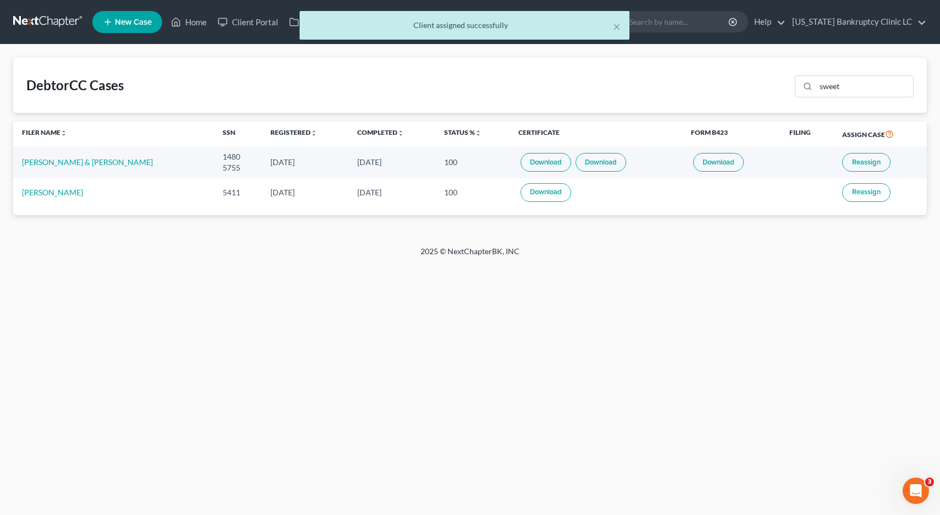
click at [48, 20] on div "× Client assigned successfully" at bounding box center [465, 28] width 940 height 34
click at [49, 23] on div "× Client assigned successfully" at bounding box center [465, 28] width 940 height 34
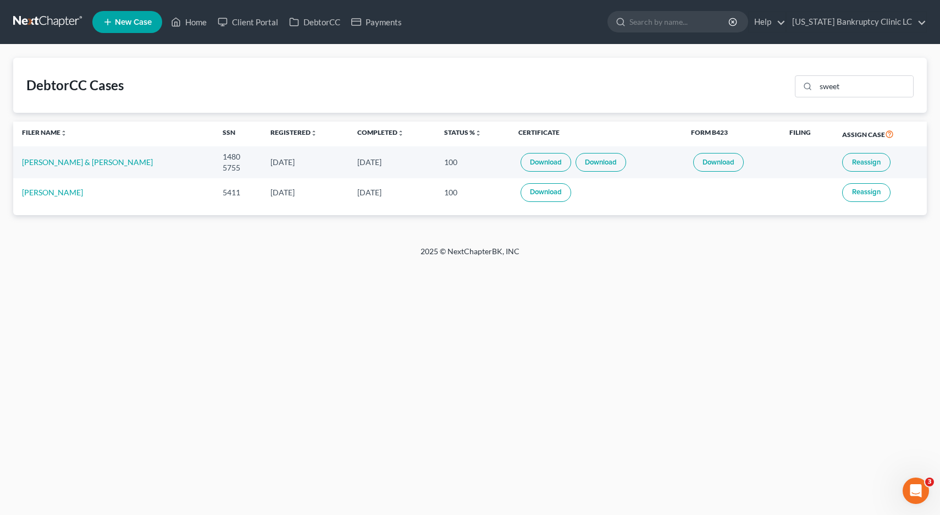
click at [49, 23] on link at bounding box center [48, 22] width 70 height 20
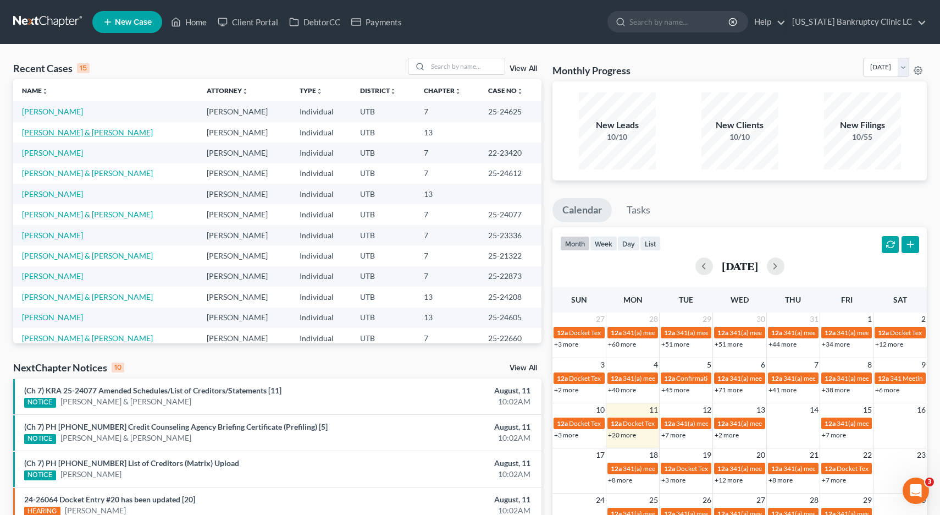
click at [44, 134] on link "[PERSON_NAME] & [PERSON_NAME]" at bounding box center [87, 132] width 131 height 9
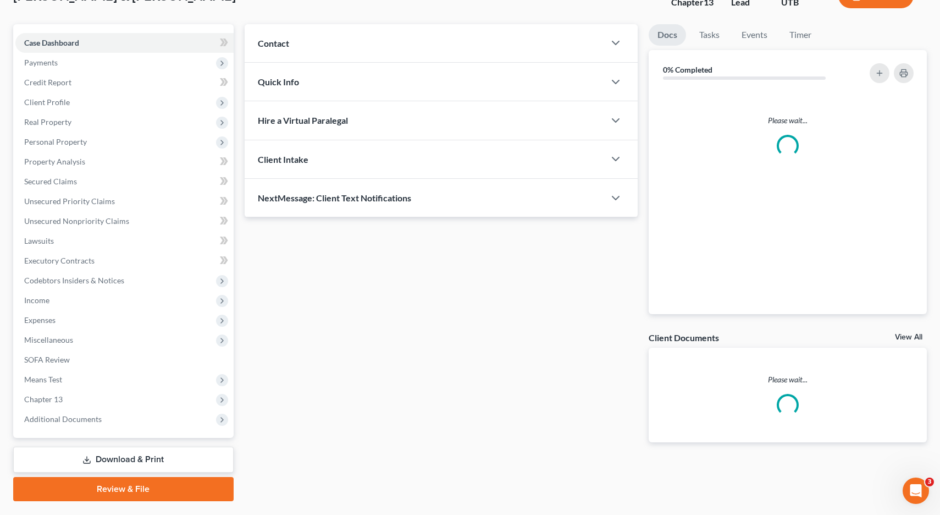
scroll to position [109, 0]
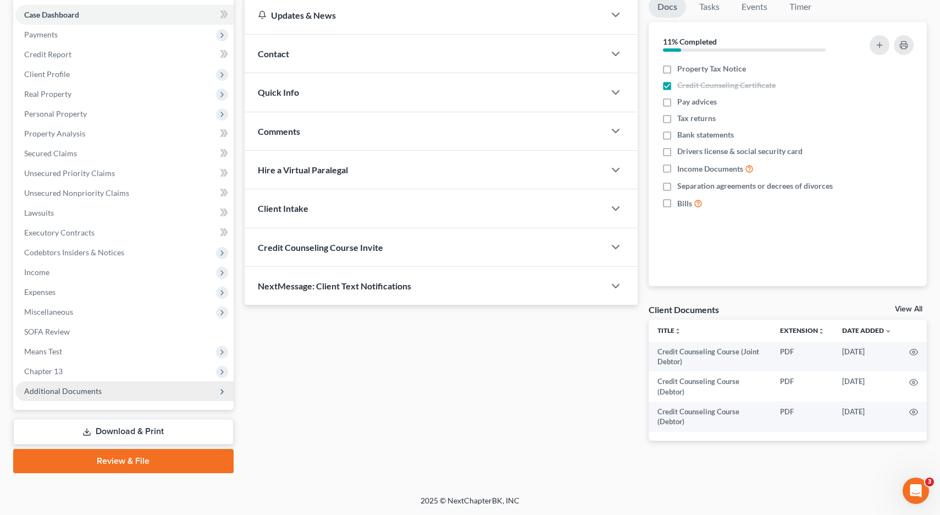
click at [51, 388] on span "Additional Documents" at bounding box center [63, 390] width 78 height 9
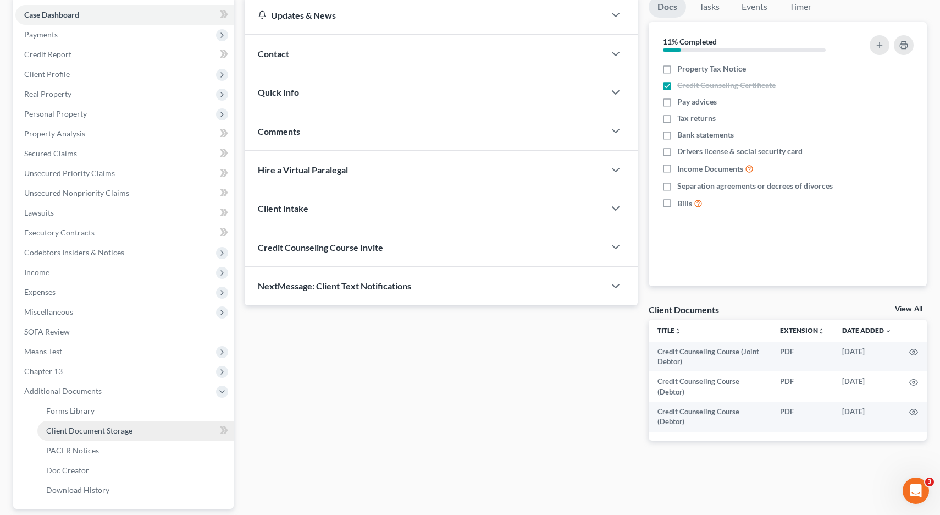
click at [59, 429] on span "Client Document Storage" at bounding box center [89, 429] width 86 height 9
select select "30"
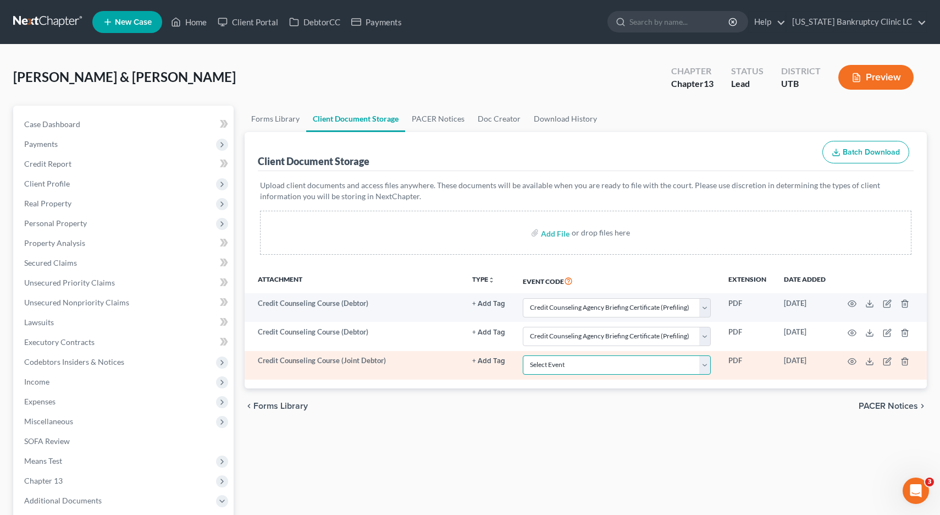
click at [706, 367] on select "Select Event Affidavit/Declaration Amended Chapter 11 Plan Amended Disclosure S…" at bounding box center [617, 364] width 188 height 19
select select "30"
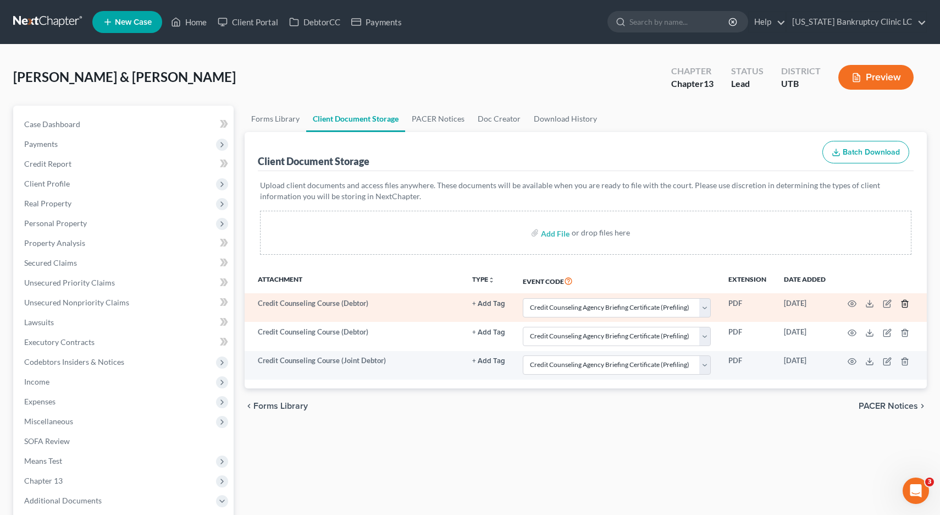
click at [905, 303] on icon "button" at bounding box center [904, 303] width 9 height 9
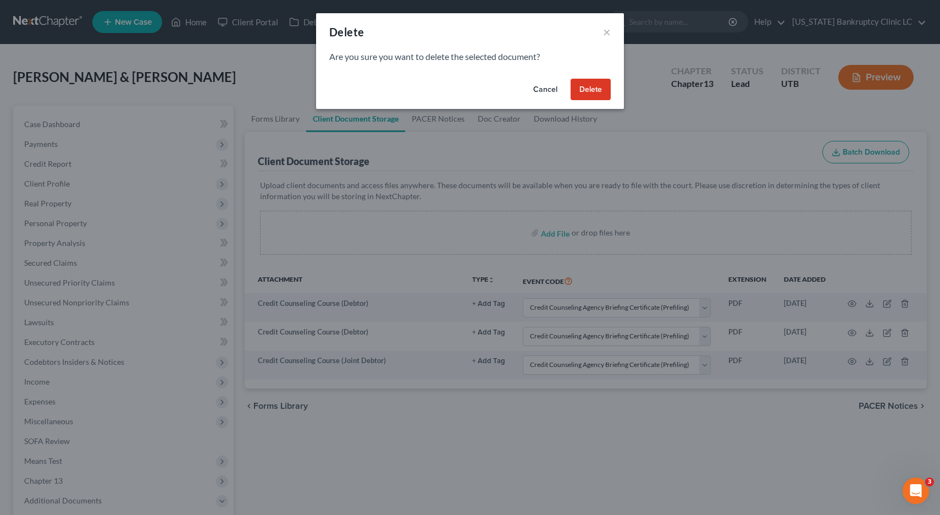
click at [581, 86] on button "Delete" at bounding box center [591, 90] width 40 height 22
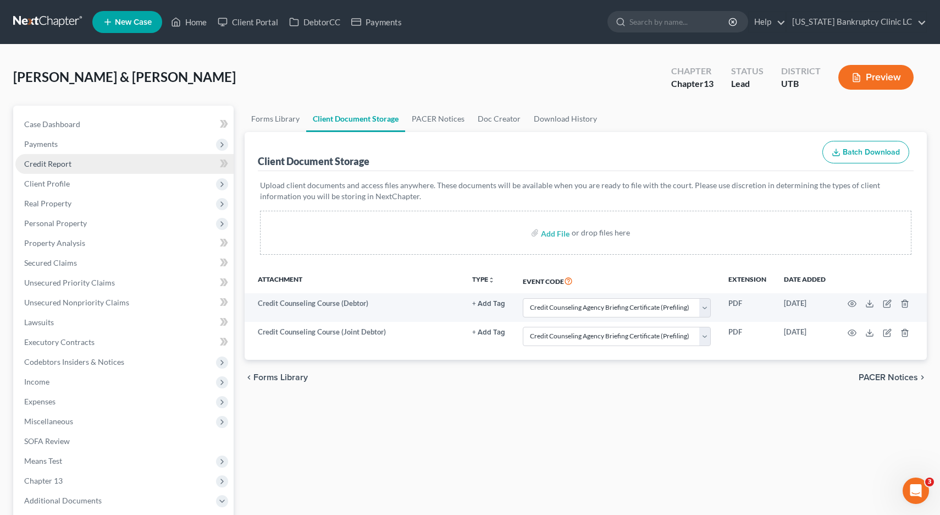
click at [41, 166] on span "Credit Report" at bounding box center [47, 163] width 47 height 9
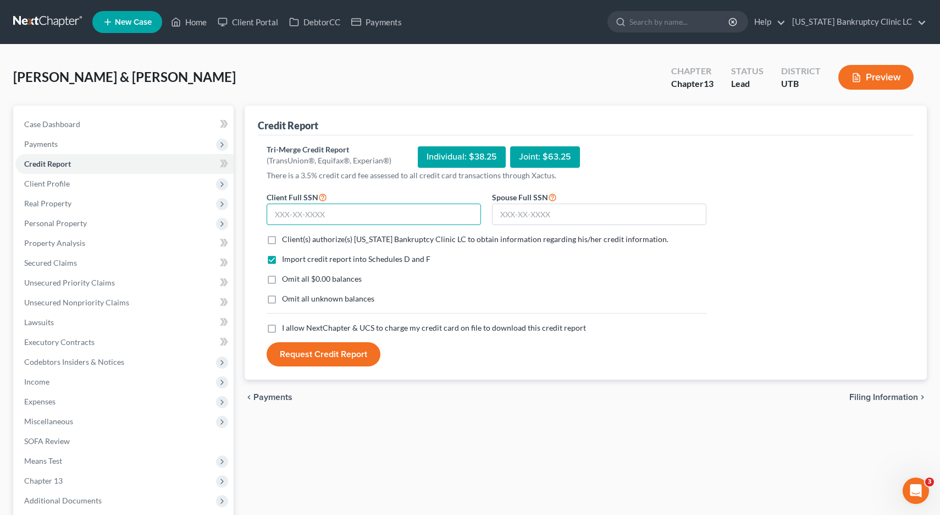
click at [334, 220] on input "text" at bounding box center [374, 214] width 214 height 22
type input "558-68-1480"
click at [516, 213] on input "text" at bounding box center [599, 214] width 214 height 22
type input "569-96-5755"
click at [282, 240] on label "Client(s) authorize(s) [US_STATE] Bankruptcy Clinic LC to obtain information re…" at bounding box center [475, 239] width 386 height 11
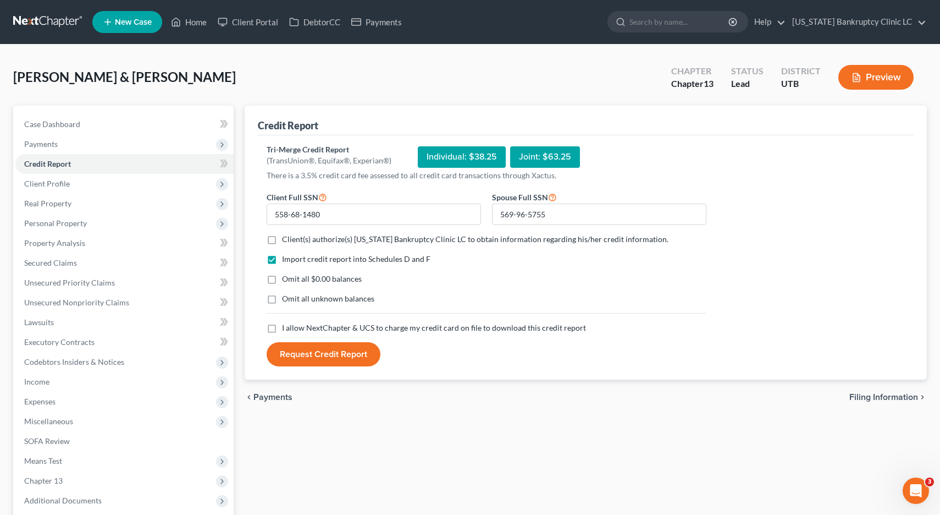
click at [286, 240] on input "Client(s) authorize(s) [US_STATE] Bankruptcy Clinic LC to obtain information re…" at bounding box center [289, 237] width 7 height 7
checkbox input "true"
click at [282, 280] on label "Omit all $0.00 balances" at bounding box center [322, 278] width 80 height 11
click at [286, 280] on input "Omit all $0.00 balances" at bounding box center [289, 276] width 7 height 7
checkbox input "true"
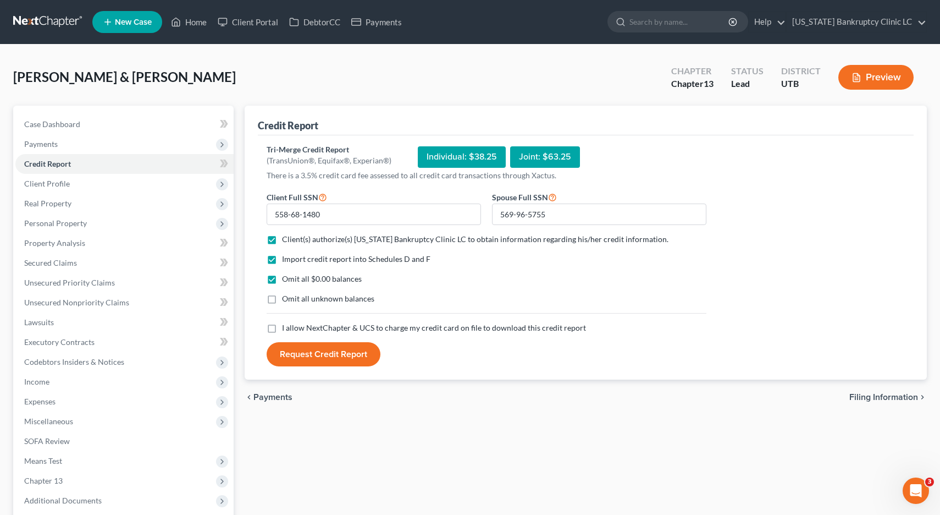
drag, startPoint x: 271, startPoint y: 298, endPoint x: 270, endPoint y: 304, distance: 6.1
click at [282, 299] on label "Omit all unknown balances" at bounding box center [328, 298] width 92 height 11
click at [286, 299] on input "Omit all unknown balances" at bounding box center [289, 296] width 7 height 7
checkbox input "true"
click at [282, 327] on label "I allow NextChapter & UCS to charge my credit card on file to download this cre…" at bounding box center [434, 327] width 304 height 11
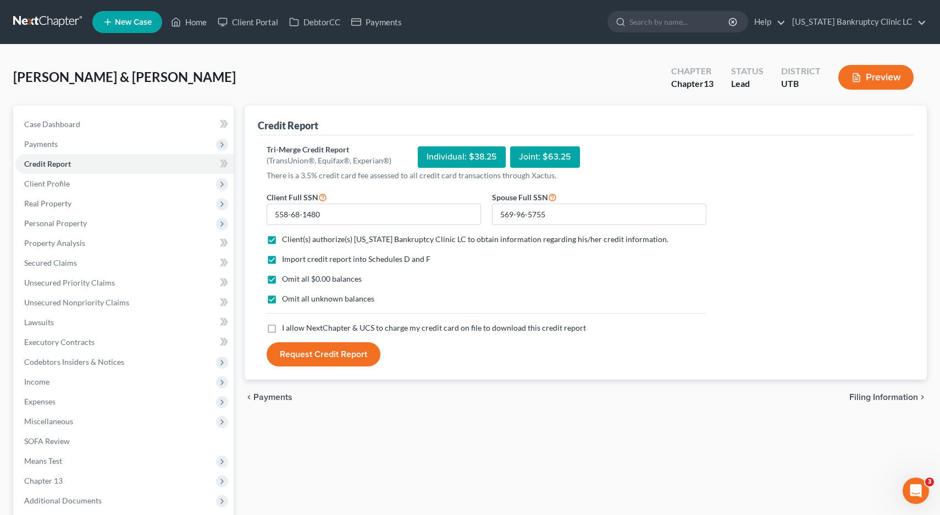
click at [286, 327] on input "I allow NextChapter & UCS to charge my credit card on file to download this cre…" at bounding box center [289, 325] width 7 height 7
checkbox input "true"
click at [312, 357] on button "Request Credit Report" at bounding box center [324, 354] width 114 height 24
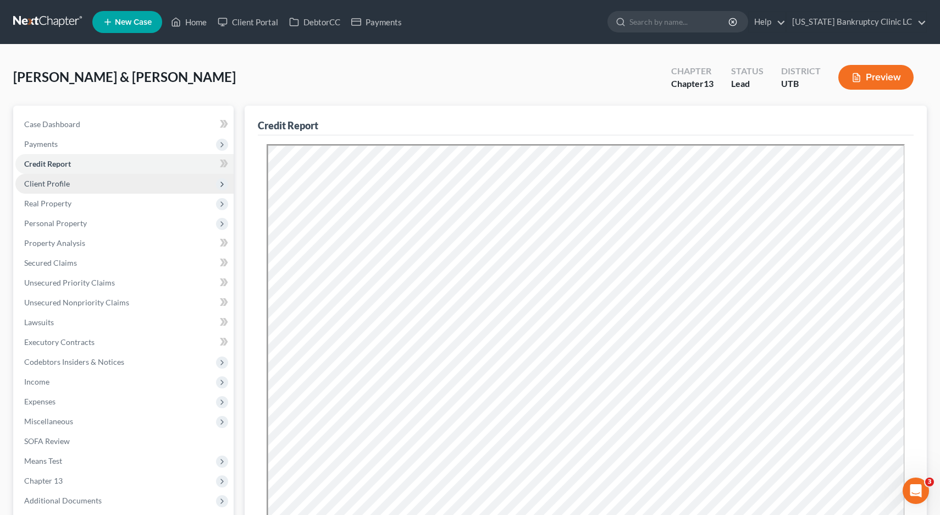
click at [38, 184] on span "Client Profile" at bounding box center [47, 183] width 46 height 9
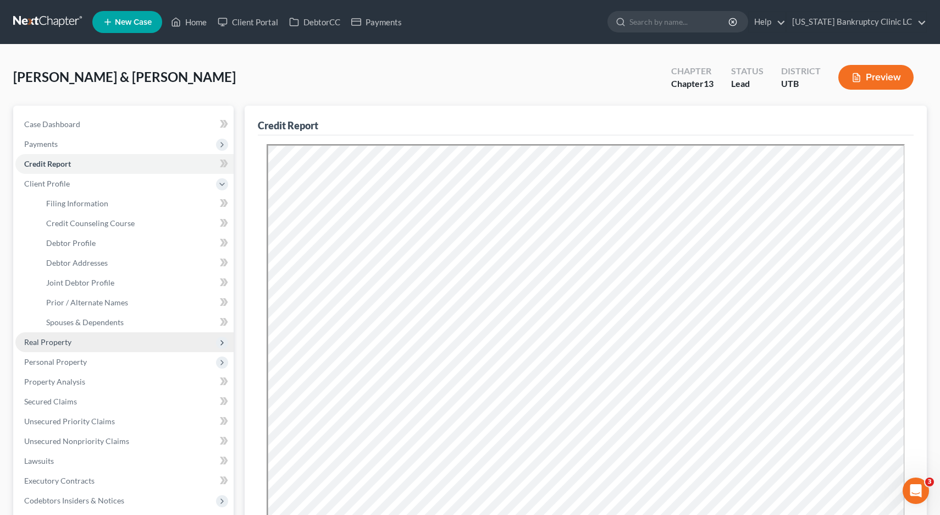
click at [38, 342] on span "Real Property" at bounding box center [47, 341] width 47 height 9
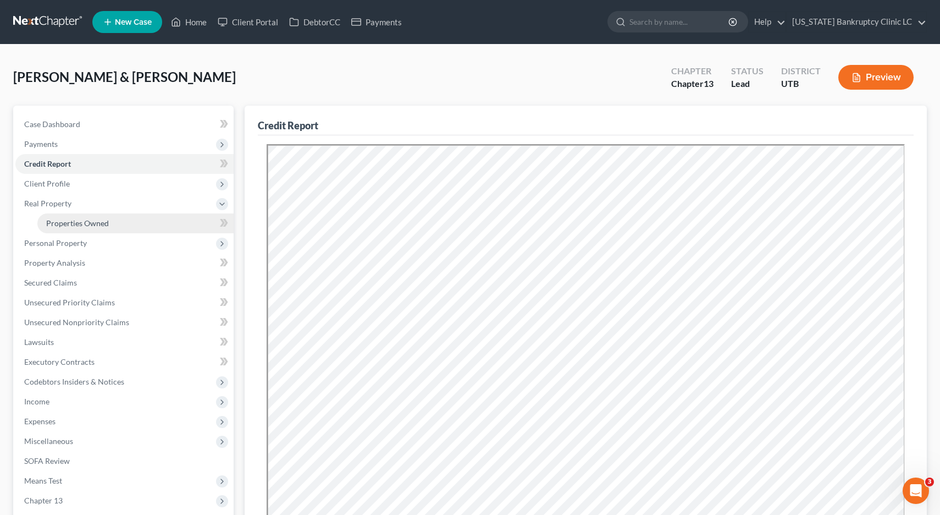
click at [72, 226] on span "Properties Owned" at bounding box center [77, 222] width 63 height 9
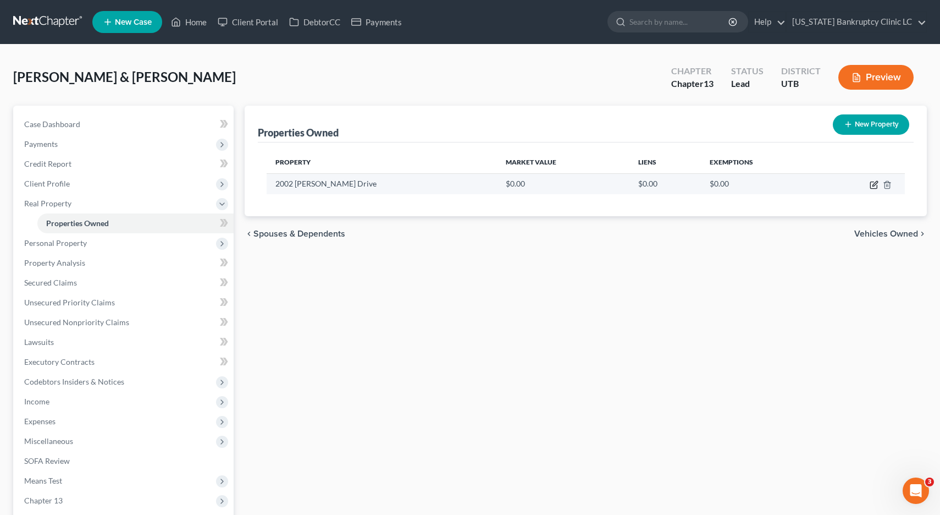
click at [871, 185] on icon "button" at bounding box center [874, 184] width 9 height 9
select select "46"
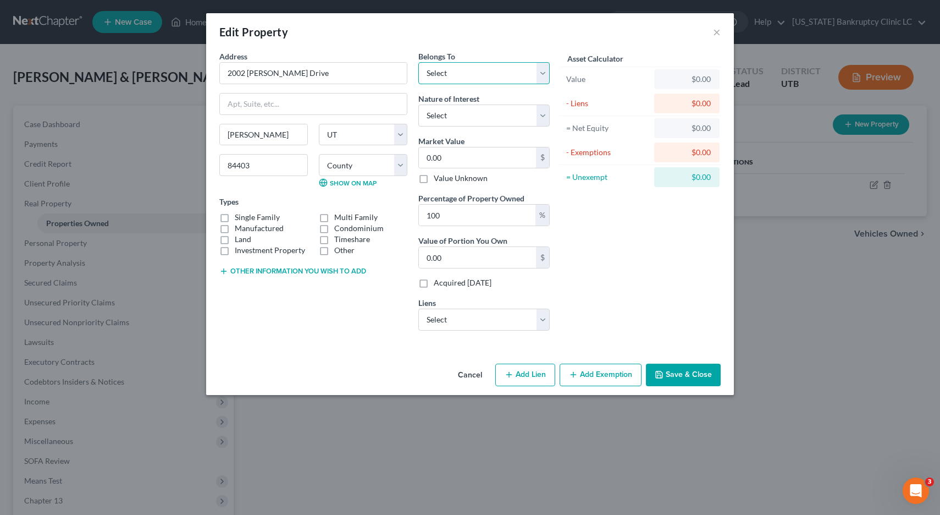
click at [545, 69] on select "Select Debtor 1 Only Debtor 2 Only Debtor 1 And Debtor 2 Only At Least One Of T…" at bounding box center [483, 73] width 131 height 22
select select "2"
click at [544, 115] on select "Select Fee Simple Joint Tenant Life Estate Equitable Interest Future Interest T…" at bounding box center [483, 115] width 131 height 22
select select "0"
click at [463, 153] on input "0.00" at bounding box center [477, 157] width 117 height 21
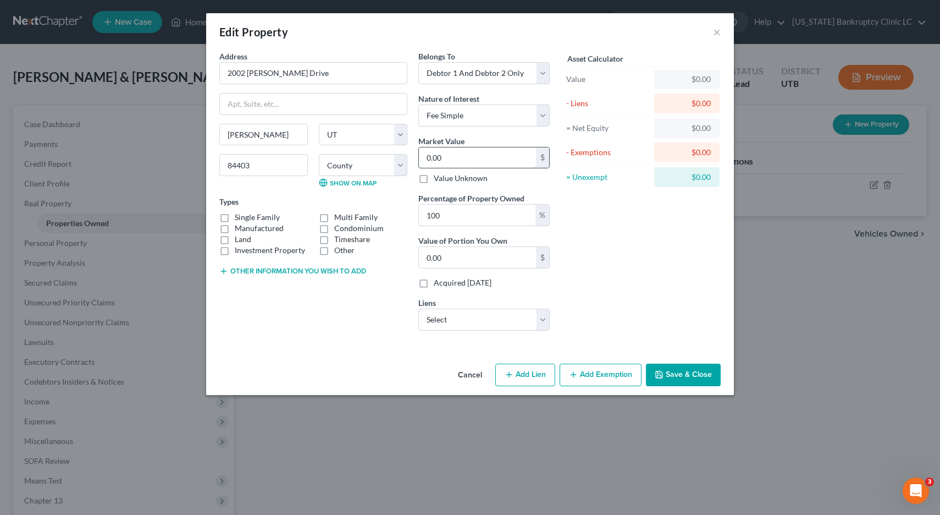
type input "6"
type input "6.00"
type input "66"
type input "66.00"
type input "667"
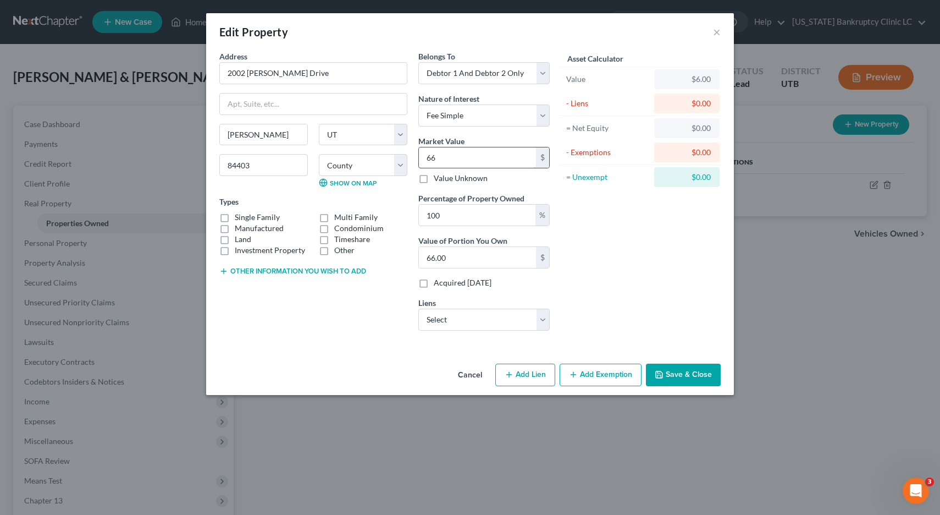
type input "667.00"
type input "6670"
type input "6,670.00"
type input "6,6700"
type input "66,700.00"
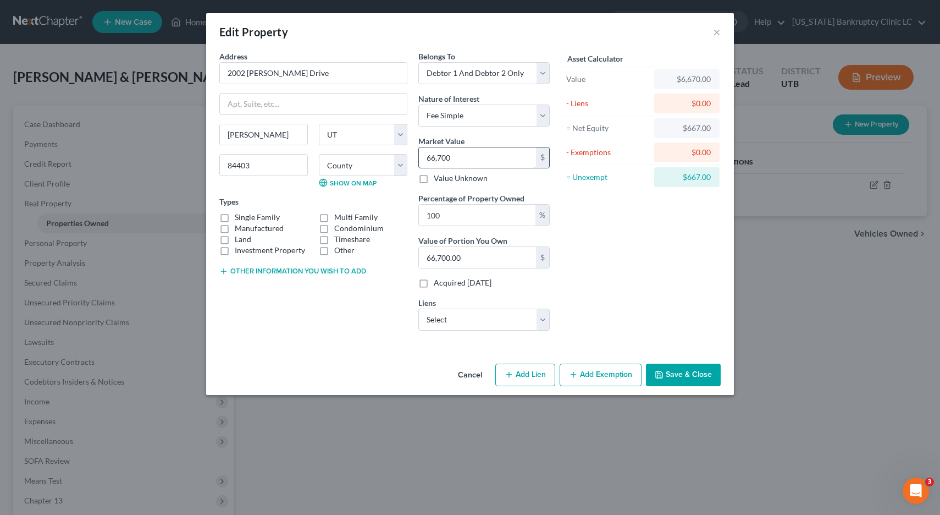
type input "66,7000"
type input "667,000.00"
type input "667,000"
click at [541, 317] on select "Select Nr/Sms/Cal - $248,686.00 Ascent Federal Credit - $54,183.00 Amer Fst Cu …" at bounding box center [483, 319] width 131 height 22
click at [546, 319] on select "Select Nr/Sms/Cal - $248,686.00 Ascent Federal Credit - $54,183.00 Amer Fst Cu …" at bounding box center [483, 319] width 131 height 22
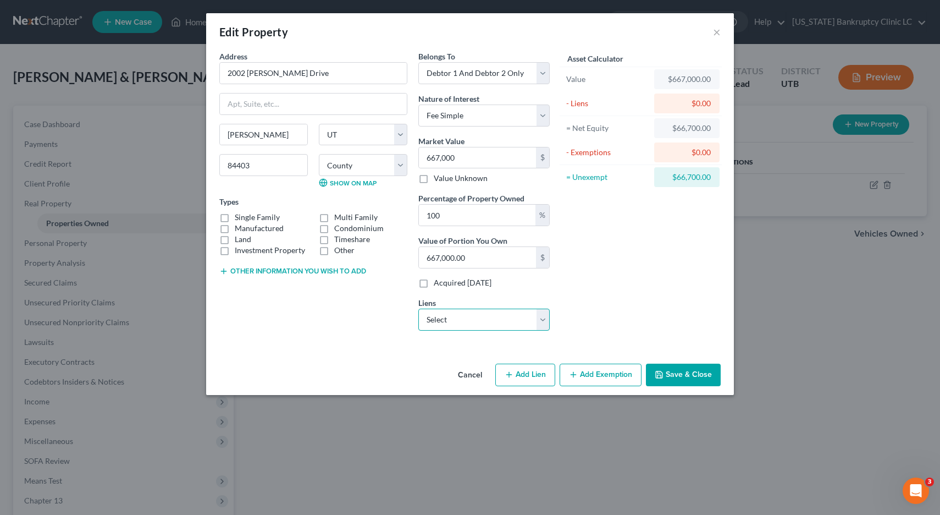
select select "0"
select select
select select "39"
select select "2"
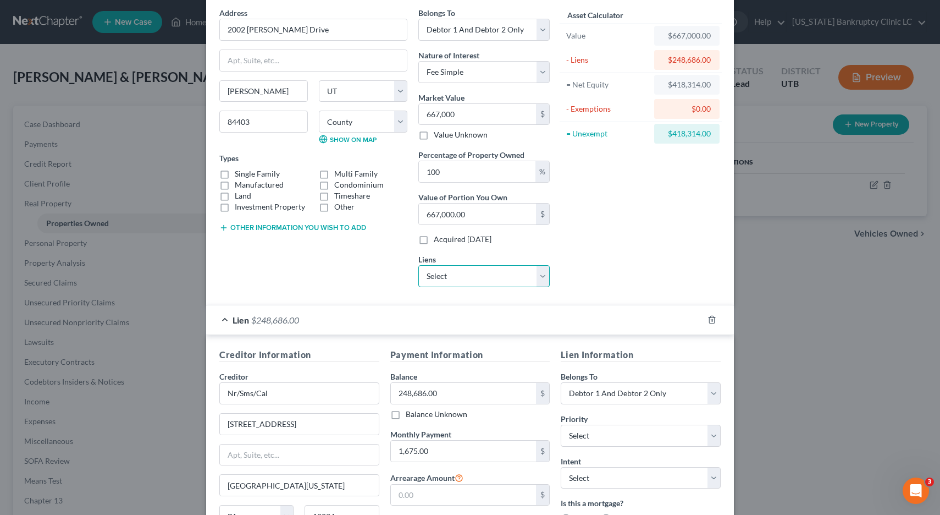
scroll to position [85, 0]
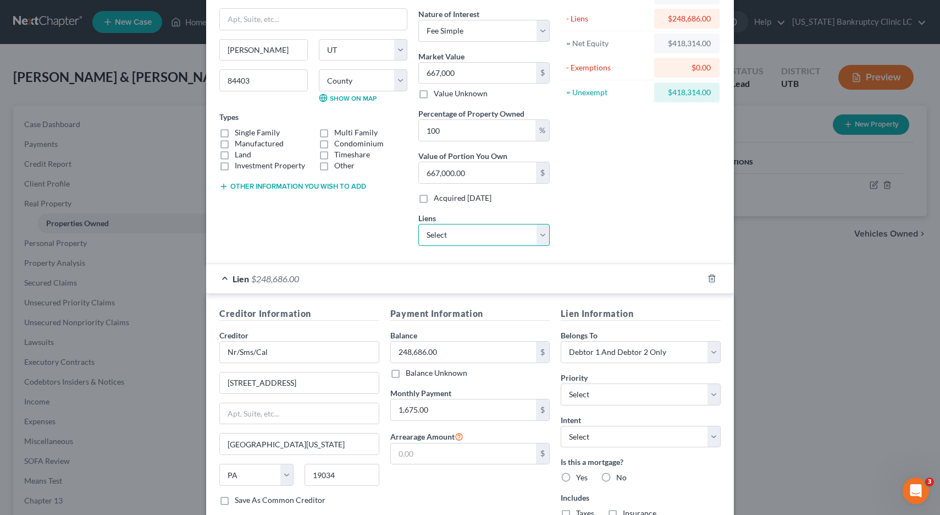
click at [546, 233] on select "Select Ascent Federal Credit - $54,183.00 Amer Fst Cu - $43,909.00 Amer Fst Cu …" at bounding box center [483, 235] width 131 height 22
select select "1"
select select
select select "46"
select select "2"
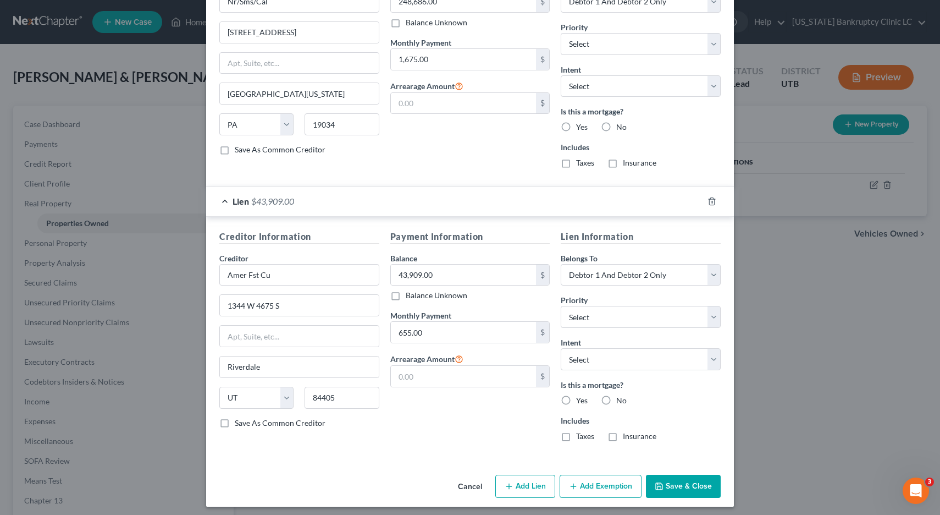
scroll to position [440, 0]
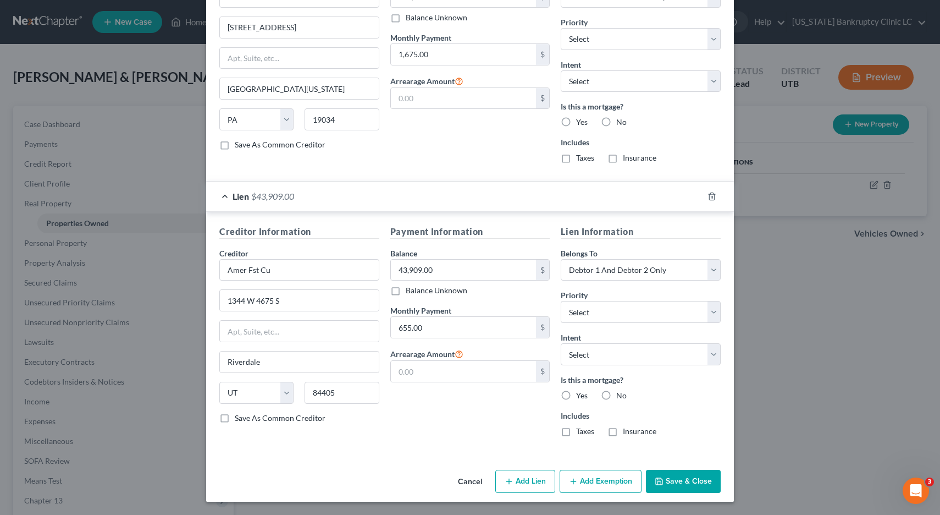
click at [587, 483] on button "Add Exemption" at bounding box center [601, 480] width 82 height 23
select select "2"
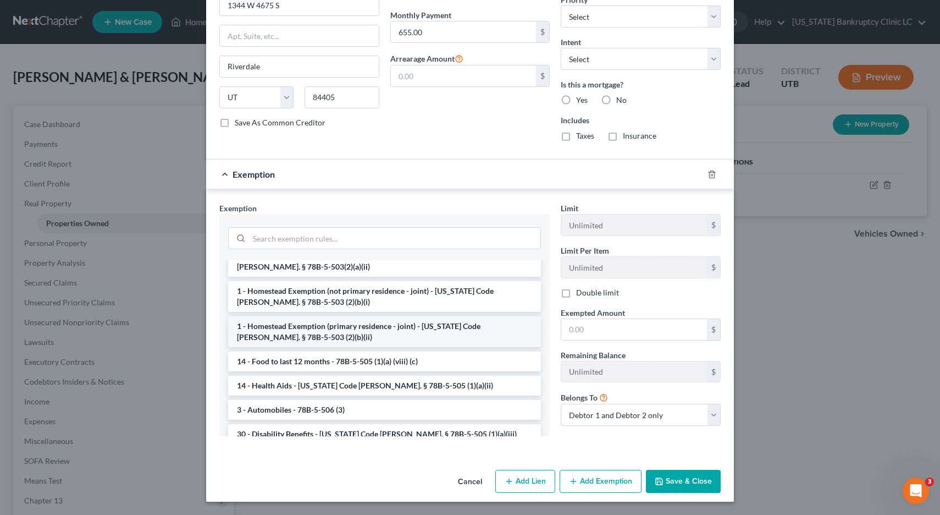
scroll to position [158, 0]
click at [352, 335] on li "1 - Homestead Exemption (primary residence - joint) - [US_STATE] Code [PERSON_N…" at bounding box center [384, 331] width 313 height 31
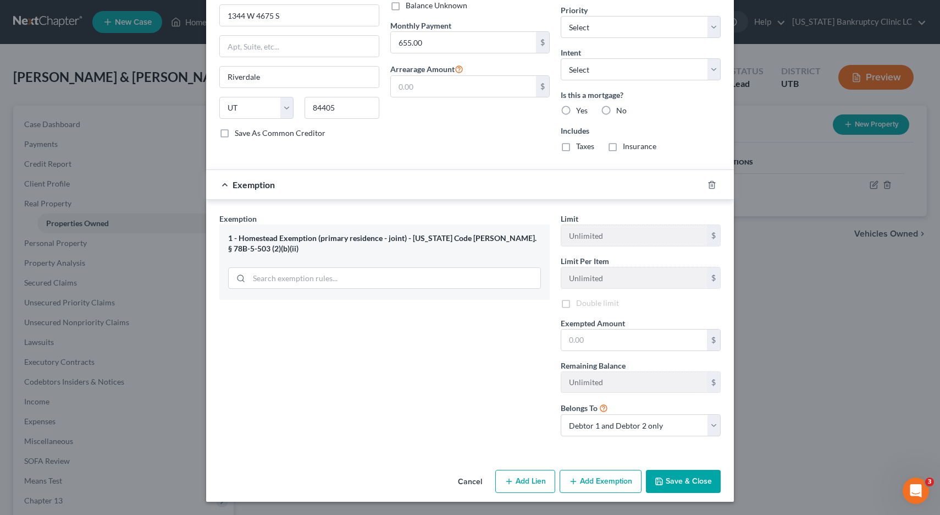
scroll to position [726, 0]
click at [597, 347] on input "text" at bounding box center [634, 339] width 146 height 21
type input "104,700.00"
click at [688, 476] on button "Save & Close" at bounding box center [683, 480] width 75 height 23
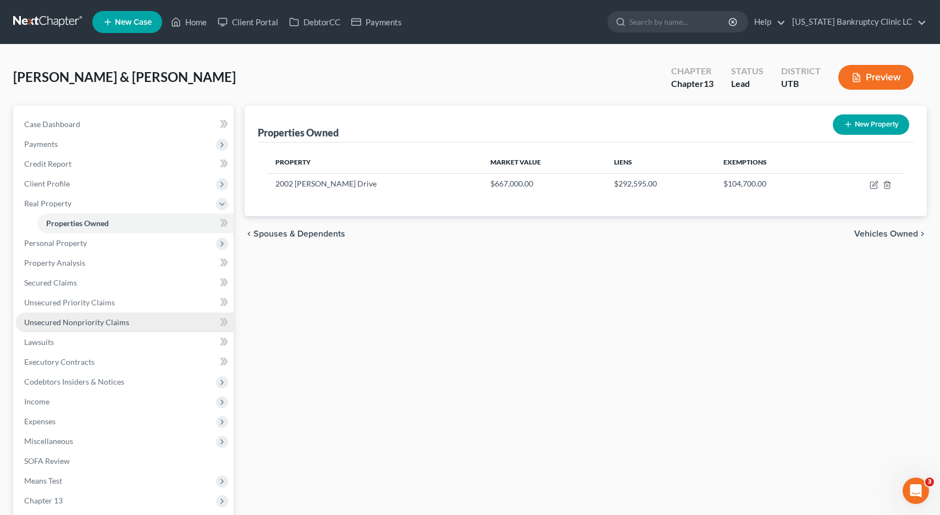
click at [60, 324] on span "Unsecured Nonpriority Claims" at bounding box center [76, 321] width 105 height 9
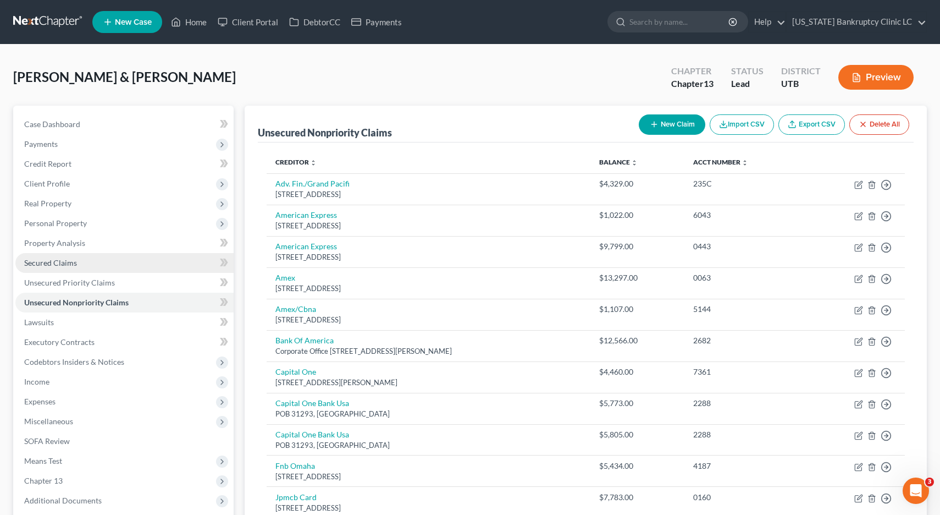
click at [40, 264] on span "Secured Claims" at bounding box center [50, 262] width 53 height 9
